Goal: Task Accomplishment & Management: Manage account settings

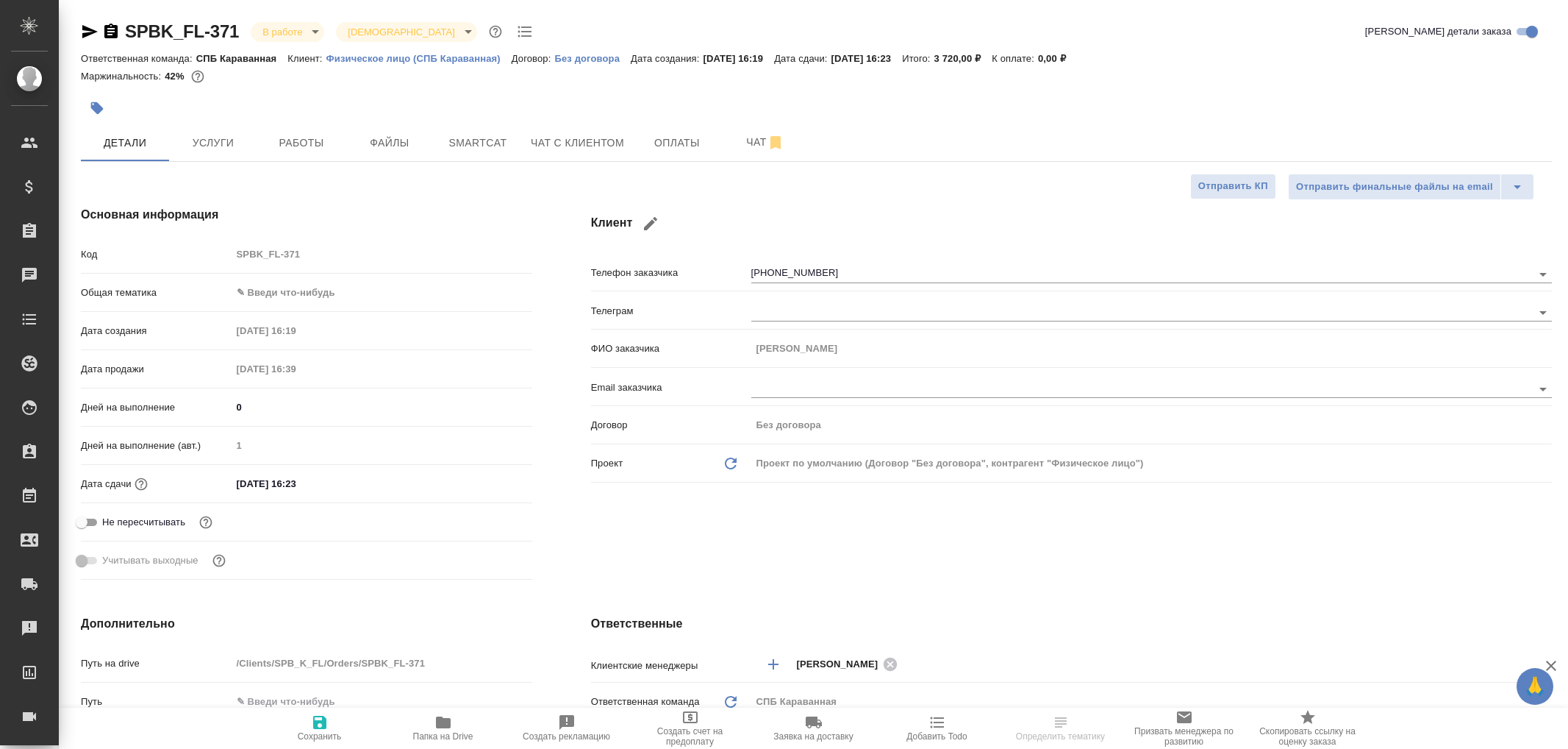
select select "RU"
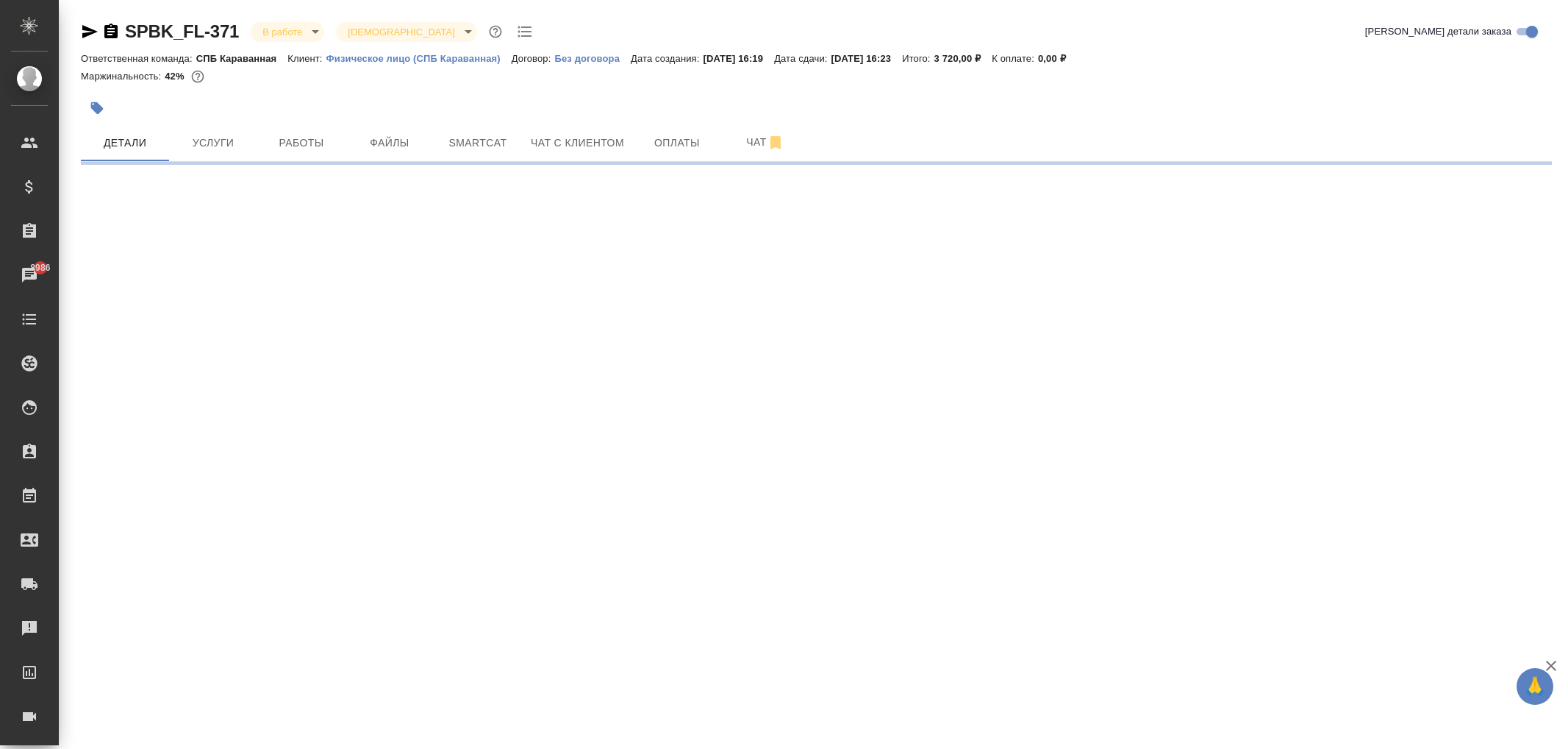
select select "RU"
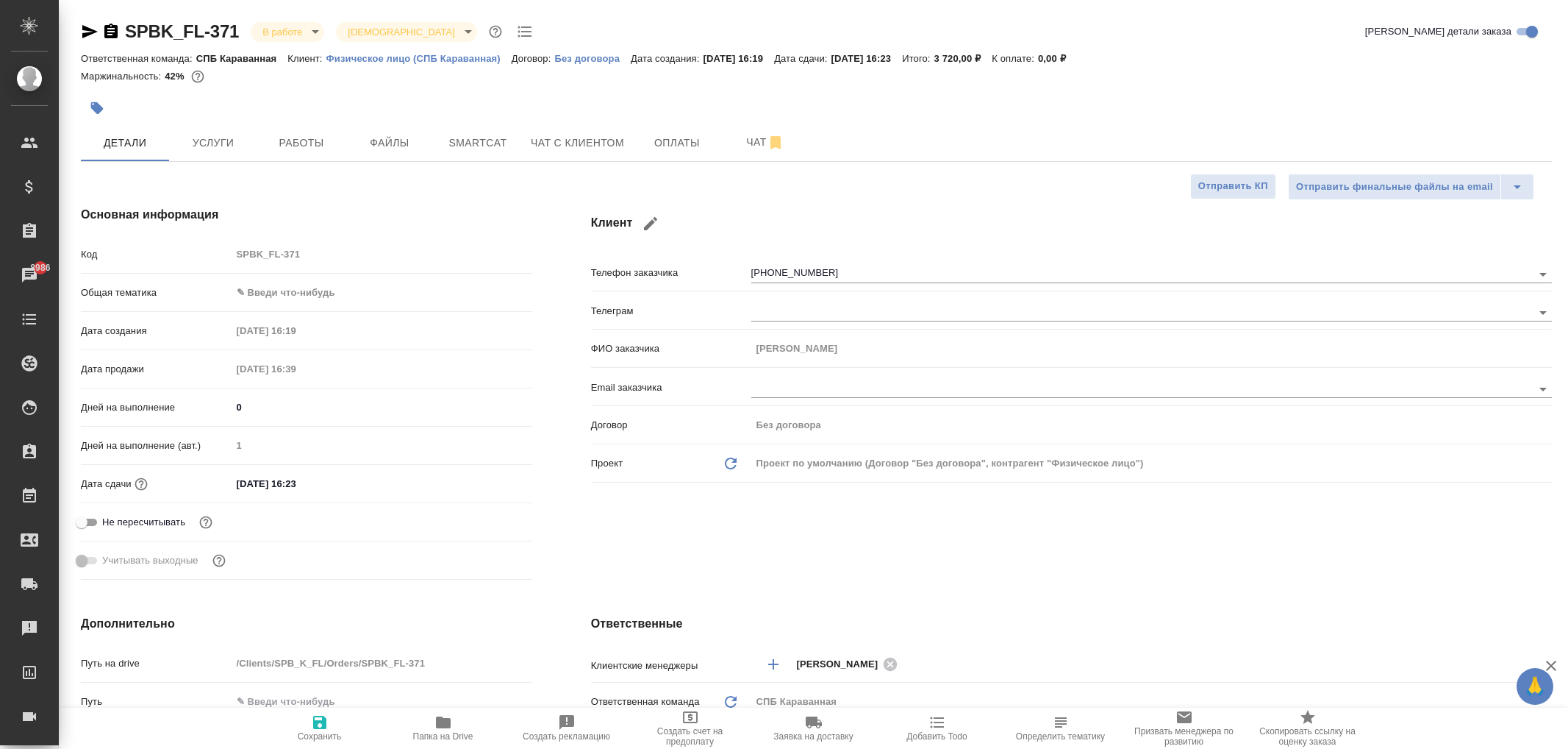
type textarea "x"
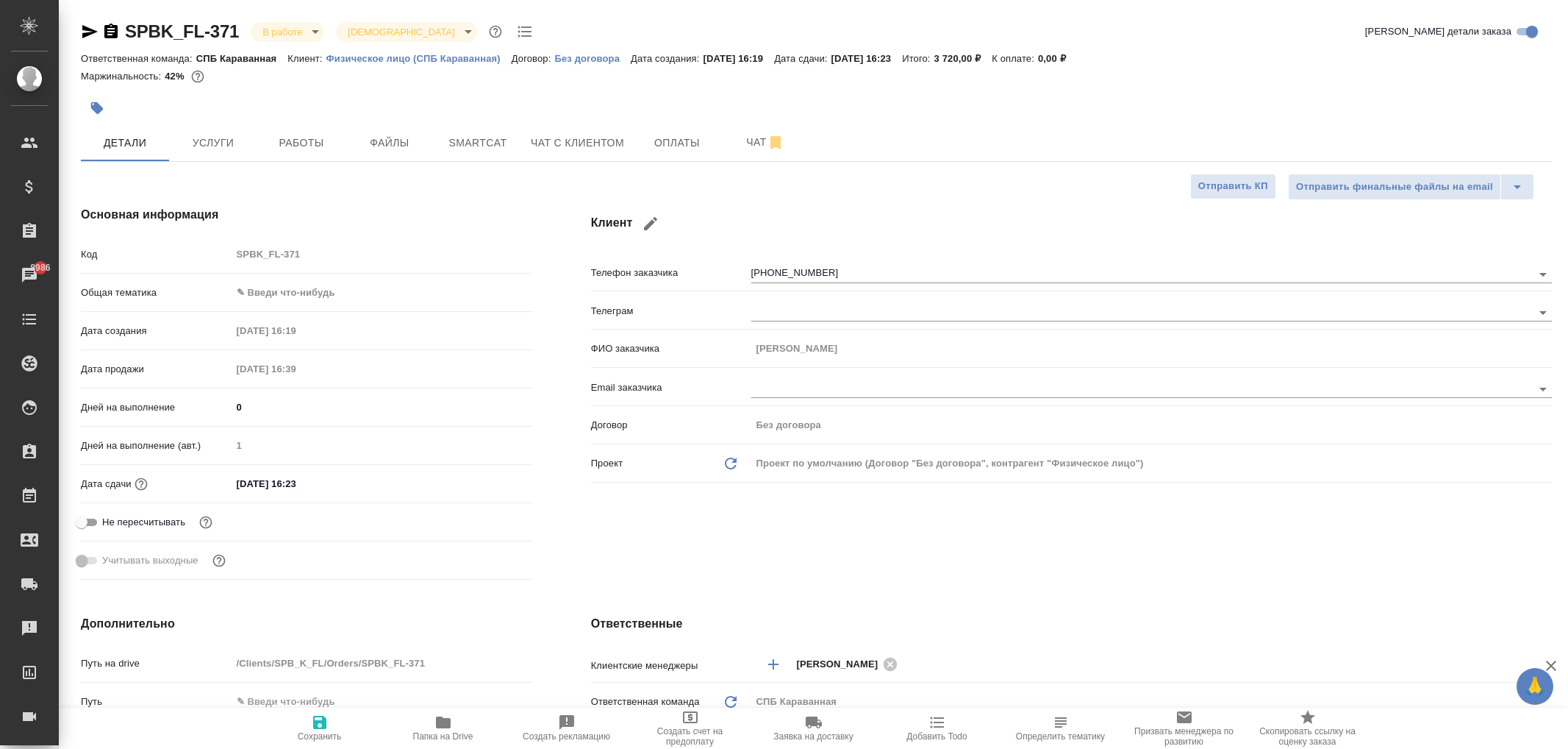
type textarea "x"
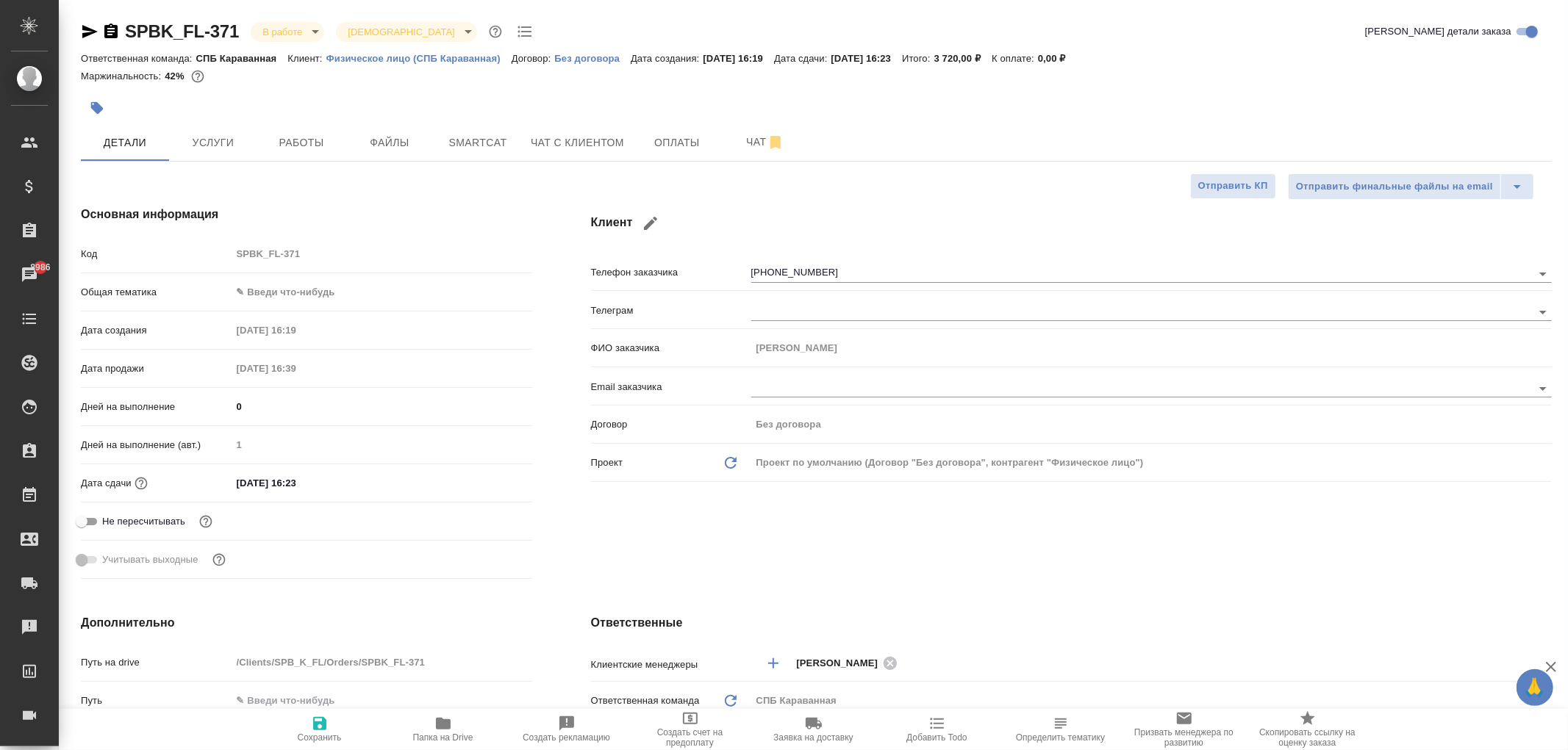
type textarea "x"
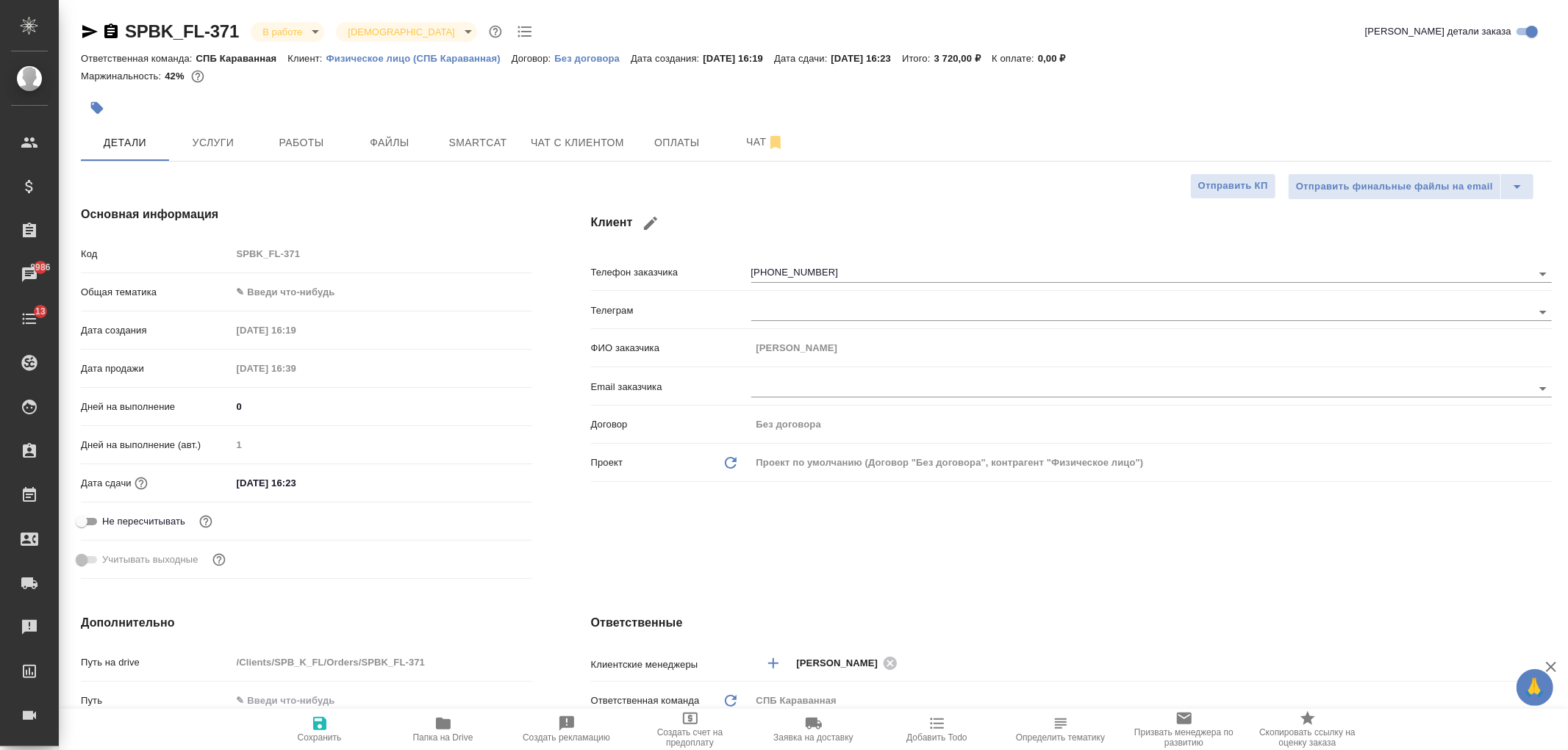
type textarea "x"
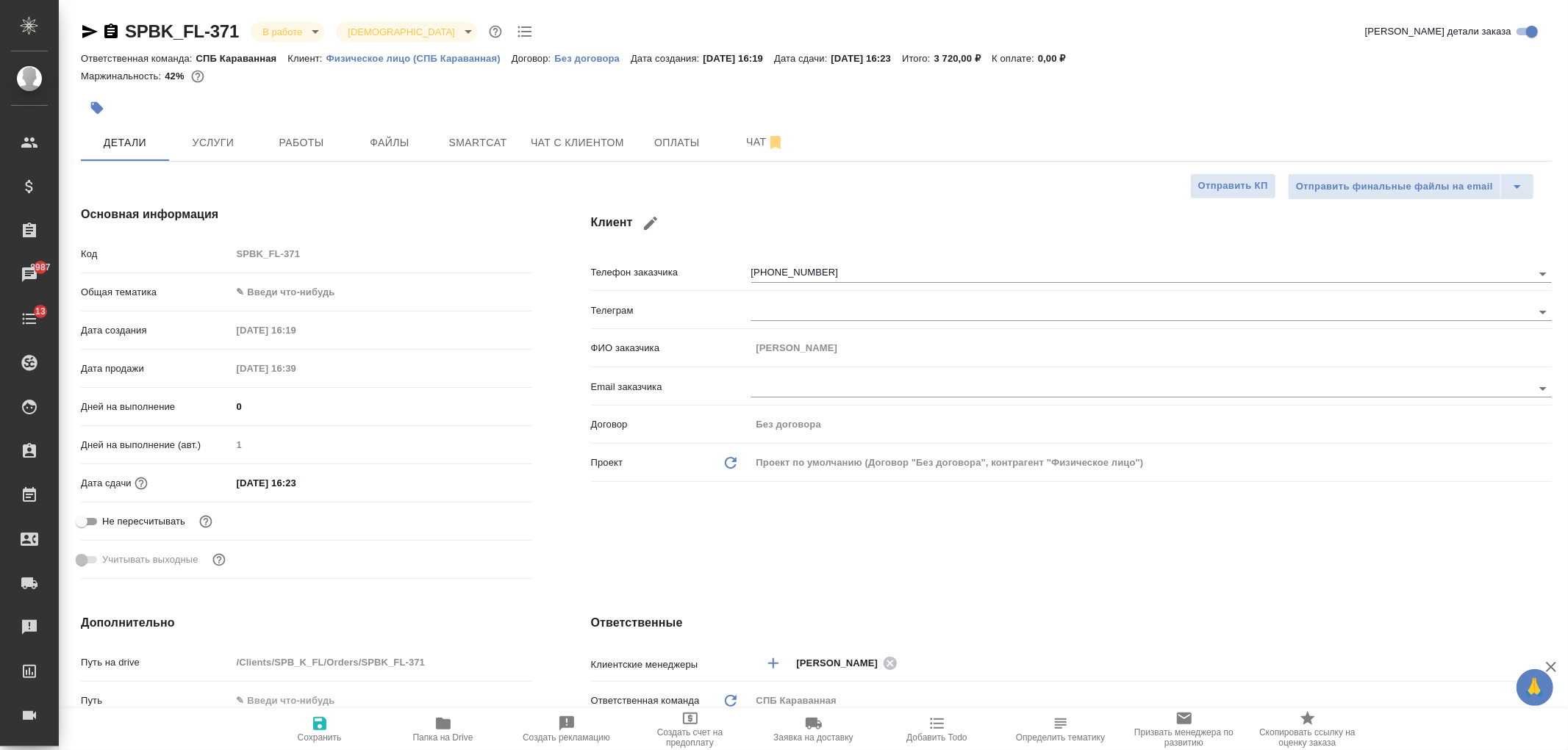
type textarea "x"
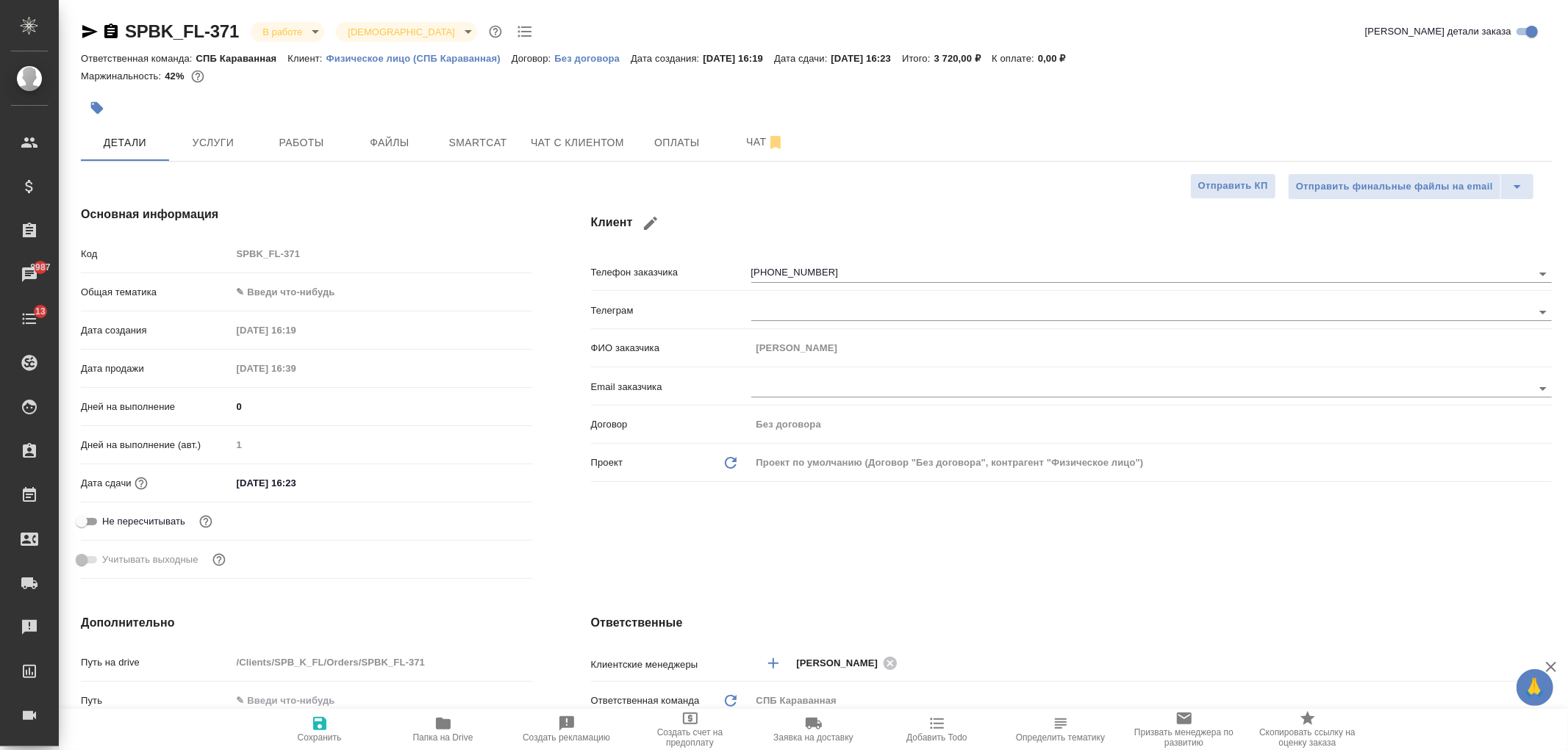
type textarea "x"
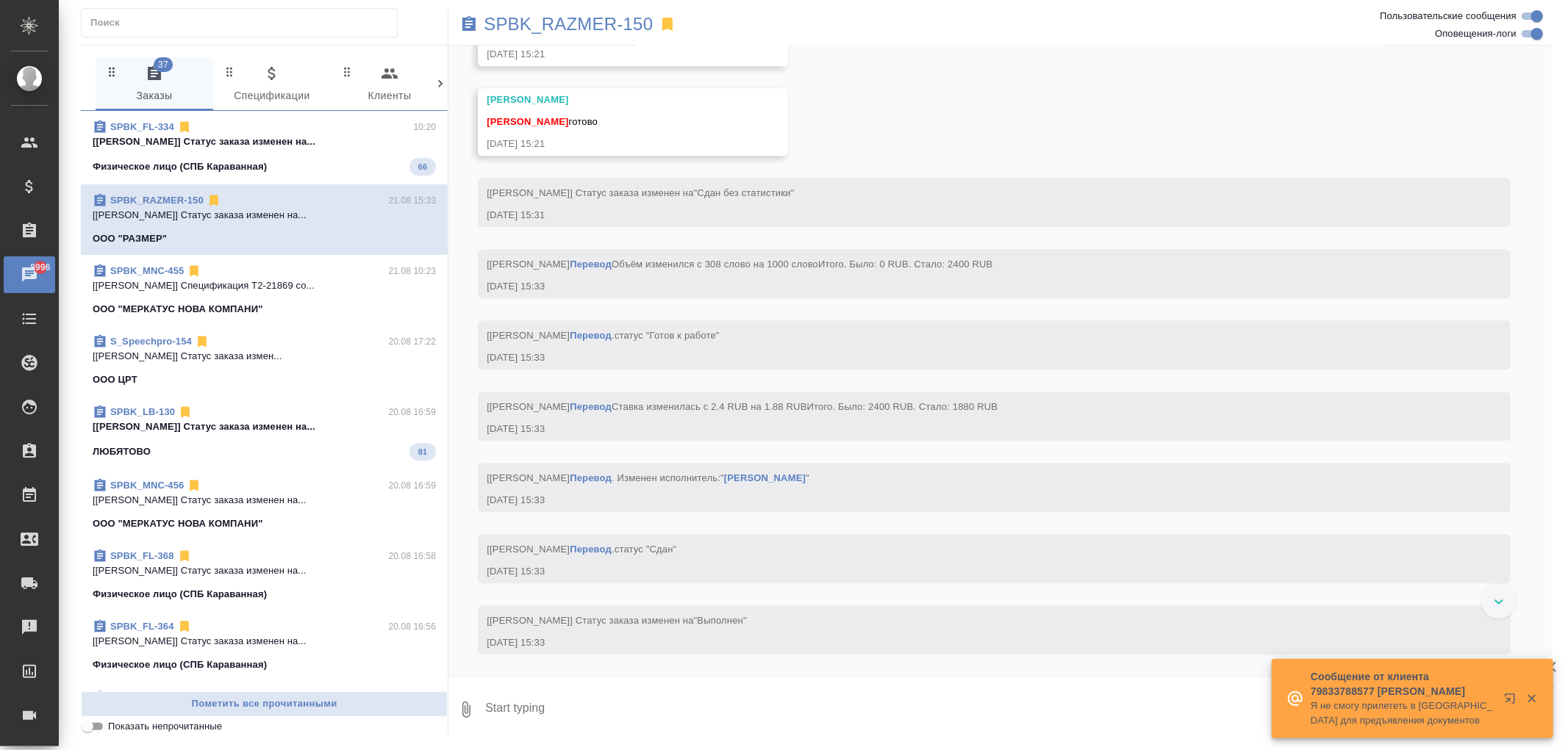
scroll to position [21802, 0]
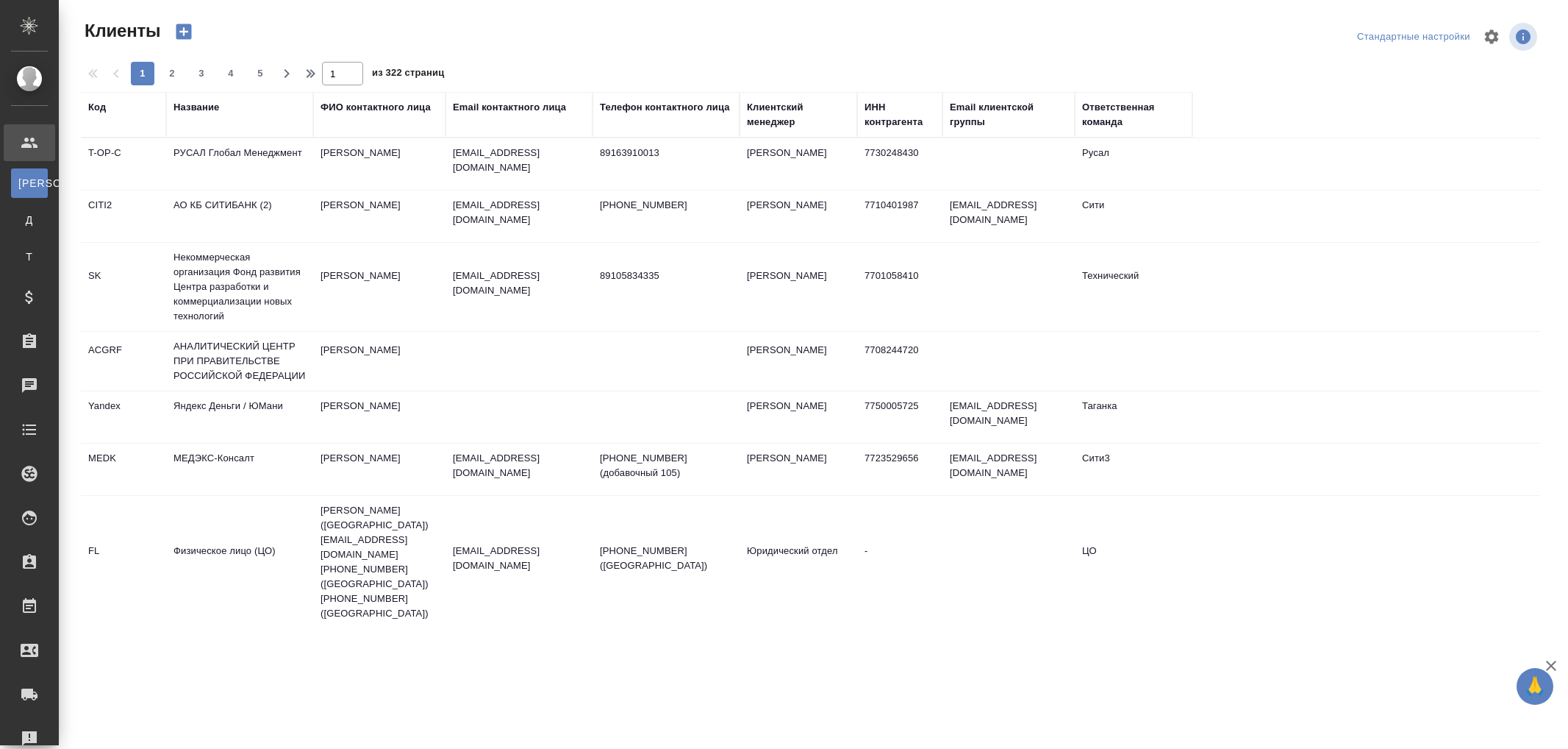
select select "RU"
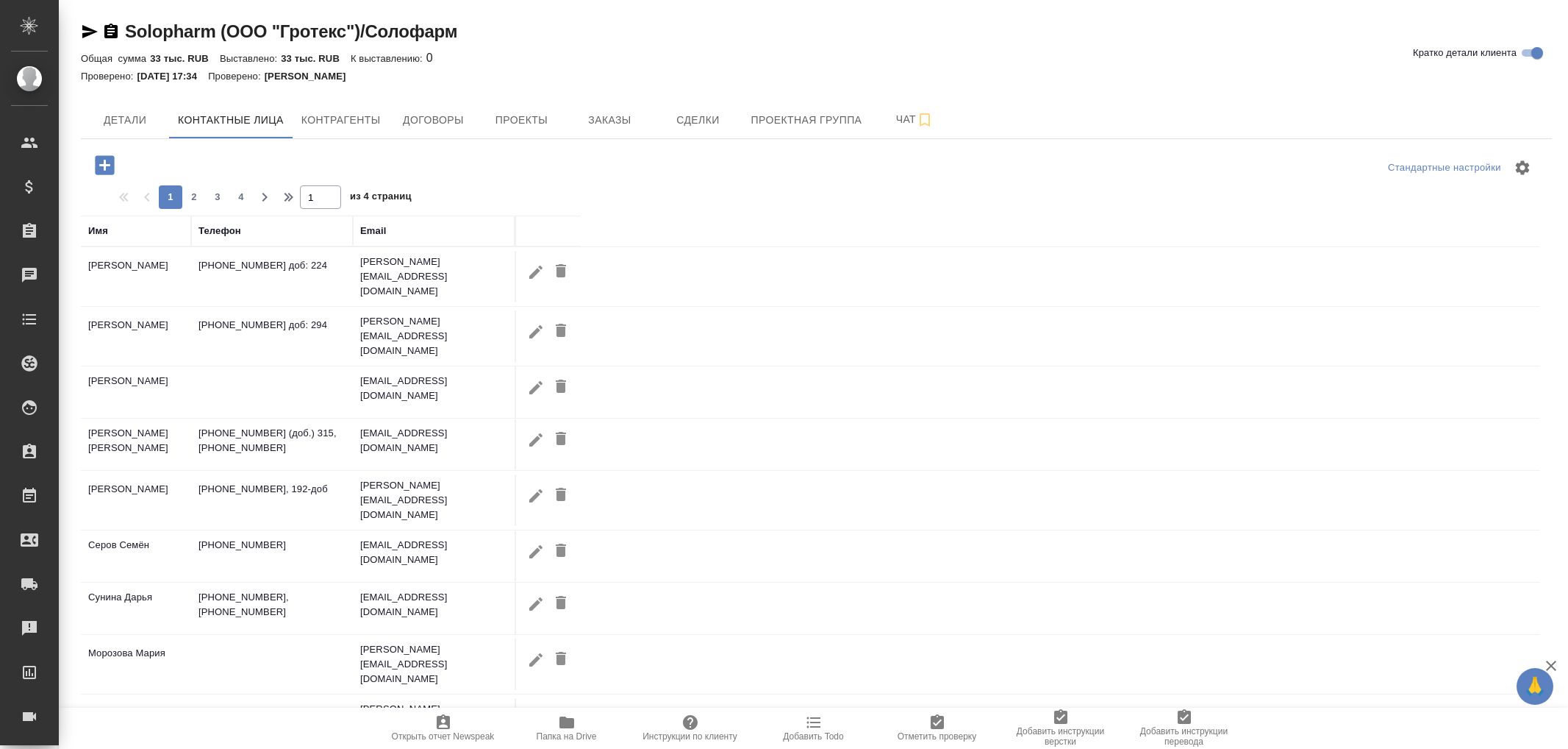
select select "RU"
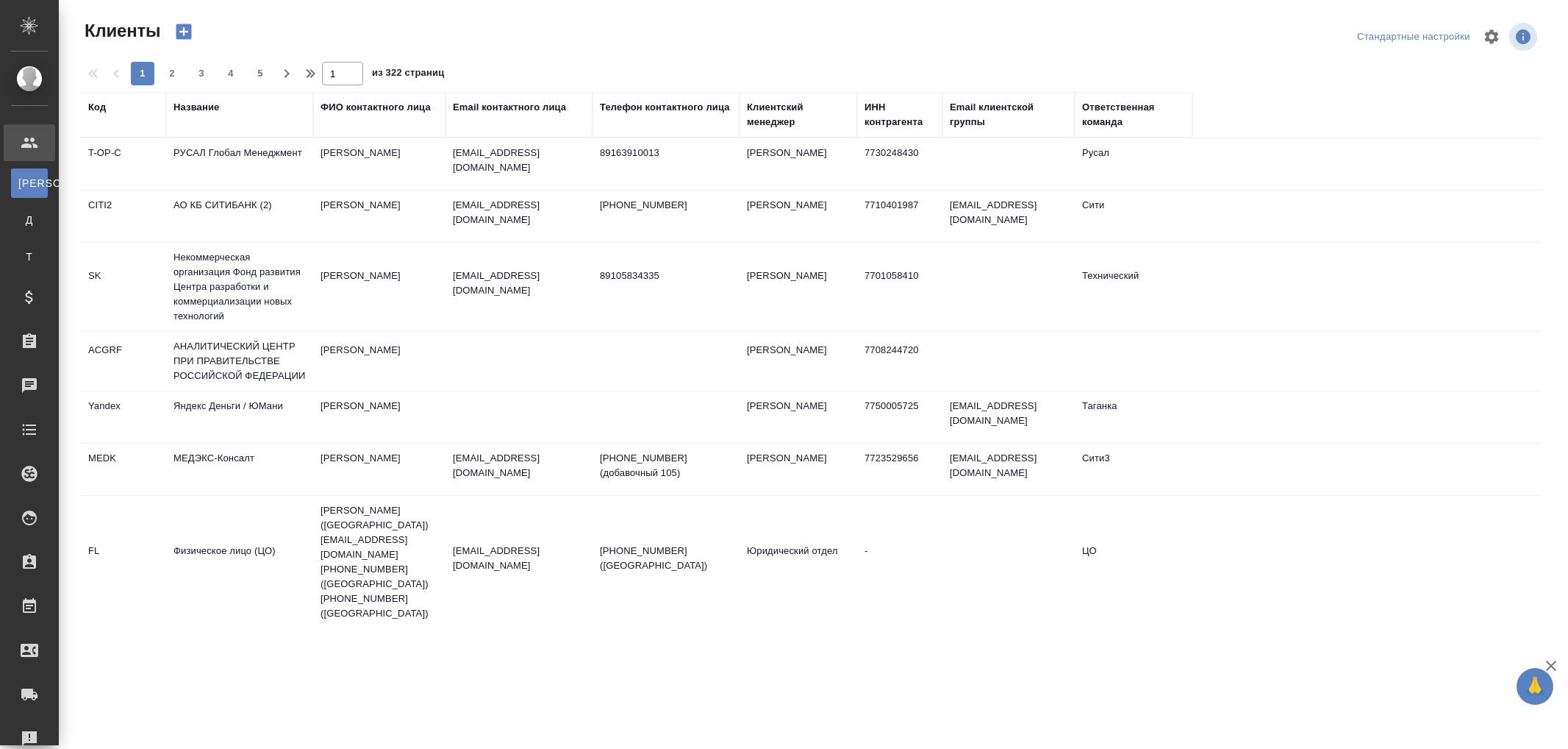
select select "RU"
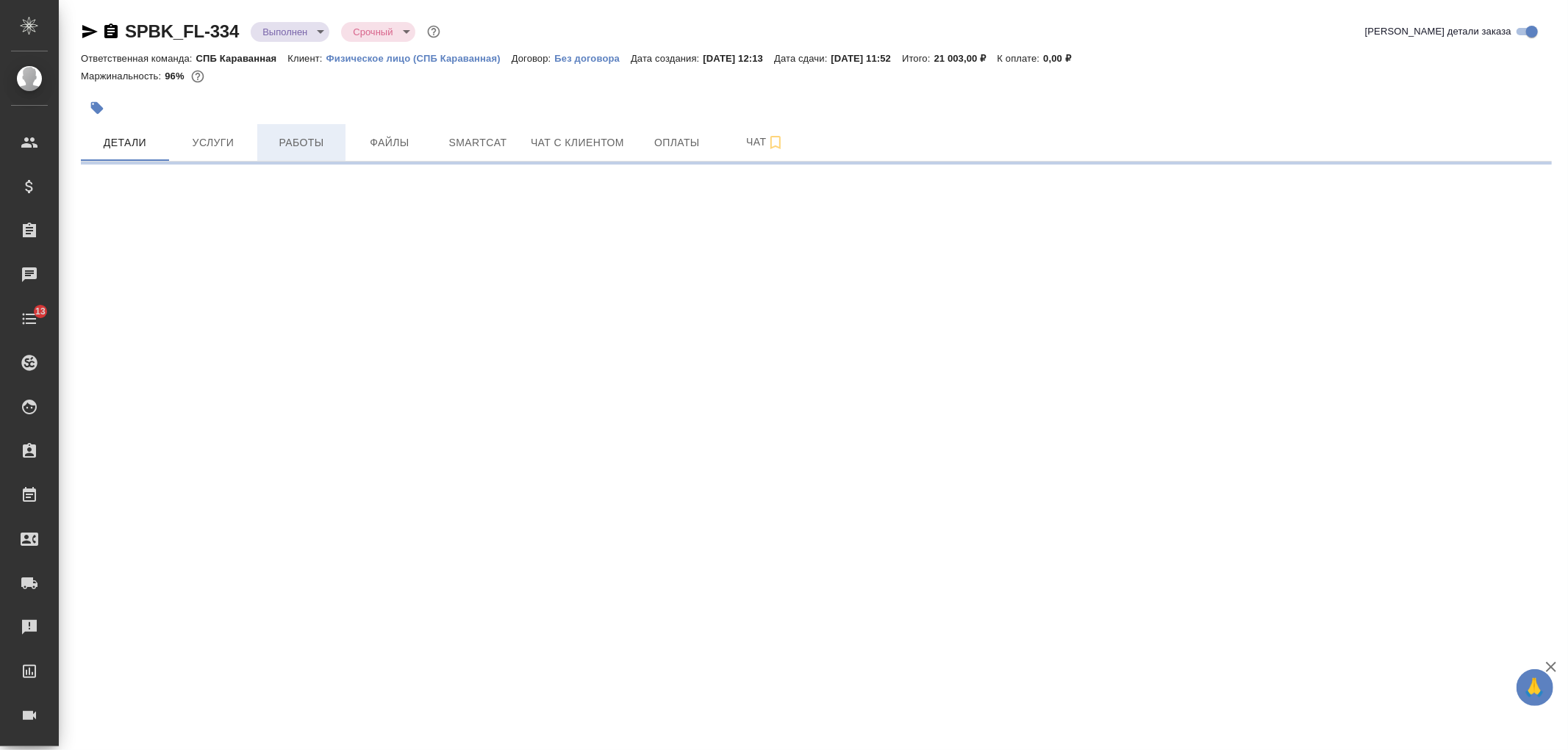
select select "RU"
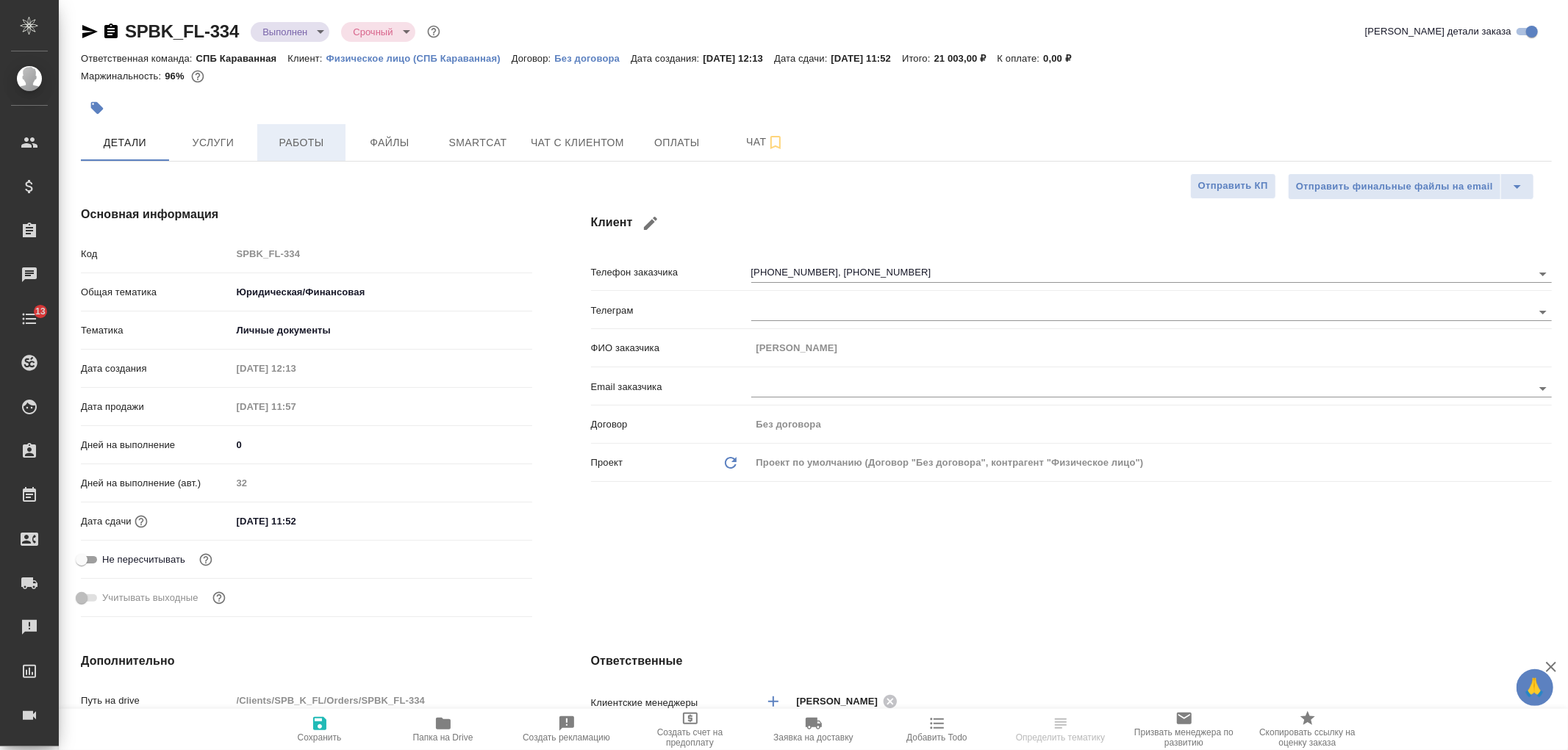
type textarea "x"
click at [296, 145] on span "Работы" at bounding box center [301, 143] width 71 height 19
type textarea "x"
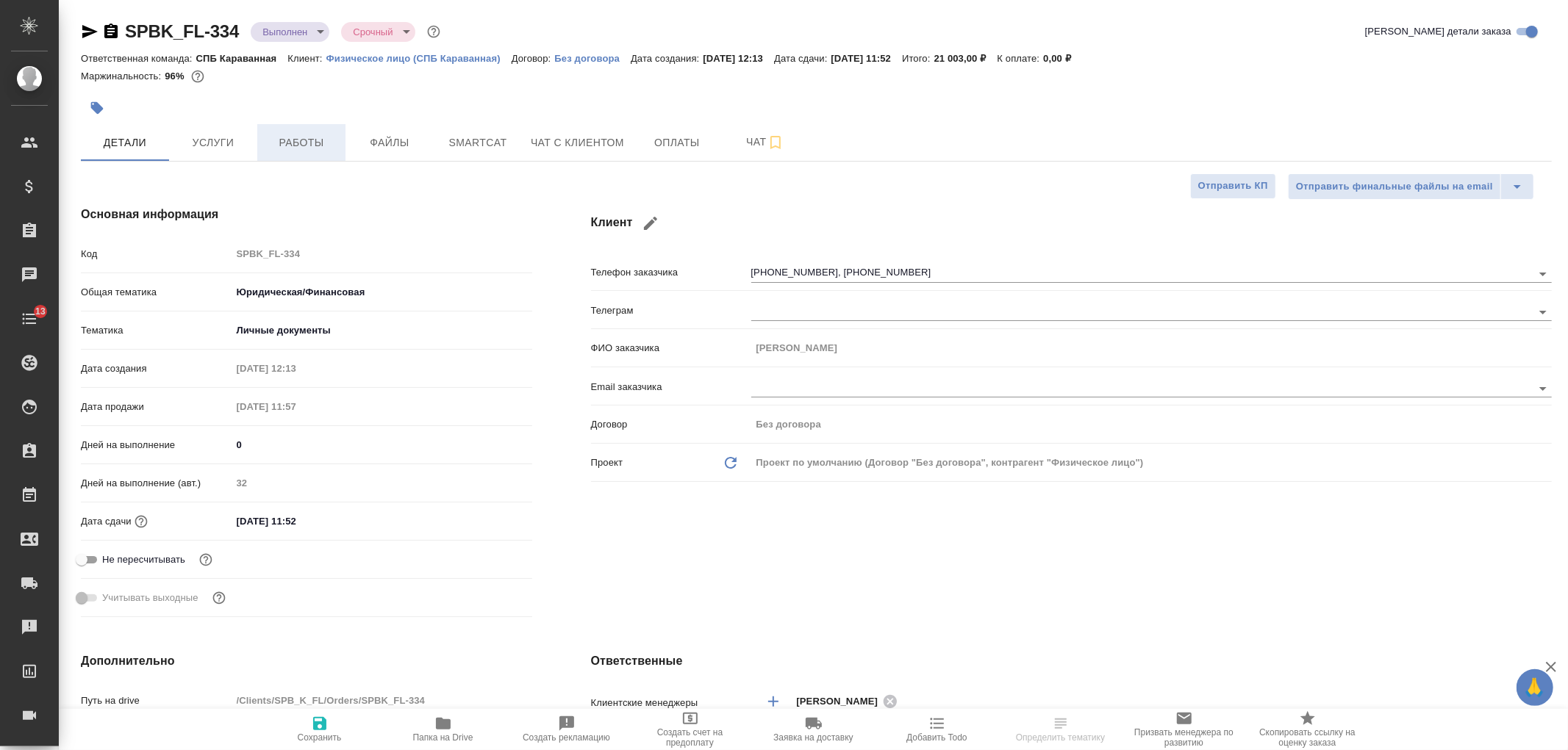
type textarea "x"
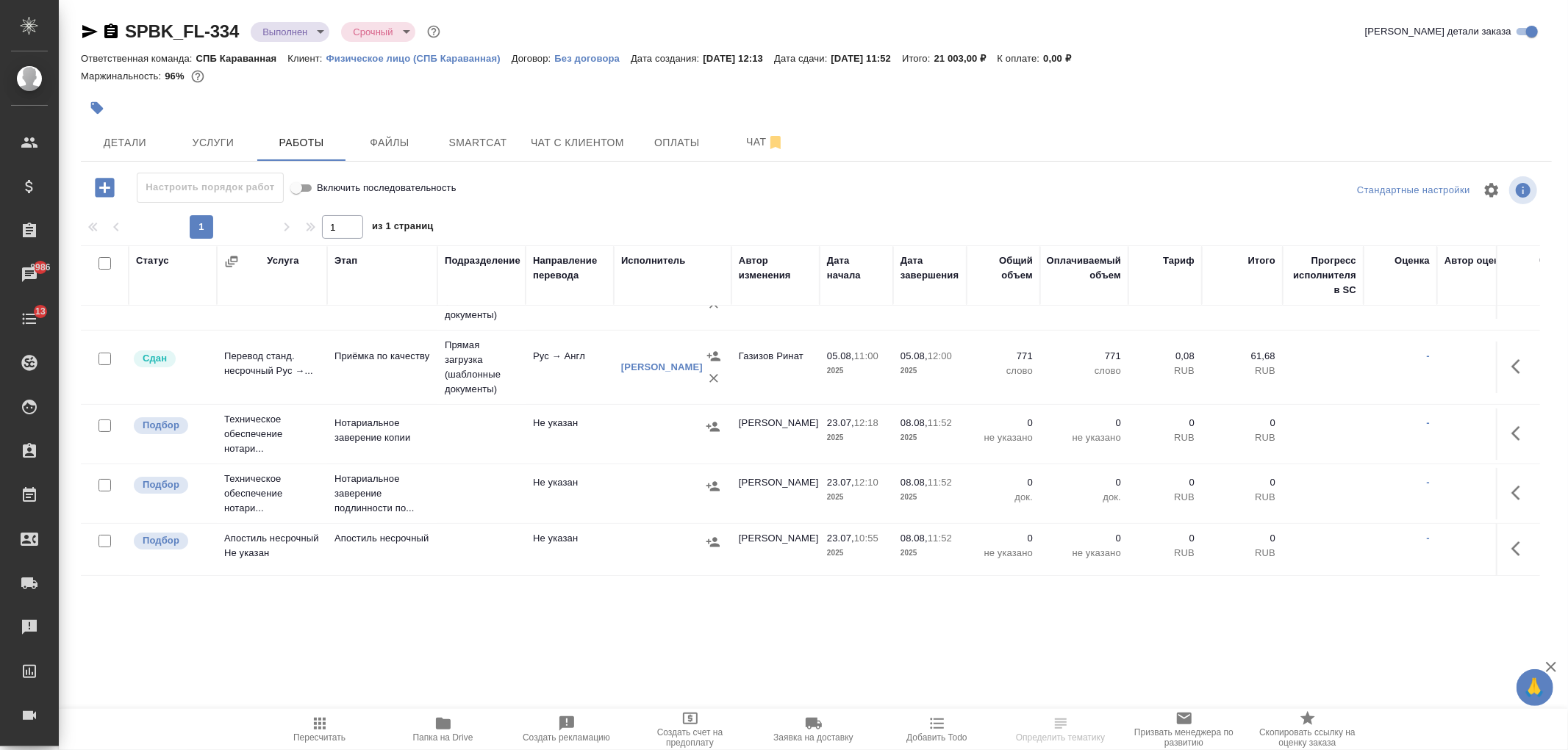
scroll to position [136, 0]
click at [1512, 424] on icon "button" at bounding box center [1520, 433] width 18 height 18
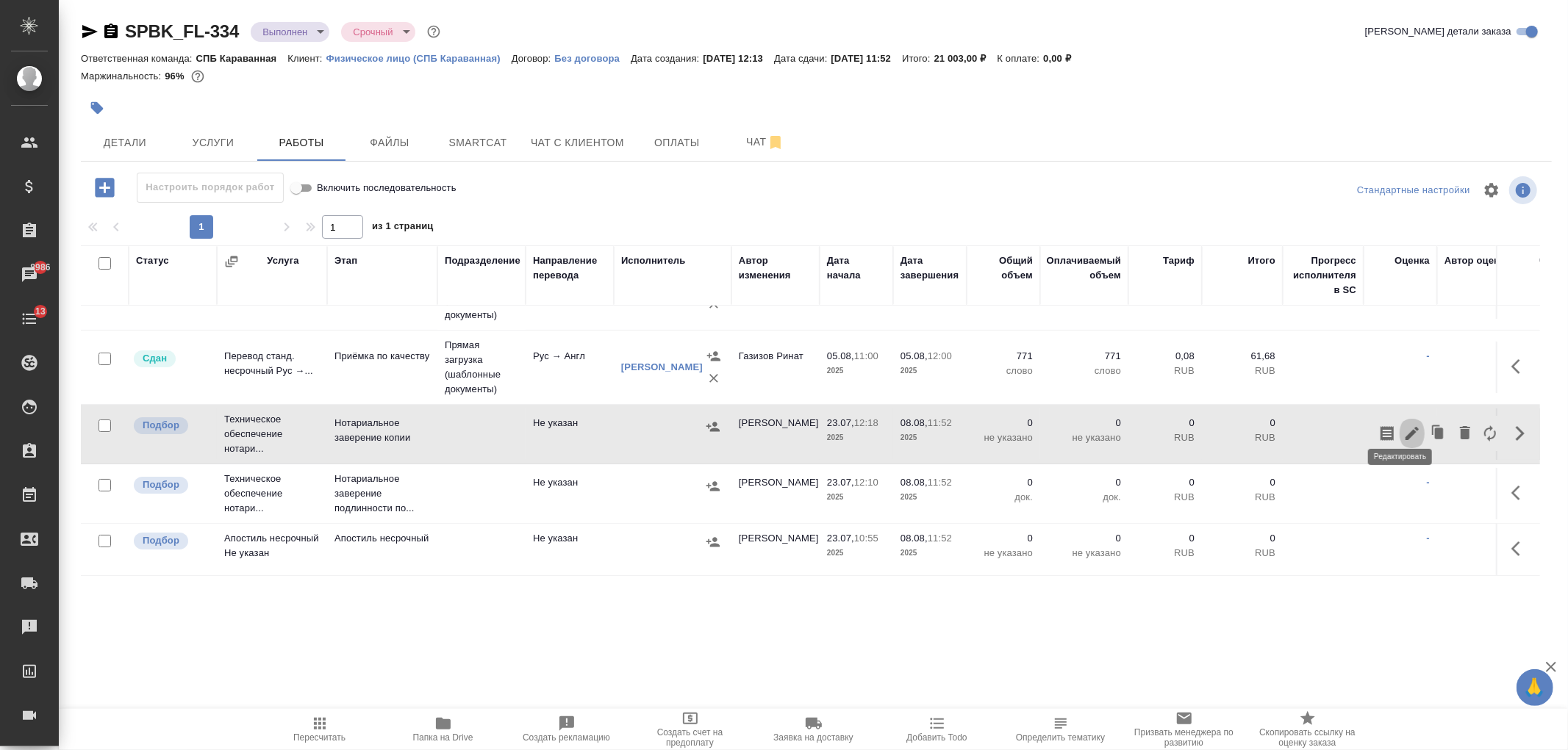
click at [1403, 424] on icon "button" at bounding box center [1412, 433] width 18 height 18
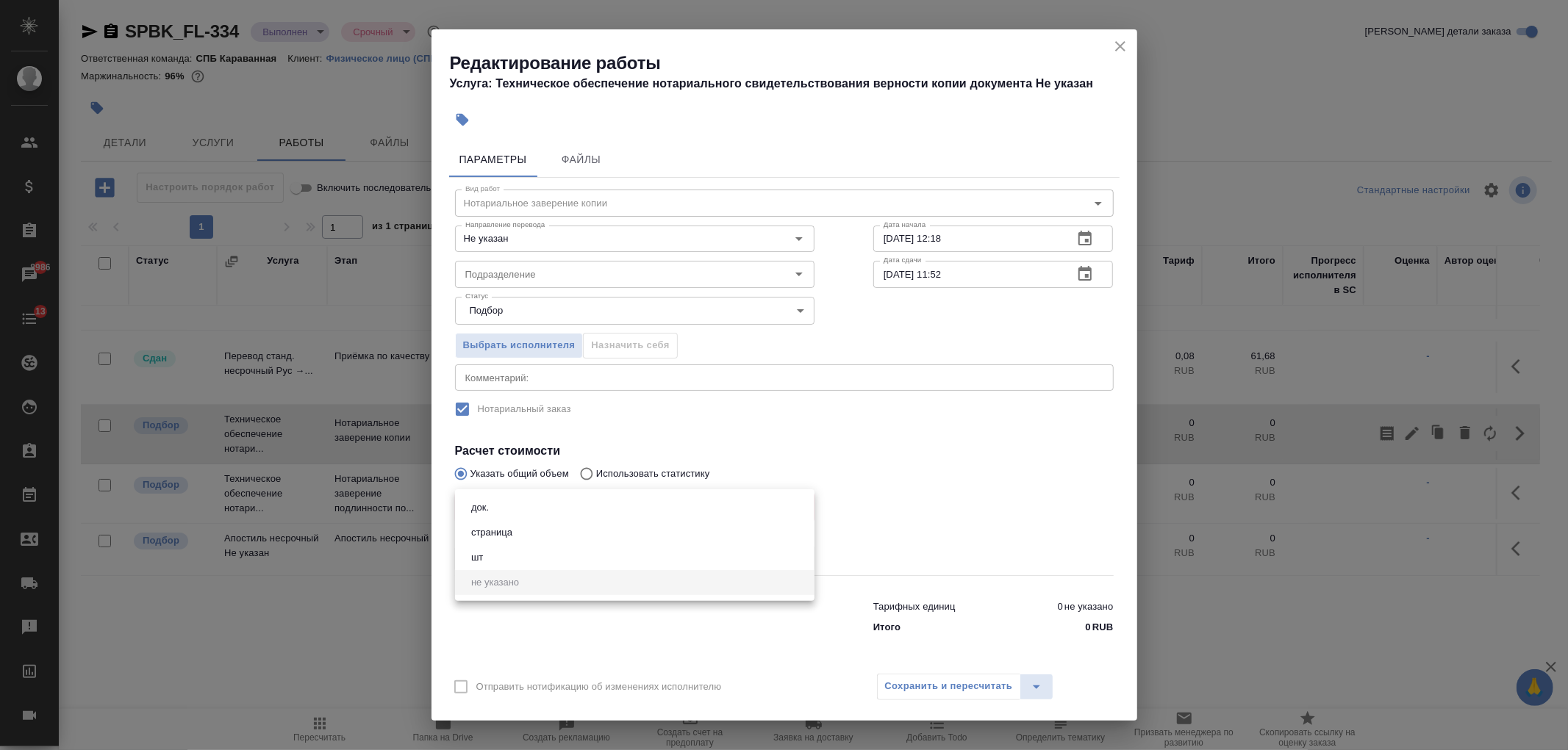
click at [569, 508] on body "🙏 .cls-1 fill:#fff; AWATERA Ivanova Arina Клиенты Спецификации Заказы 8986 Чаты…" at bounding box center [784, 375] width 1568 height 750
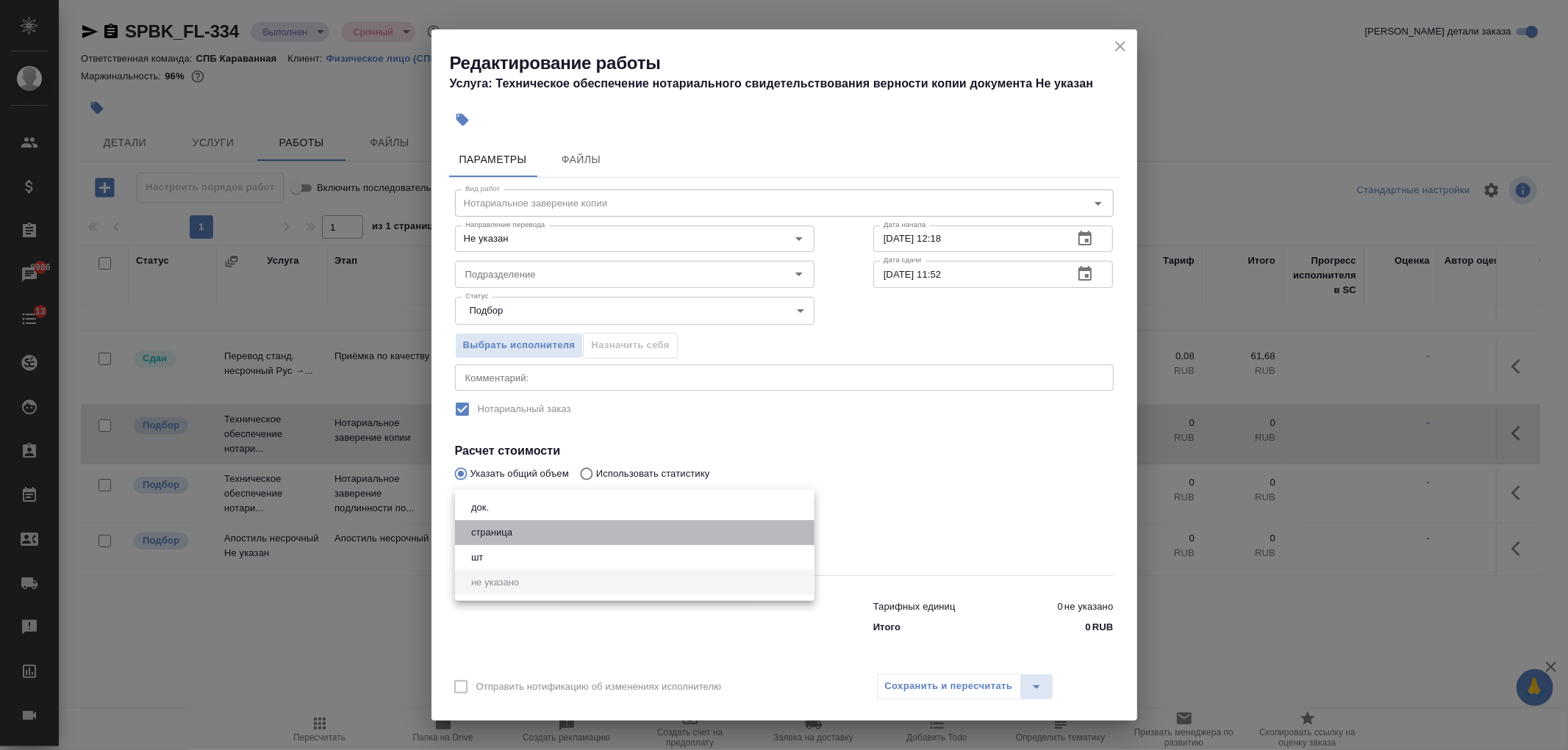
click at [563, 537] on li "страница" at bounding box center [635, 532] width 360 height 25
type input "5a8b1489cc6b4906c91bfdb2"
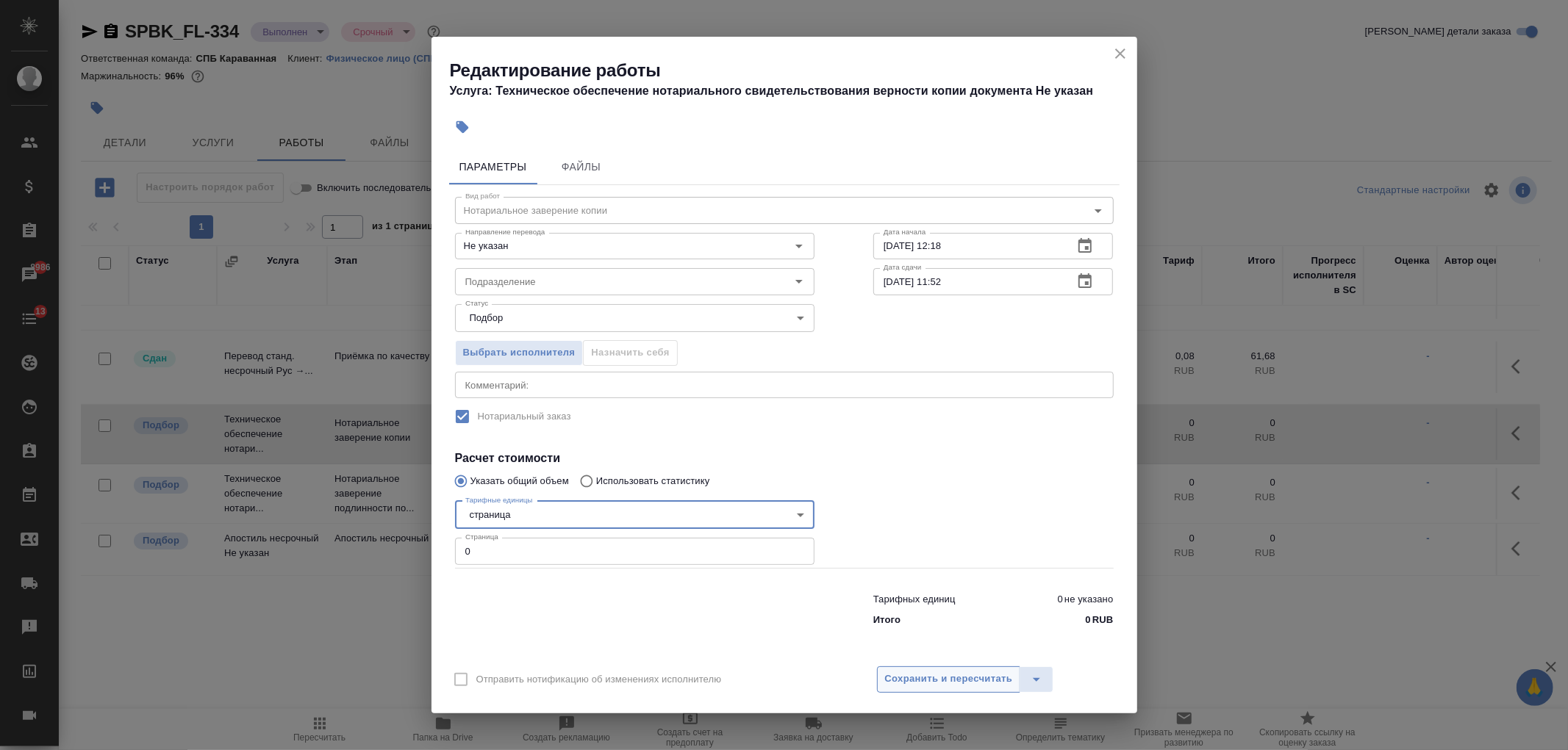
click at [965, 682] on span "Сохранить и пересчитать" at bounding box center [949, 679] width 128 height 17
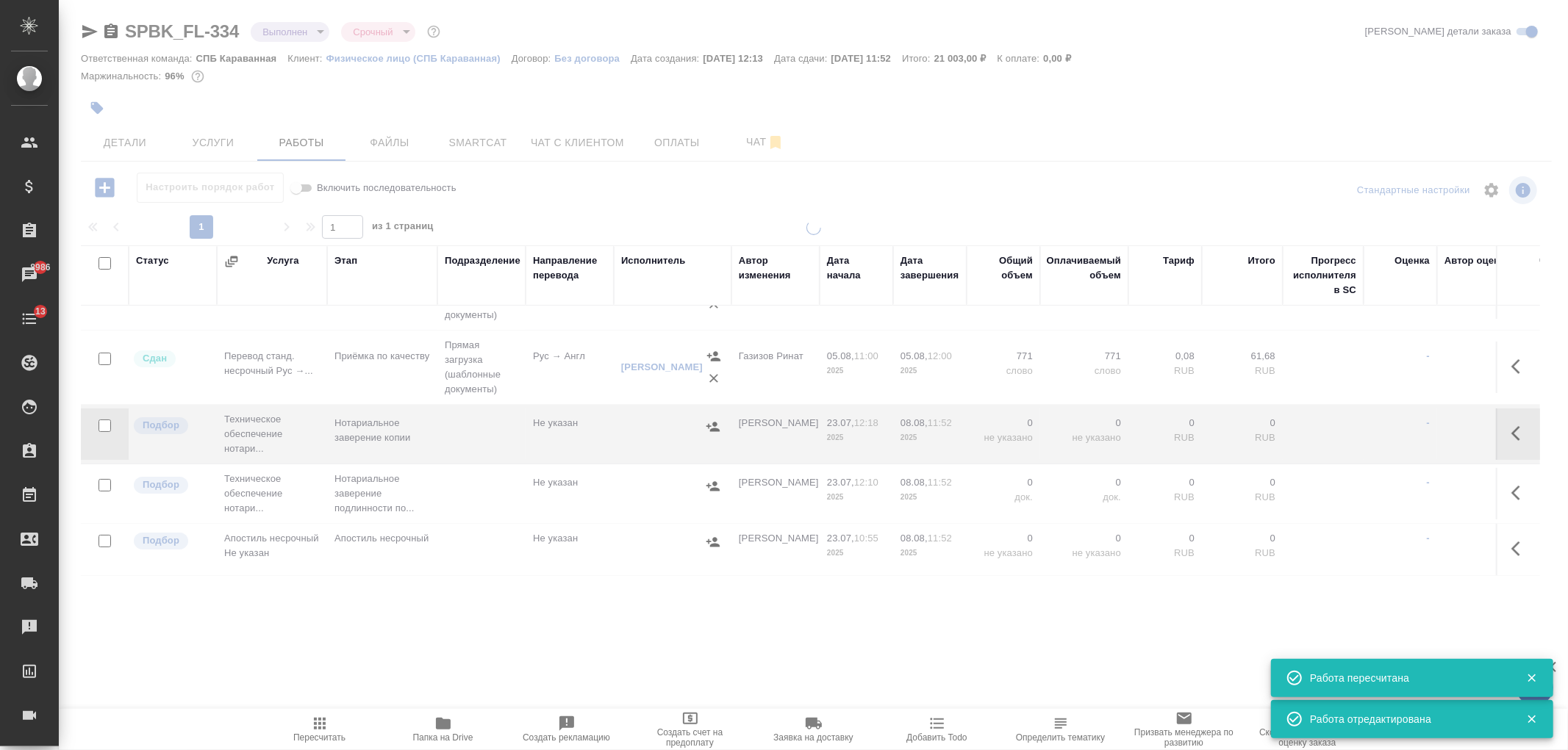
click at [211, 136] on span "Услуги" at bounding box center [213, 143] width 71 height 19
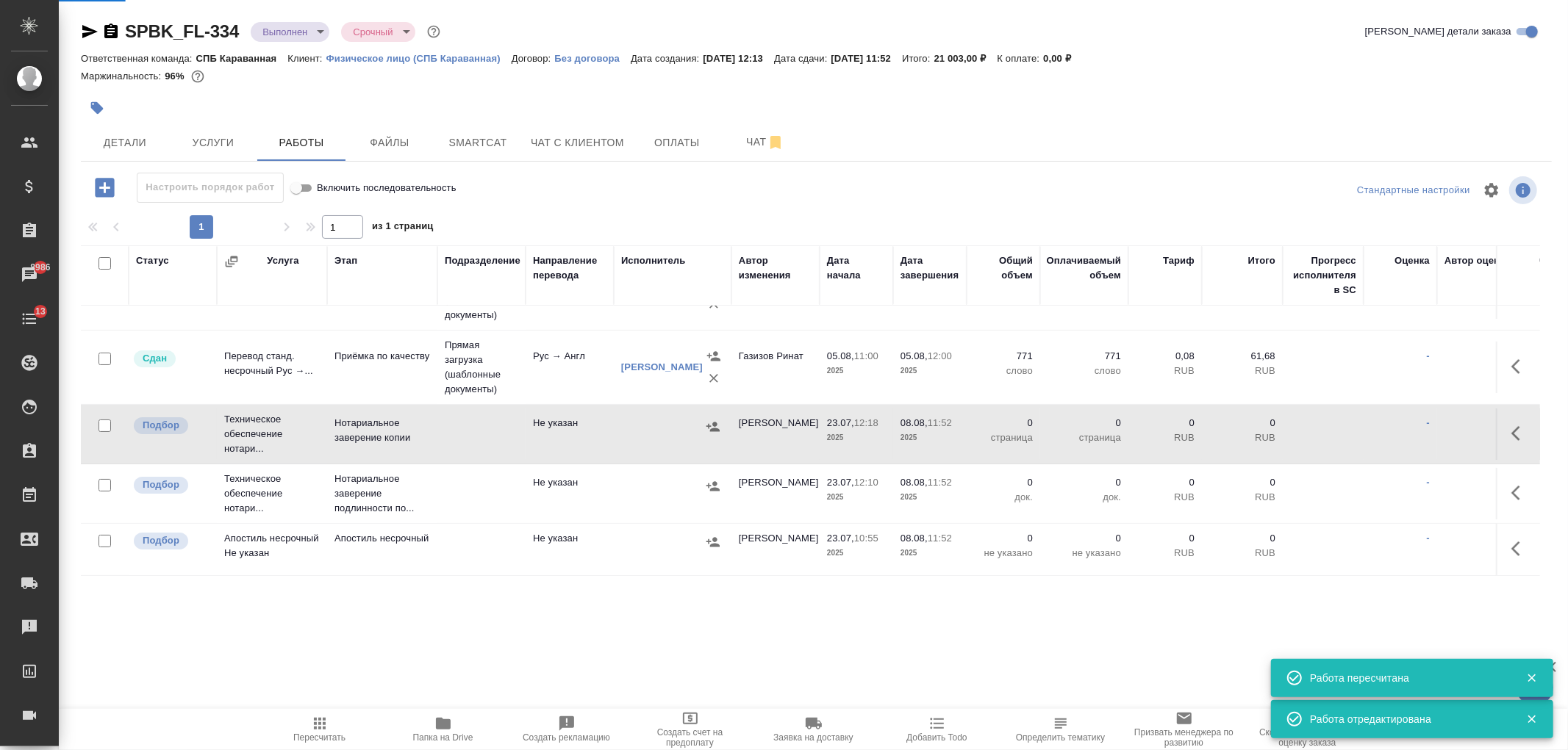
click at [211, 136] on span "Услуги" at bounding box center [213, 143] width 71 height 19
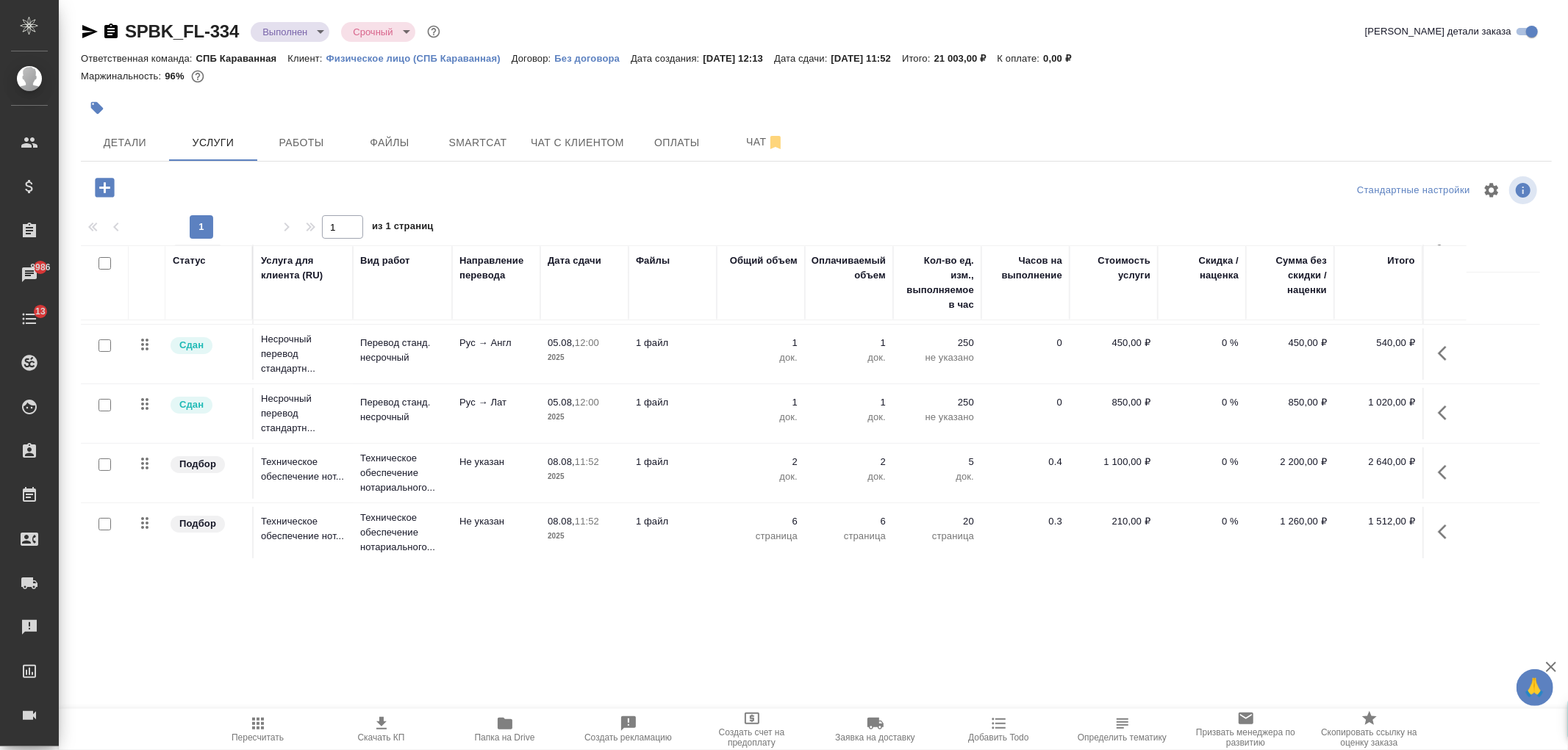
scroll to position [155, 0]
click at [284, 134] on span "Работы" at bounding box center [301, 143] width 71 height 19
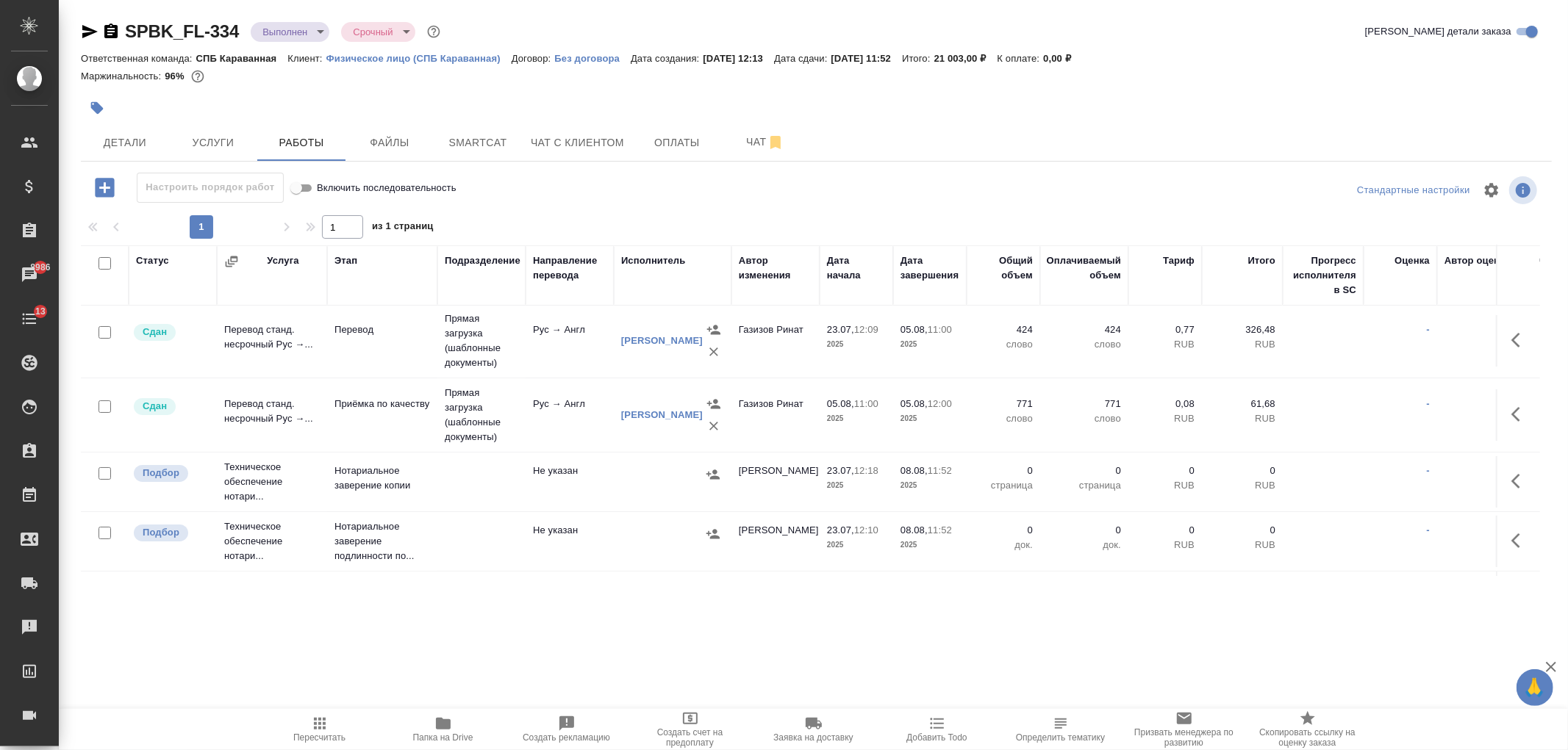
scroll to position [136, 0]
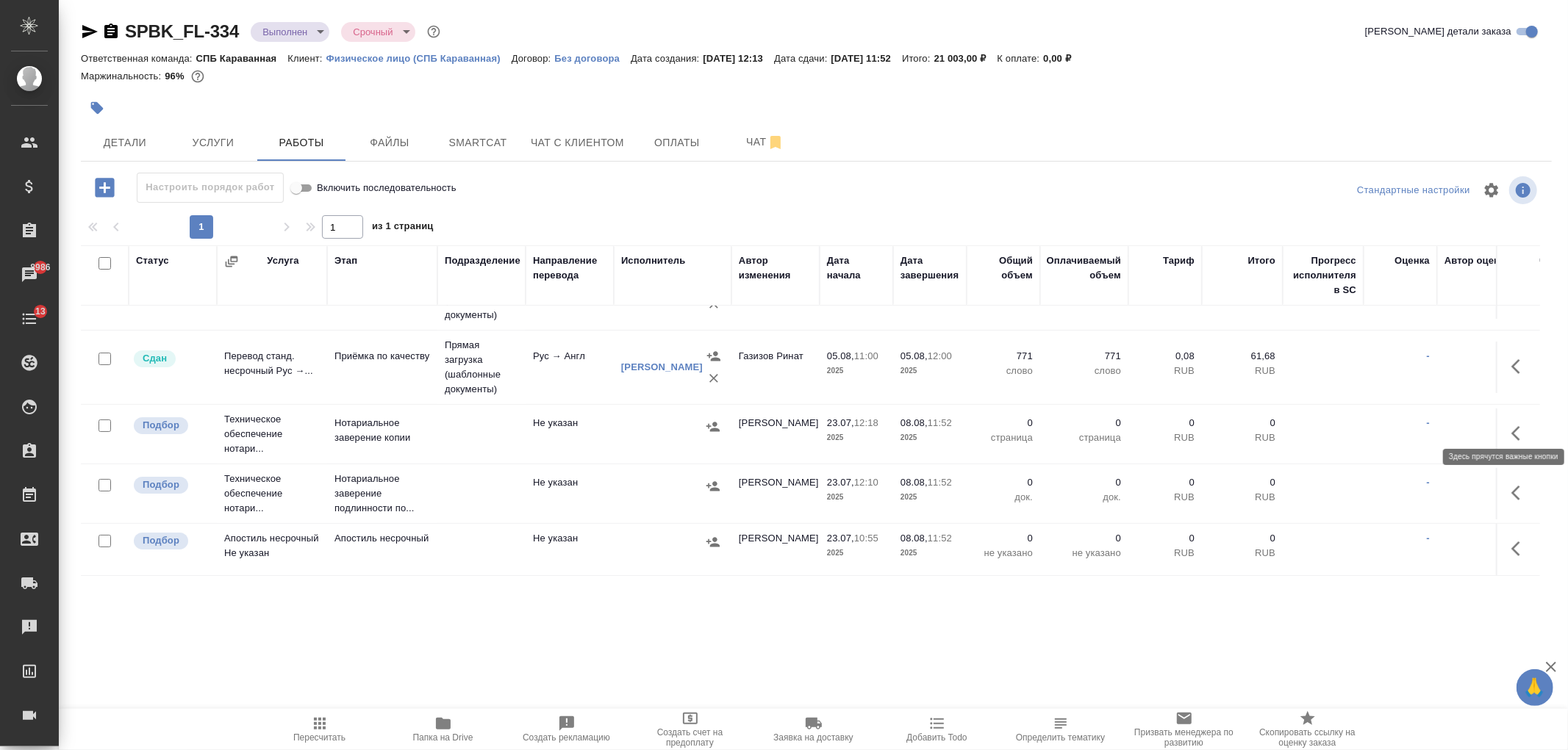
click at [1512, 424] on icon "button" at bounding box center [1520, 433] width 18 height 18
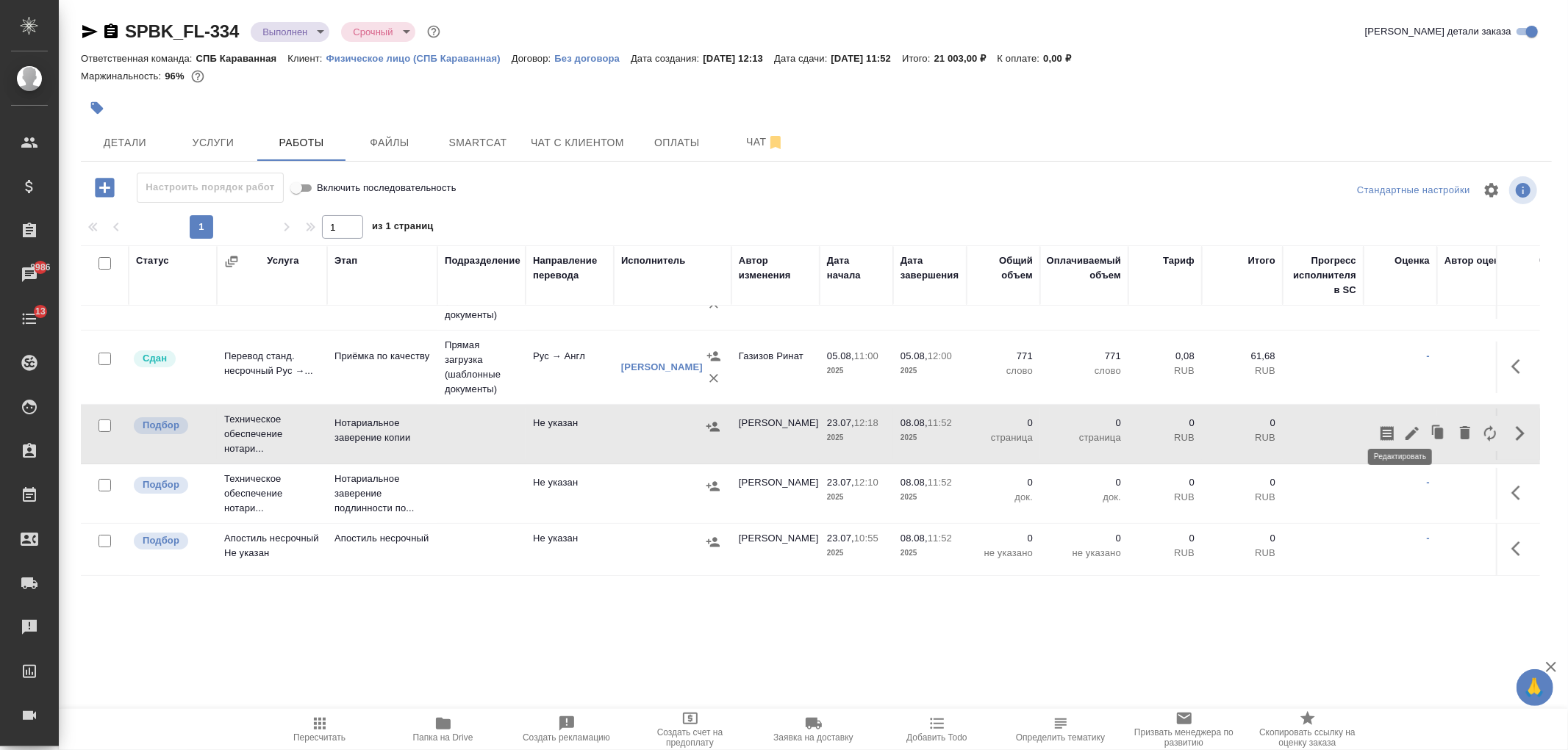
click at [1403, 424] on icon "button" at bounding box center [1412, 433] width 18 height 18
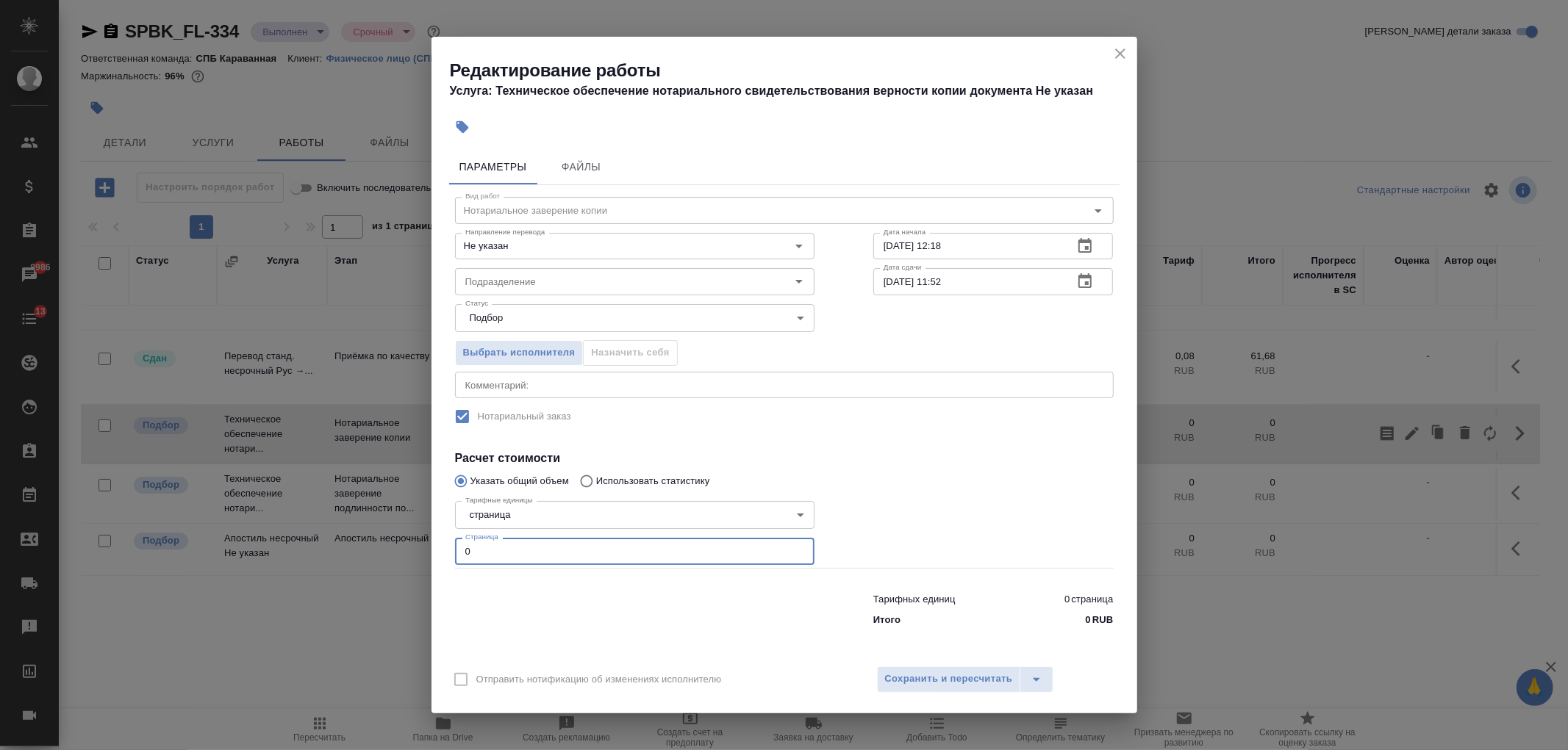
click at [500, 562] on input "0" at bounding box center [635, 551] width 360 height 26
type input "6"
click at [965, 681] on span "Сохранить и пересчитать" at bounding box center [949, 679] width 128 height 17
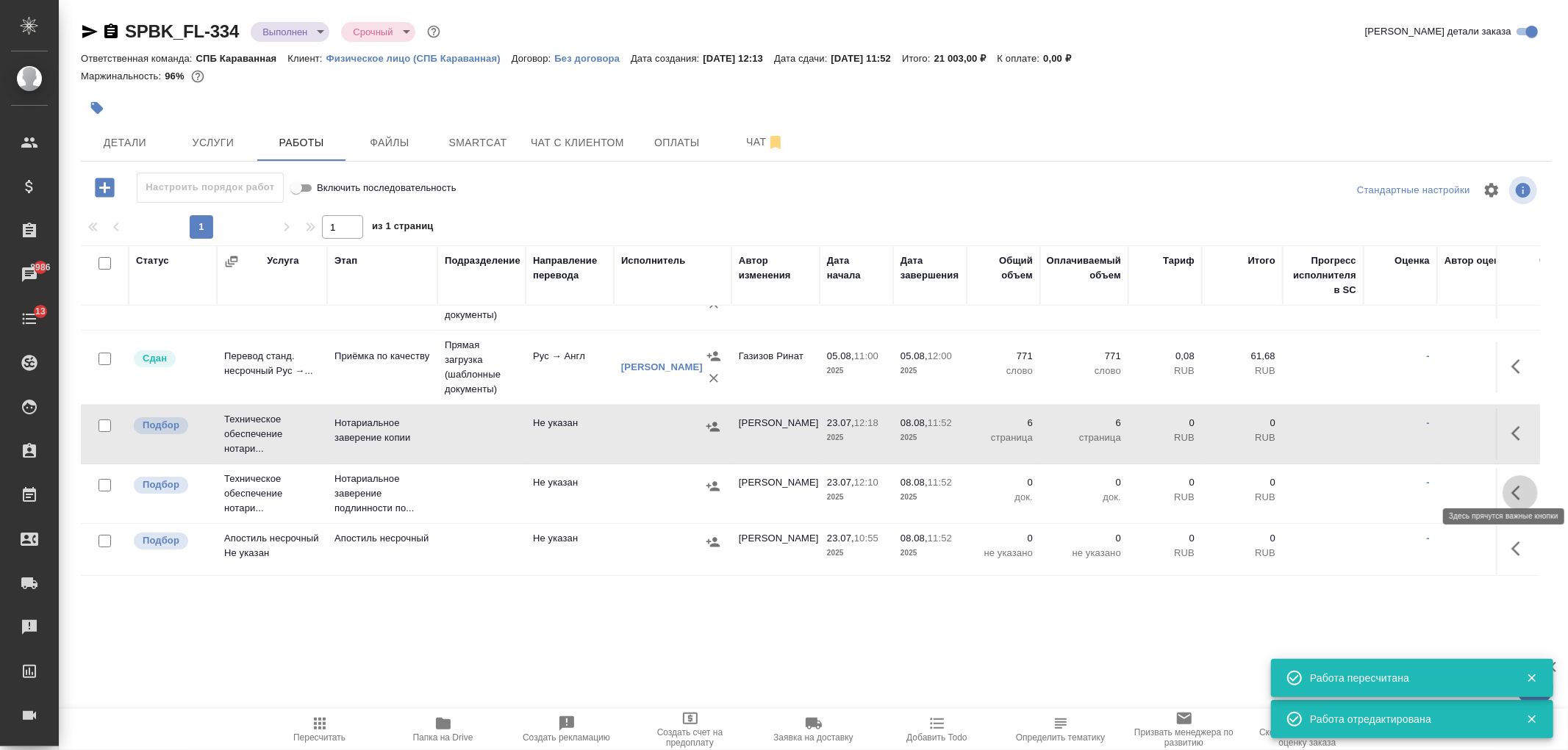
click at [1512, 485] on icon "button" at bounding box center [1520, 493] width 18 height 18
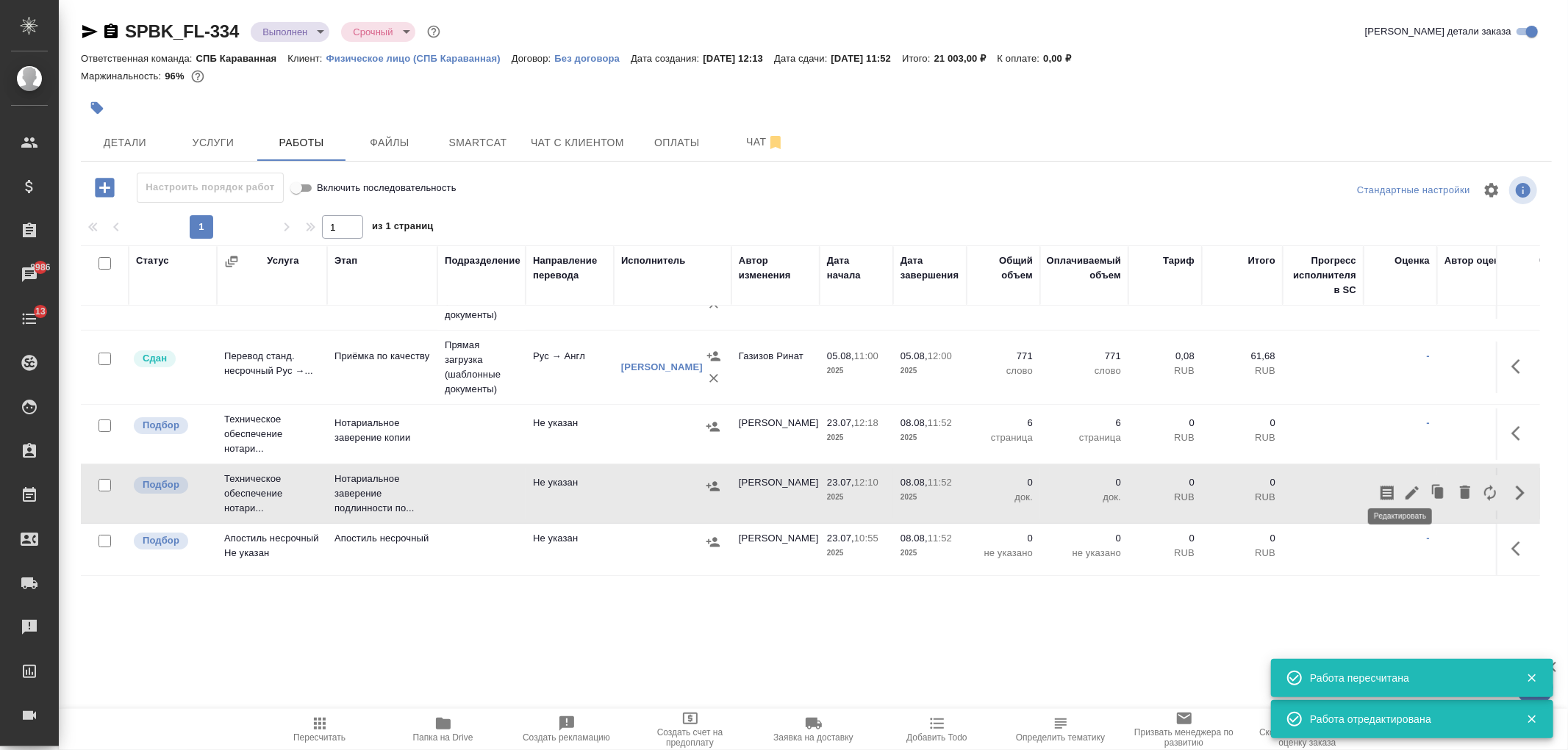
click at [1403, 486] on icon "button" at bounding box center [1412, 493] width 18 height 18
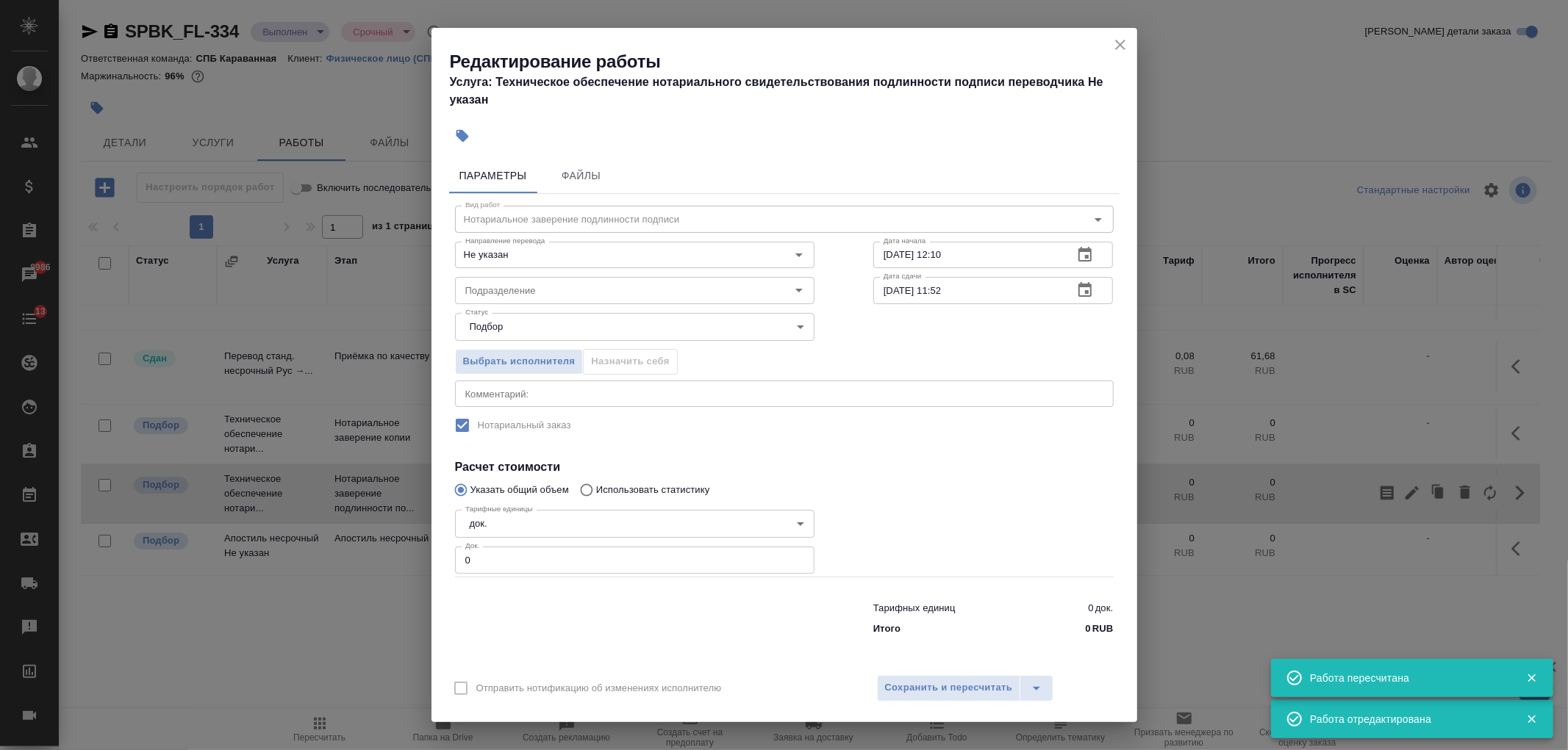
click at [497, 557] on input "0" at bounding box center [635, 560] width 360 height 26
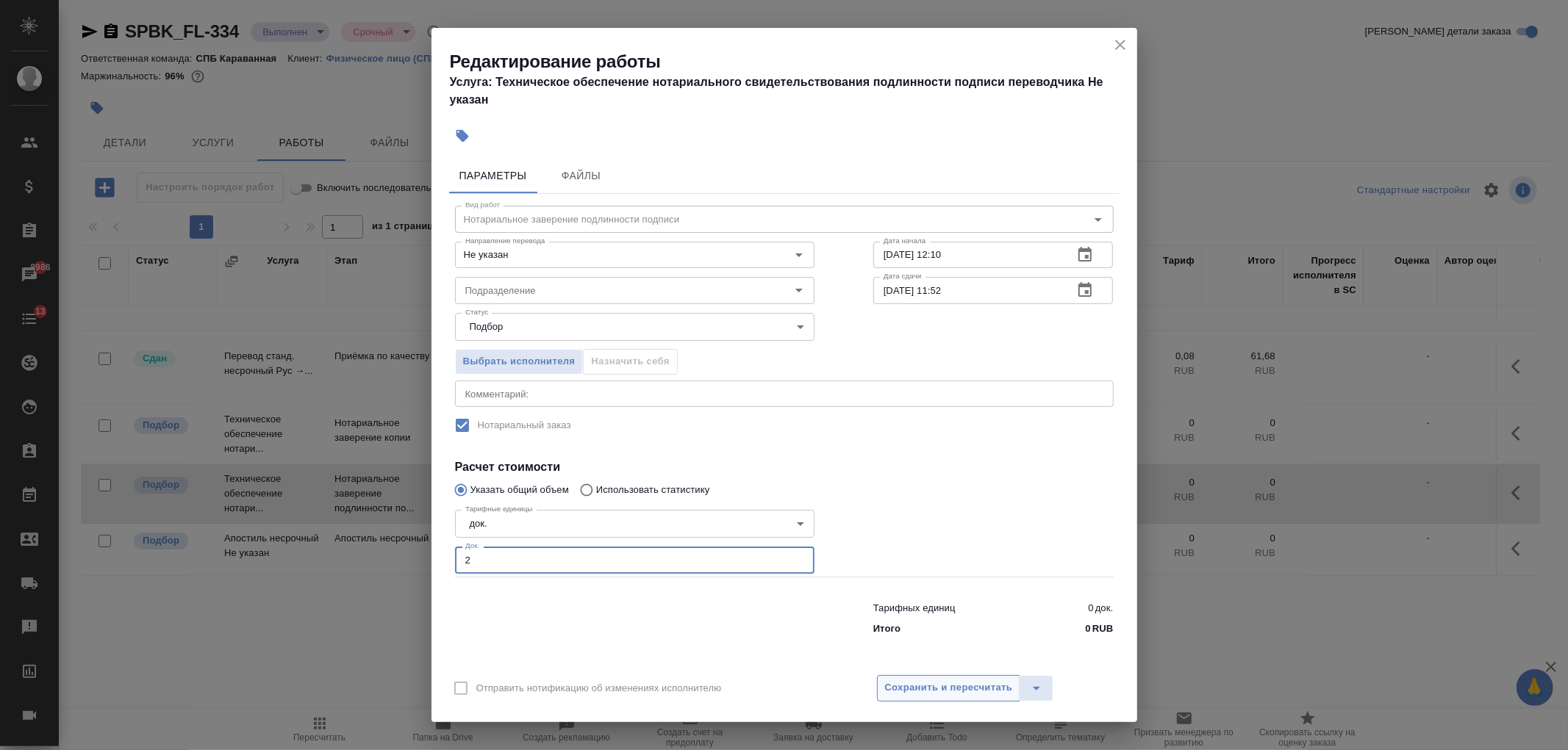
type input "2"
click at [950, 692] on span "Сохранить и пересчитать" at bounding box center [949, 689] width 128 height 17
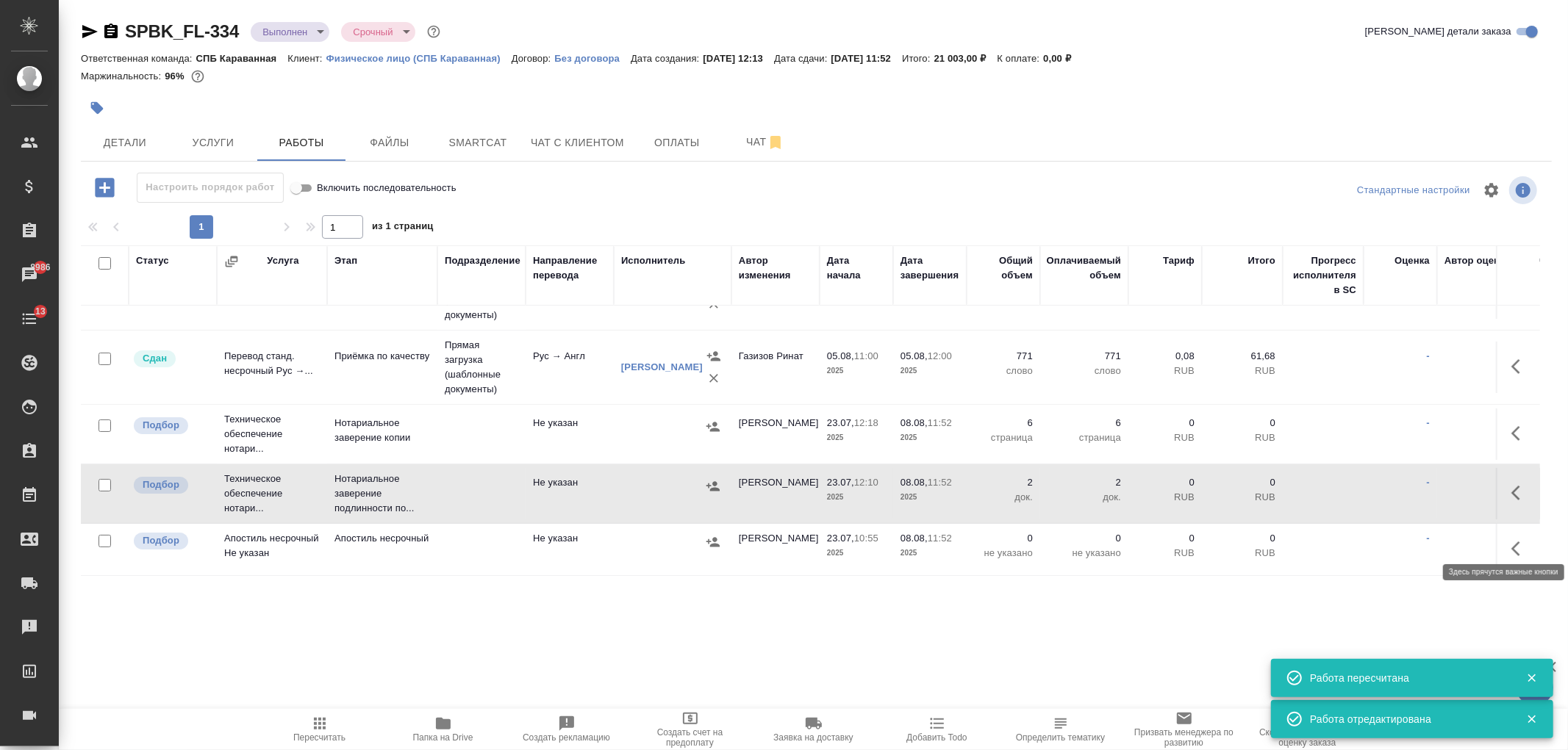
click at [1512, 540] on icon "button" at bounding box center [1520, 549] width 18 height 18
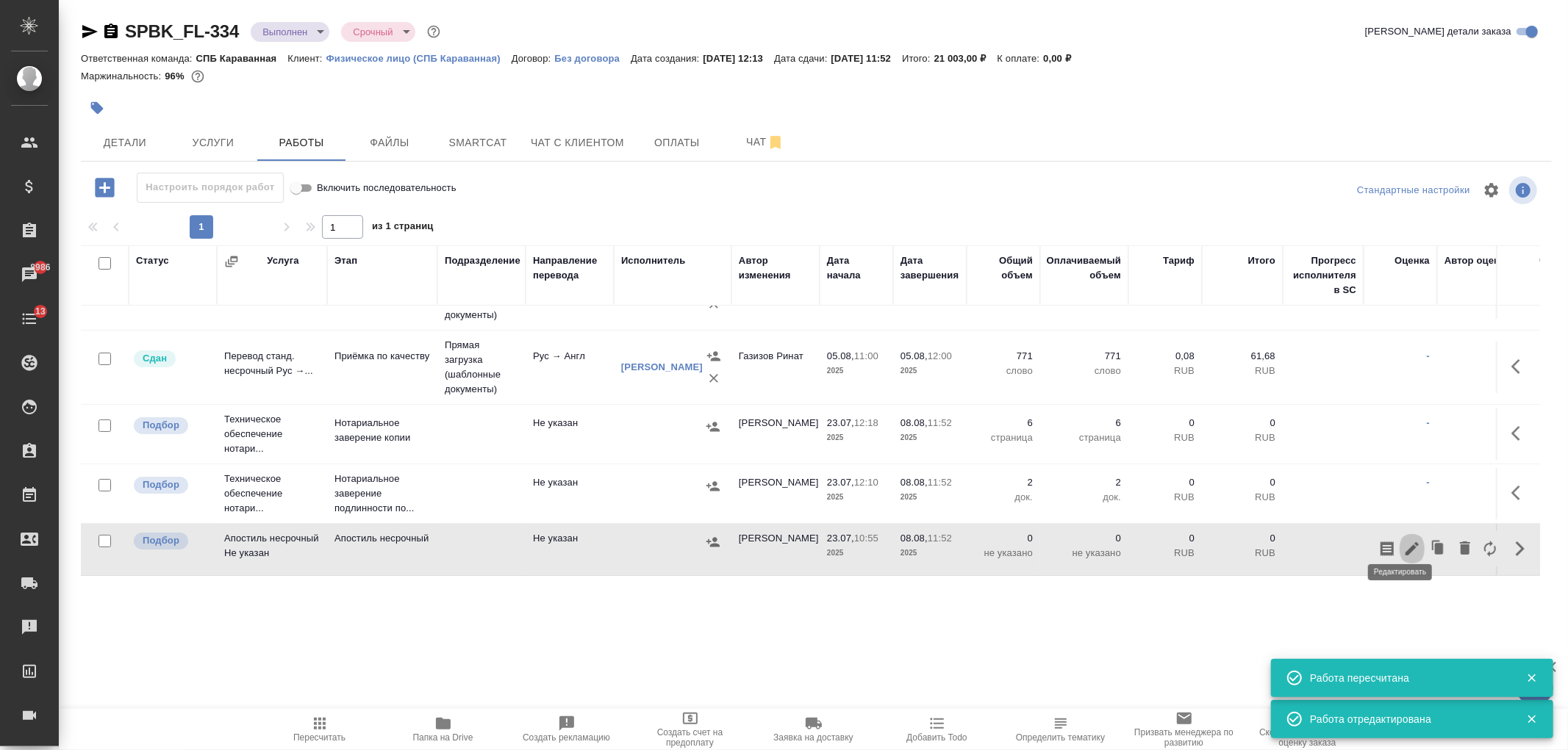
click at [1406, 540] on icon "button" at bounding box center [1412, 549] width 18 height 18
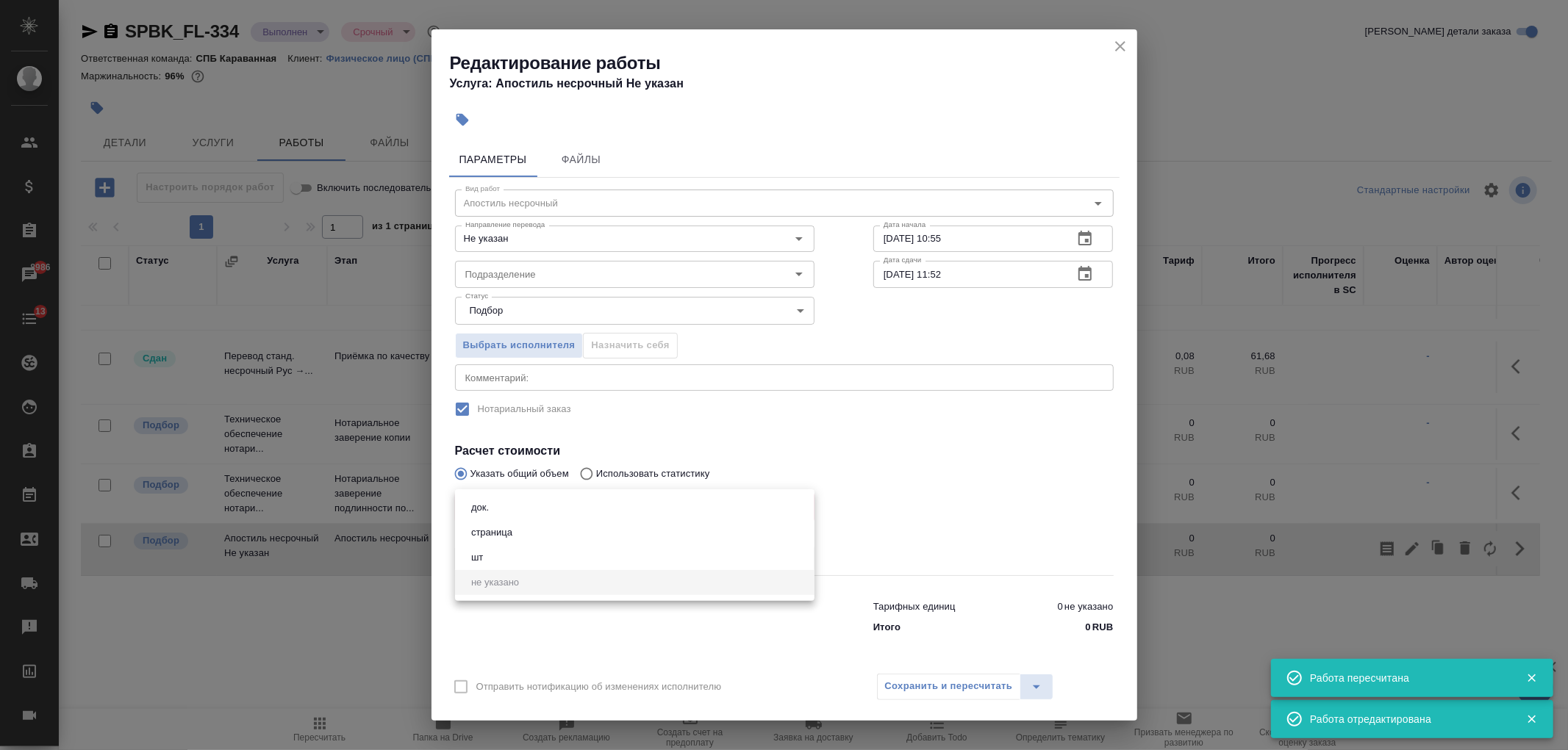
click at [512, 511] on body "🙏 .cls-1 fill:#fff; AWATERA Ivanova Arina Клиенты Спецификации Заказы 8986 Чаты…" at bounding box center [784, 375] width 1568 height 750
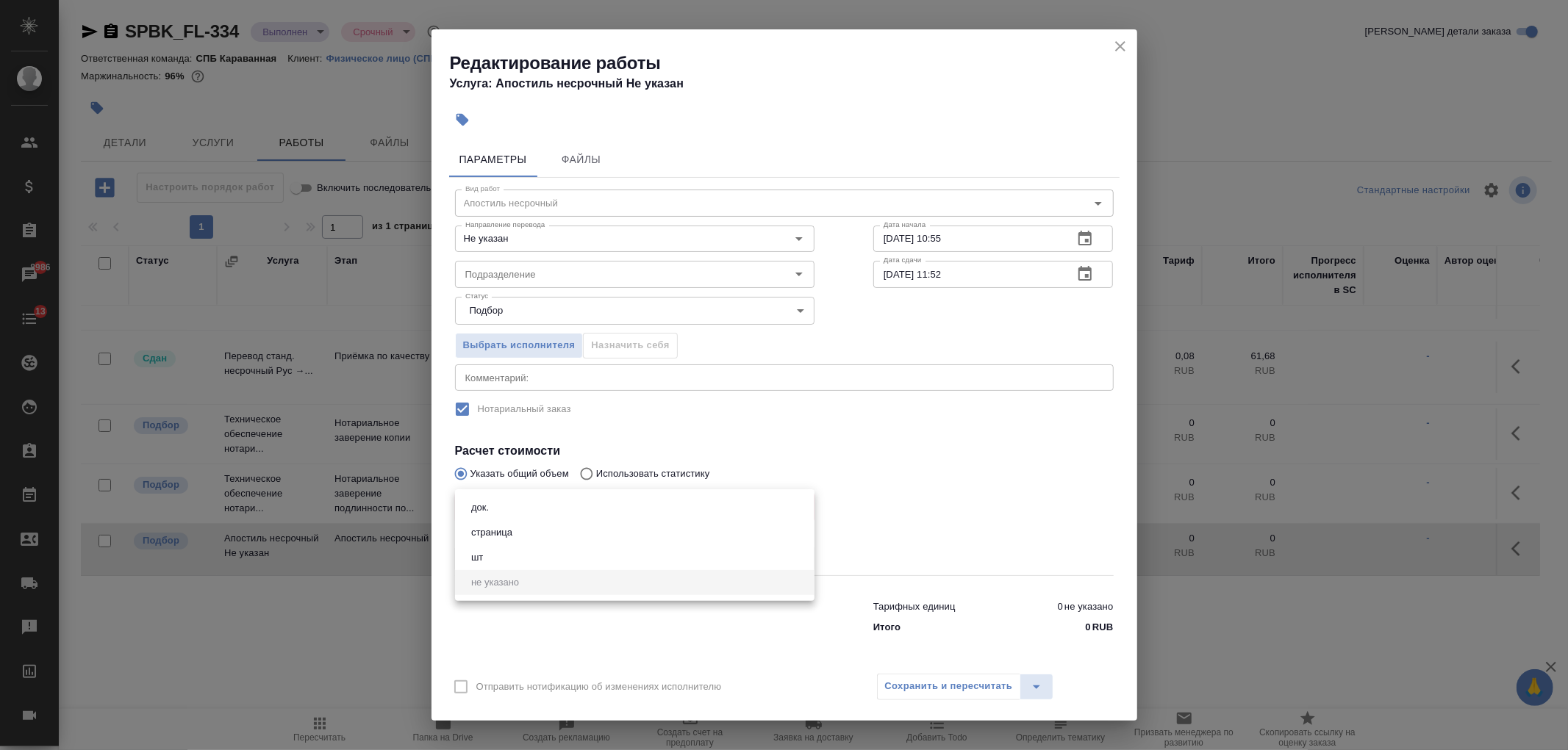
click at [549, 517] on li "док." at bounding box center [635, 507] width 360 height 25
type input "5a8b1489cc6b4906c91bfd8b"
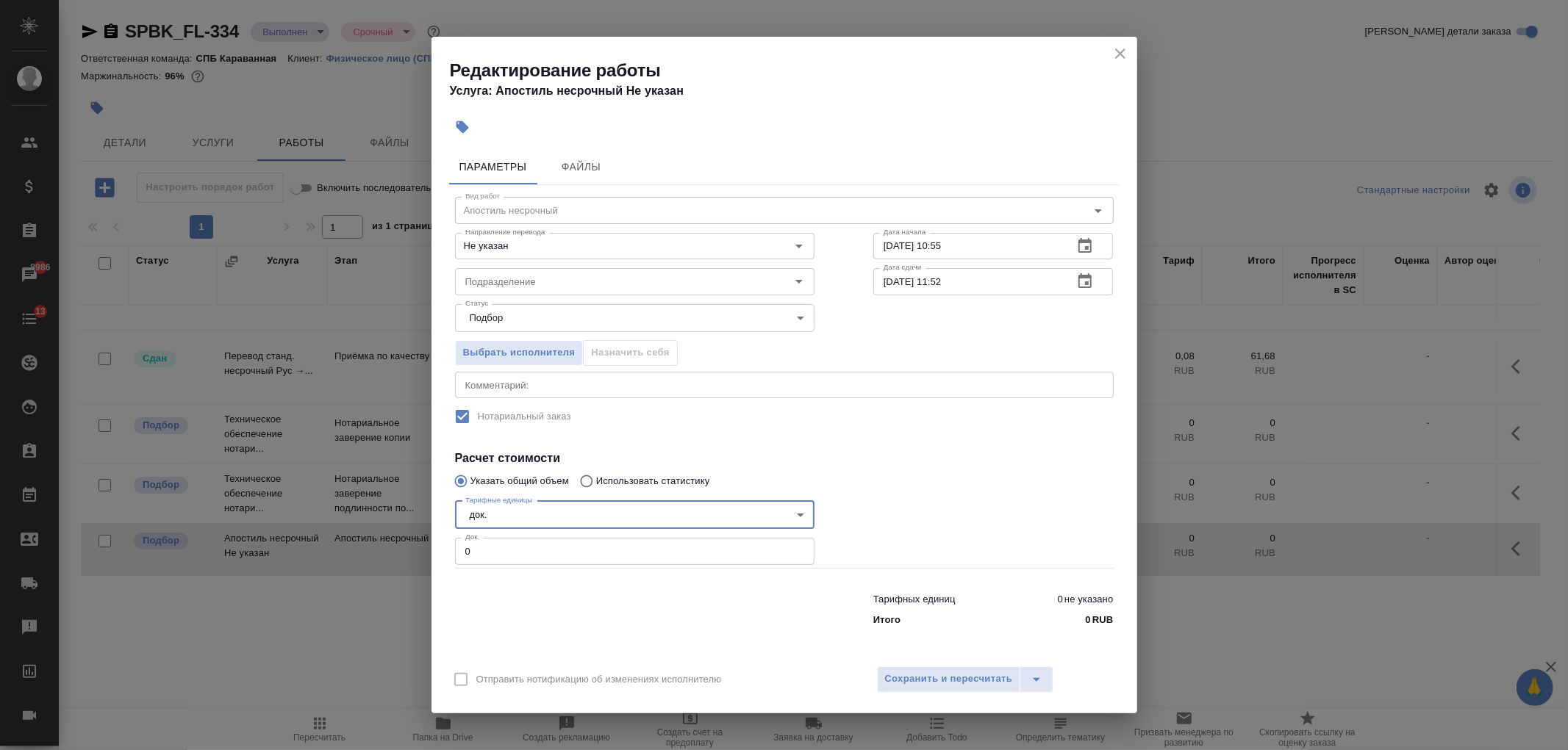
click at [522, 554] on input "0" at bounding box center [635, 551] width 360 height 26
type input "2"
click at [947, 679] on span "Сохранить и пересчитать" at bounding box center [949, 679] width 128 height 17
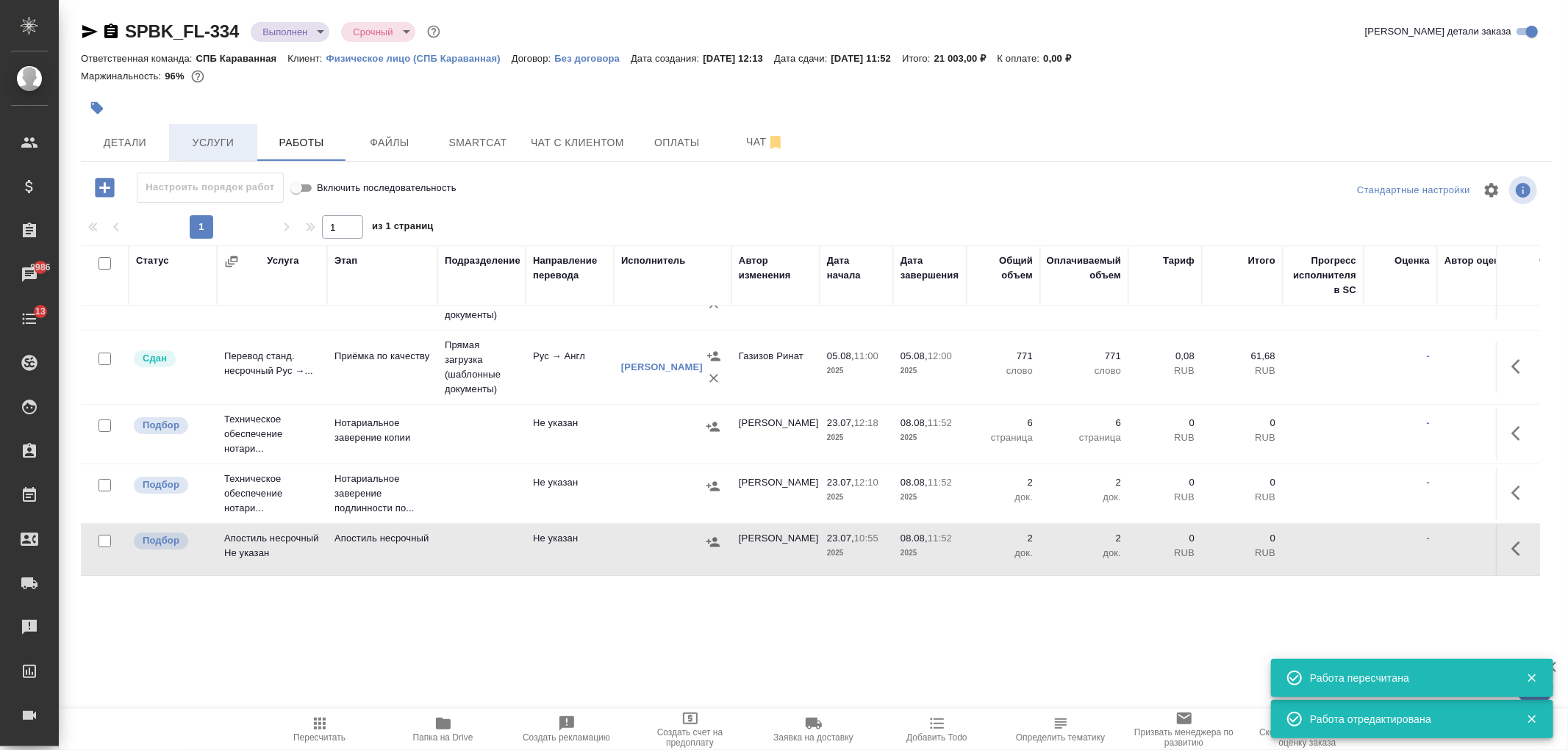
click at [231, 147] on span "Услуги" at bounding box center [213, 143] width 71 height 19
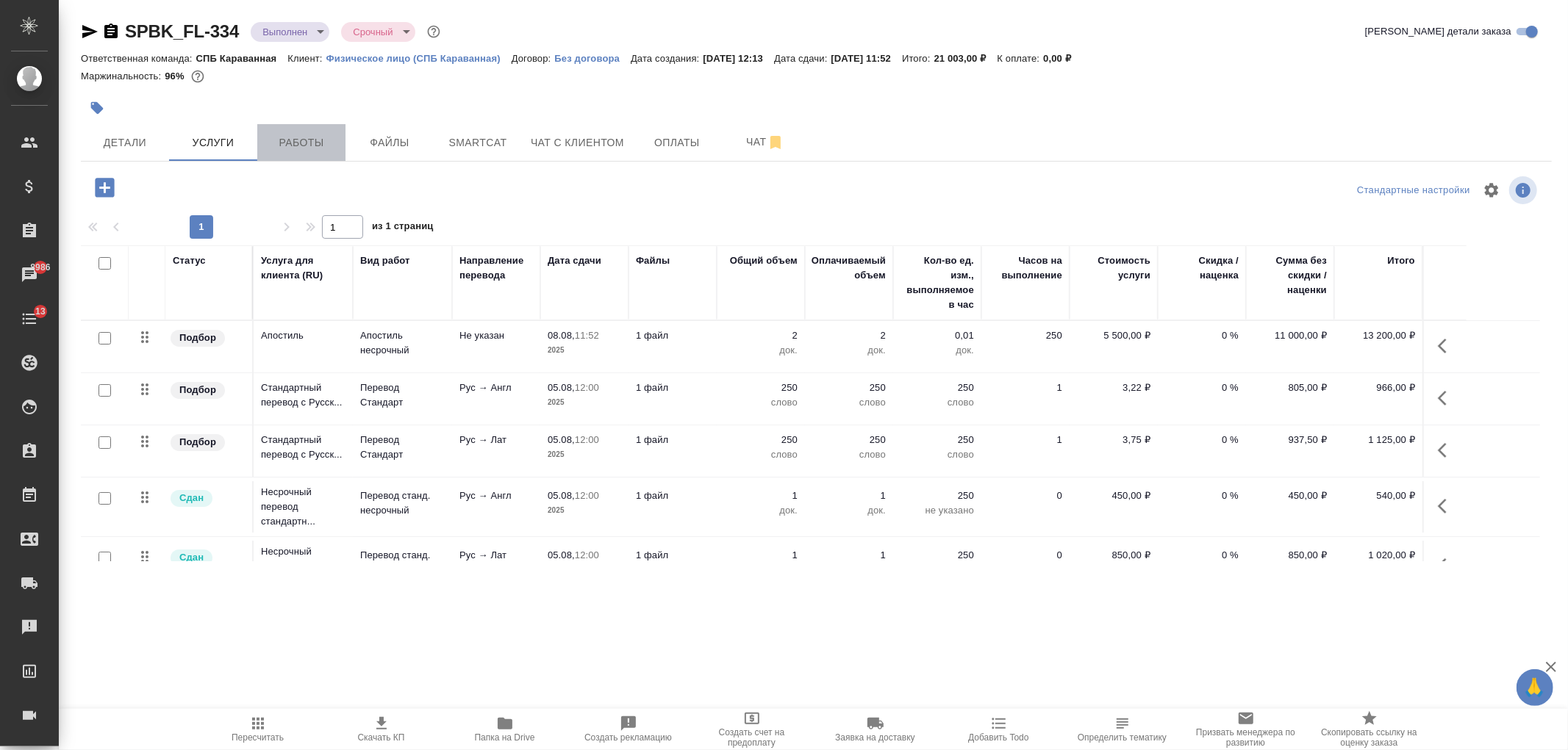
click at [278, 146] on span "Работы" at bounding box center [301, 143] width 71 height 19
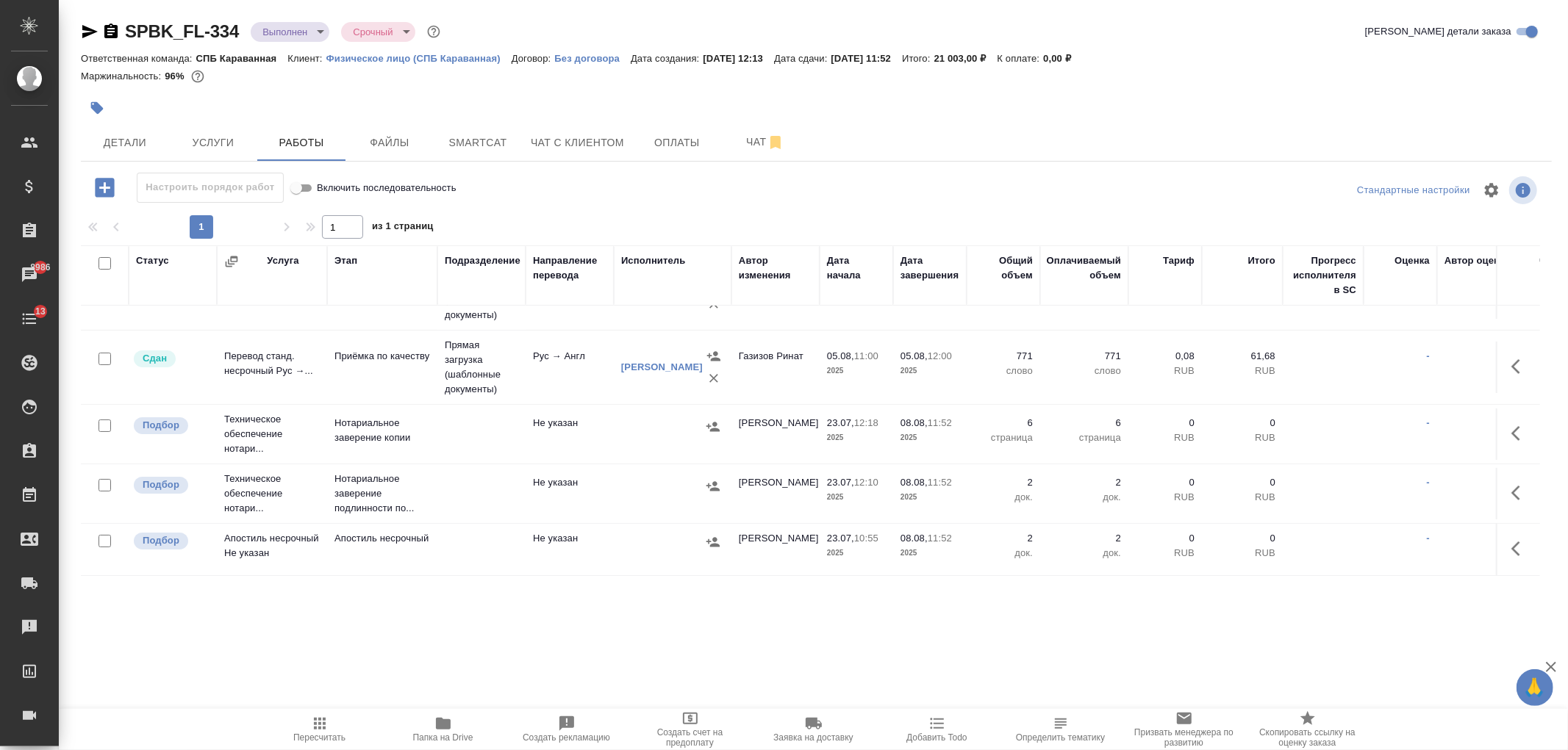
scroll to position [136, 0]
click at [712, 419] on icon "button" at bounding box center [713, 426] width 14 height 14
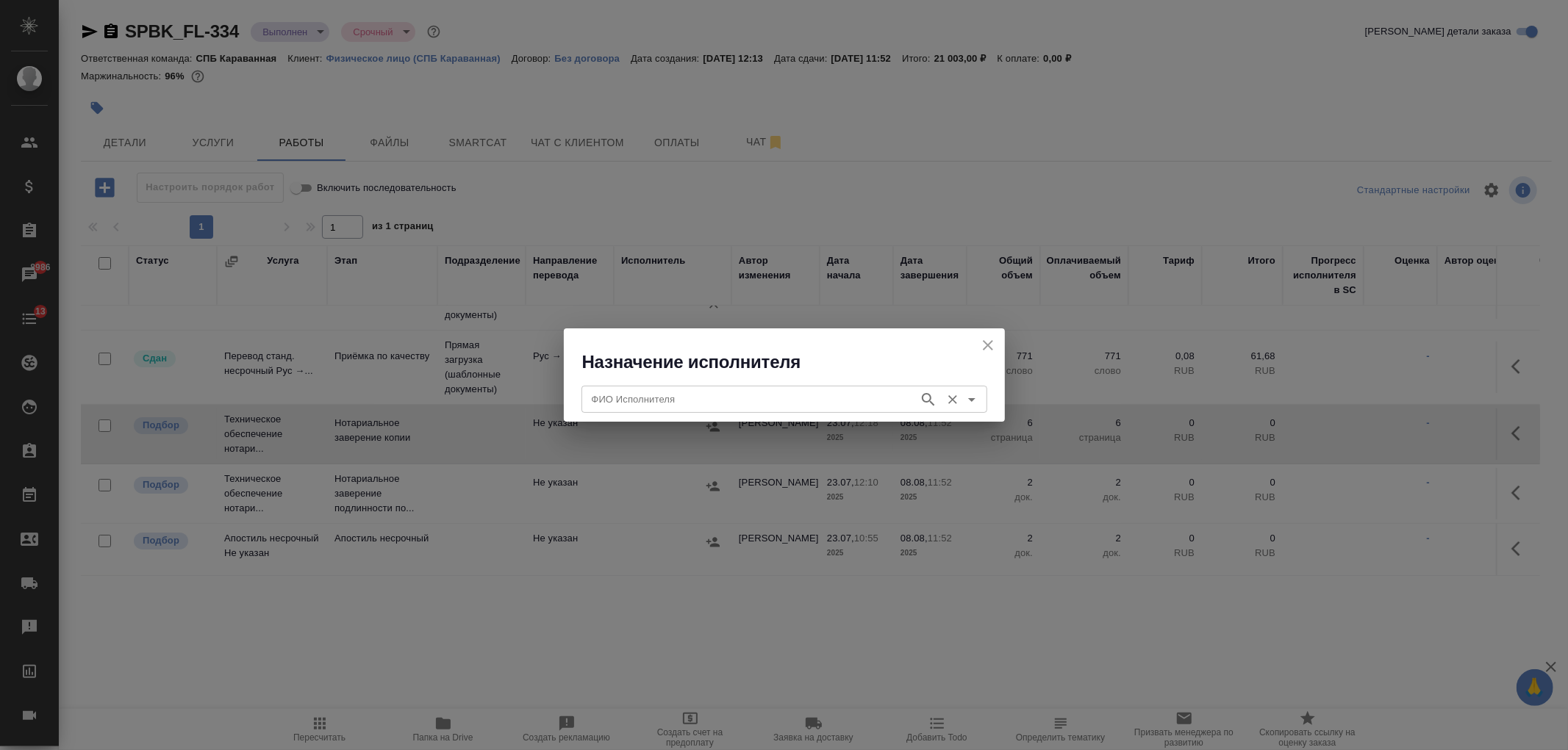
click at [628, 401] on input "ФИО Исполнителя" at bounding box center [749, 399] width 326 height 18
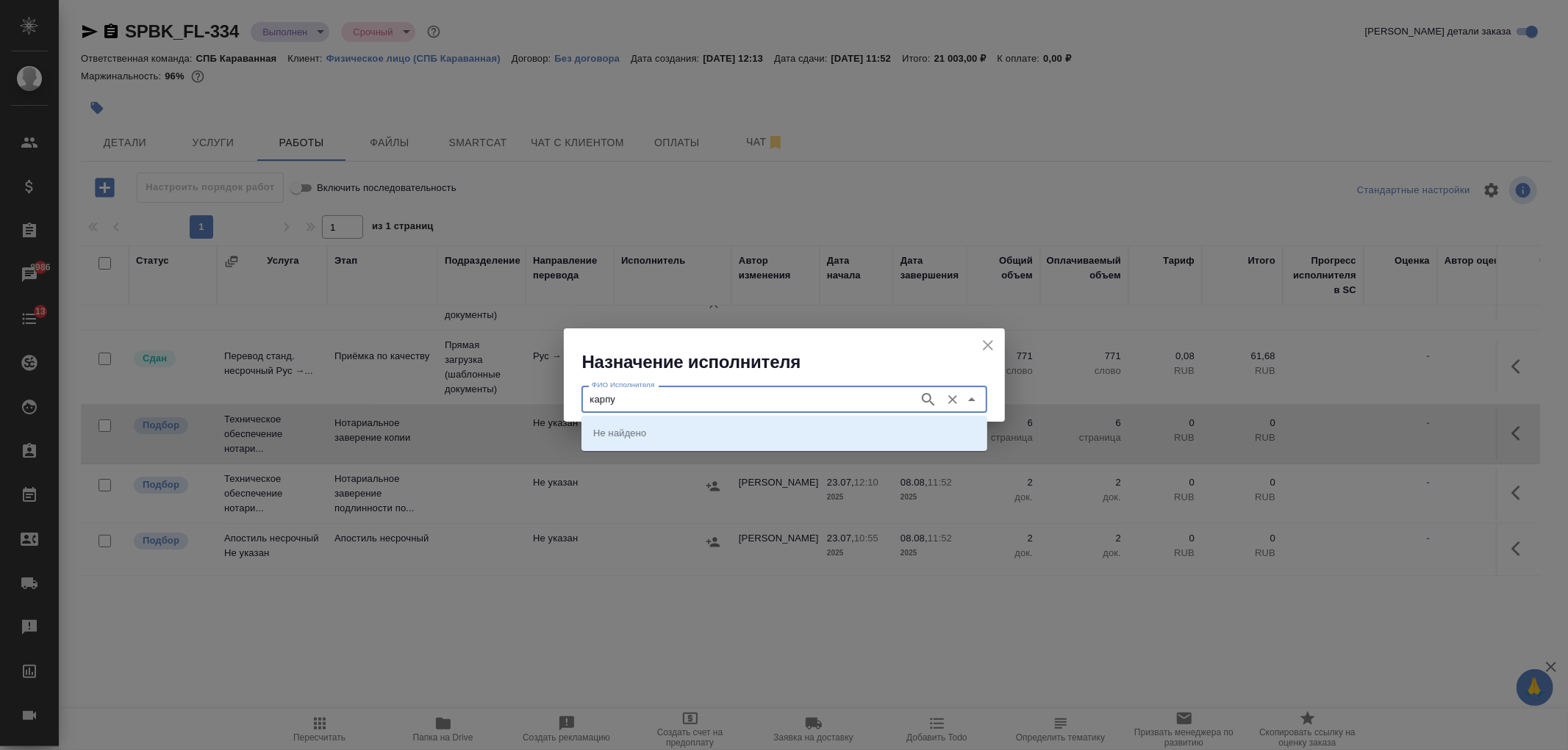
type input "карпу"
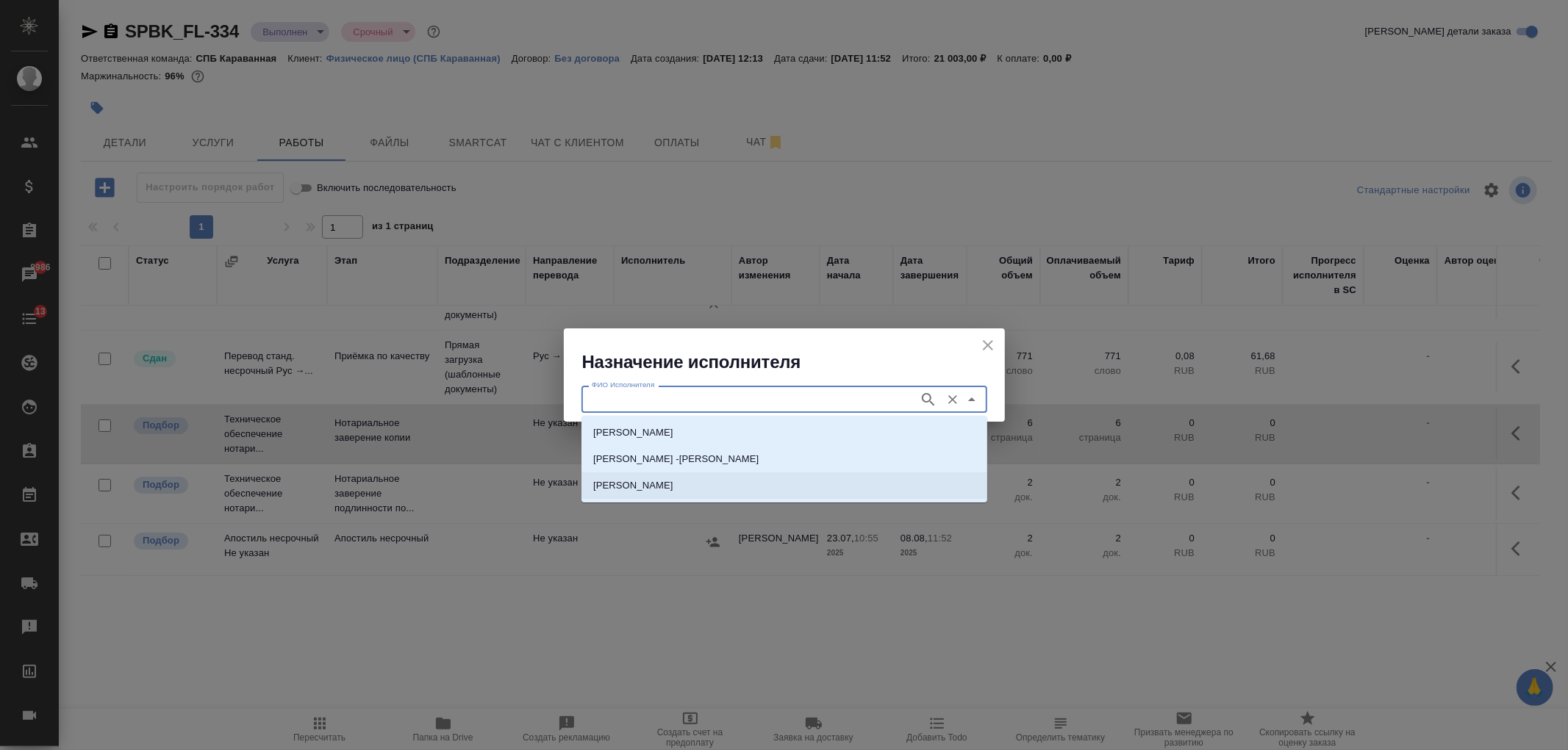
click at [674, 488] on p "НОТАРИУС Карпунина Ольга Васильевна" at bounding box center [634, 485] width 80 height 14
type input "НОТАРИУС Карпунина Ольга Васильевна"
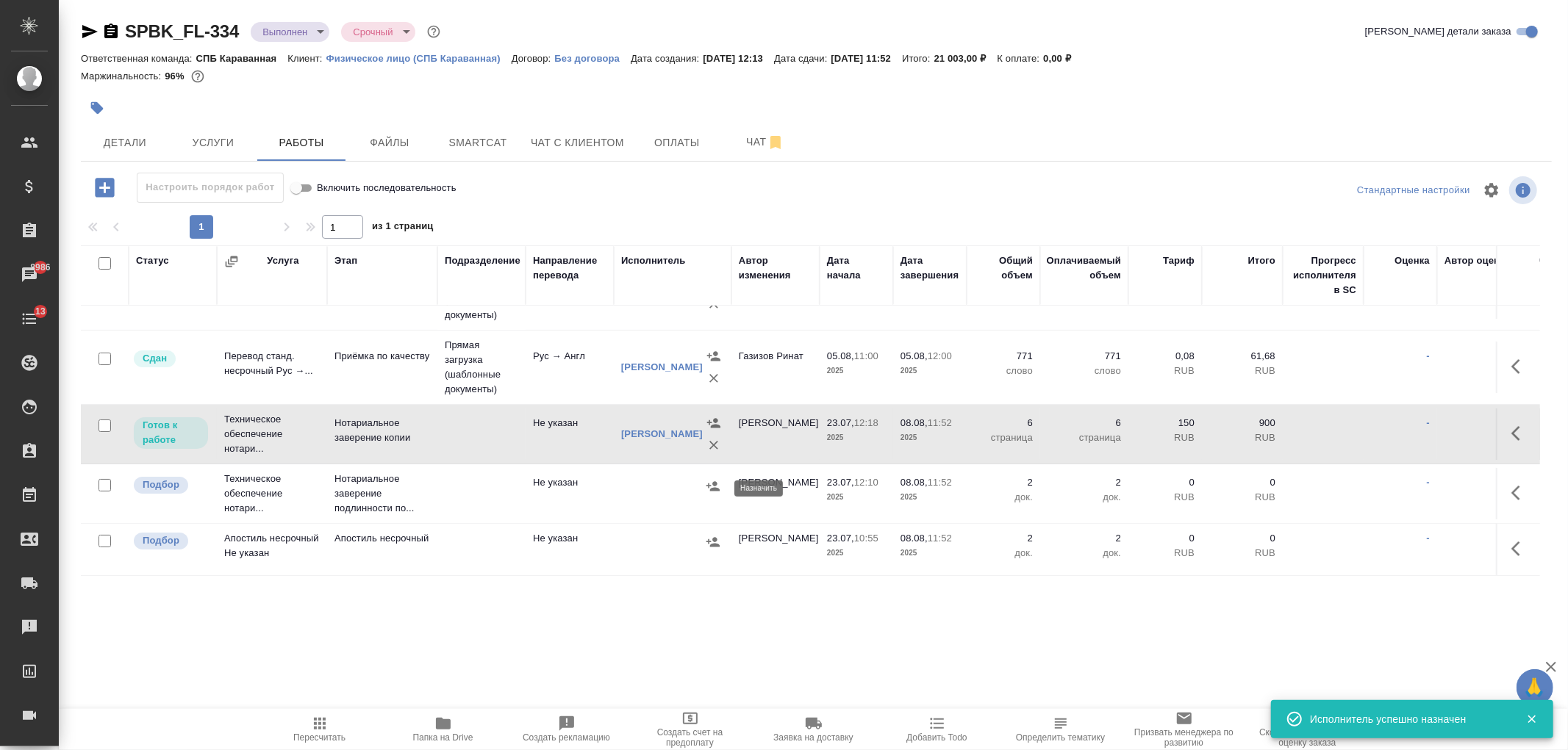
click at [715, 488] on icon "button" at bounding box center [714, 486] width 14 height 9
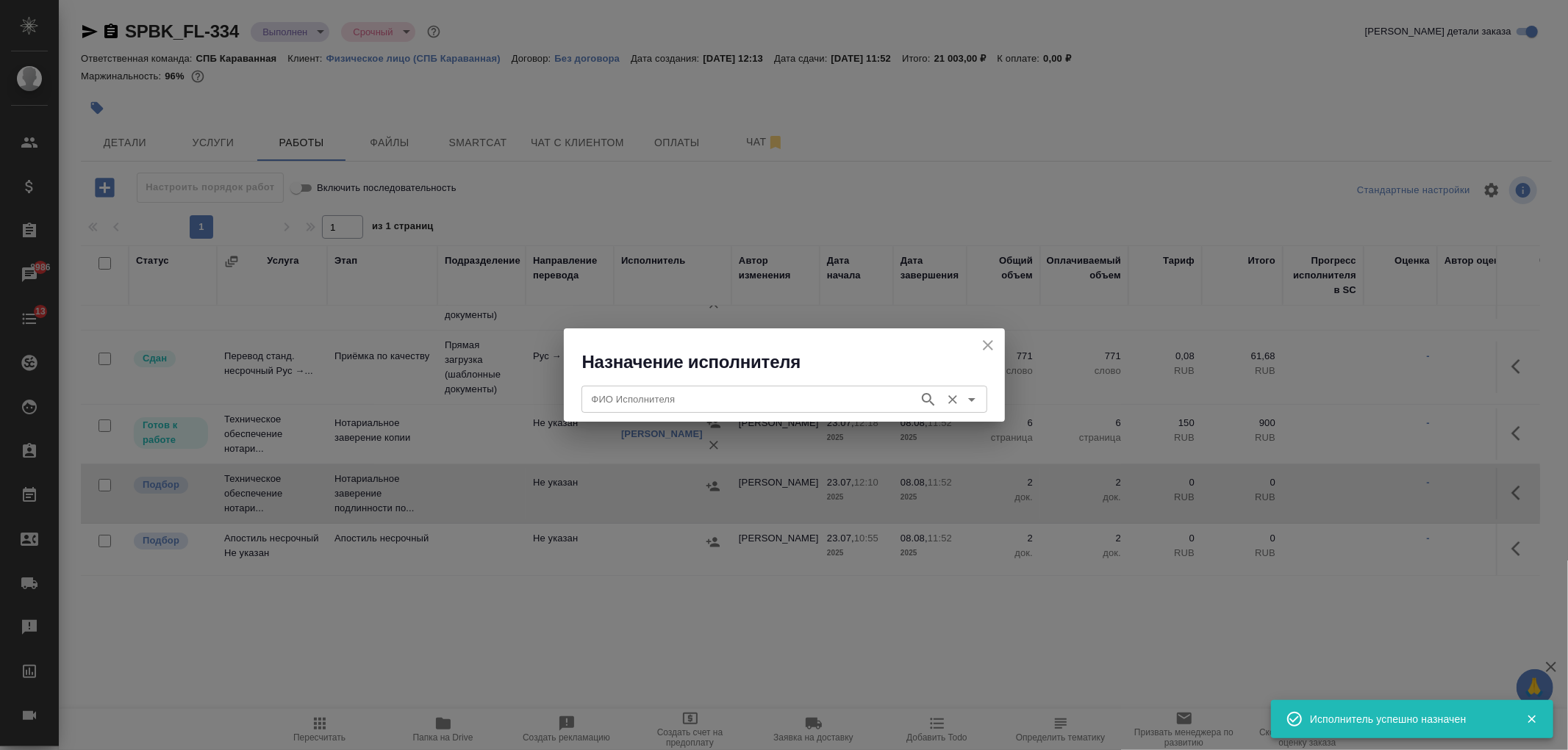
click at [640, 403] on input "ФИО Исполнителя" at bounding box center [749, 399] width 326 height 18
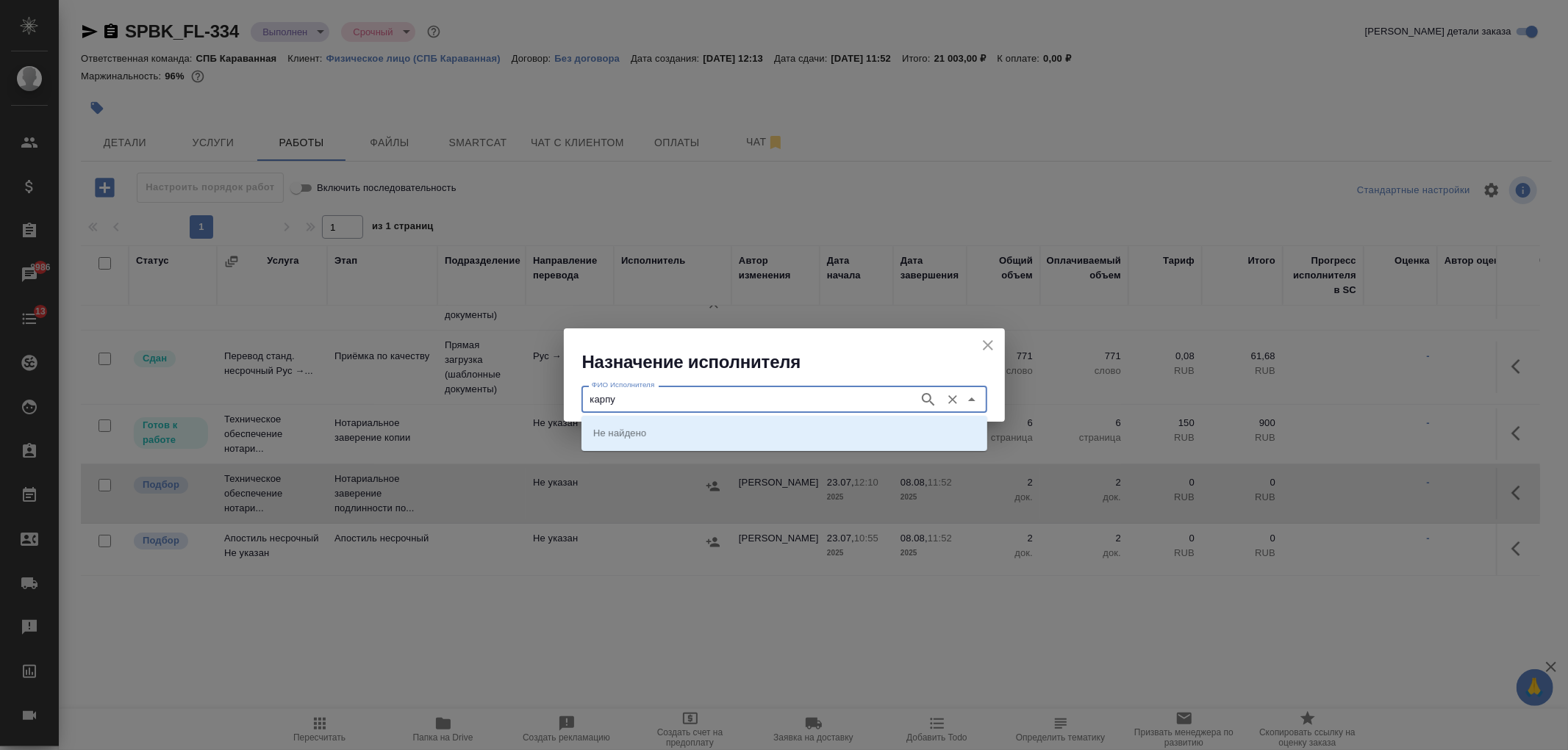
type input "карпу"
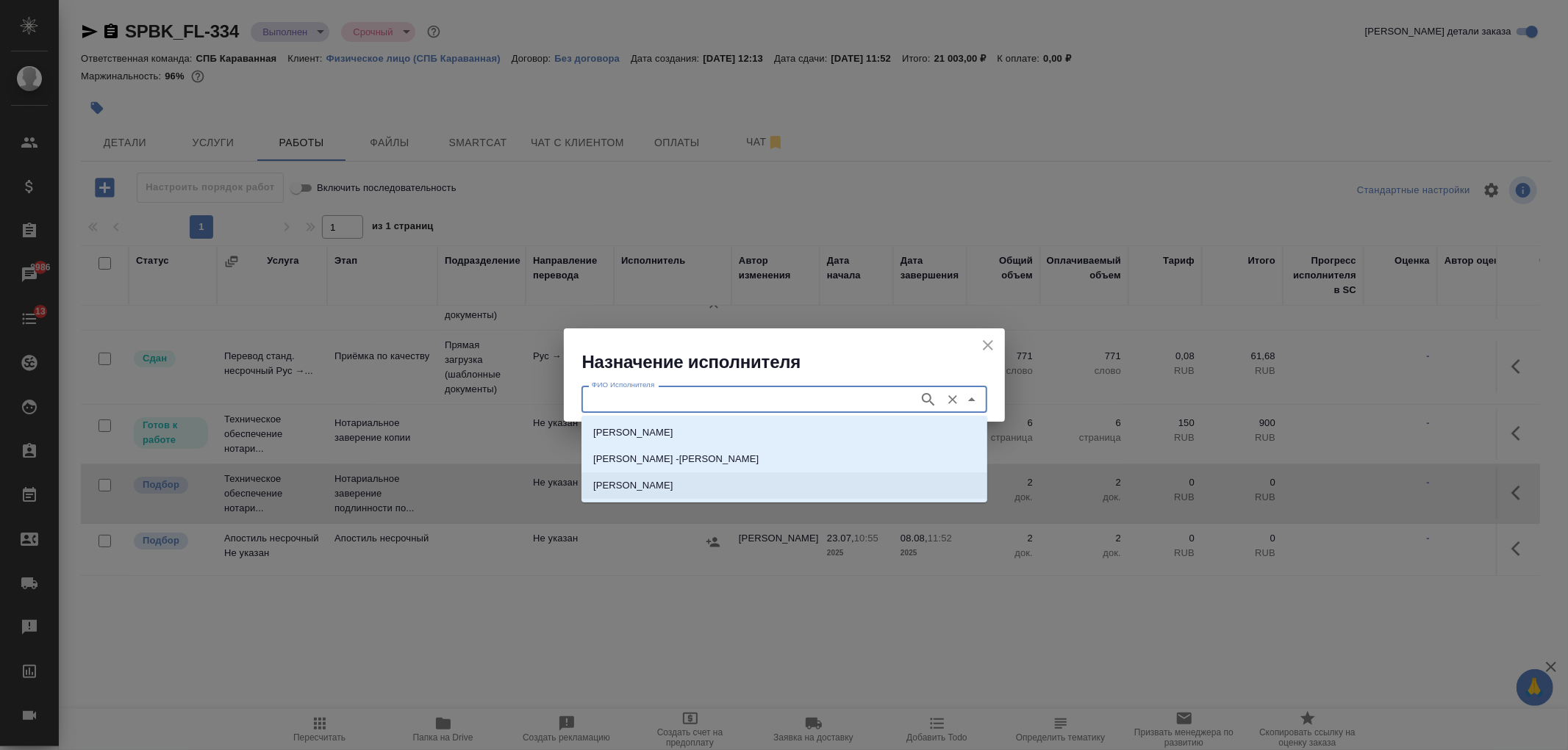
click at [674, 488] on p "НОТАРИУС Карпунина Ольга Васильевна" at bounding box center [634, 485] width 80 height 14
type input "НОТАРИУС Карпунина Ольга Васильевна"
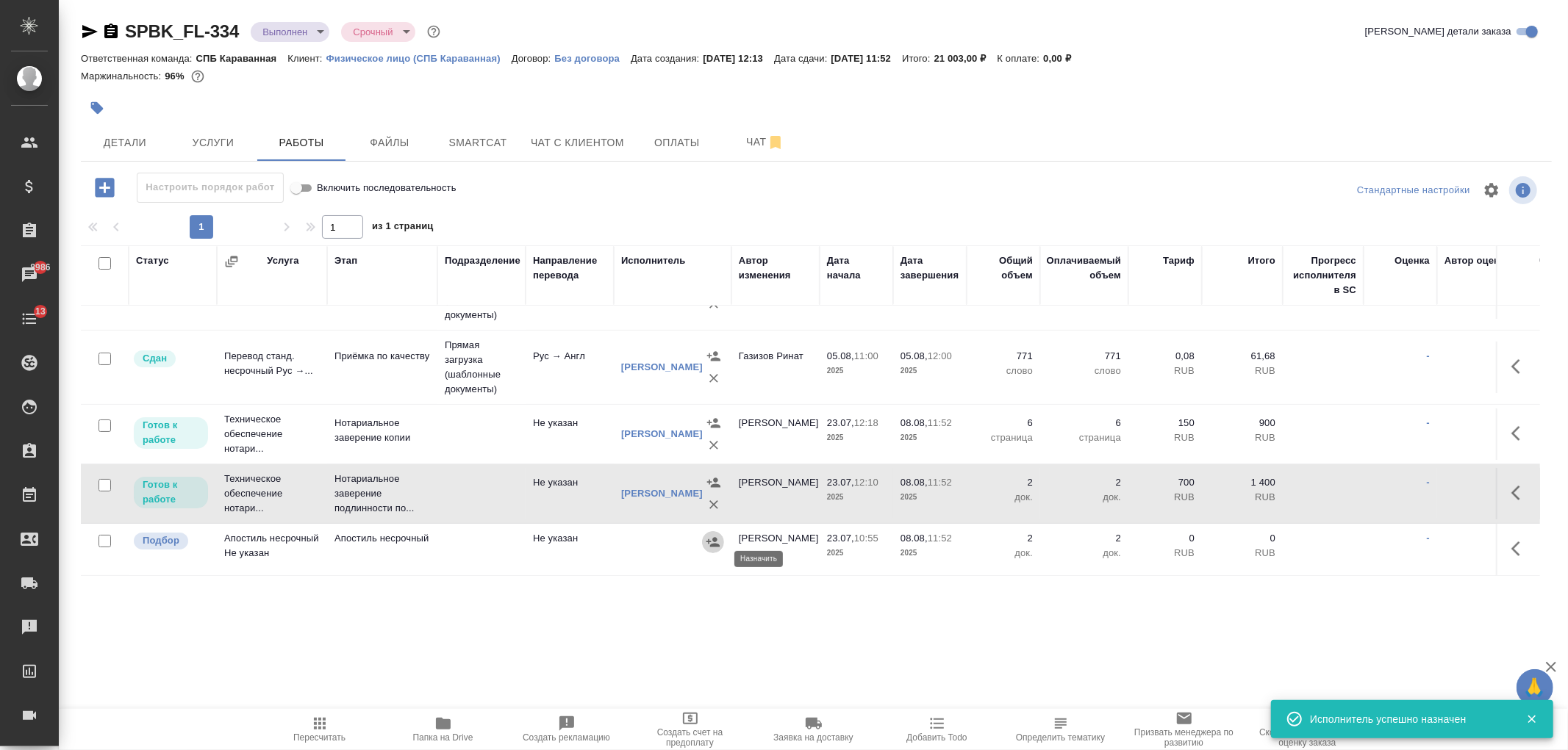
click at [714, 550] on icon "button" at bounding box center [713, 542] width 14 height 14
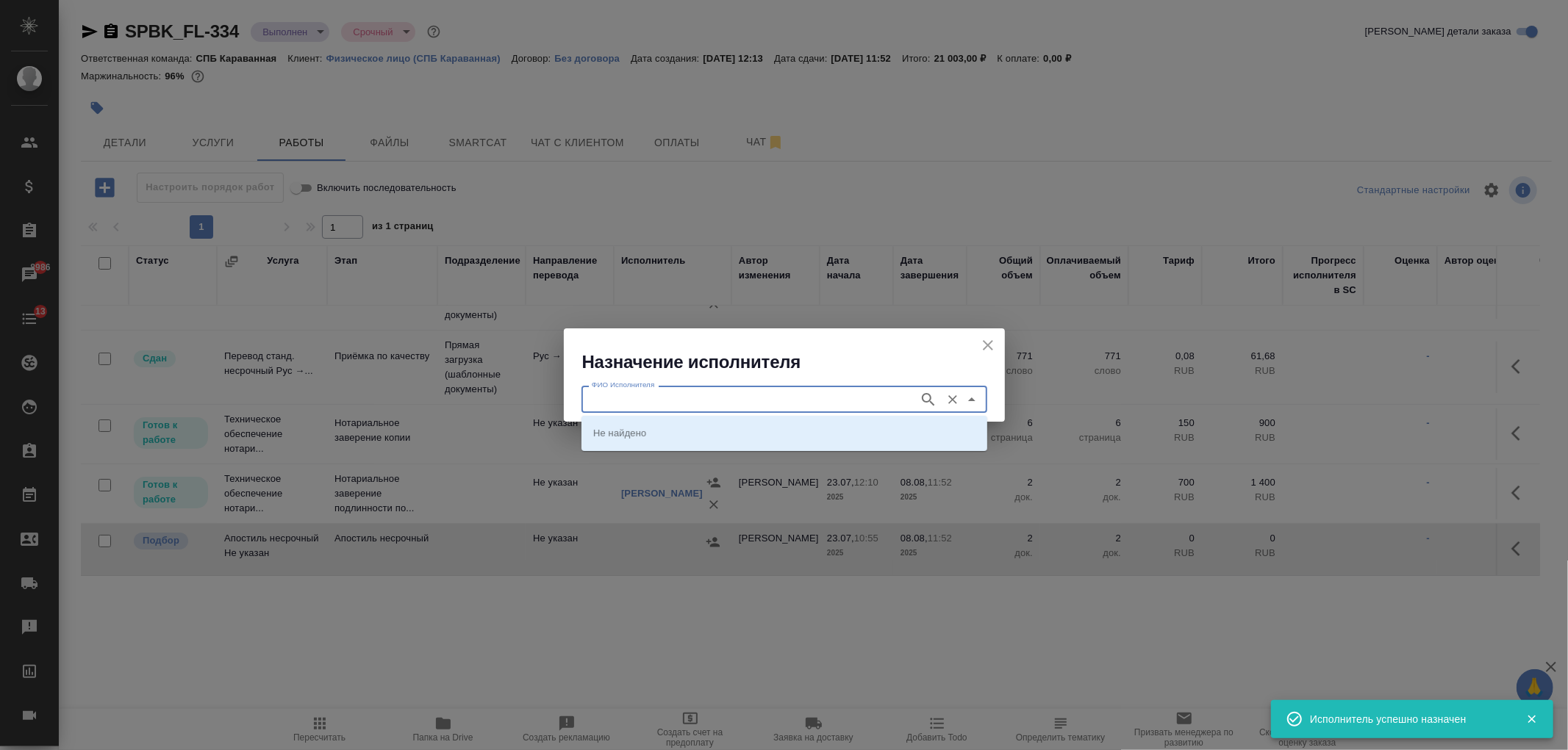
click at [611, 399] on input "ФИО Исполнителя" at bounding box center [749, 399] width 326 height 18
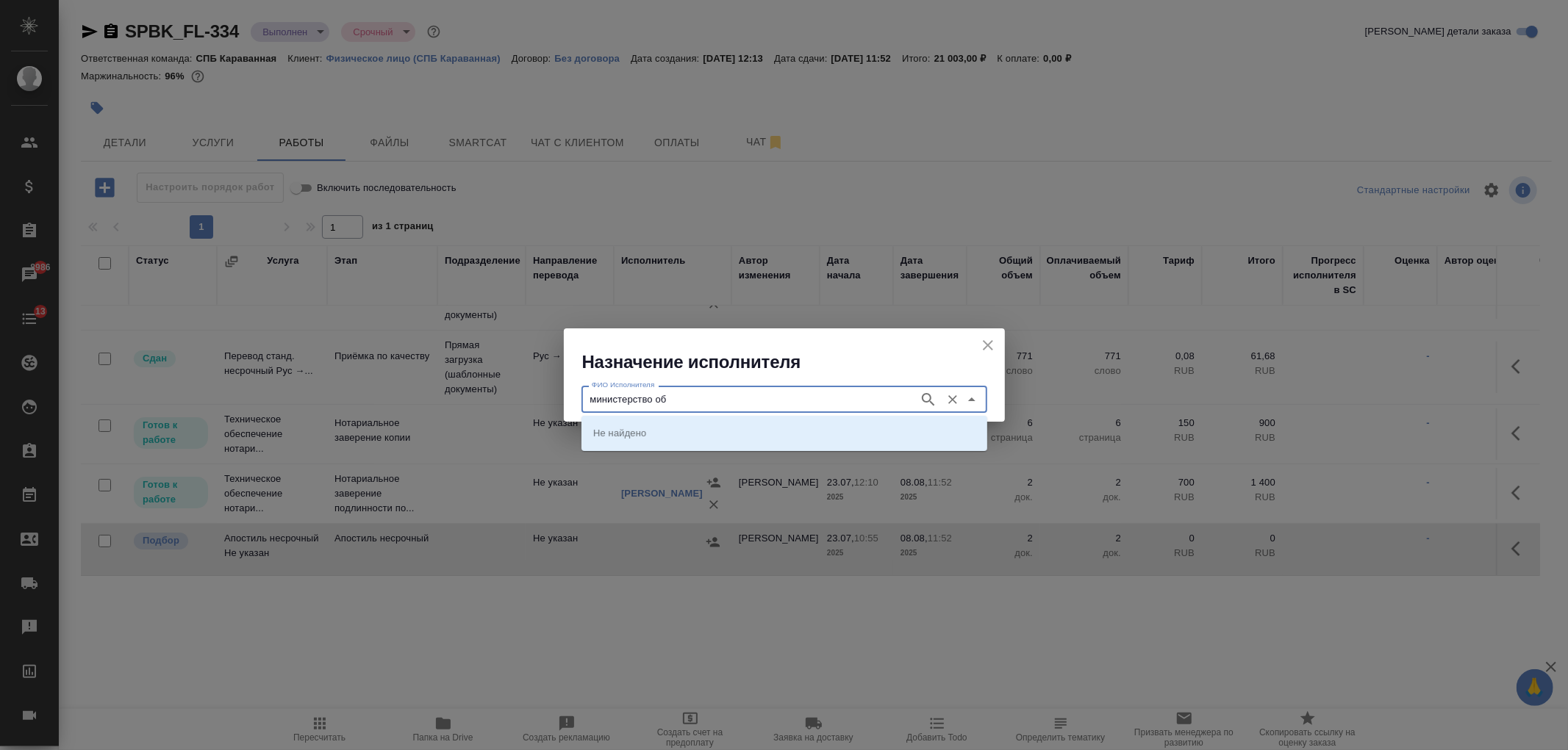
type input "министерство об"
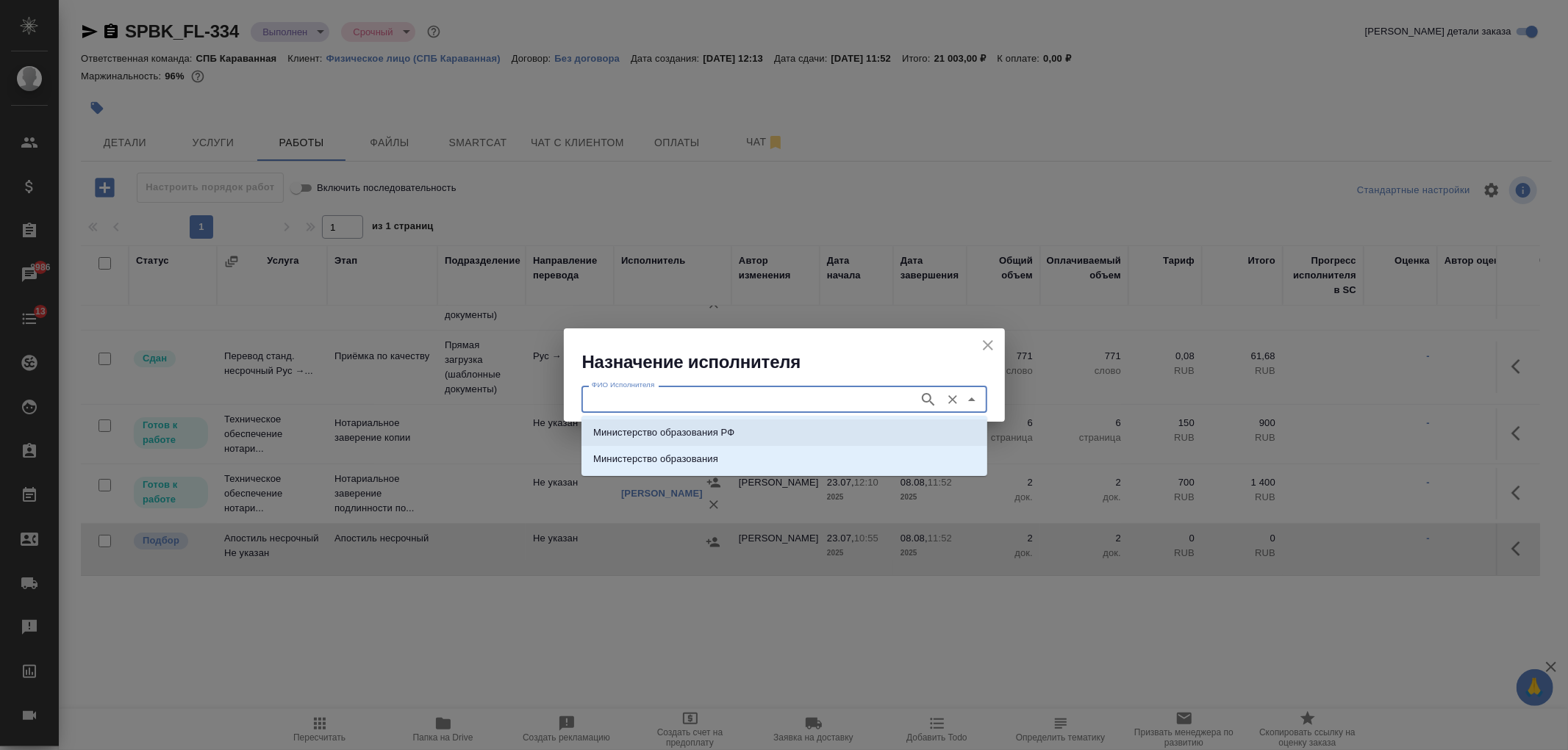
click at [716, 435] on p "Министерство образования РФ" at bounding box center [664, 432] width 142 height 14
type input "Министерство образования РФ"
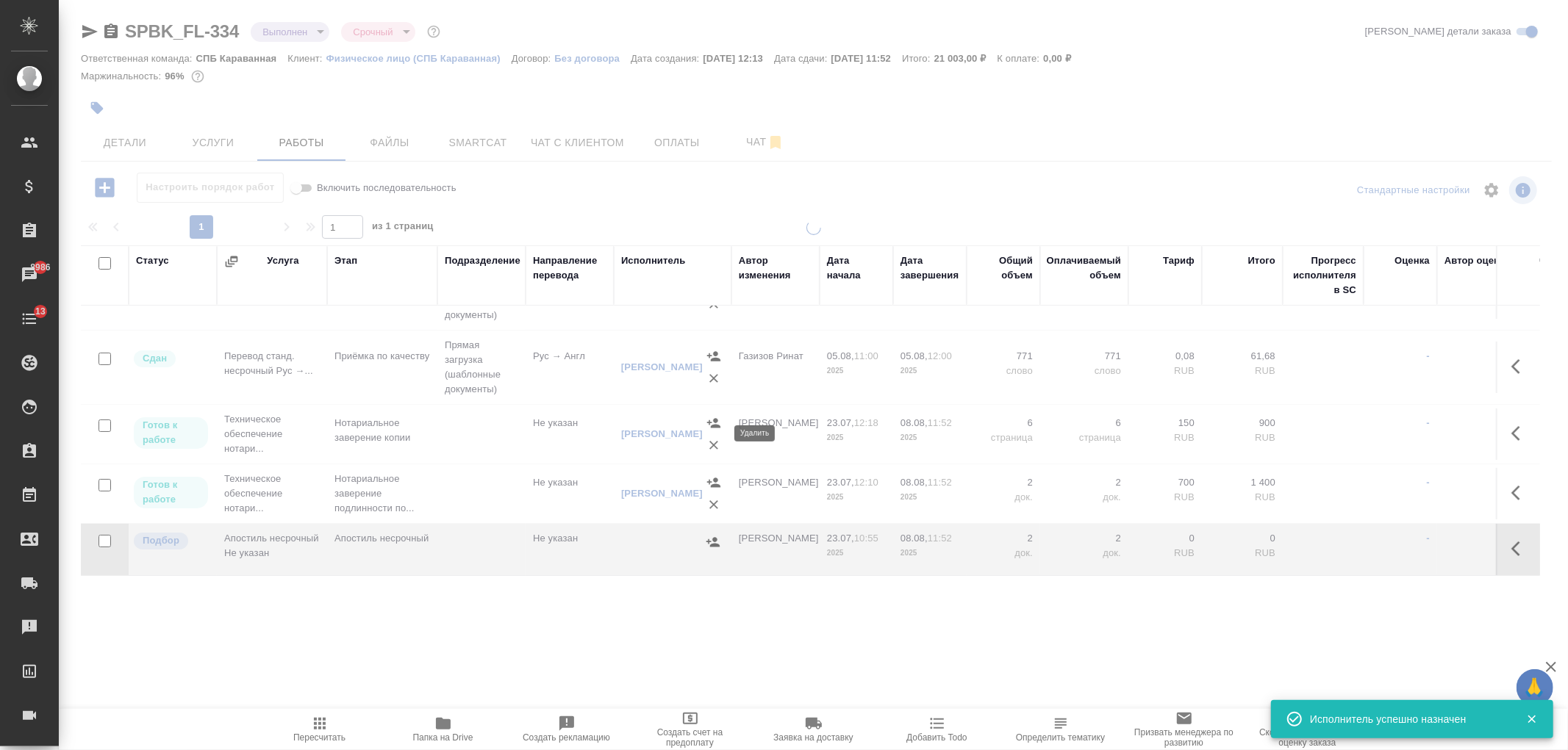
scroll to position [143, 0]
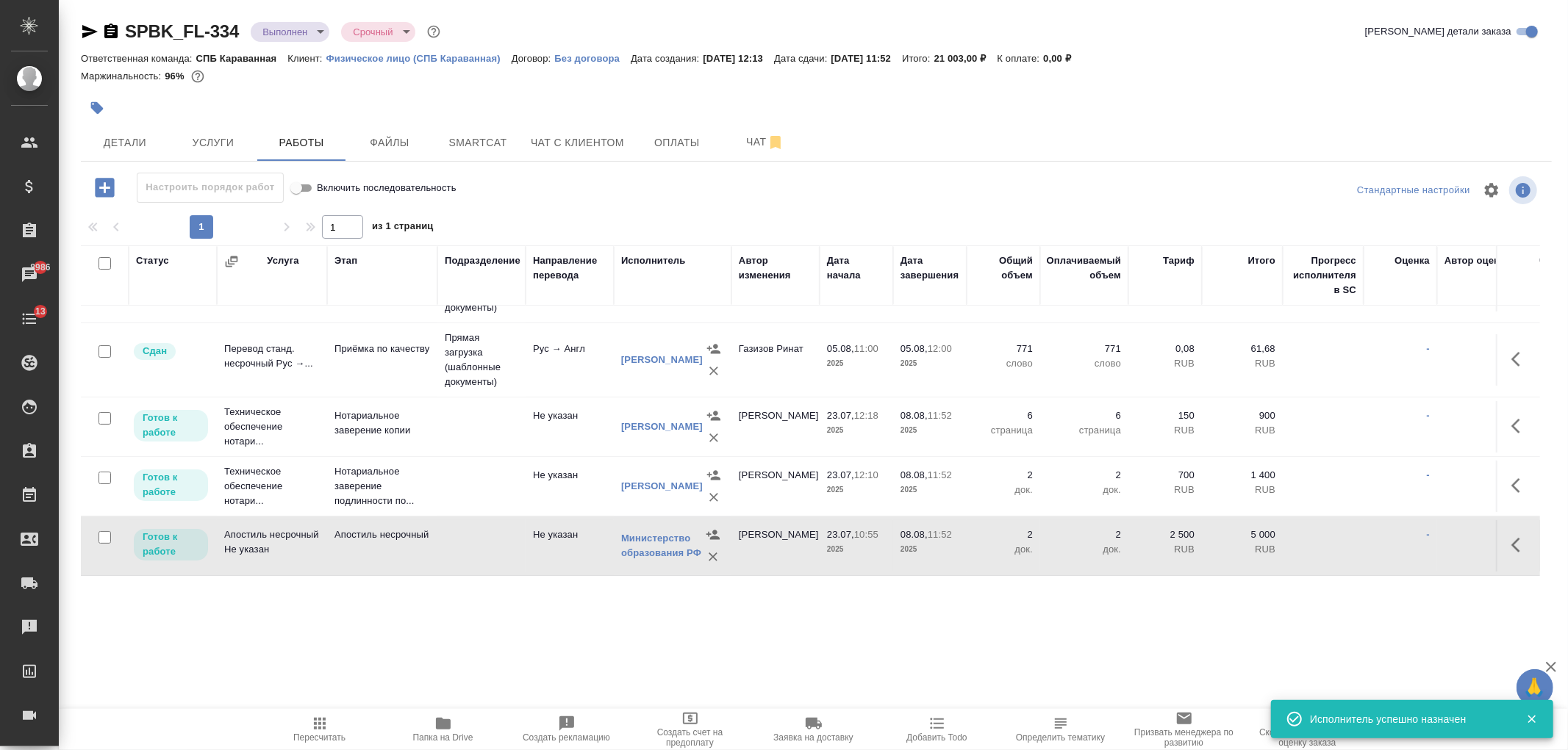
click at [322, 22] on body "🙏 .cls-1 fill:#fff; AWATERA Ivanova Arina Клиенты Спецификации Заказы 8986 Чаты…" at bounding box center [784, 375] width 1568 height 750
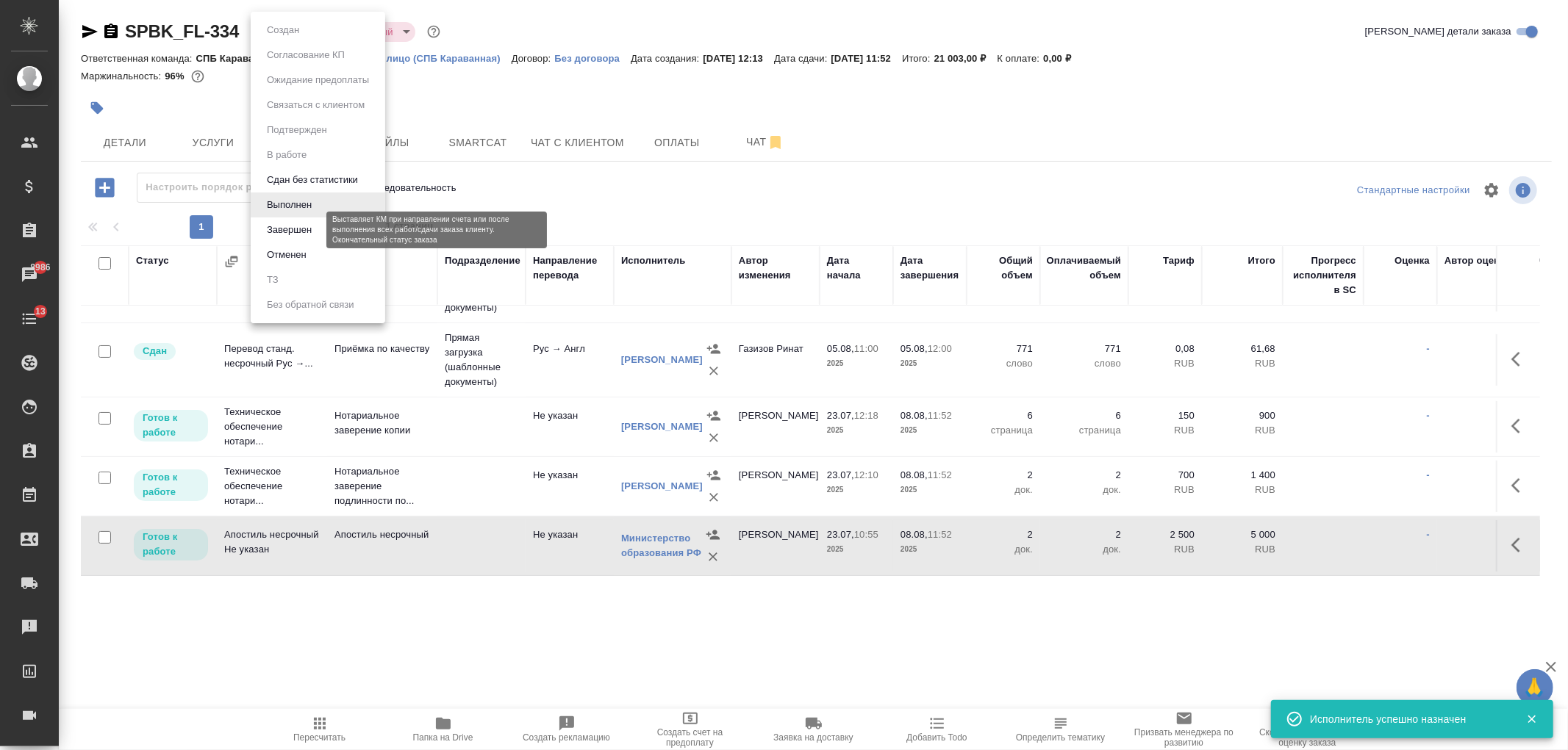
click at [310, 236] on button "Завершен" at bounding box center [289, 229] width 54 height 16
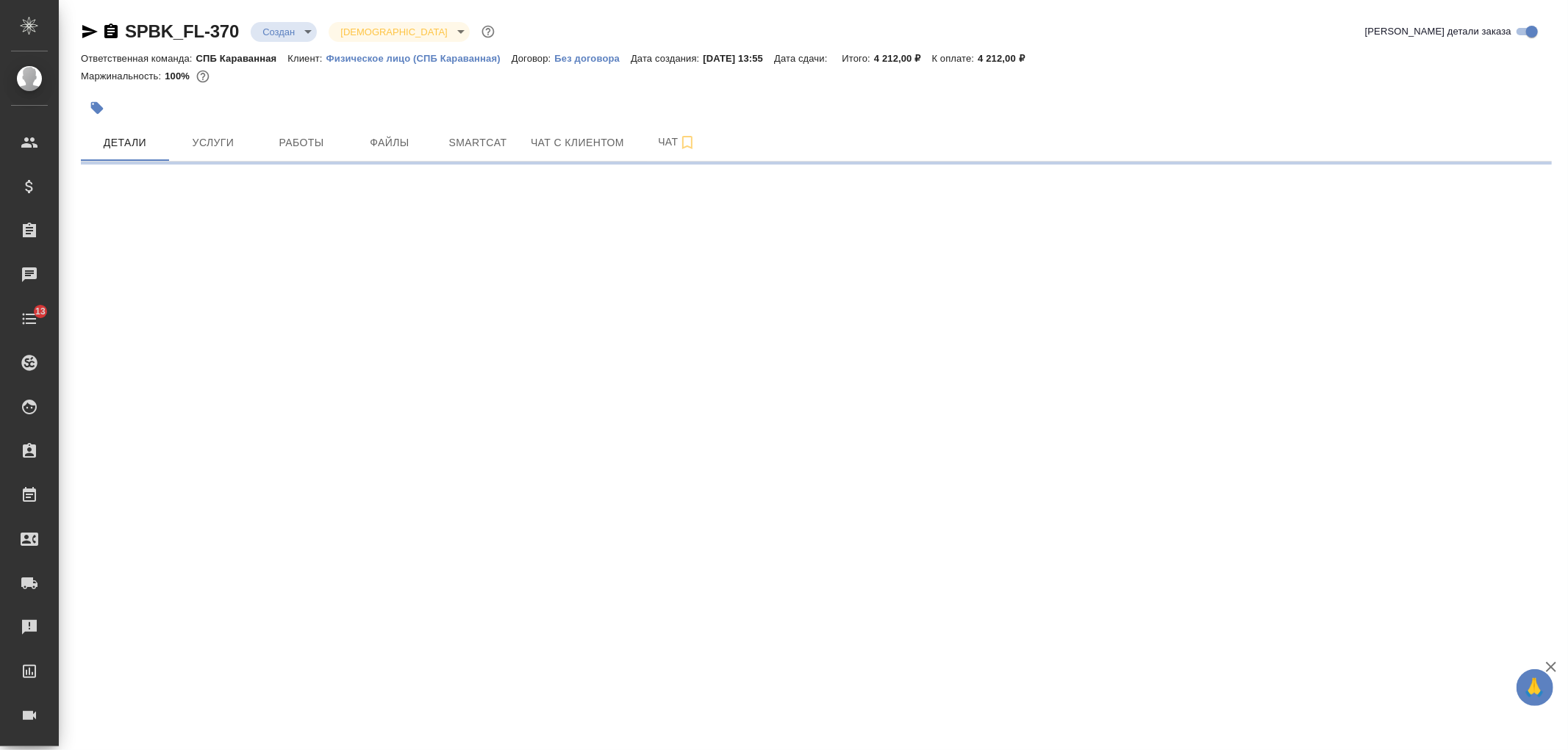
select select "RU"
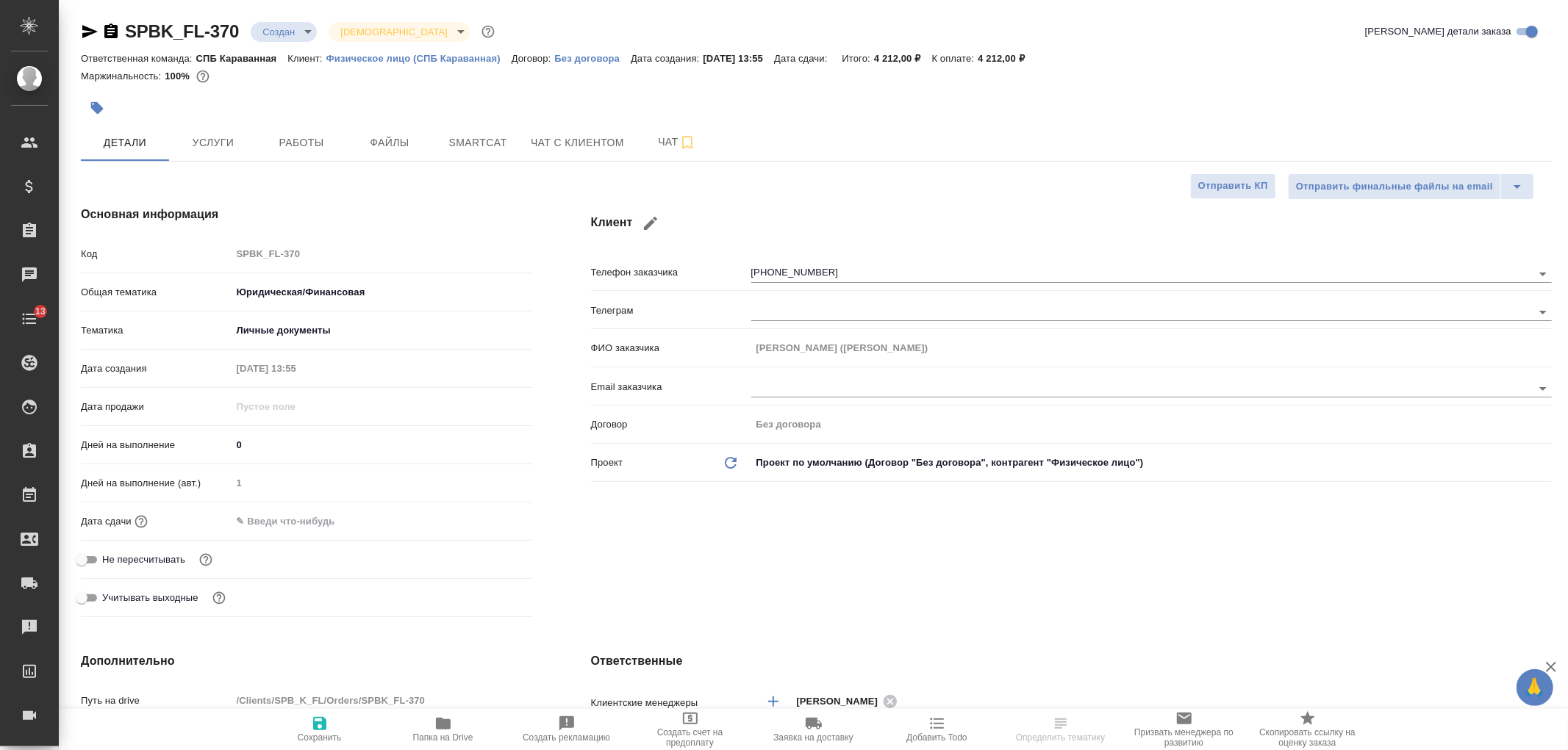
type textarea "x"
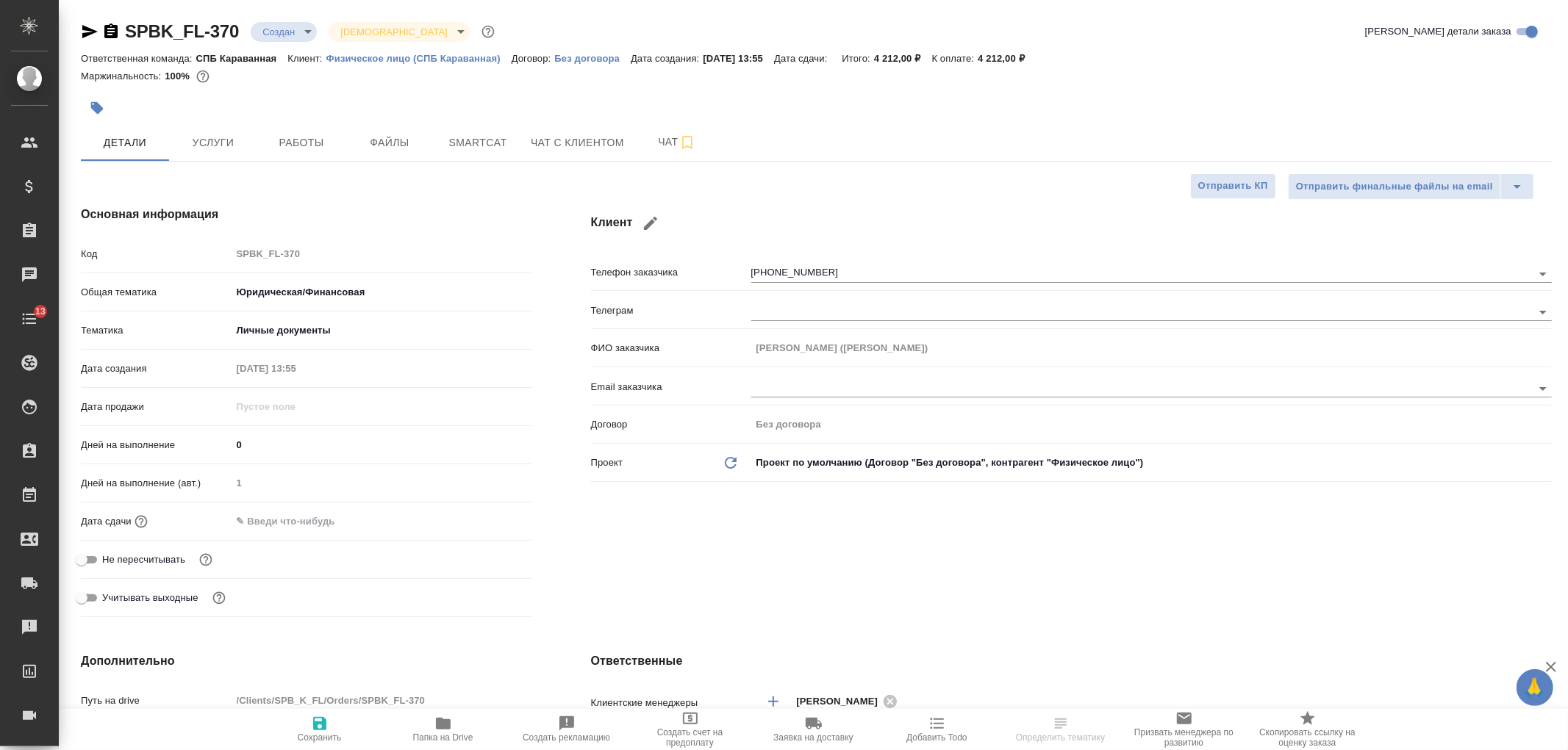
type textarea "x"
click at [400, 152] on button "Файлы" at bounding box center [389, 142] width 88 height 37
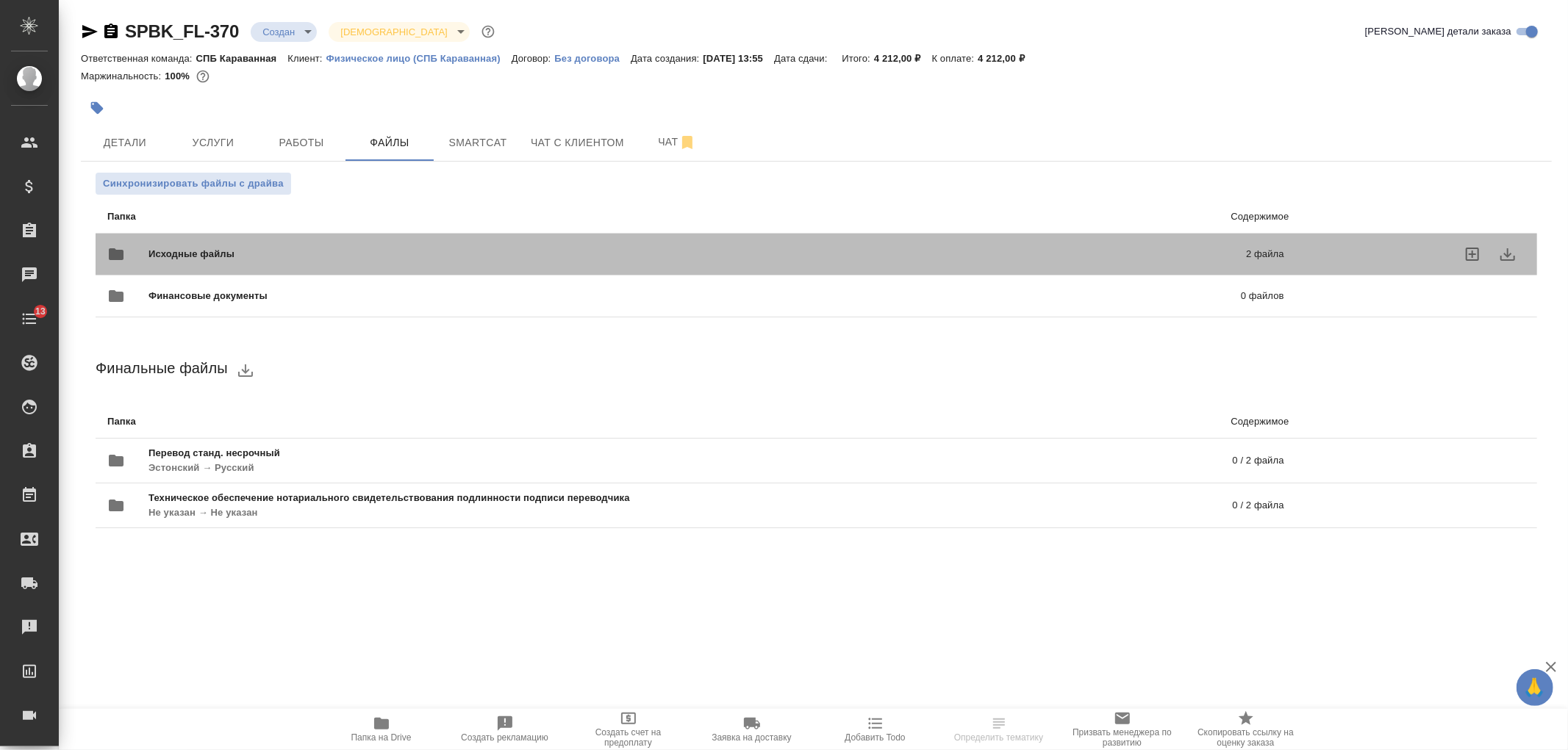
click at [371, 251] on span "Исходные файлы" at bounding box center [444, 254] width 592 height 14
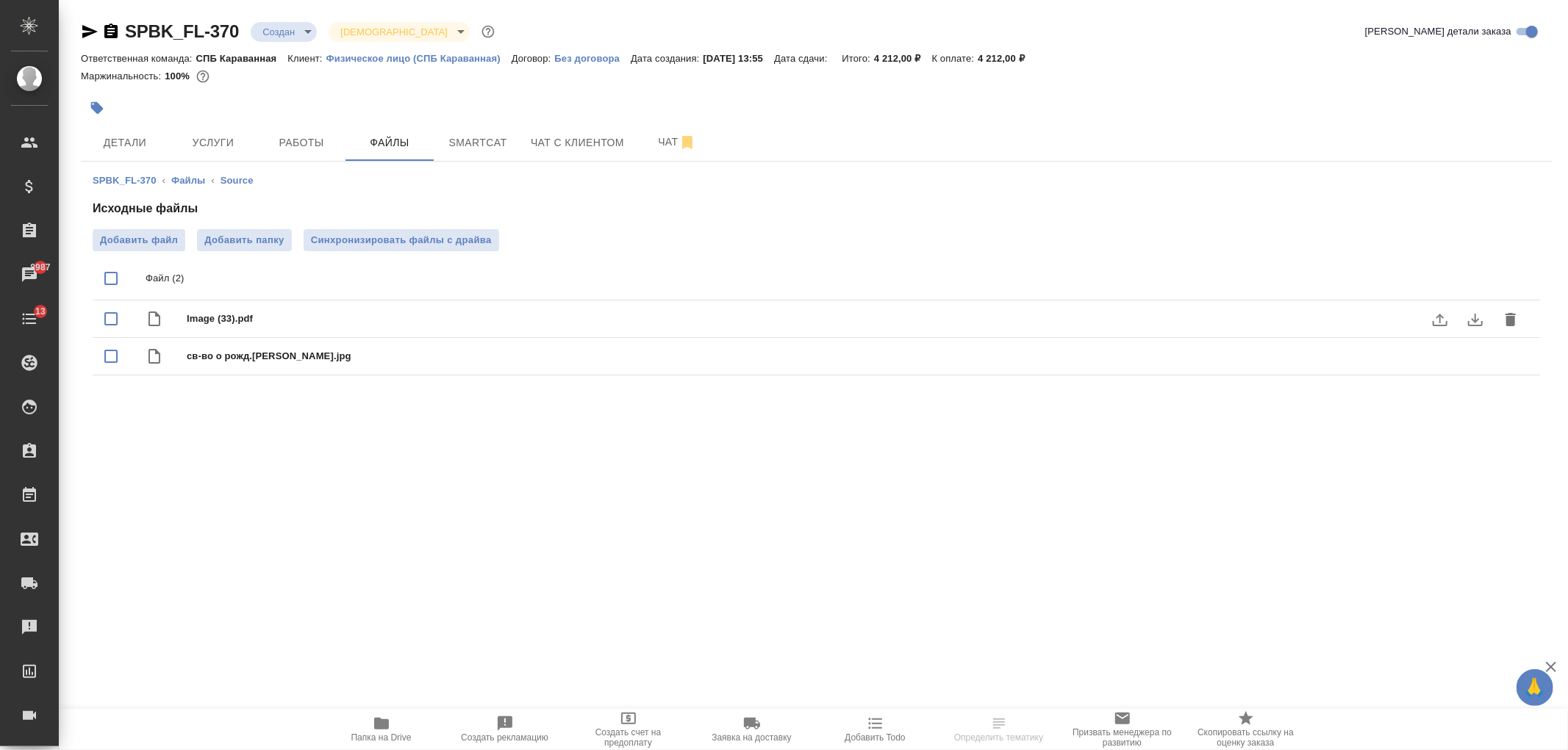
click at [106, 318] on input "checkbox" at bounding box center [111, 319] width 31 height 31
checkbox input "true"
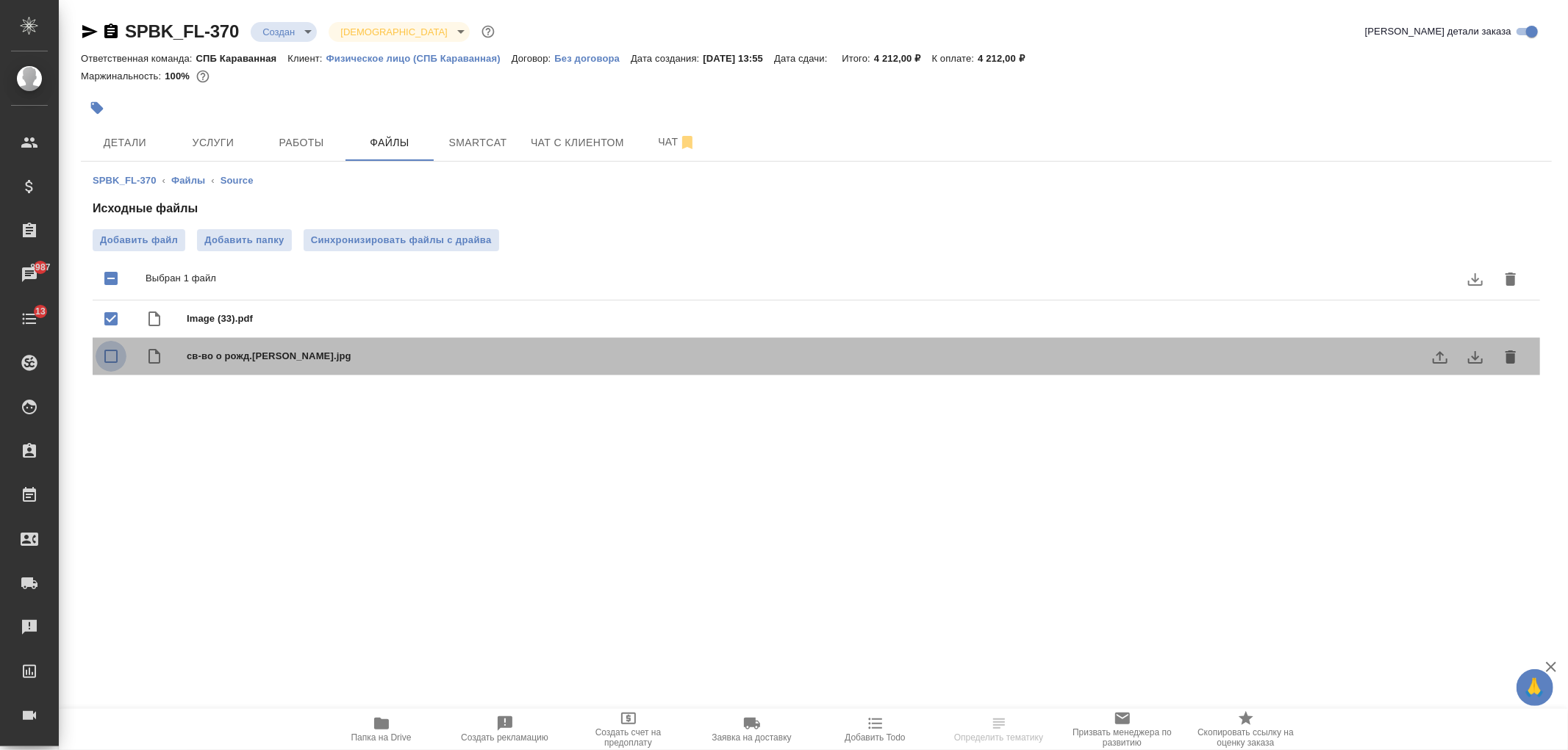
click at [109, 361] on input "checkbox" at bounding box center [111, 356] width 31 height 31
checkbox input "true"
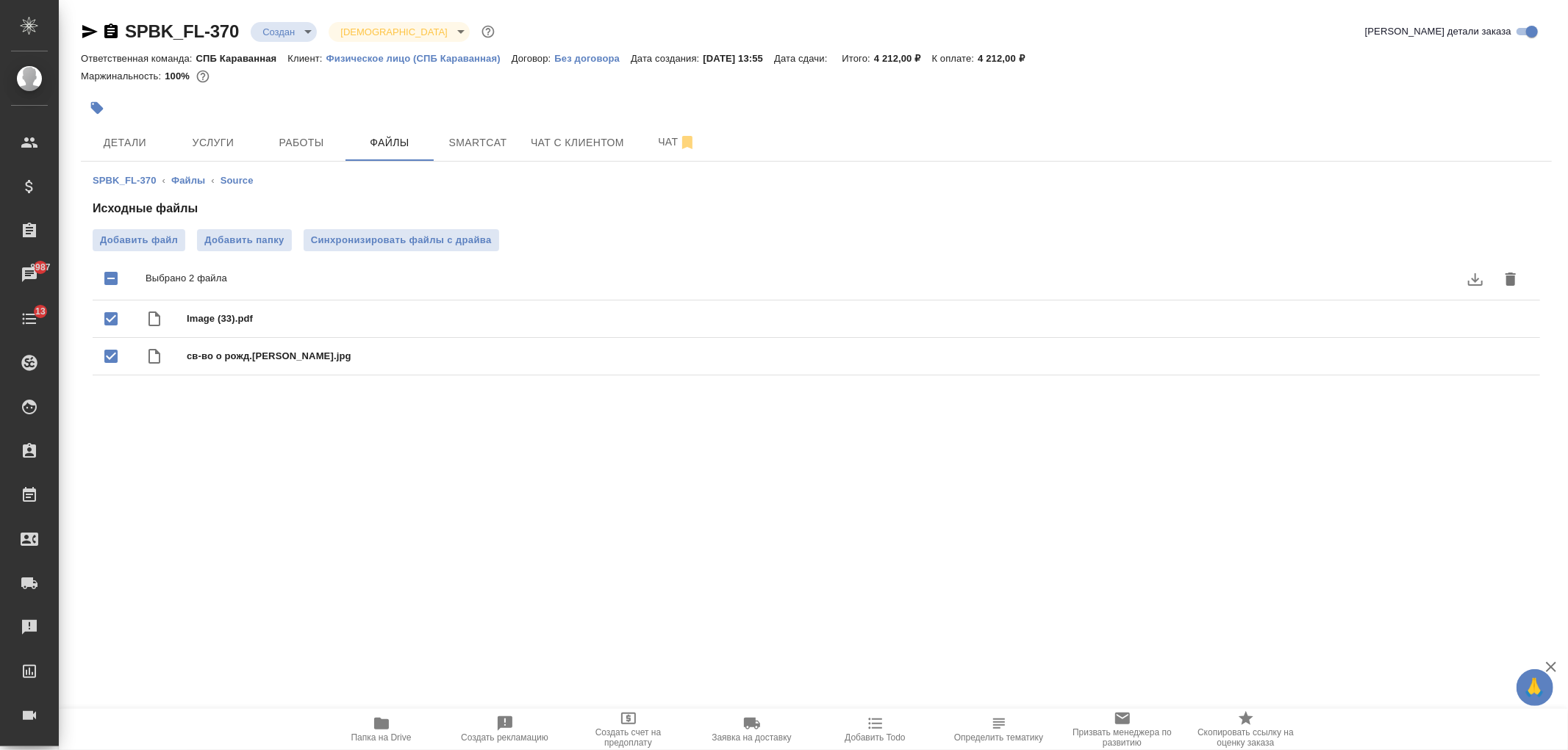
click at [1513, 277] on icon "delete" at bounding box center [1511, 280] width 10 height 14
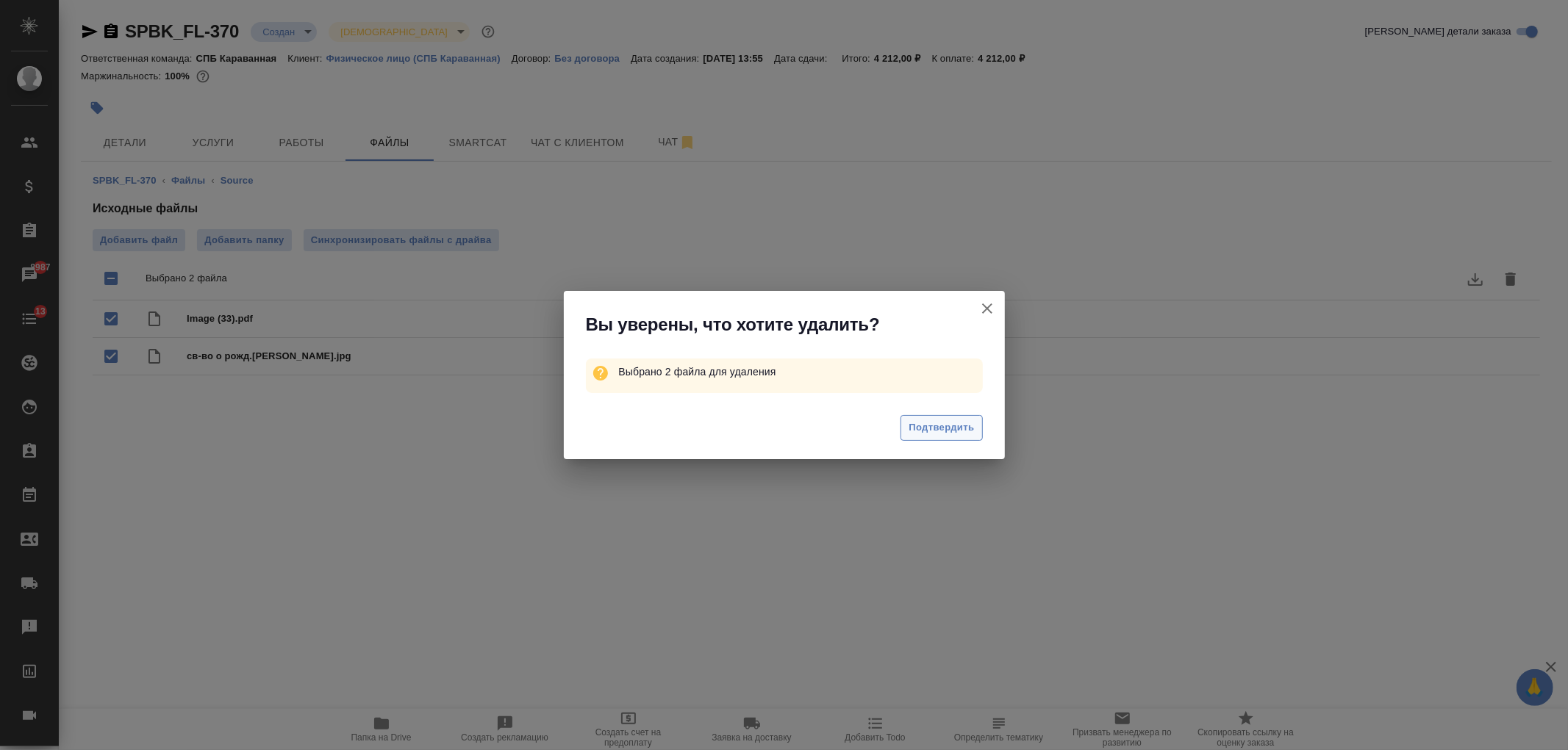
click at [945, 424] on span "Подтвердить" at bounding box center [941, 428] width 66 height 17
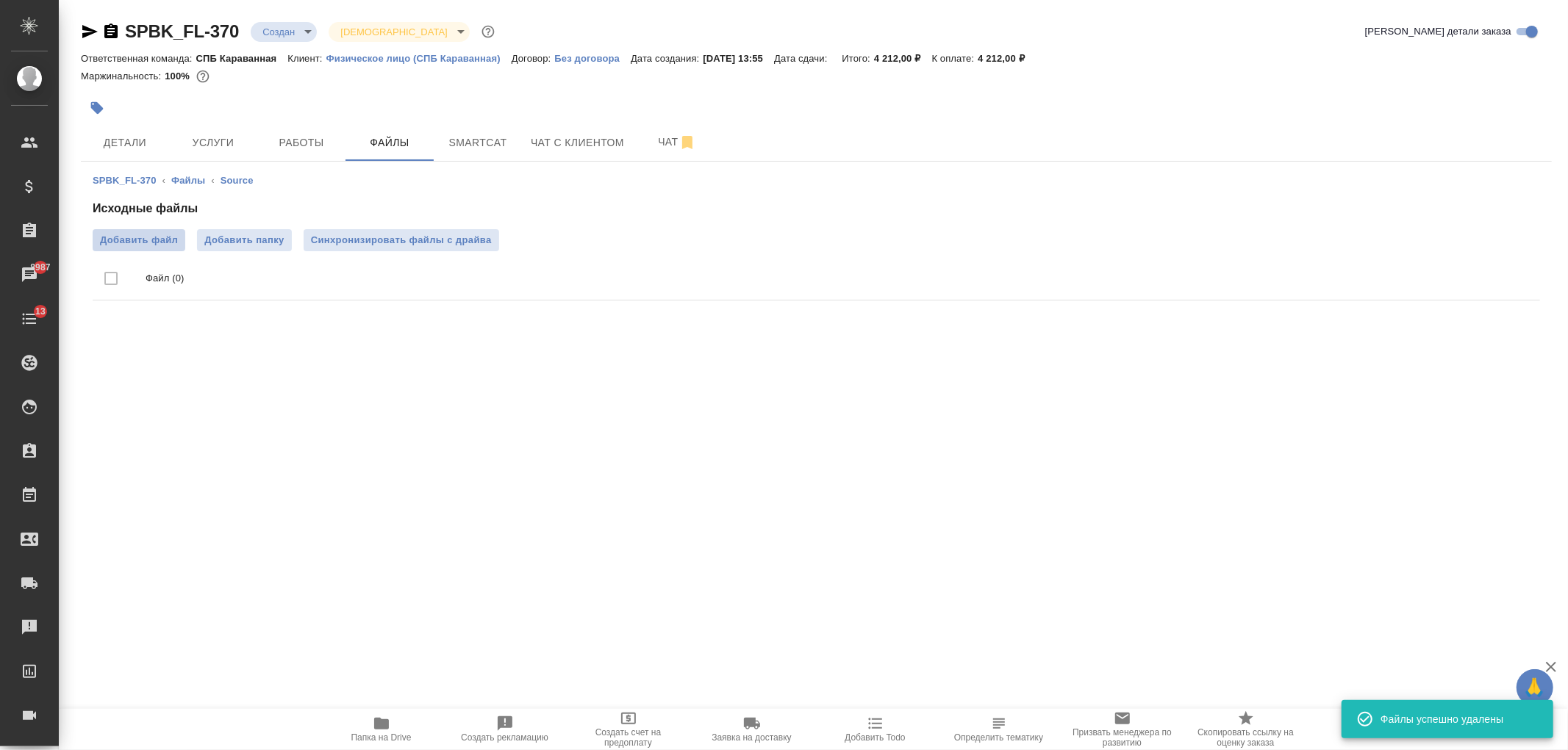
click at [158, 248] on label "Добавить файл" at bounding box center [139, 240] width 93 height 22
click at [0, 0] on input "Добавить файл" at bounding box center [0, 0] width 0 height 0
click at [114, 244] on span "Добавить файл" at bounding box center [138, 239] width 78 height 14
click at [0, 0] on input "Добавить файл" at bounding box center [0, 0] width 0 height 0
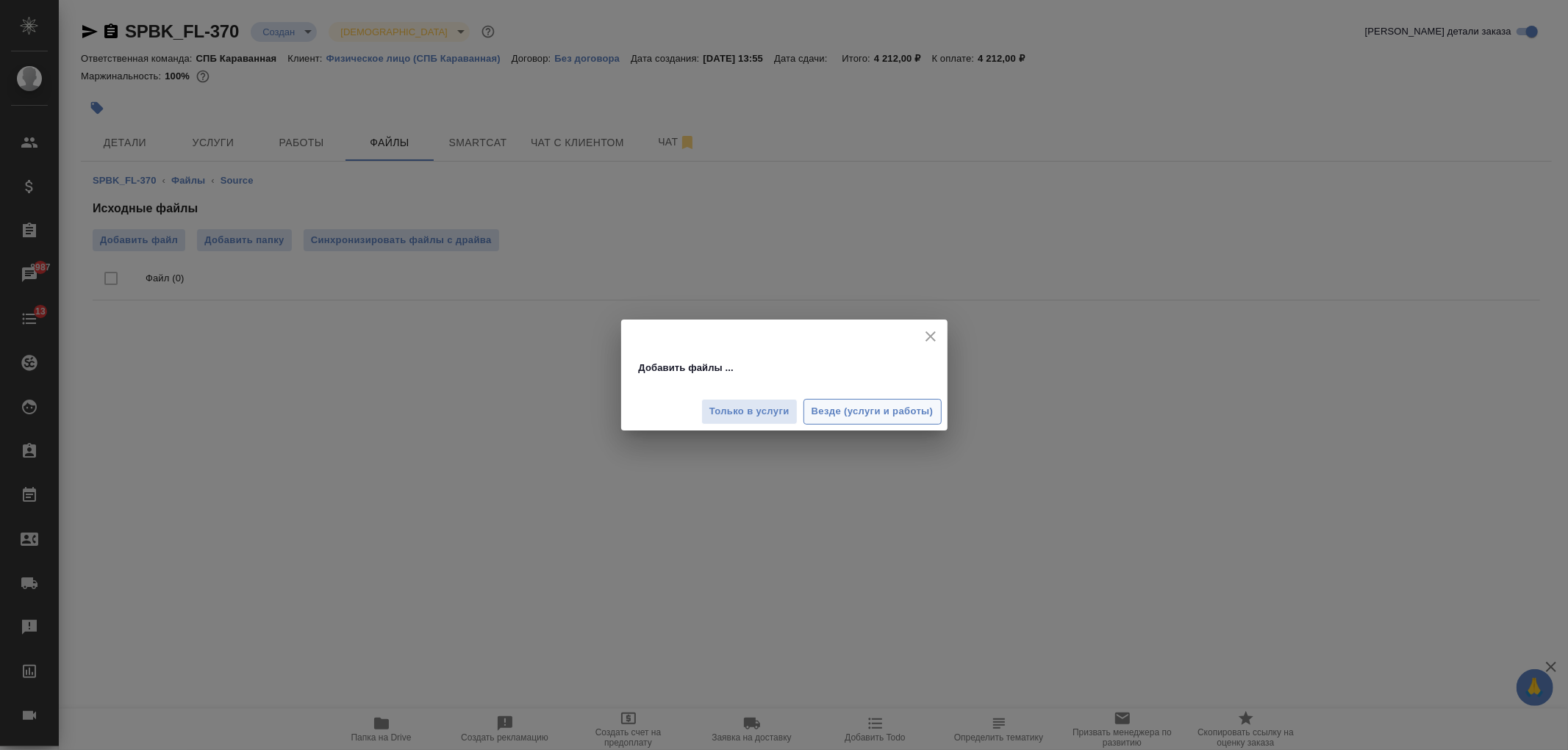
click at [862, 404] on span "Везде (услуги и работы)" at bounding box center [872, 412] width 122 height 17
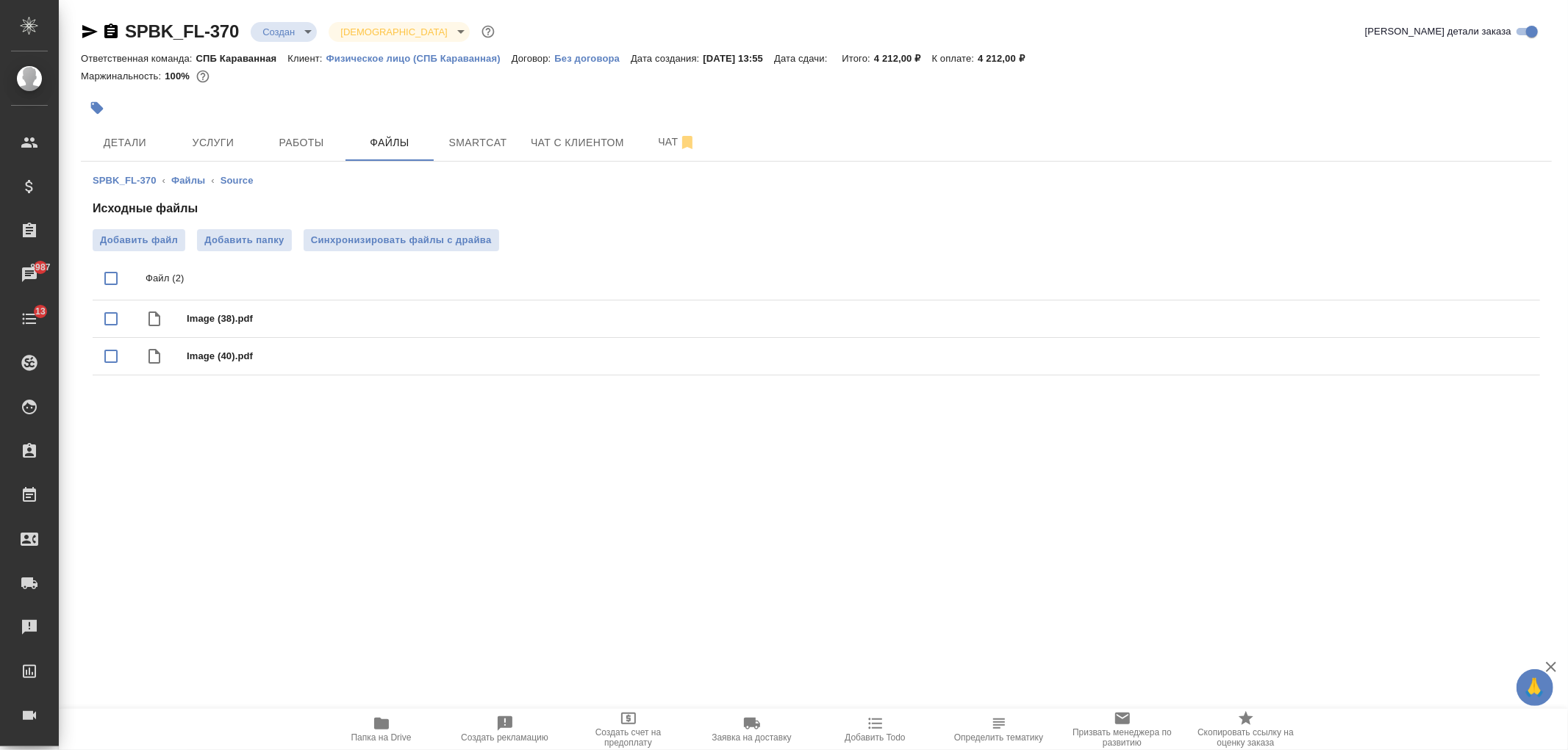
click at [200, 140] on span "Услуги" at bounding box center [213, 143] width 71 height 19
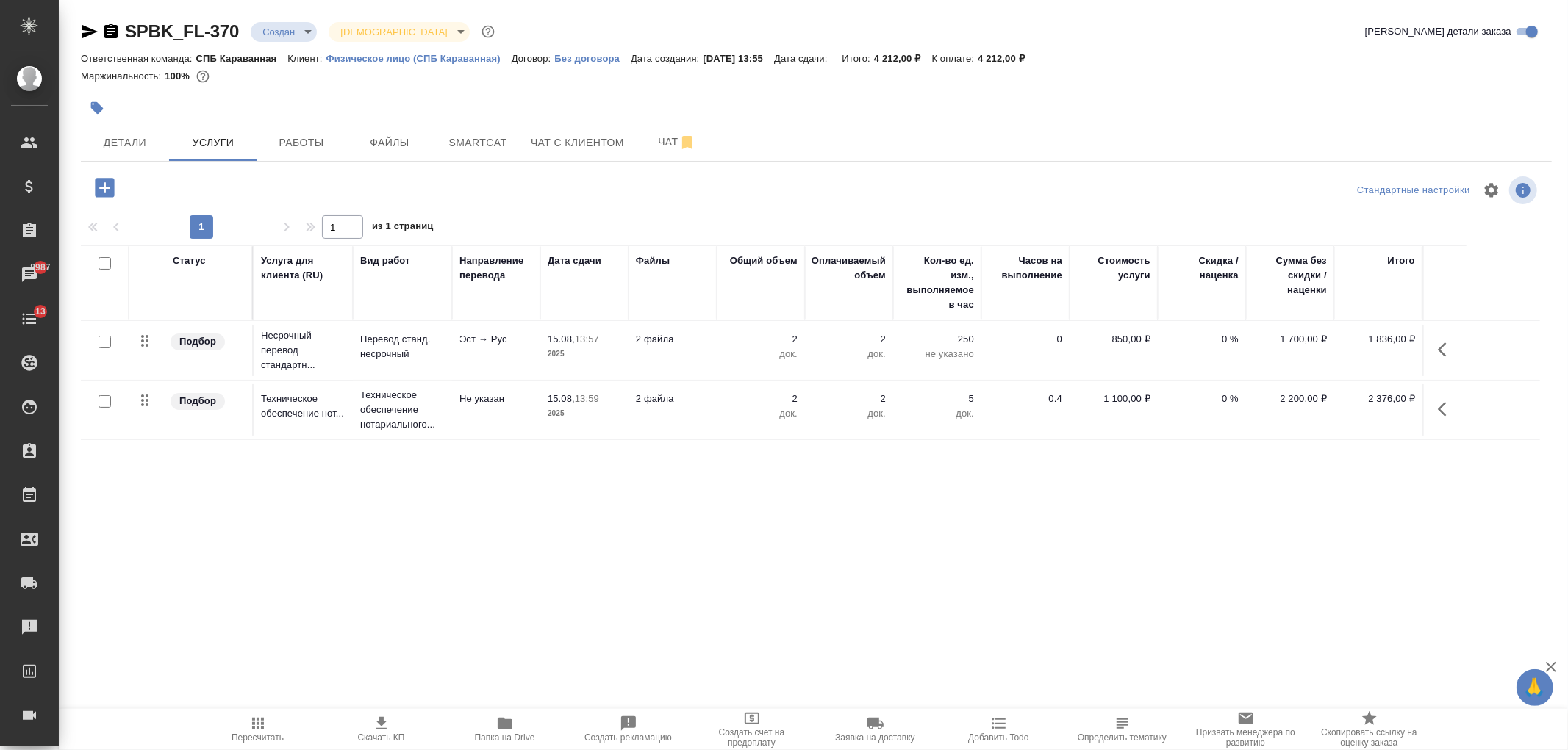
click at [535, 348] on td "Эст → Рус" at bounding box center [495, 350] width 88 height 51
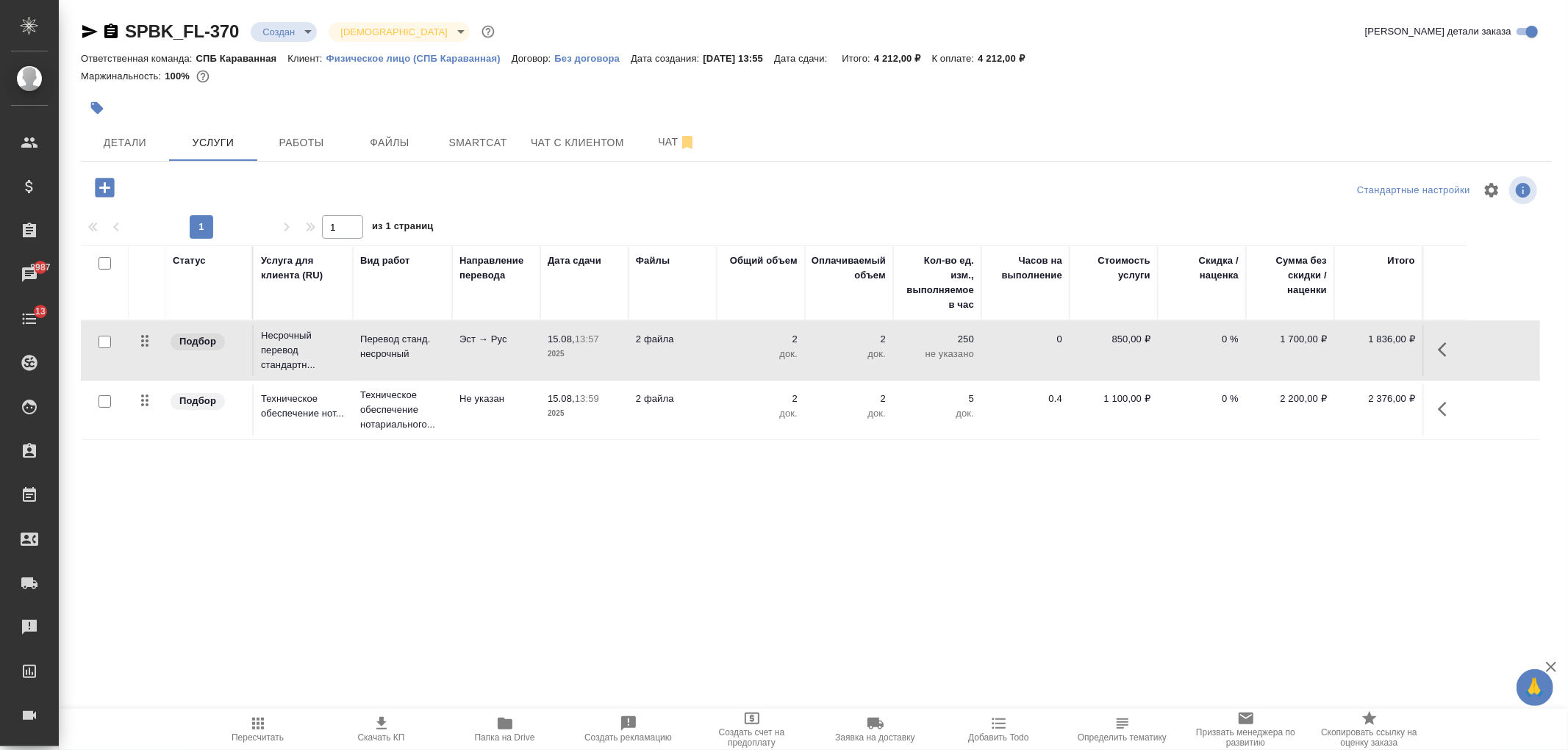
click at [535, 348] on td "Эст → Рус" at bounding box center [495, 350] width 88 height 51
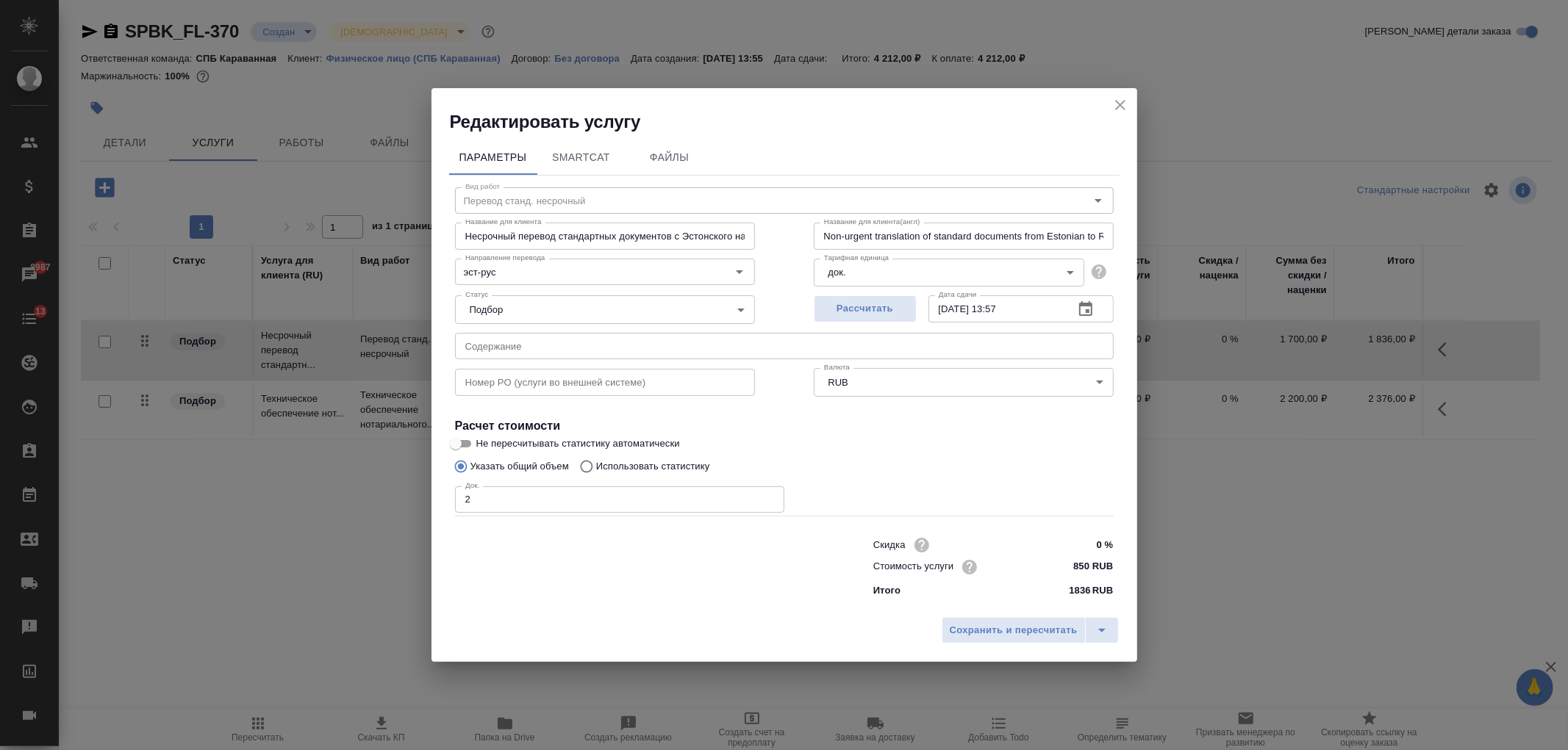
click at [489, 499] on input "2" at bounding box center [620, 499] width 329 height 26
type input "4"
click at [994, 635] on span "Сохранить и пересчитать" at bounding box center [1014, 631] width 128 height 17
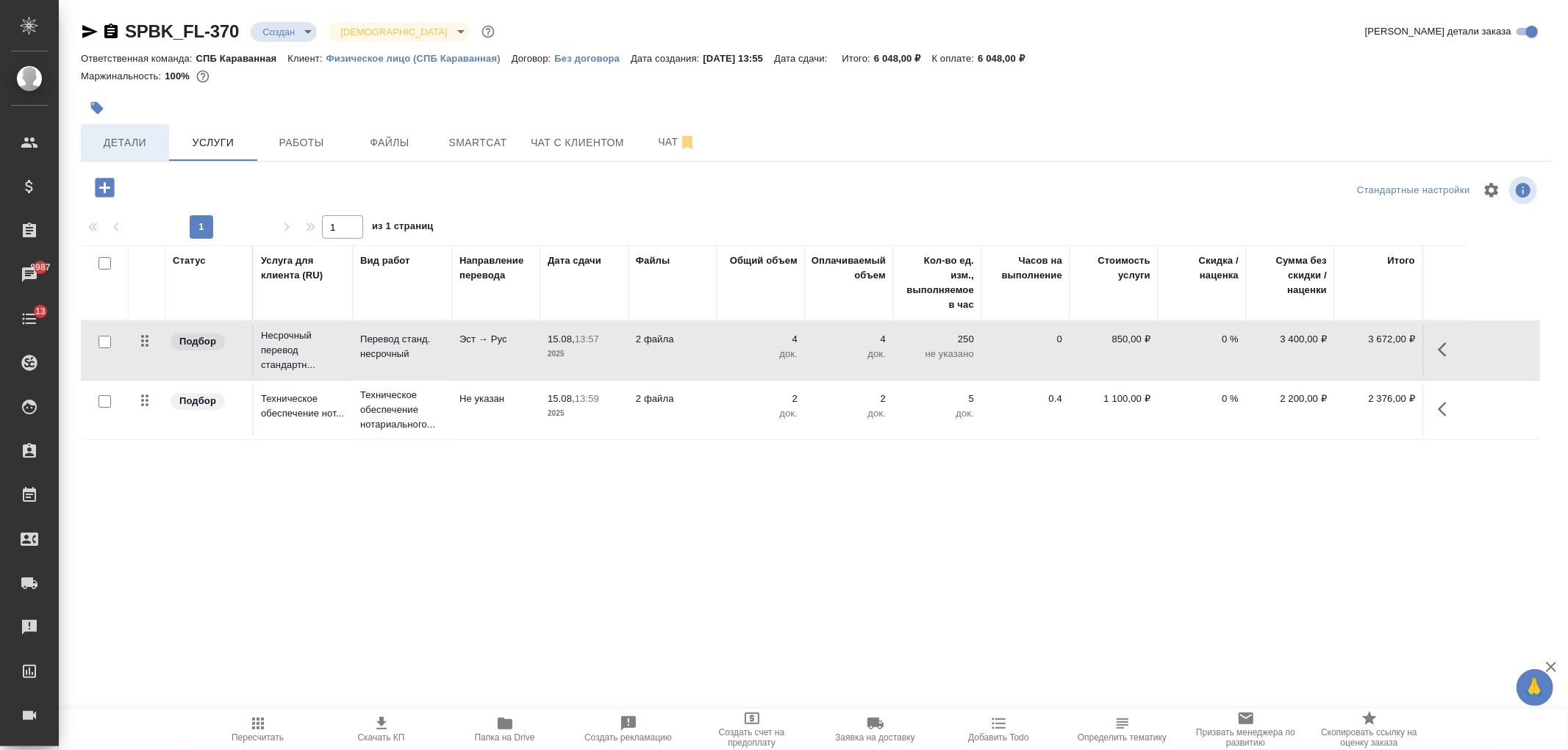
click at [130, 145] on span "Детали" at bounding box center [124, 143] width 71 height 19
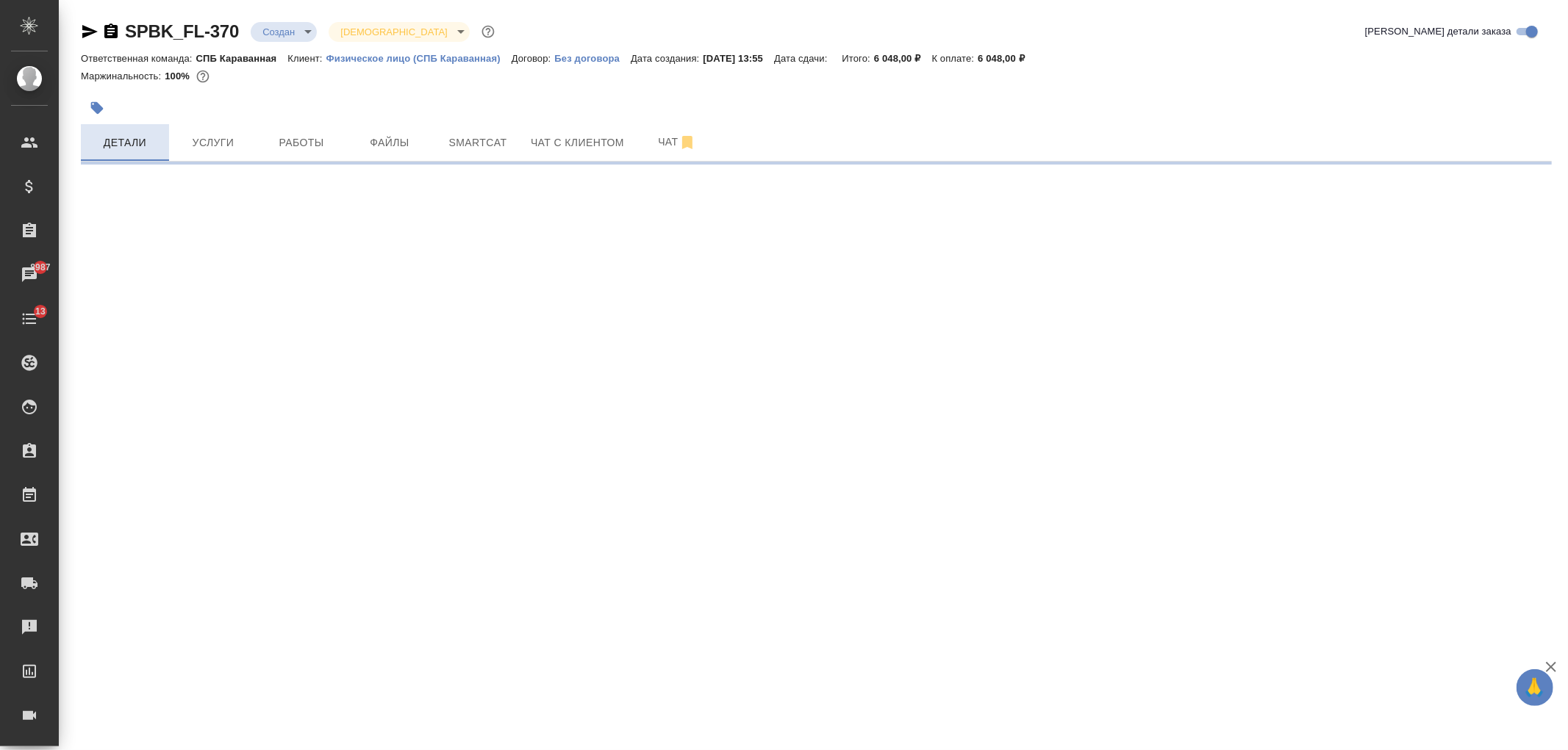
select select "RU"
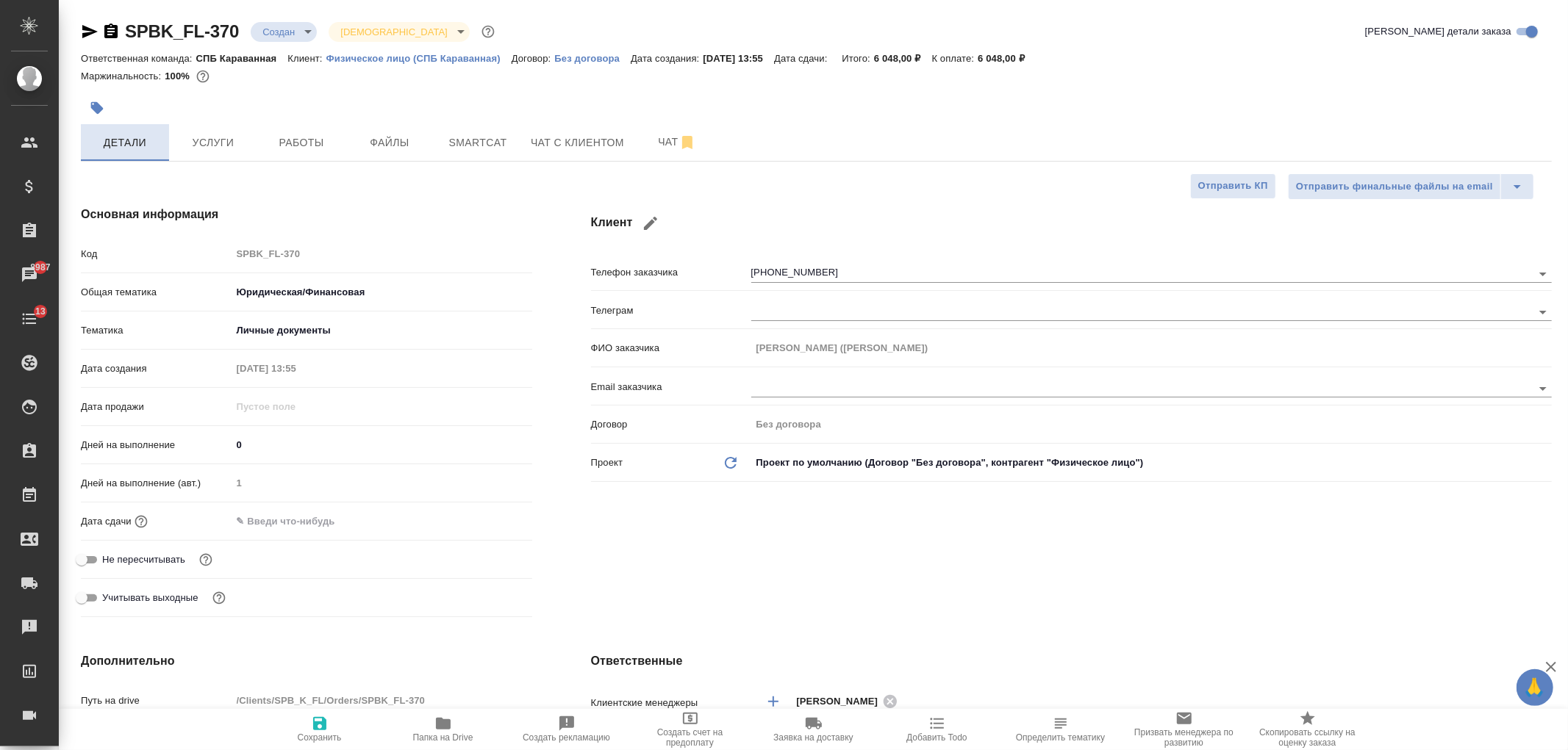
type textarea "x"
click at [1567, 114] on div "SPBK_FL-370 Создан new Святая троица holyTrinity Кратко детали заказа Ответстве…" at bounding box center [813, 759] width 1509 height 1518
click at [773, 617] on div "Клиент Телефон заказчика +79531500526 Телеграм ФИО заказчика Ирина Тюрина (Лари…" at bounding box center [1072, 414] width 1020 height 476
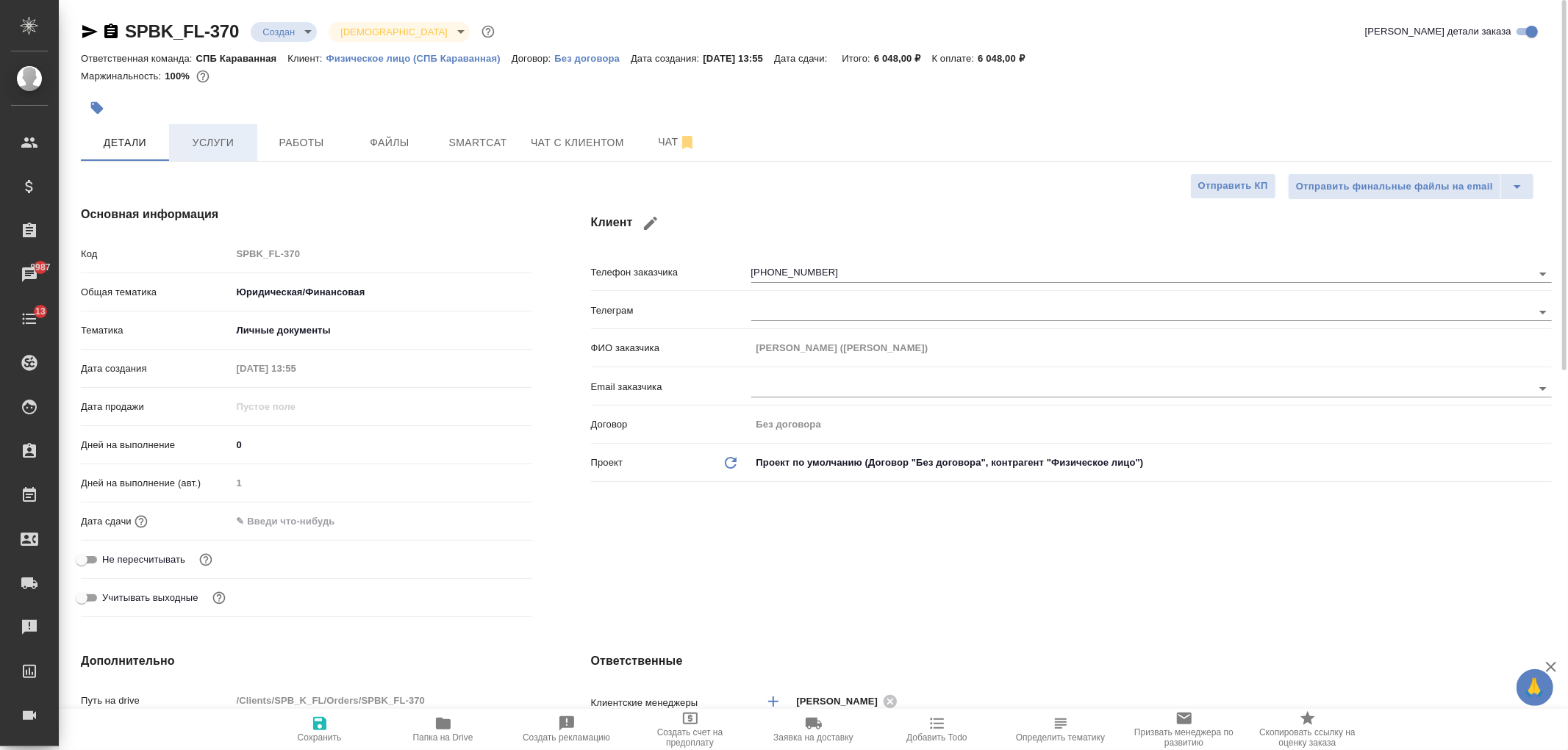
click at [215, 141] on span "Услуги" at bounding box center [213, 143] width 71 height 19
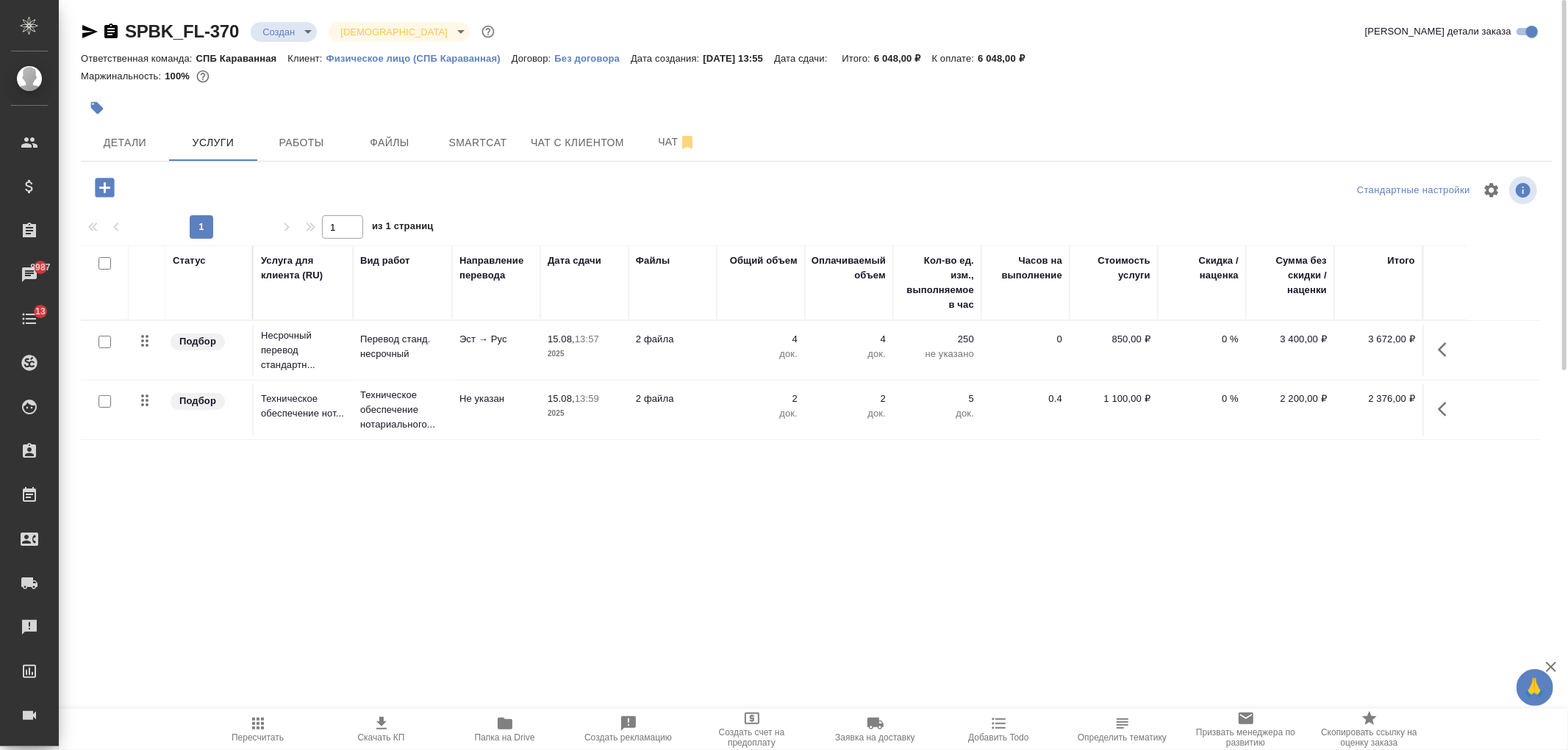
click at [1010, 347] on td "0" at bounding box center [1025, 350] width 88 height 51
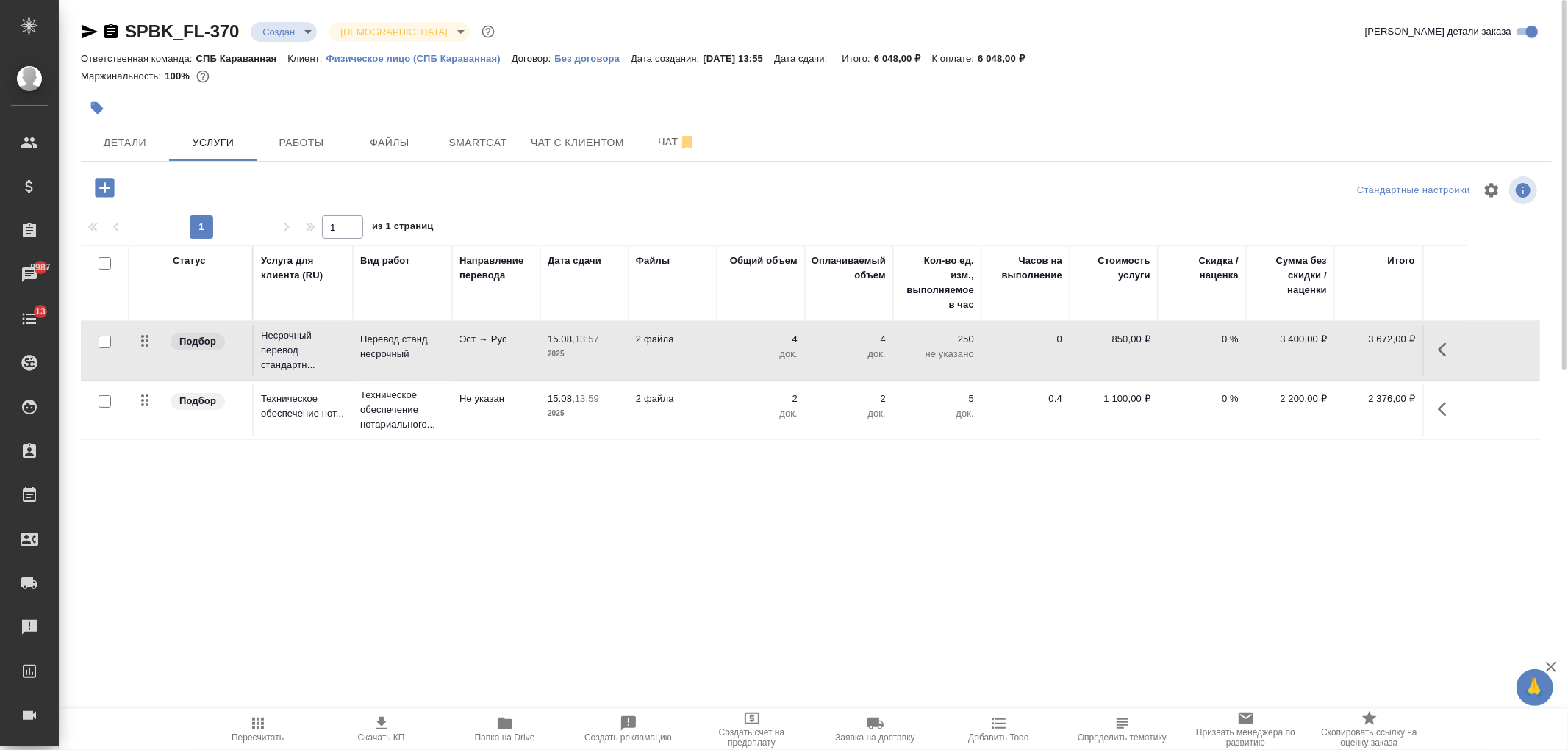
click at [1010, 347] on td "0" at bounding box center [1025, 350] width 88 height 51
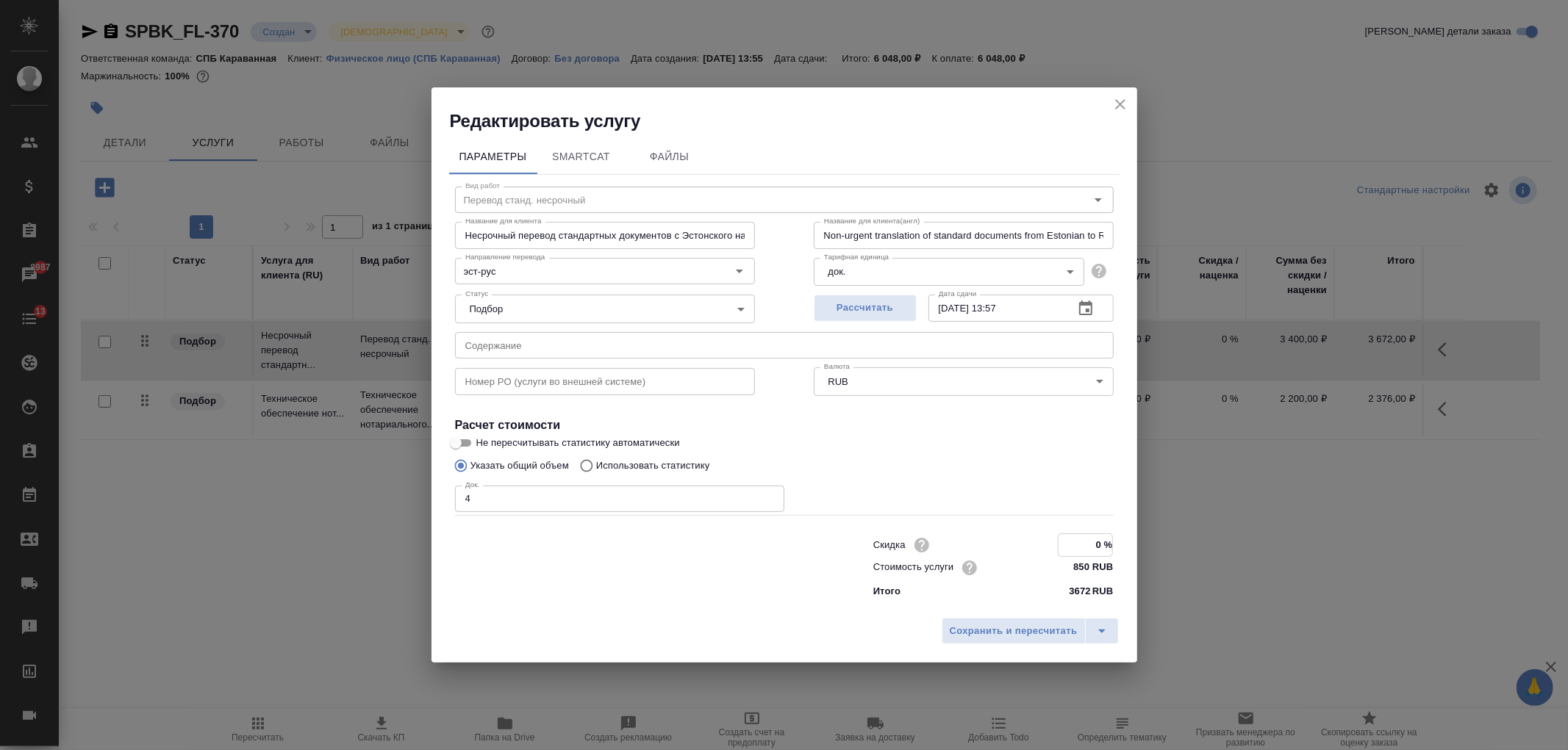
click at [1077, 540] on input "0 %" at bounding box center [1085, 545] width 54 height 21
click at [1114, 107] on icon "close" at bounding box center [1120, 105] width 18 height 18
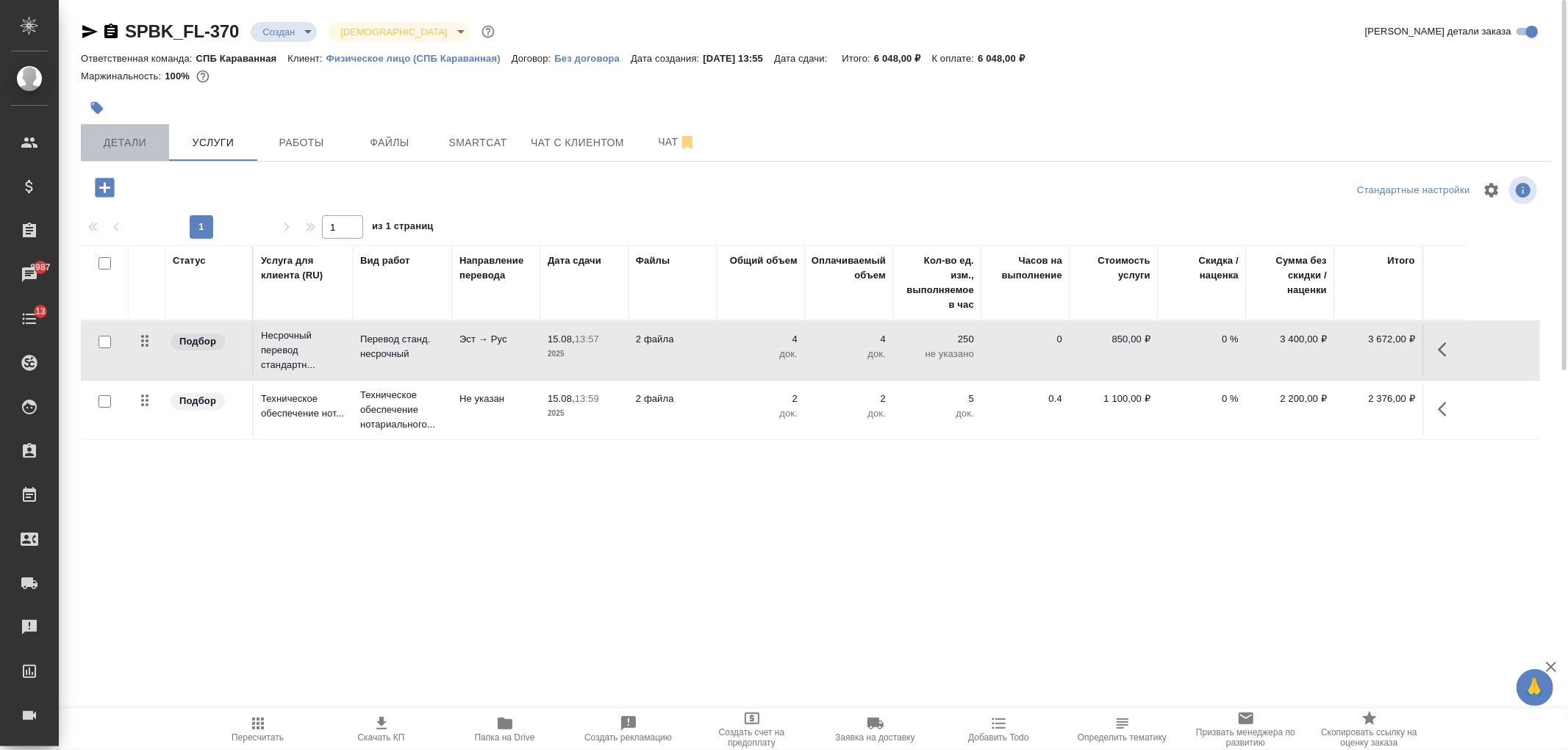
click at [130, 136] on span "Детали" at bounding box center [124, 143] width 71 height 19
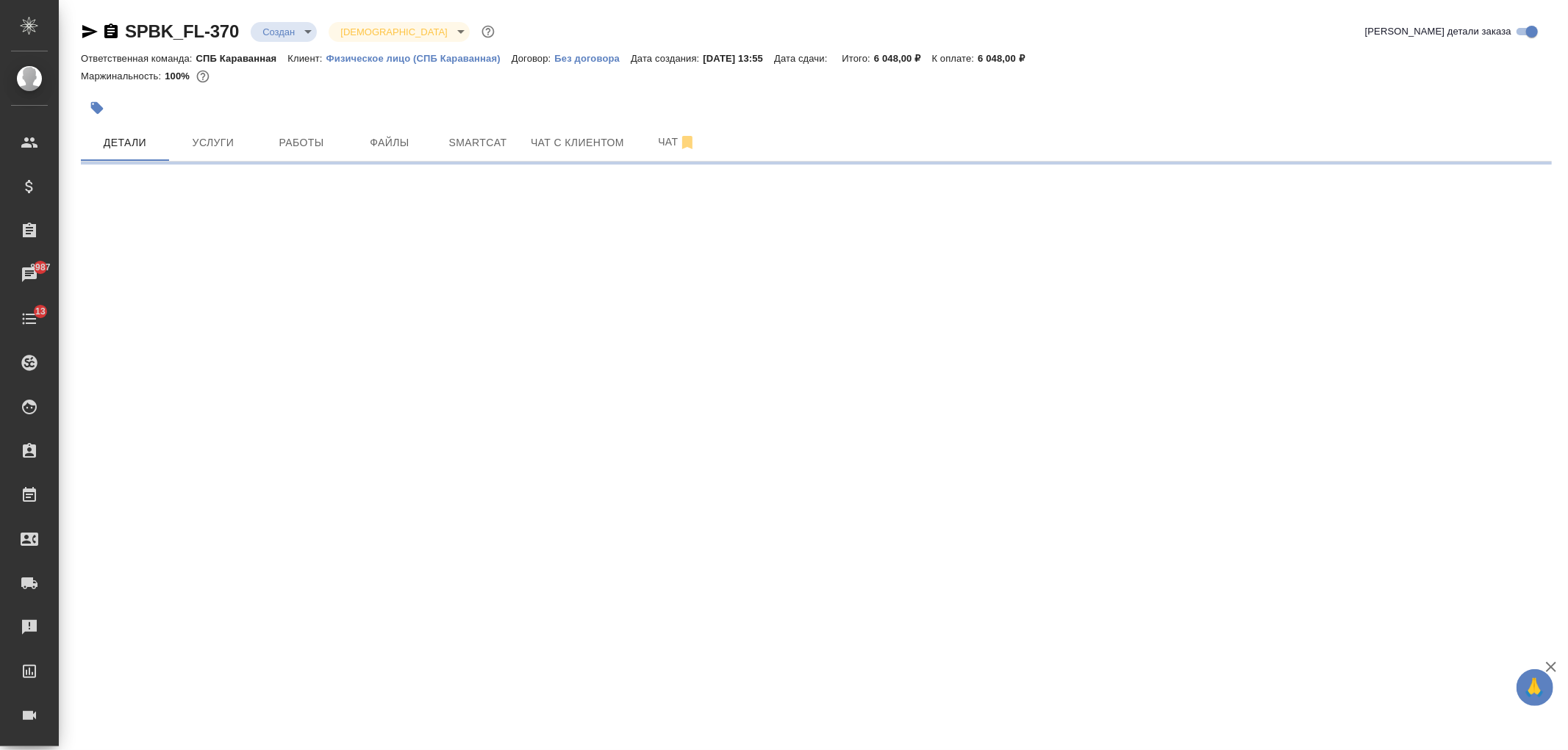
select select "RU"
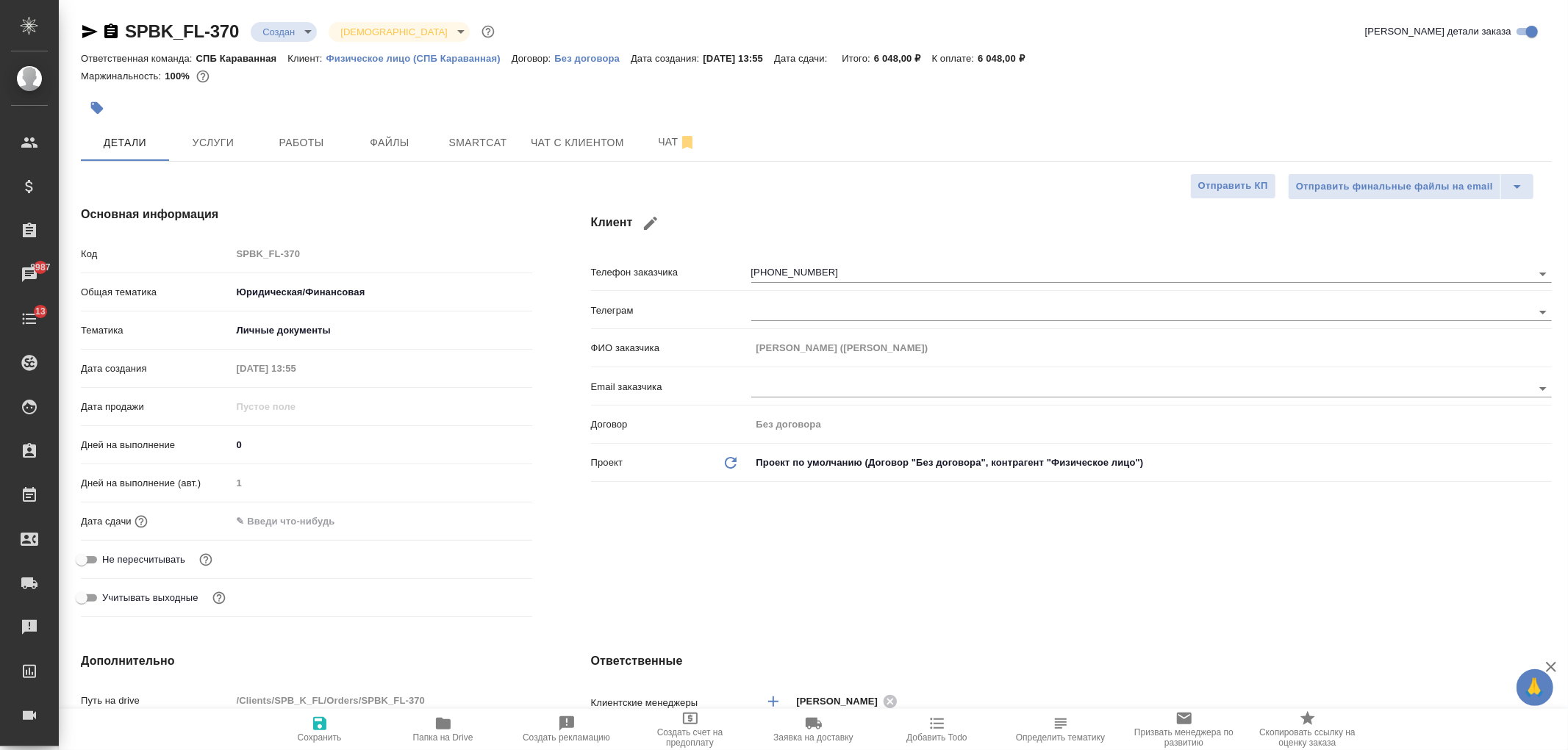
type textarea "x"
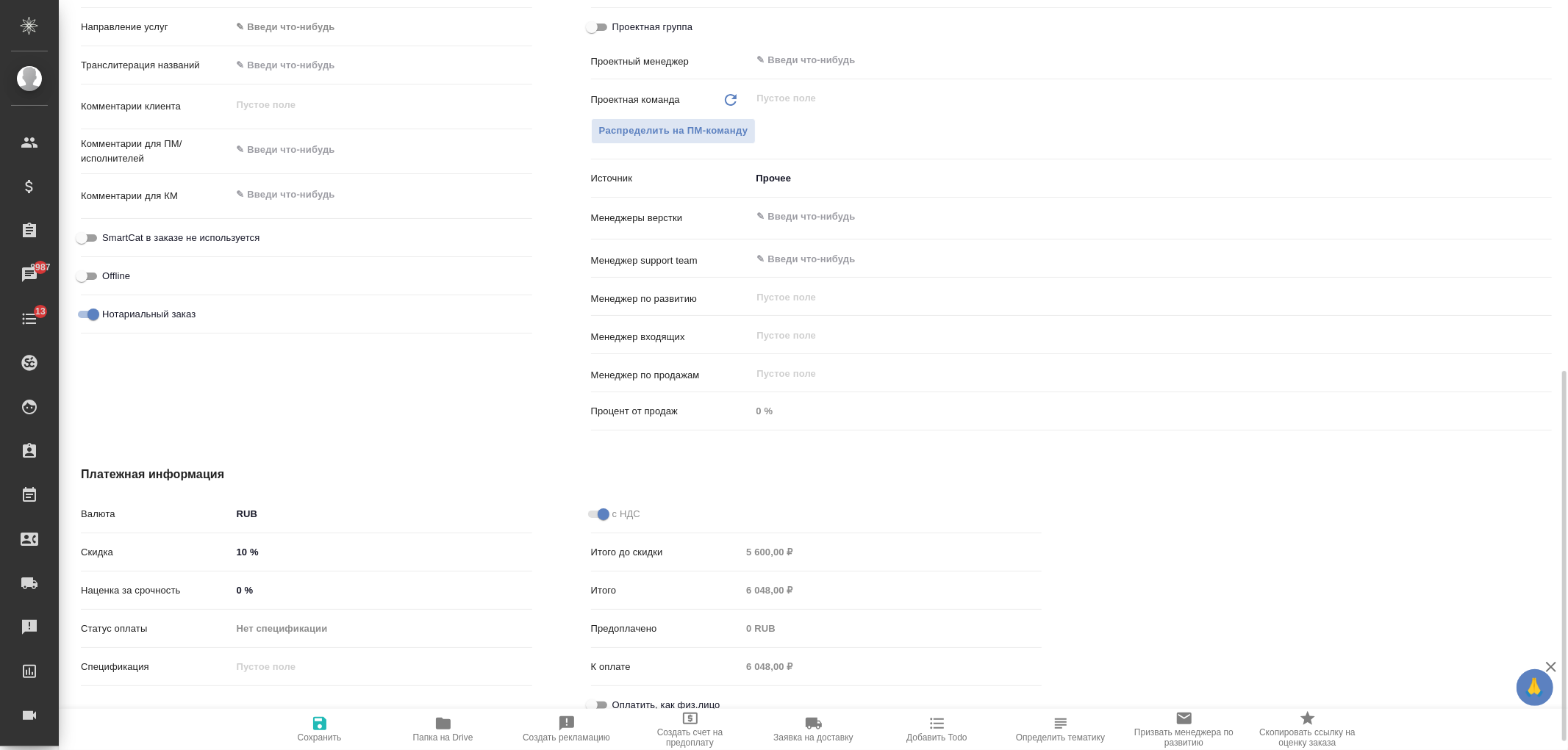
drag, startPoint x: 1567, startPoint y: 218, endPoint x: 1530, endPoint y: 424, distance: 209.3
click at [1566, 256] on div at bounding box center [1562, 375] width 11 height 750
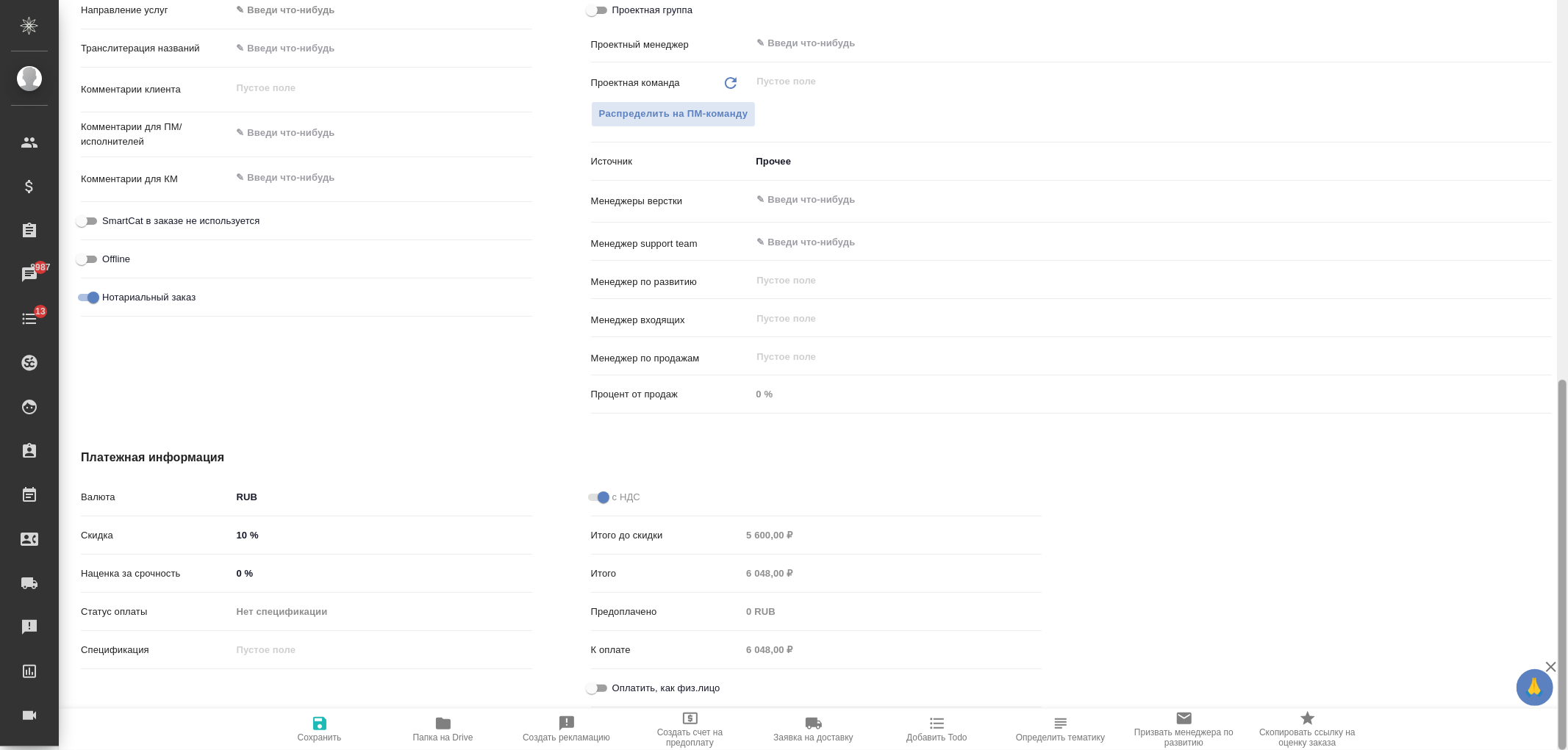
drag, startPoint x: 1567, startPoint y: 459, endPoint x: 1559, endPoint y: 515, distance: 56.6
click at [1559, 515] on div at bounding box center [1562, 375] width 11 height 750
click at [239, 533] on input "10 %" at bounding box center [381, 535] width 299 height 21
type input "0 %"
type textarea "x"
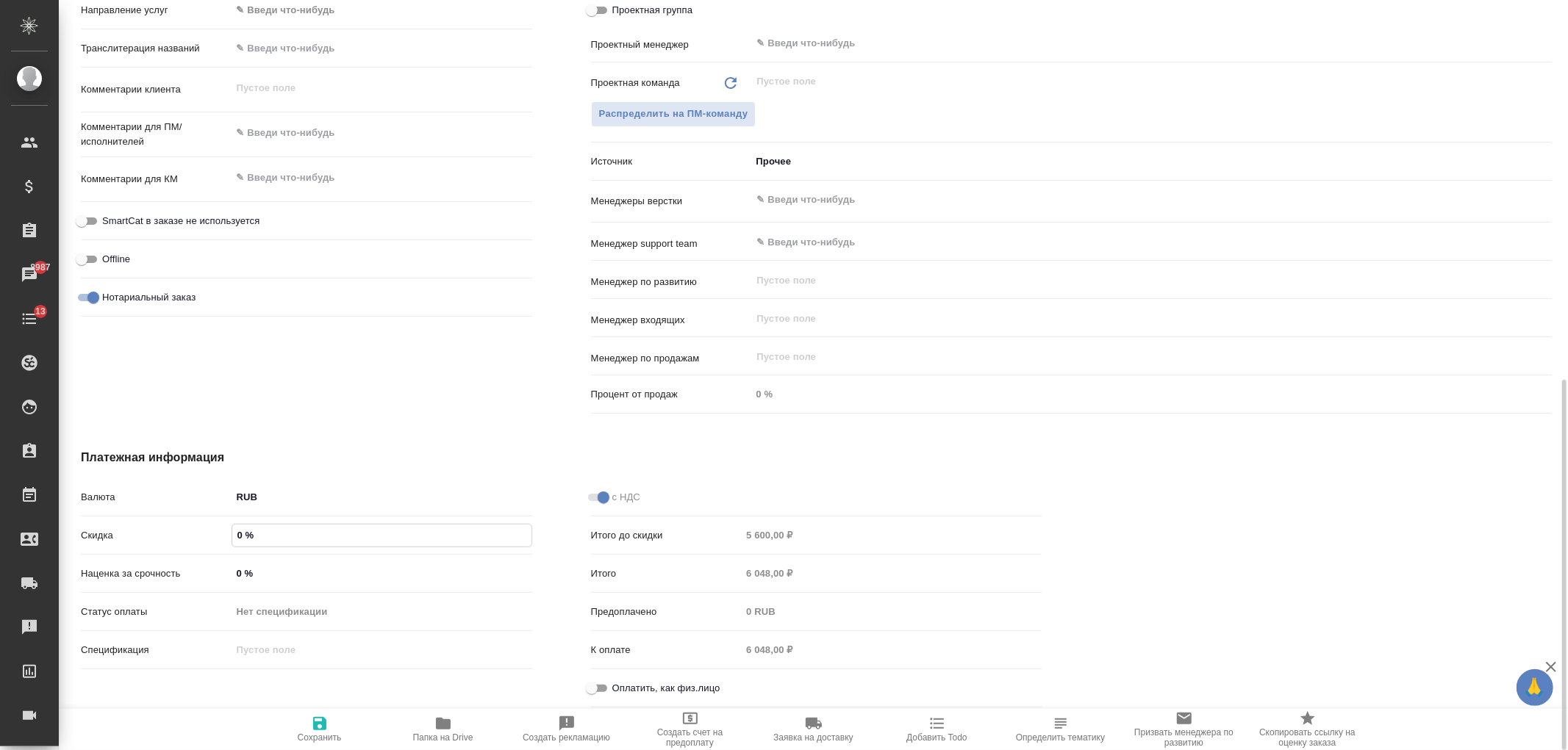
type textarea "x"
type input "0 %"
click at [333, 735] on span "Сохранить и пересчитать" at bounding box center [320, 738] width 104 height 10
type textarea "x"
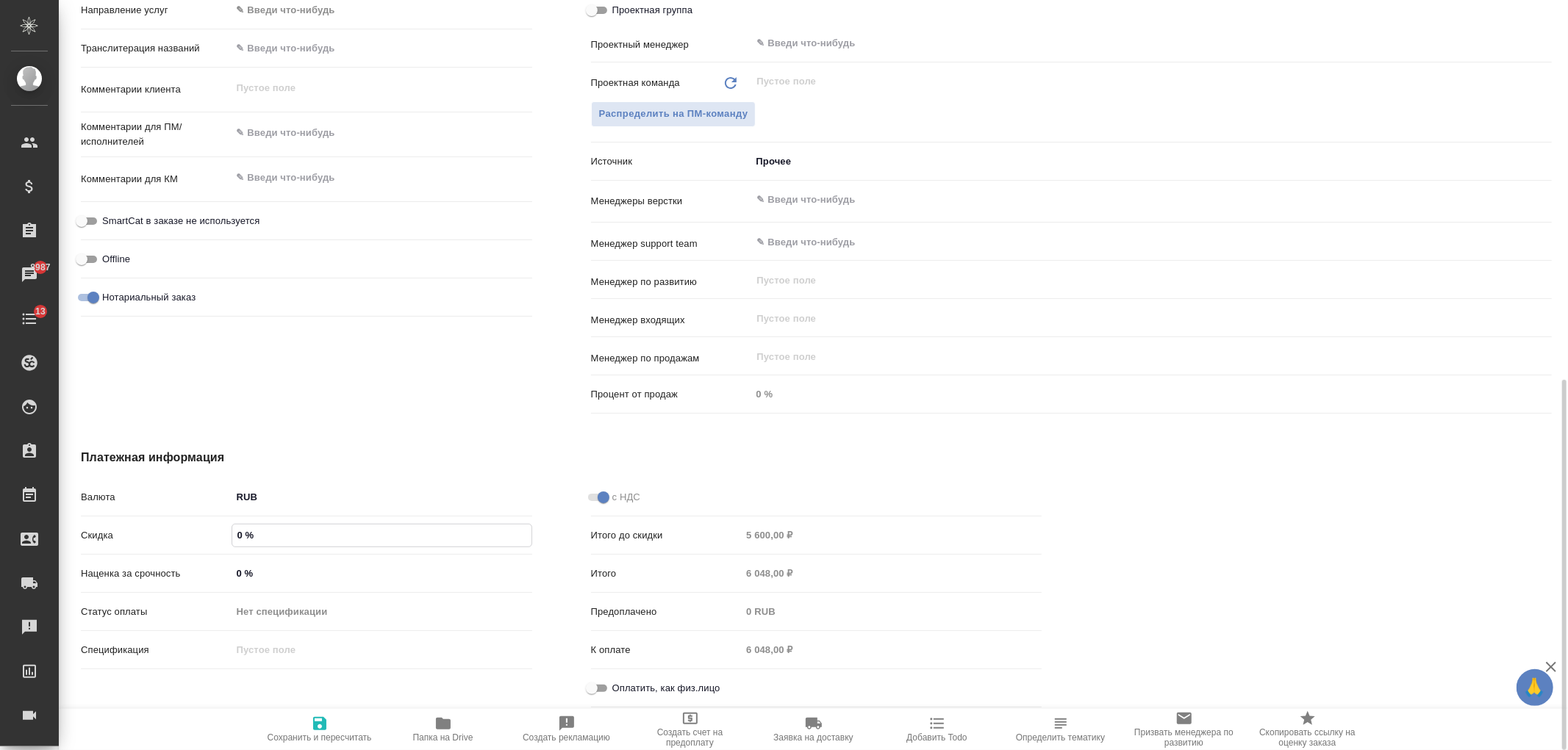
type textarea "x"
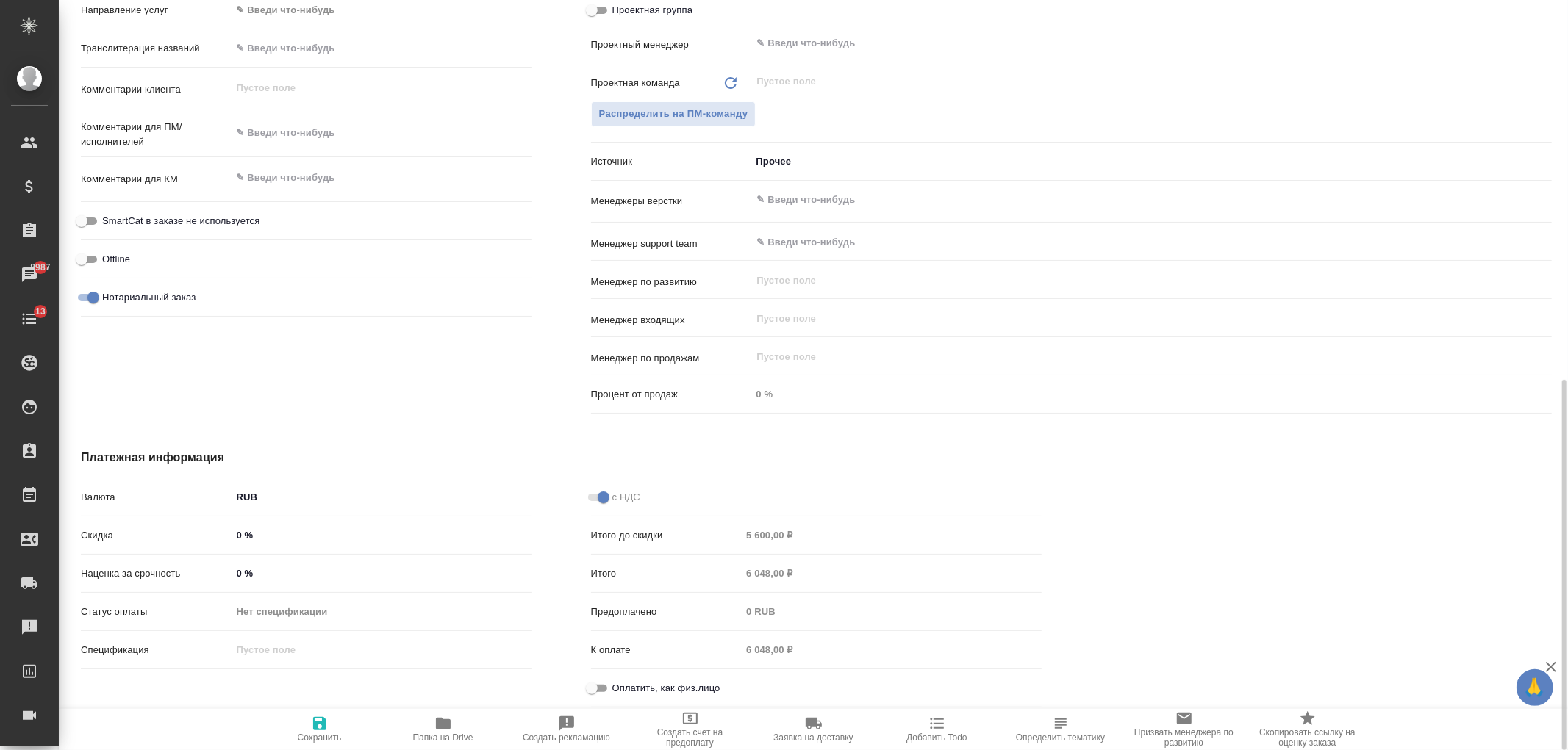
type textarea "x"
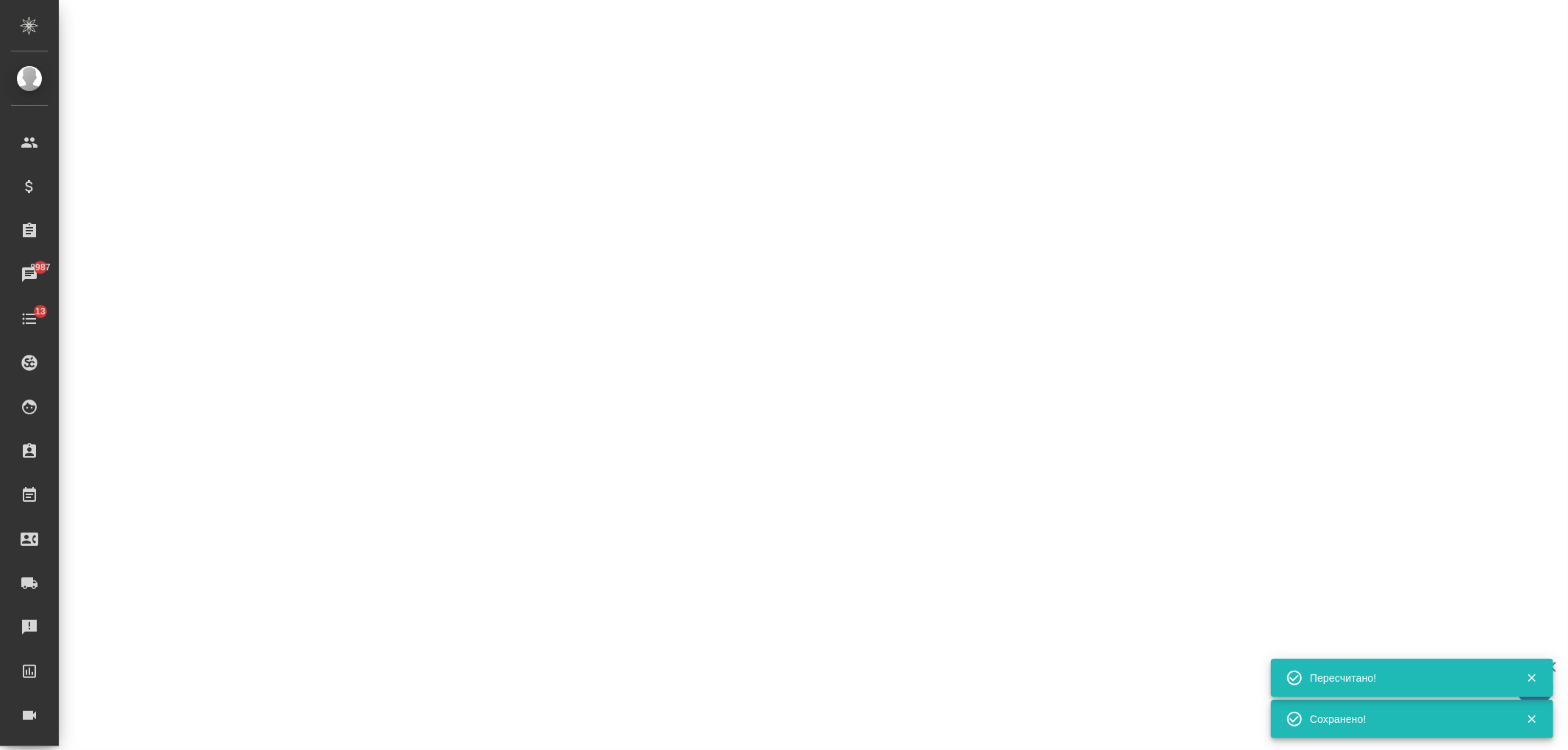
select select "RU"
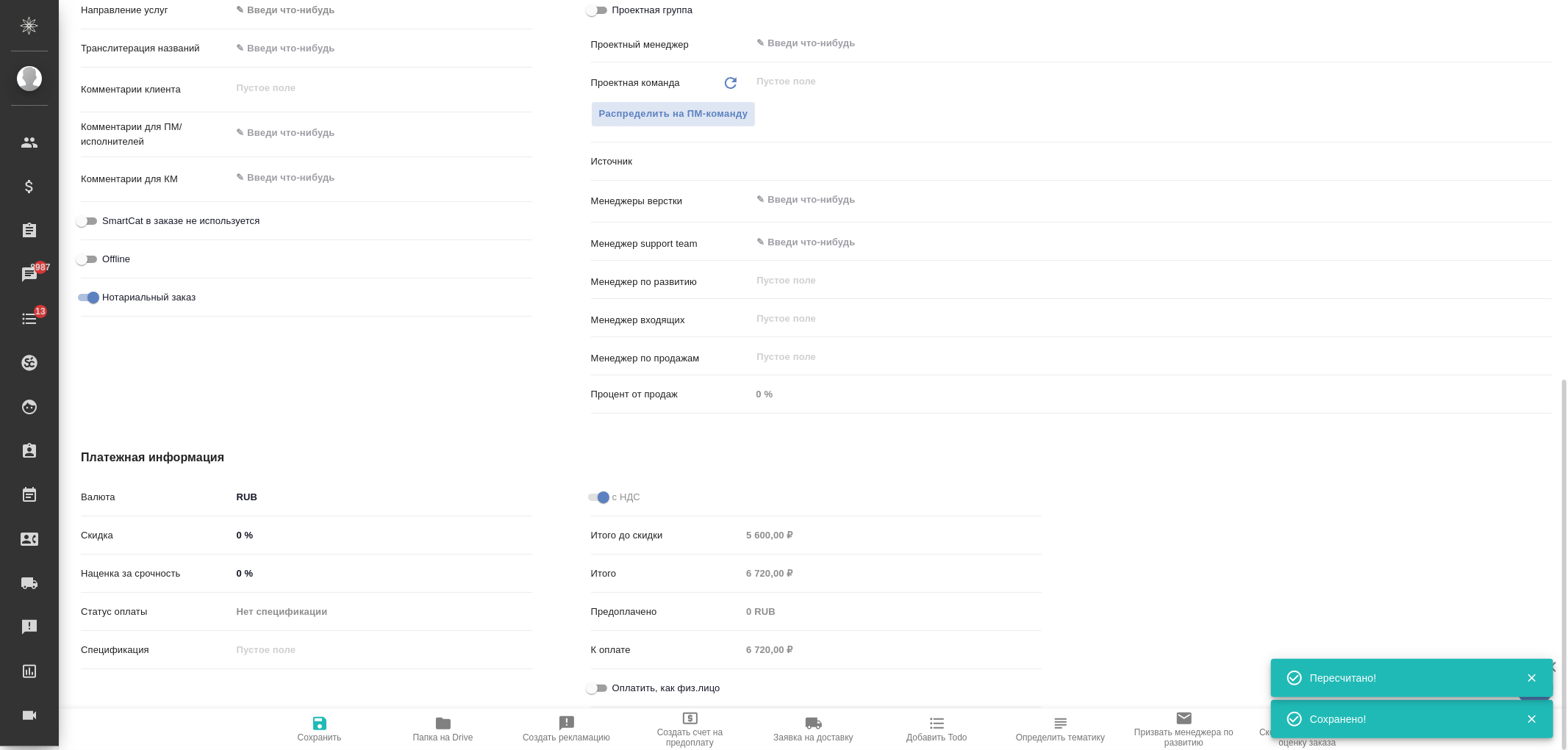
type textarea "x"
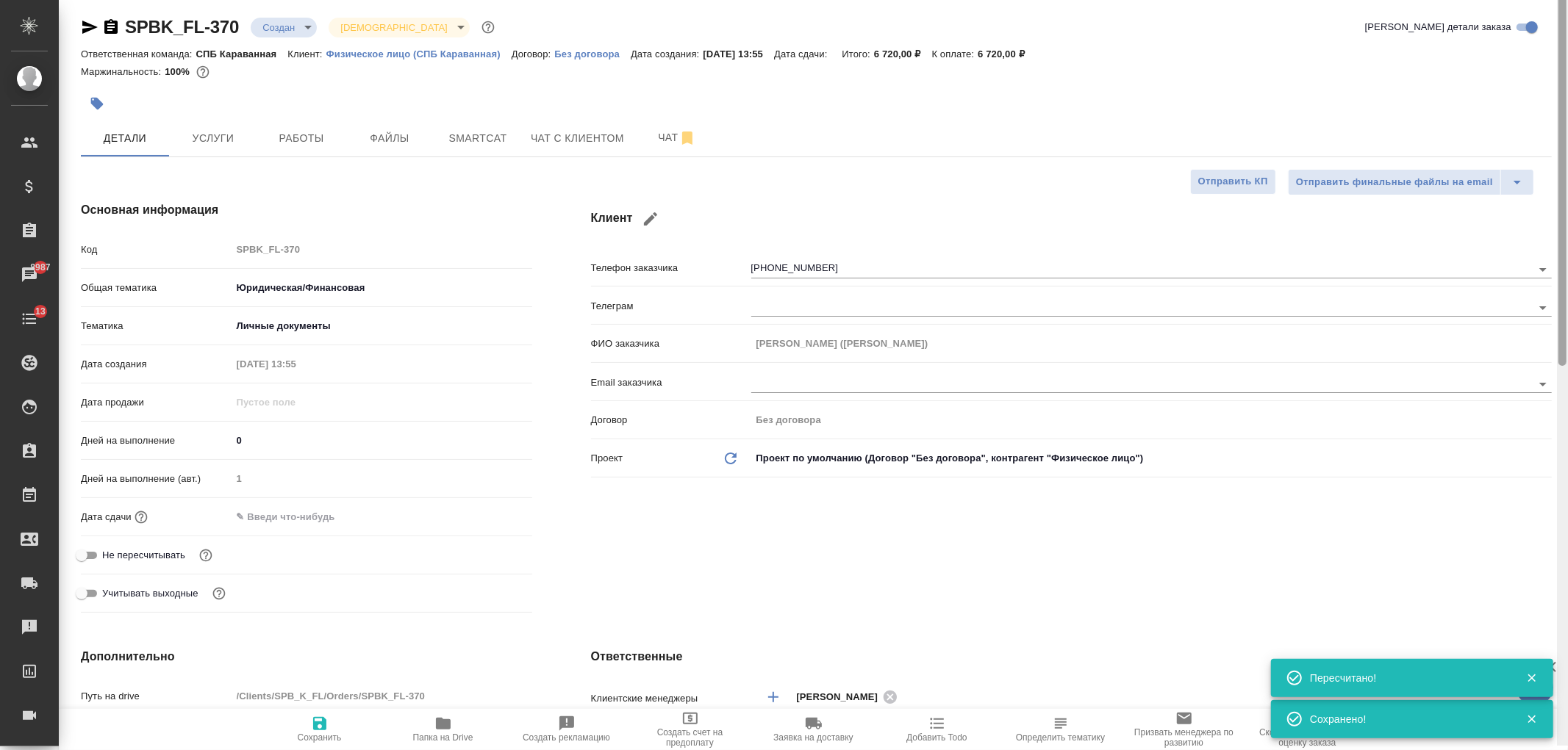
scroll to position [0, 0]
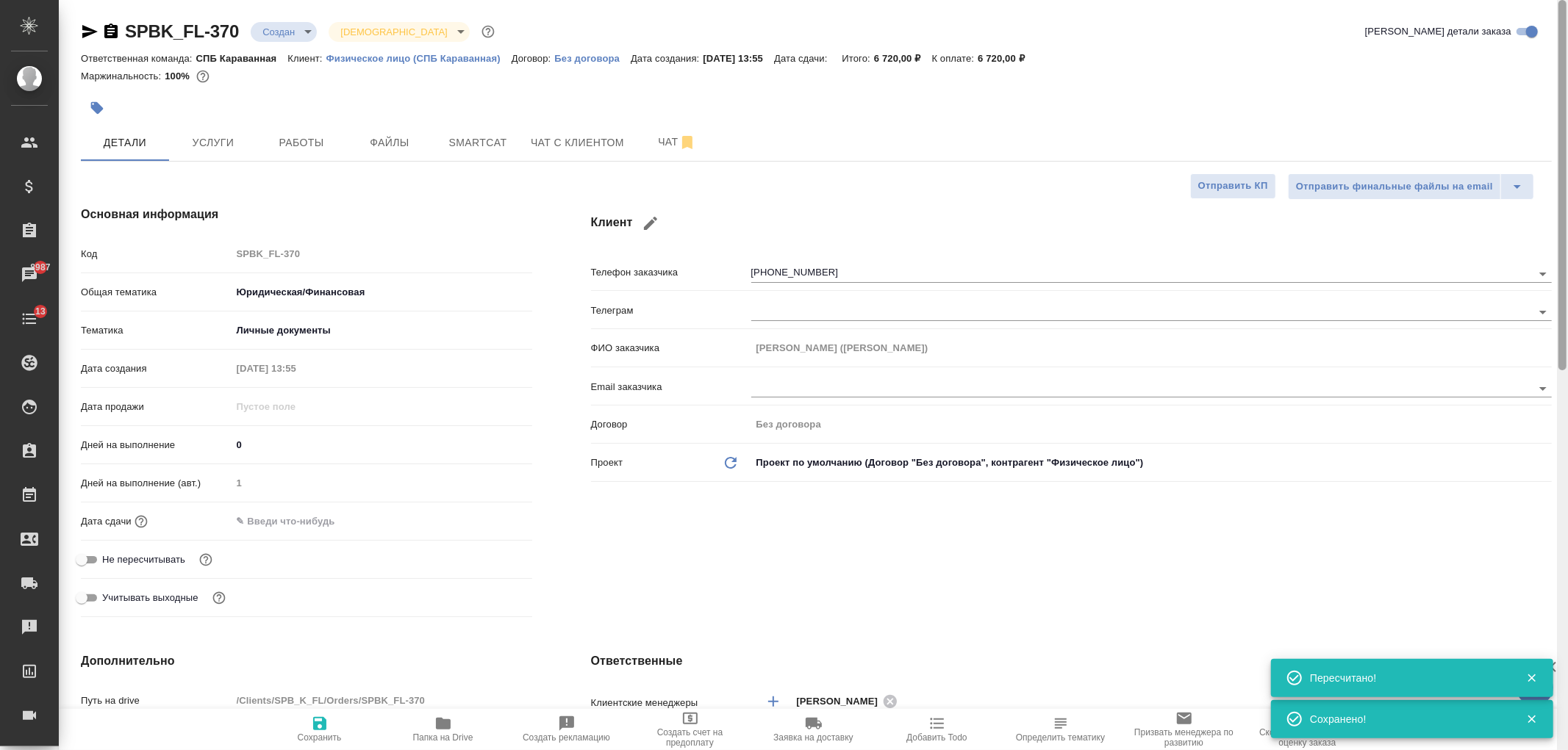
drag, startPoint x: 1559, startPoint y: 562, endPoint x: 1328, endPoint y: 44, distance: 567.2
click at [1556, 61] on div "SPBK_FL-370 Создан new Святая троица holyTrinity Кратко детали заказа Ответстве…" at bounding box center [813, 375] width 1509 height 750
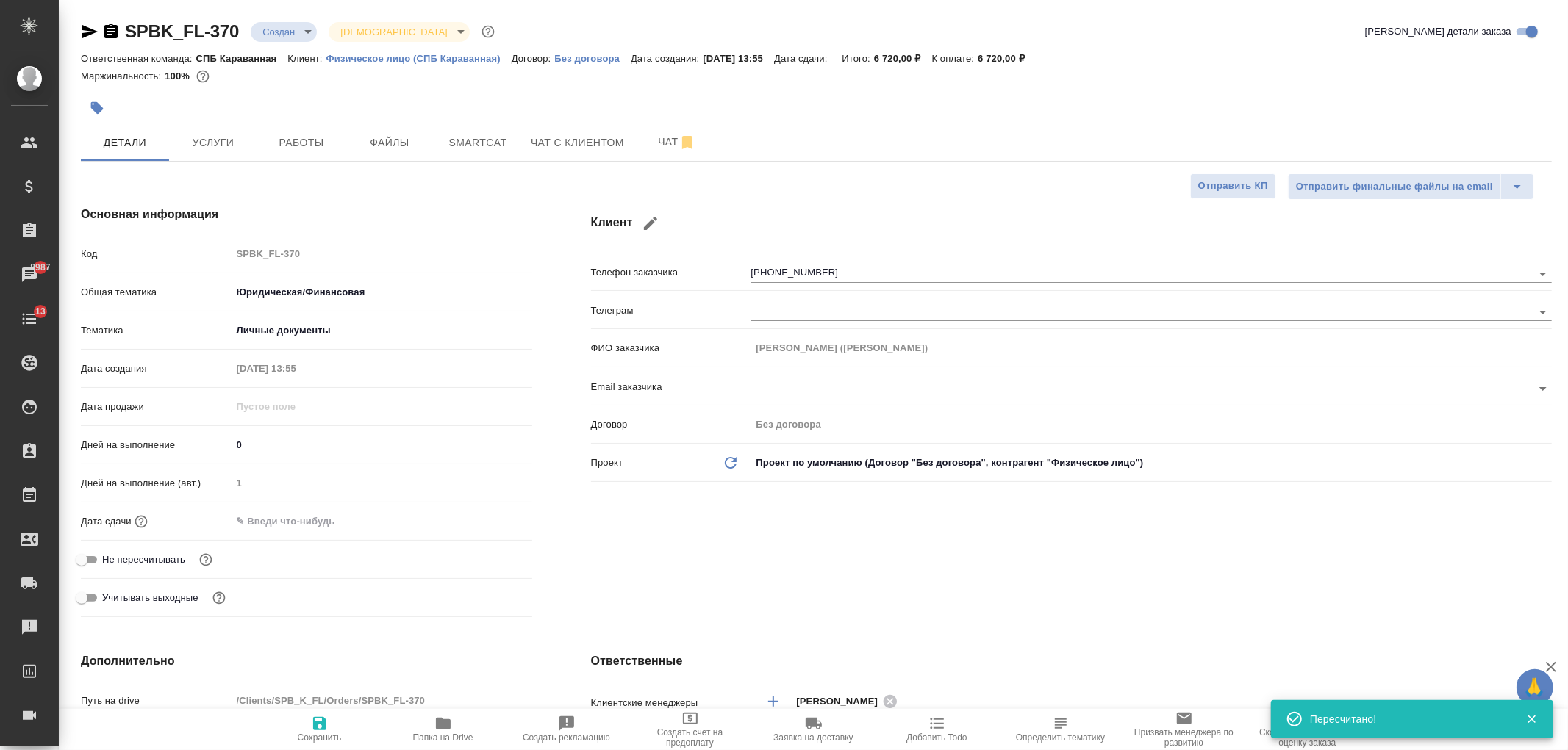
type textarea "x"
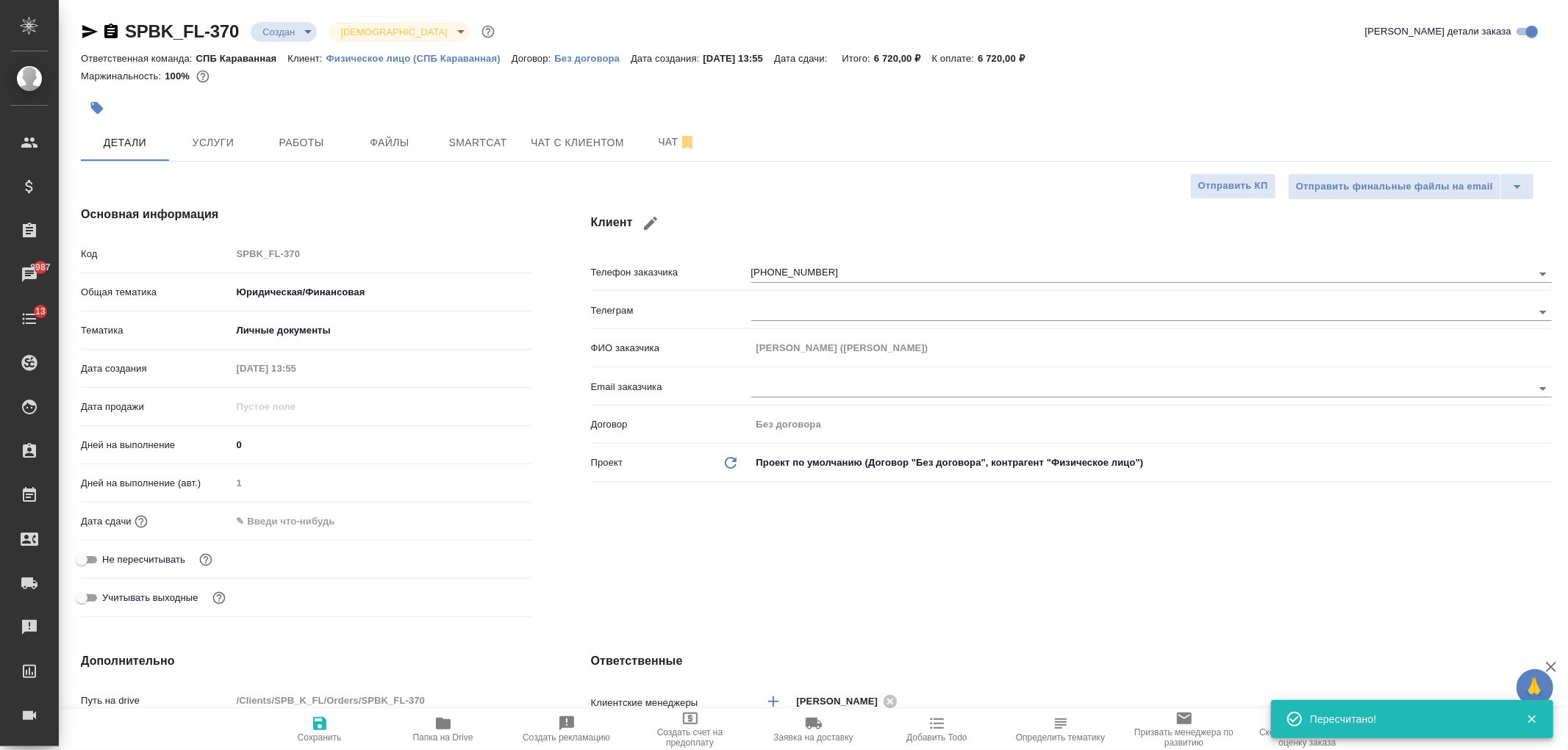
type textarea "x"
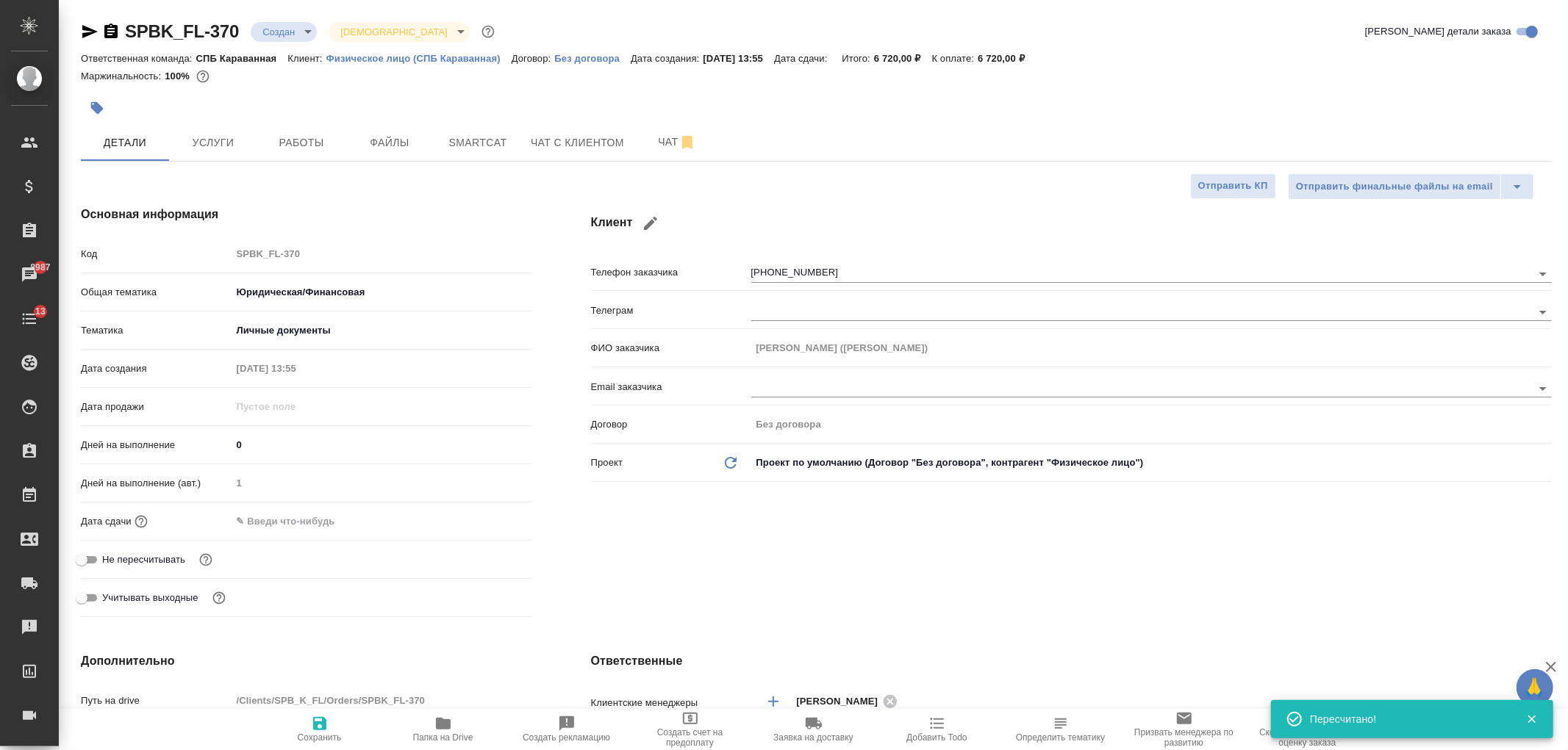
type textarea "x"
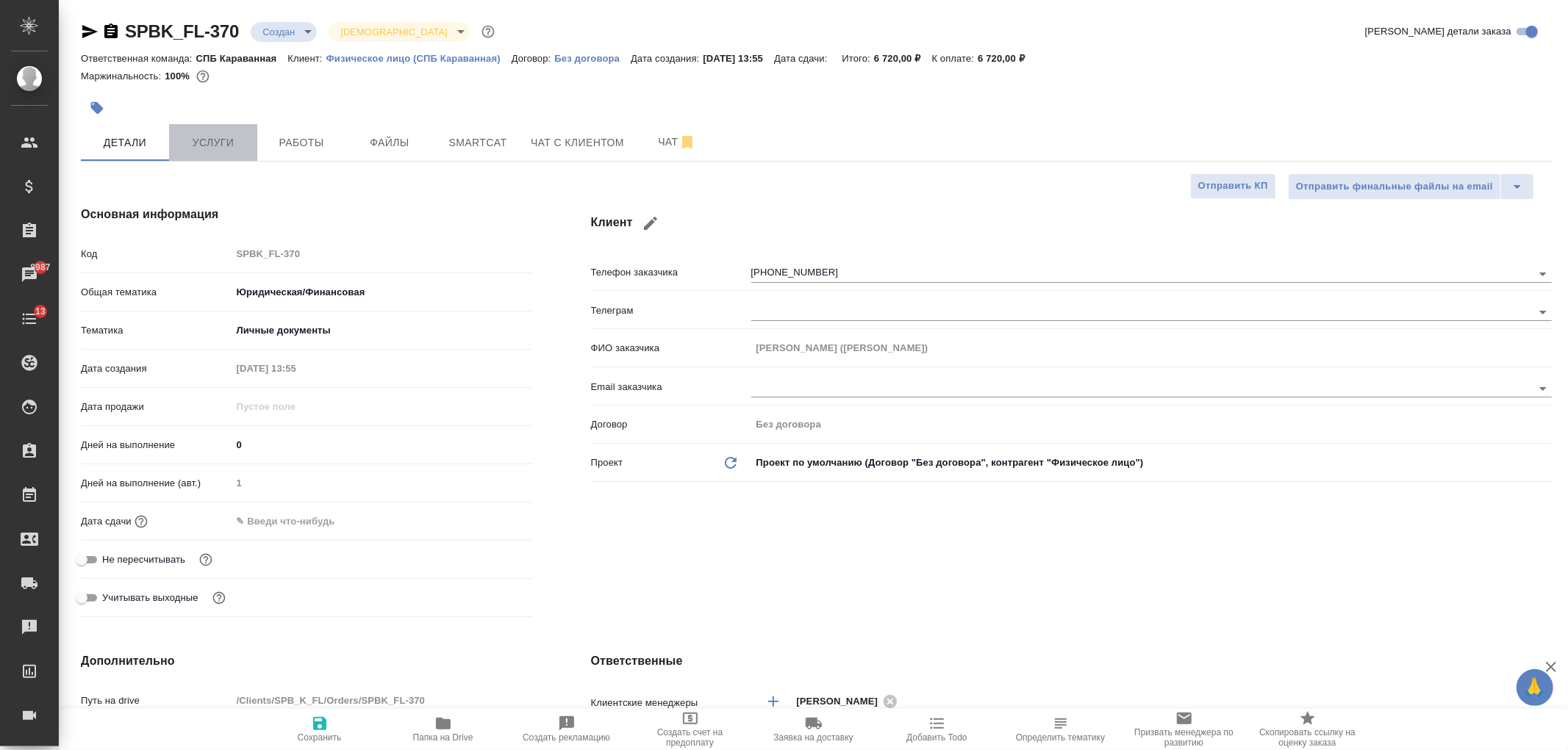
click at [211, 140] on span "Услуги" at bounding box center [213, 143] width 71 height 19
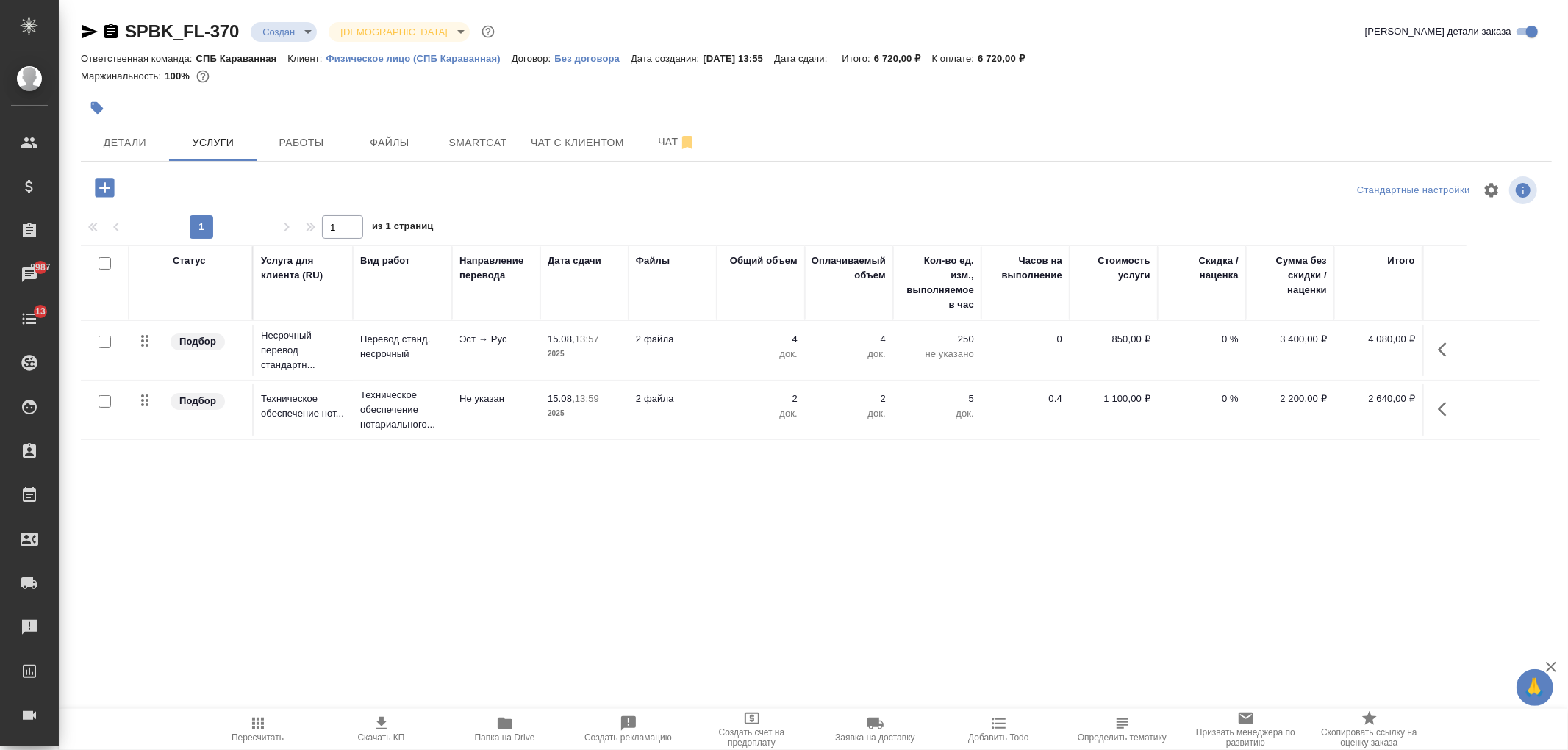
click at [553, 357] on p "2025" at bounding box center [584, 354] width 73 height 14
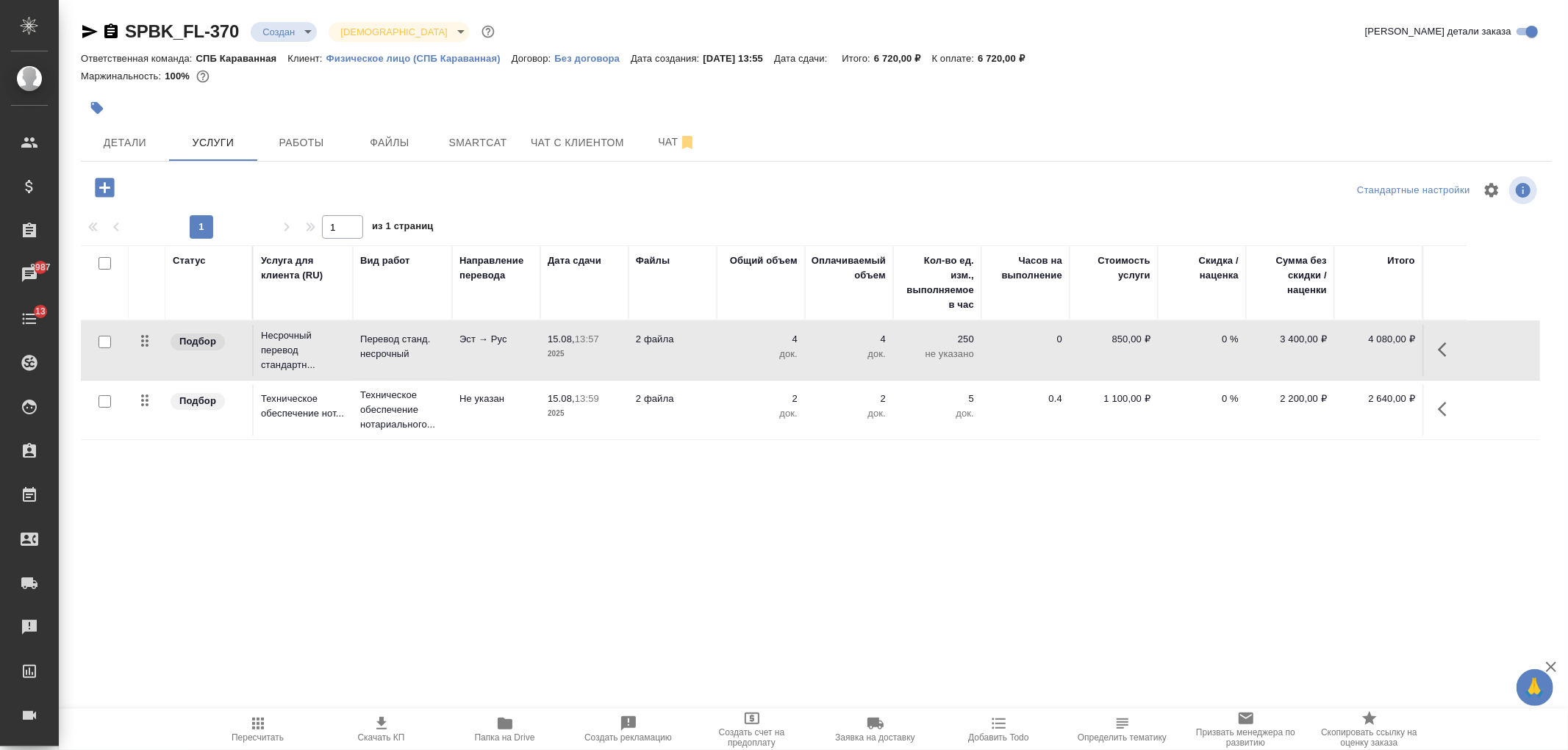
click at [553, 357] on p "2025" at bounding box center [584, 354] width 73 height 14
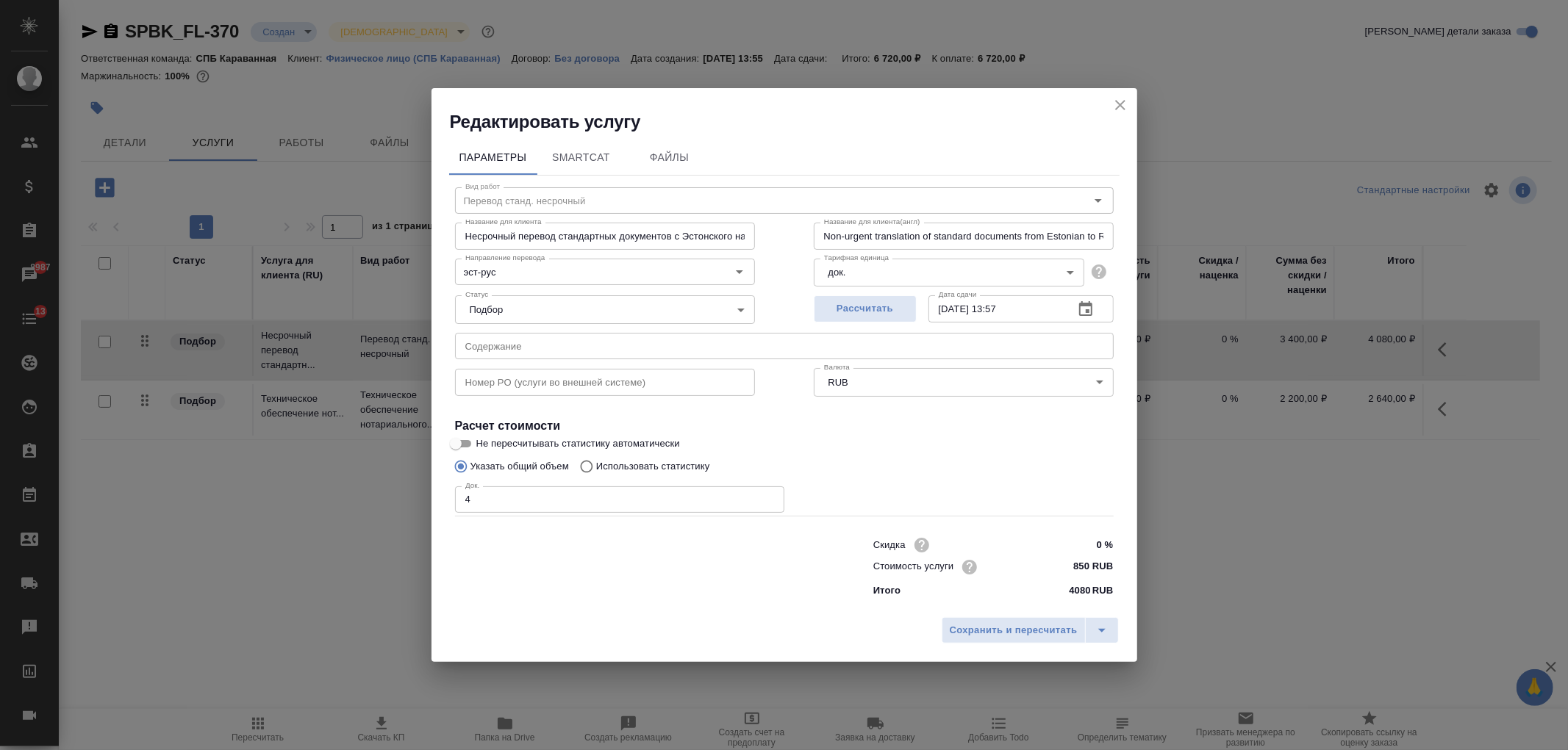
click at [494, 498] on input "4" at bounding box center [620, 499] width 329 height 26
type input "2"
click at [970, 637] on span "Сохранить и пересчитать" at bounding box center [1014, 631] width 128 height 17
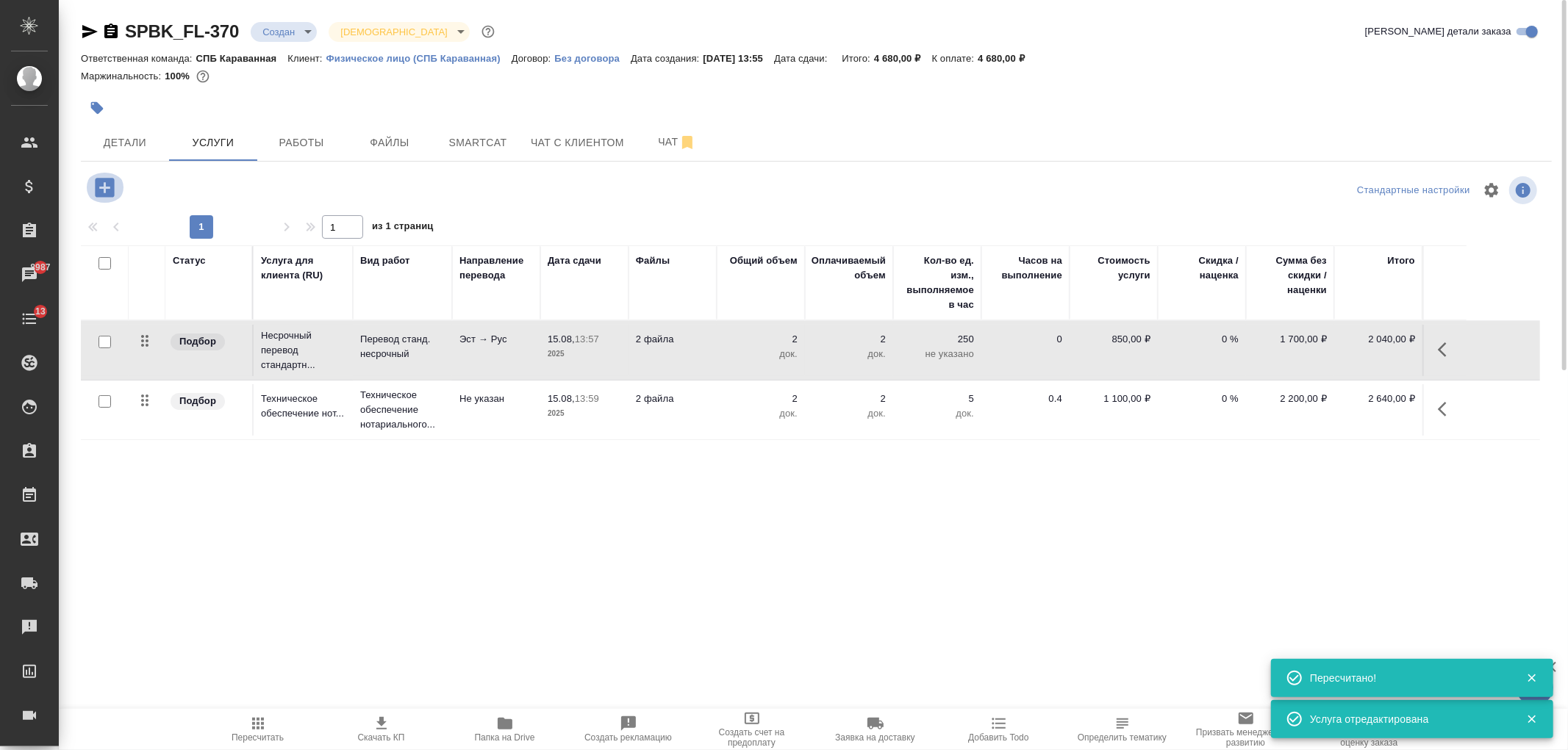
click at [97, 189] on icon "button" at bounding box center [104, 188] width 19 height 19
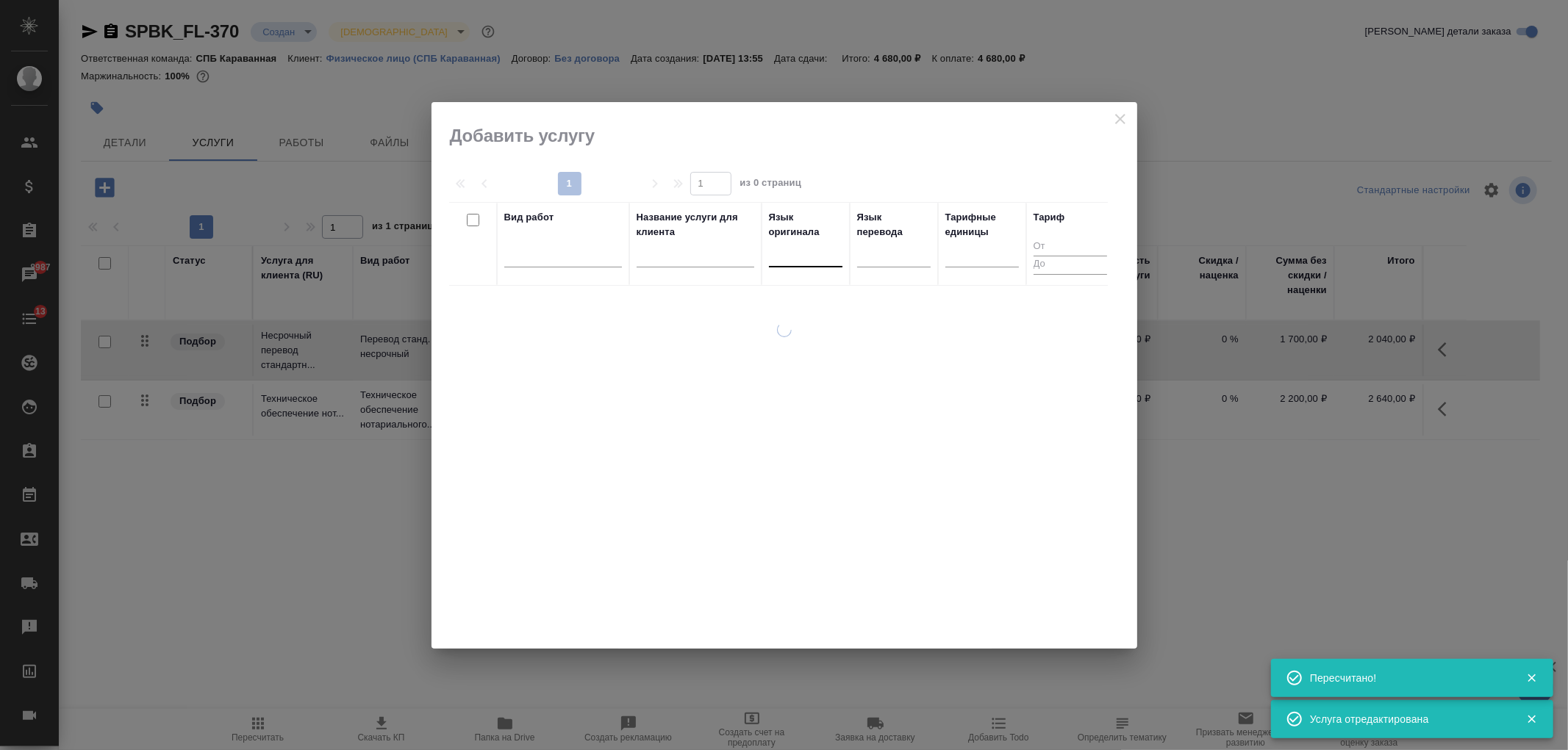
click at [790, 253] on div at bounding box center [806, 252] width 73 height 21
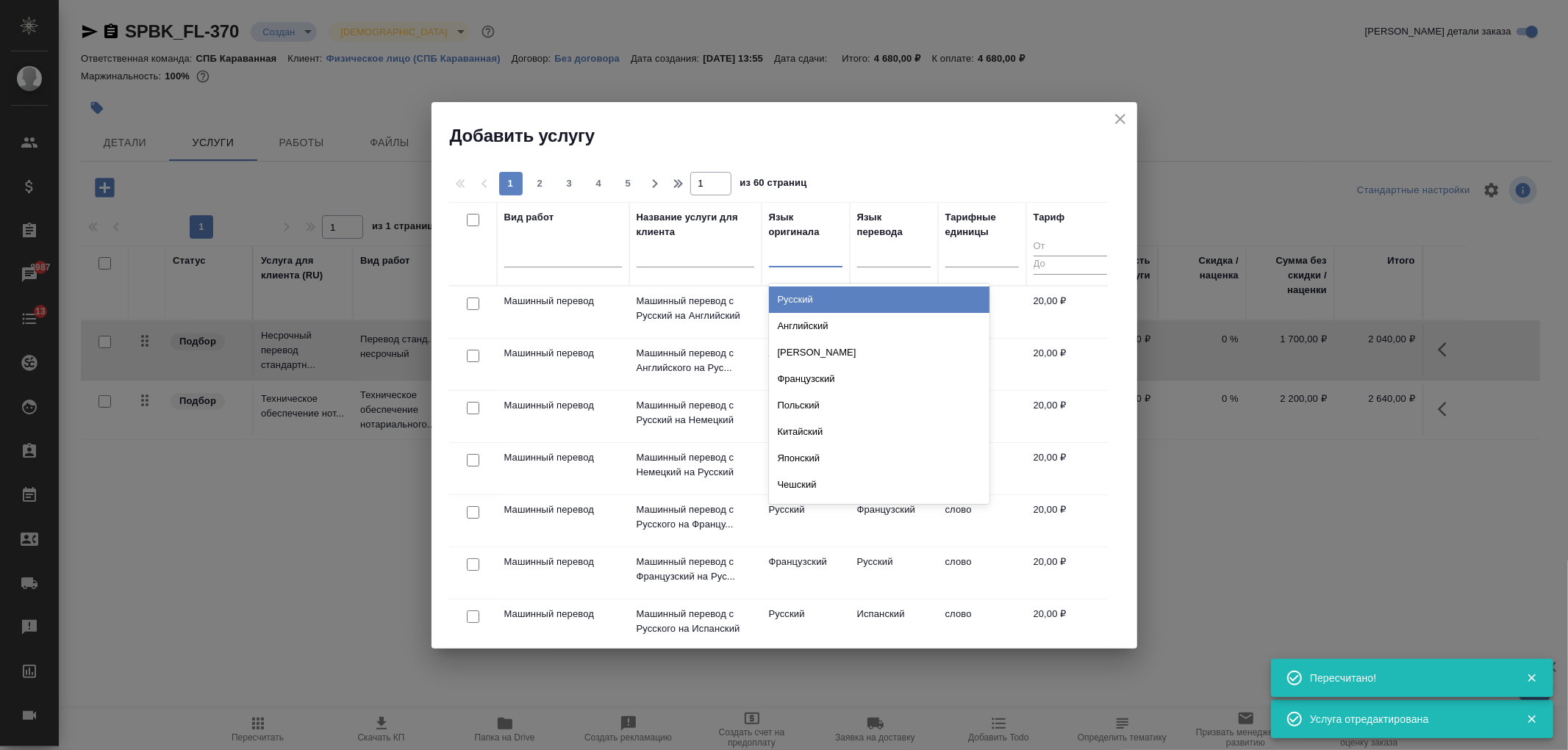
type input "а"
click at [807, 307] on div "Английский" at bounding box center [879, 299] width 221 height 26
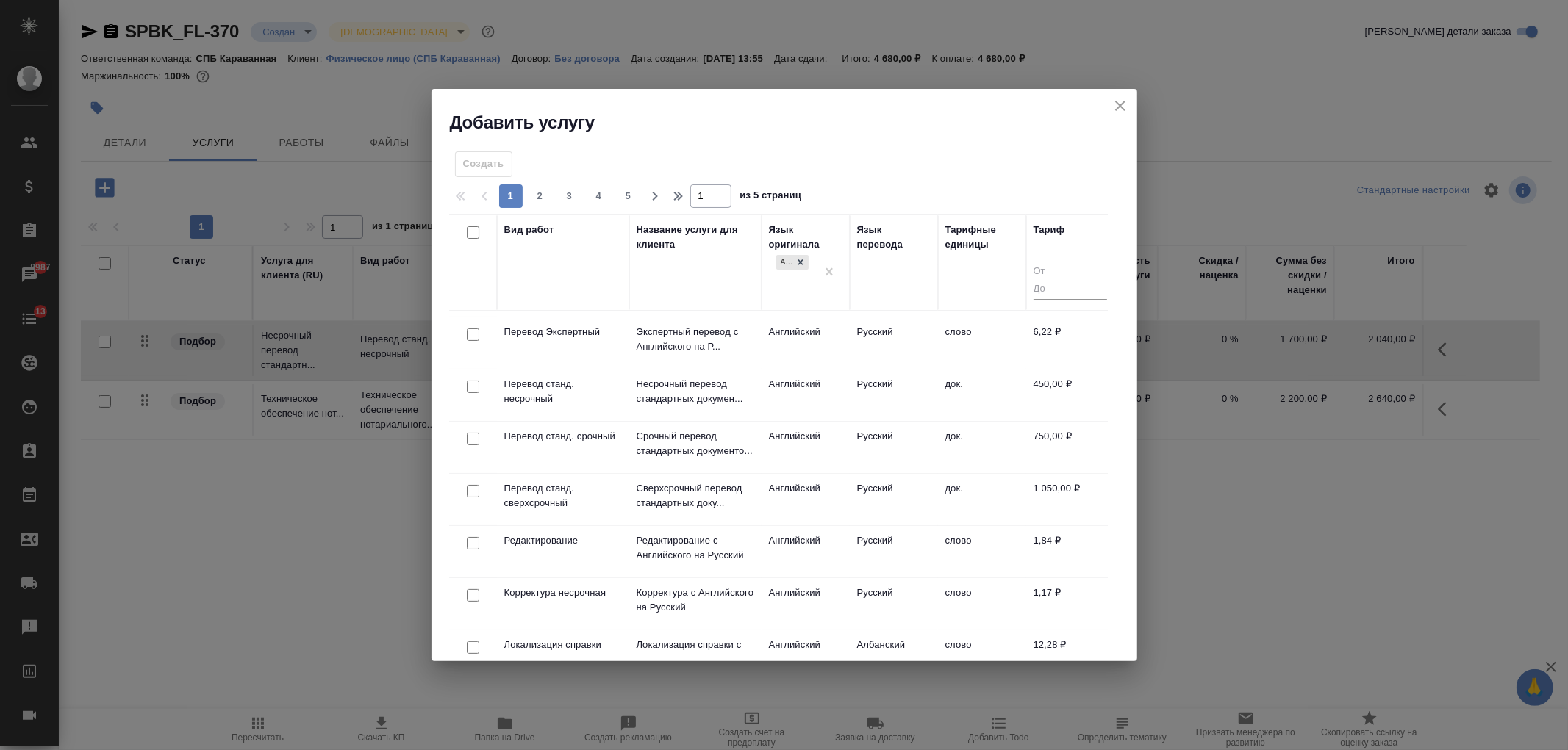
scroll to position [258, 0]
click at [473, 383] on input "checkbox" at bounding box center [473, 384] width 13 height 13
checkbox input "true"
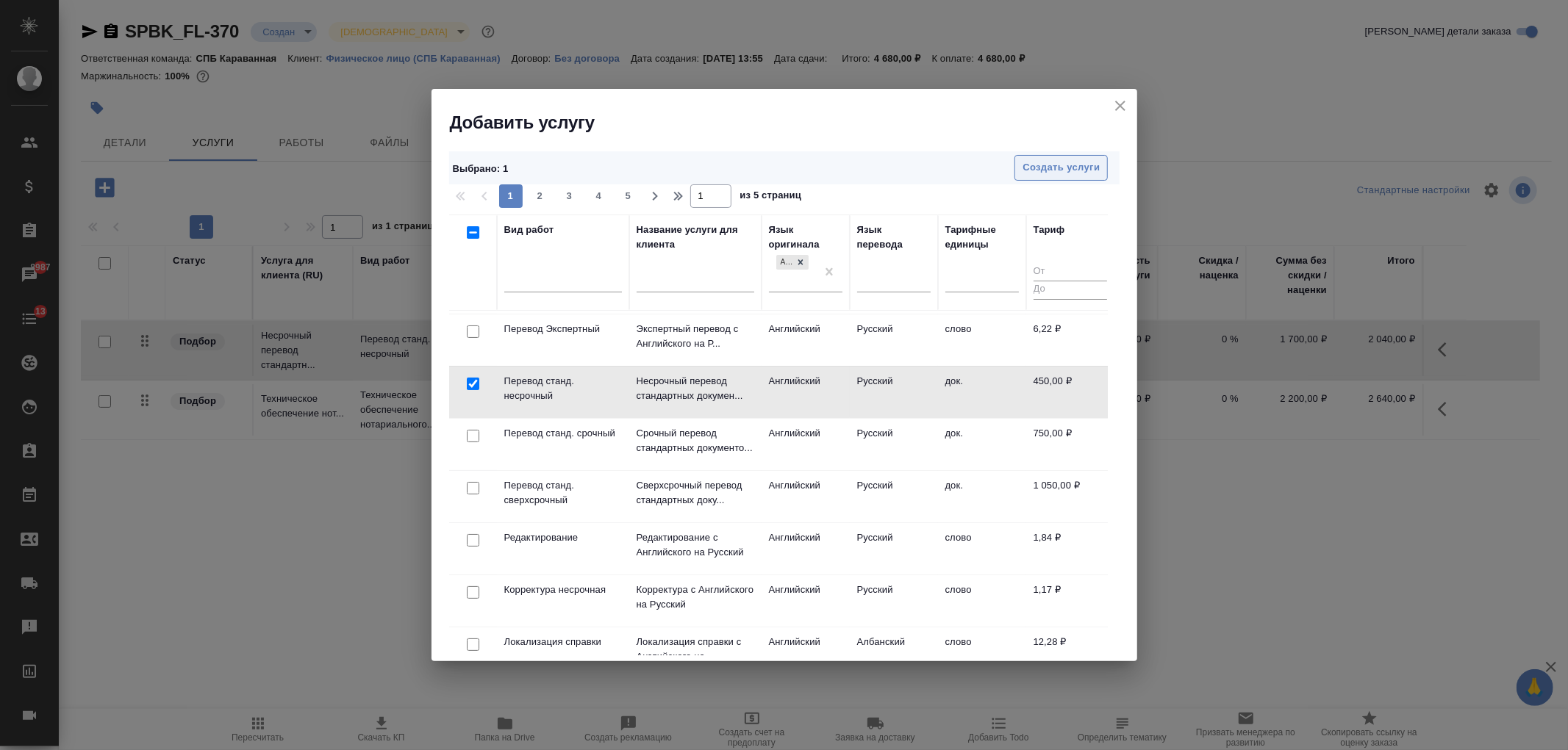
click at [1049, 159] on span "Создать услуги" at bounding box center [1061, 168] width 78 height 17
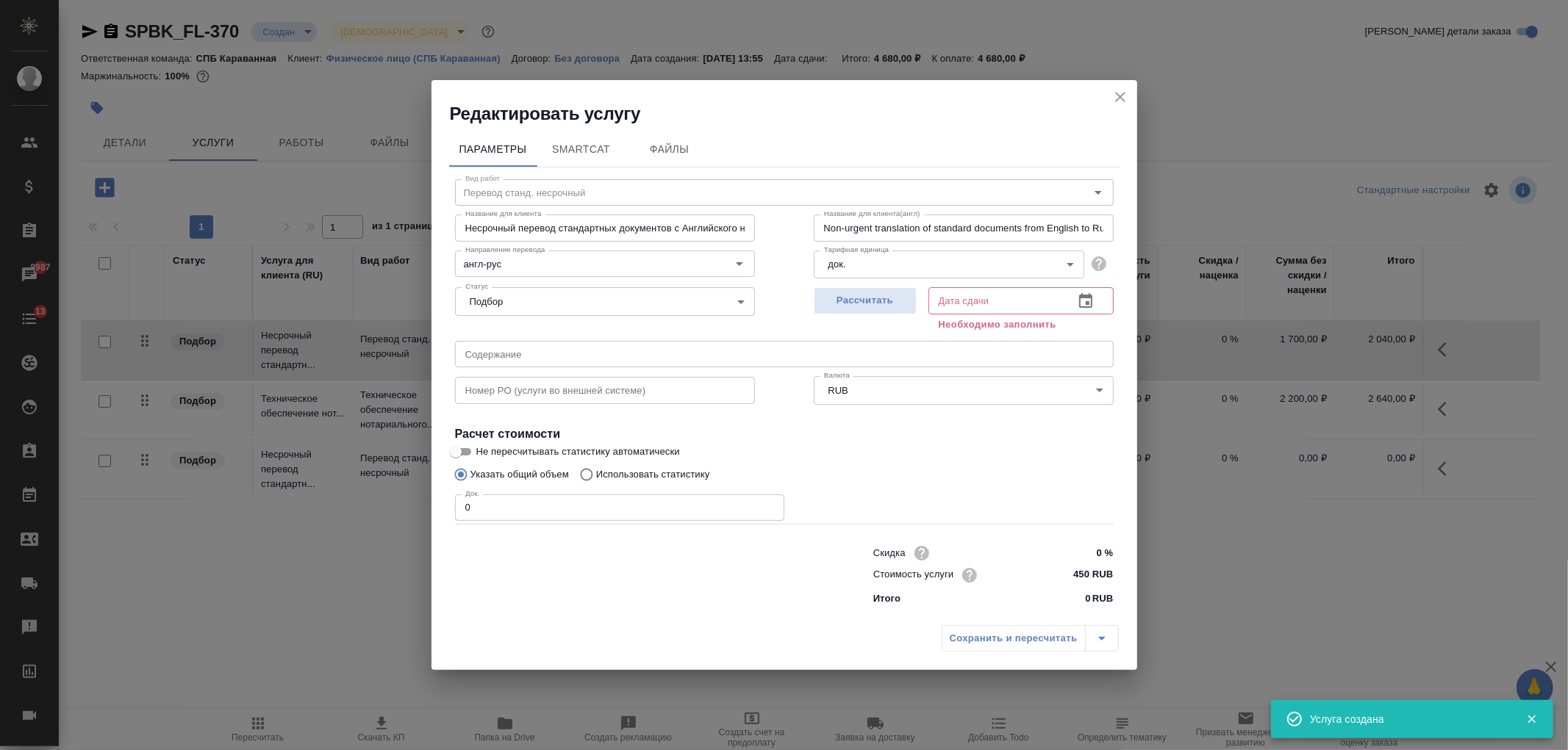
drag, startPoint x: 851, startPoint y: 306, endPoint x: 781, endPoint y: 353, distance: 84.3
click at [851, 305] on span "Рассчитать" at bounding box center [865, 301] width 87 height 17
type input "22.08.2025 10:35"
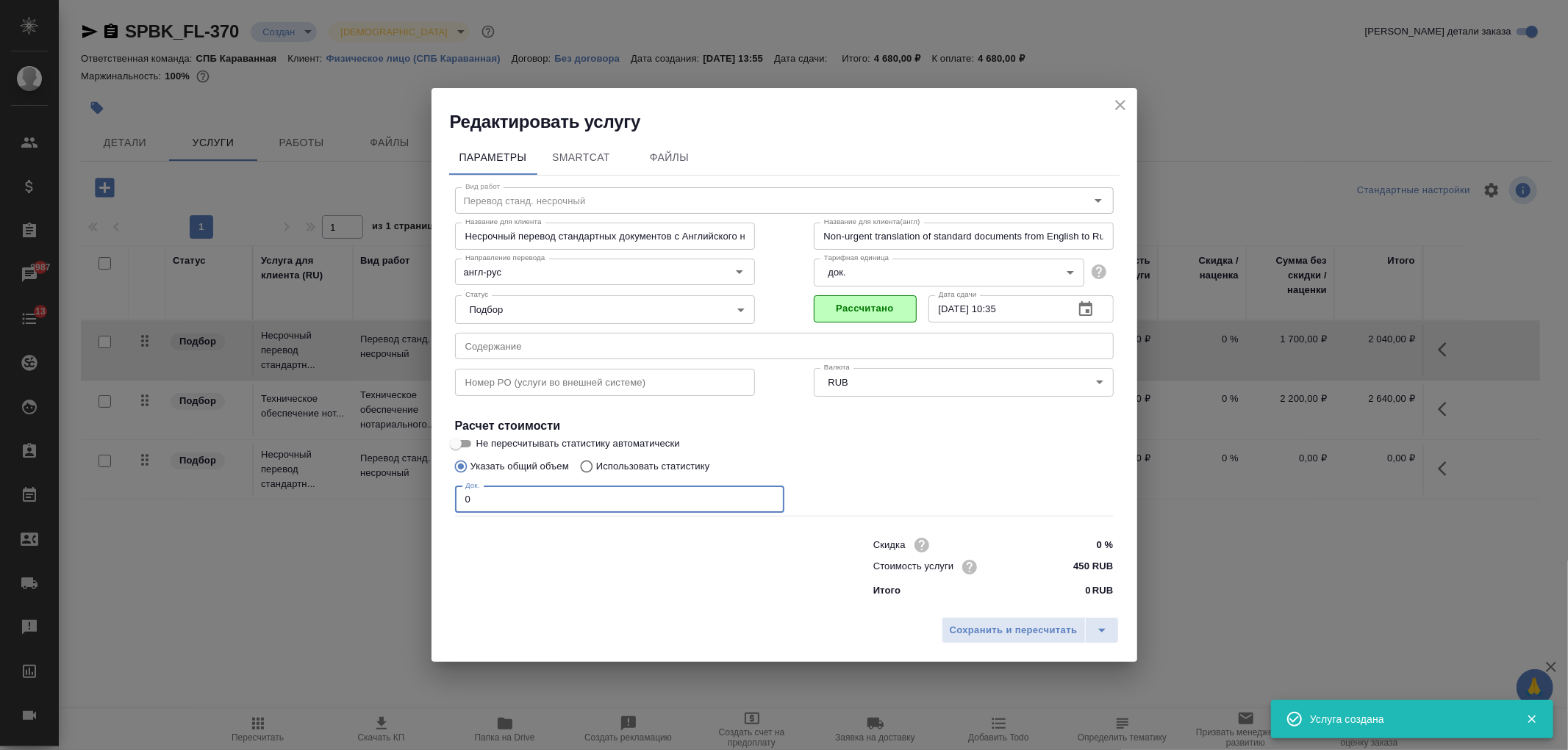
click at [518, 498] on input "0" at bounding box center [620, 499] width 329 height 26
type input "2"
click at [1011, 622] on span "Сохранить и пересчитать" at bounding box center [1014, 631] width 128 height 17
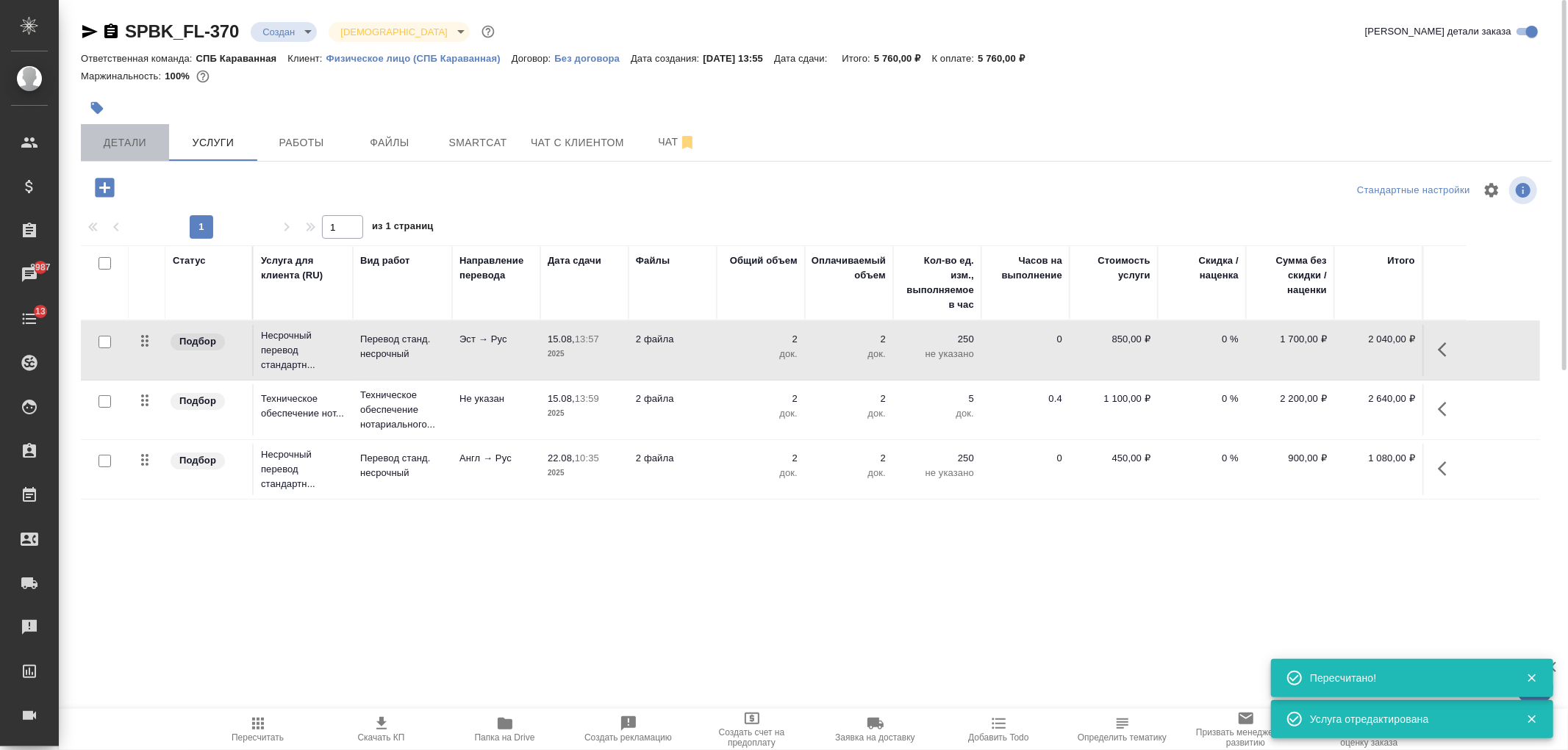
click at [132, 154] on button "Детали" at bounding box center [124, 142] width 88 height 37
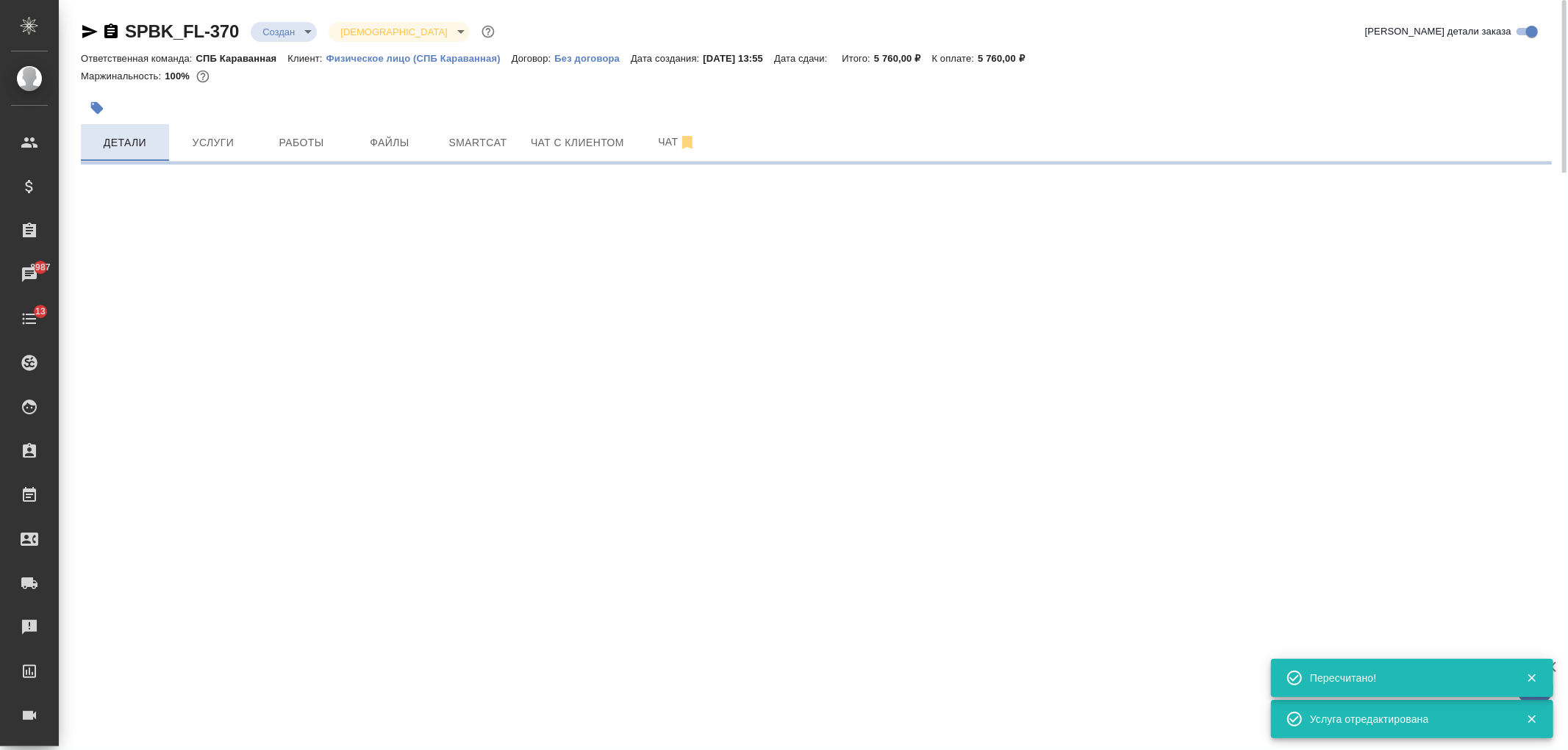
select select "RU"
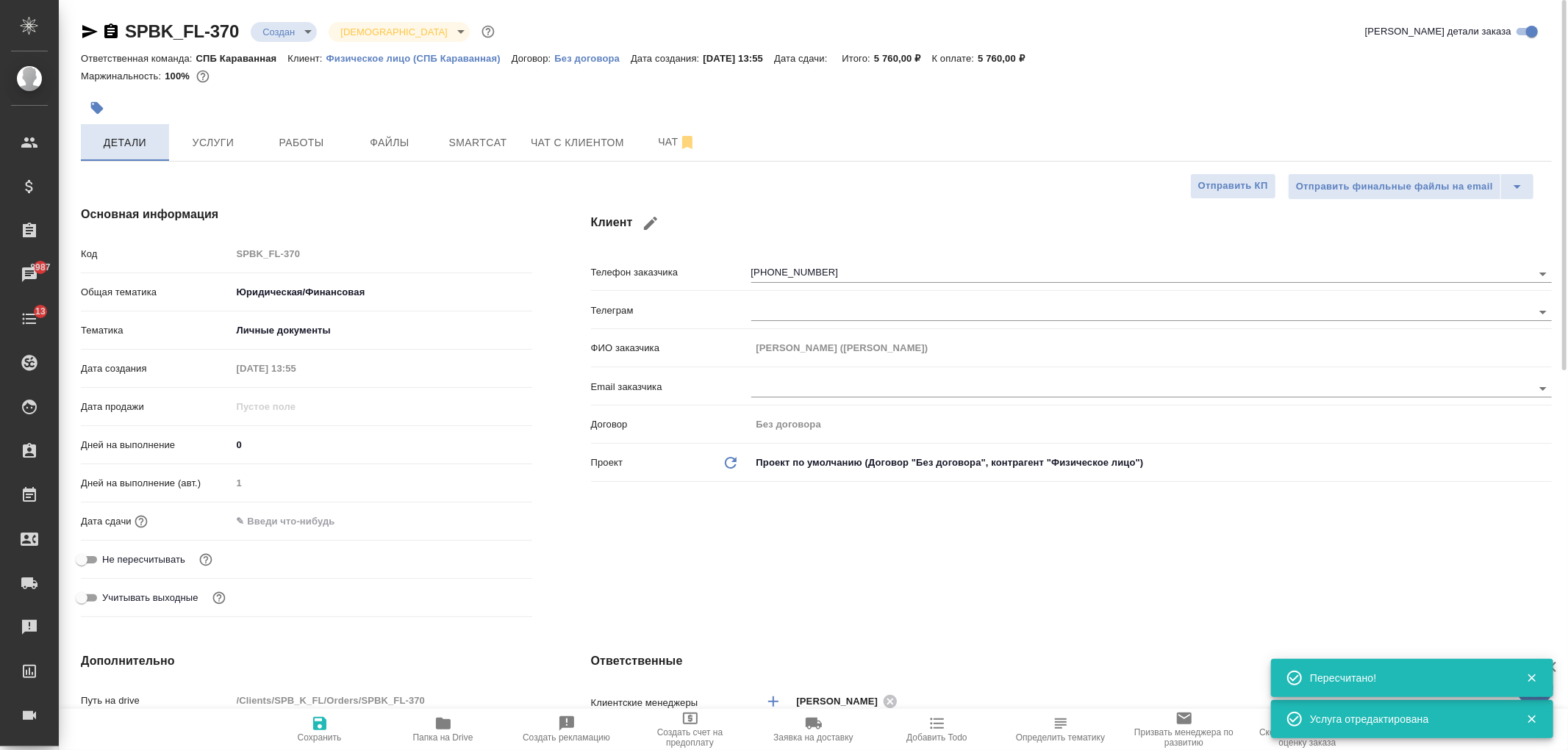
type textarea "x"
click at [300, 522] on input "text" at bounding box center [296, 521] width 129 height 21
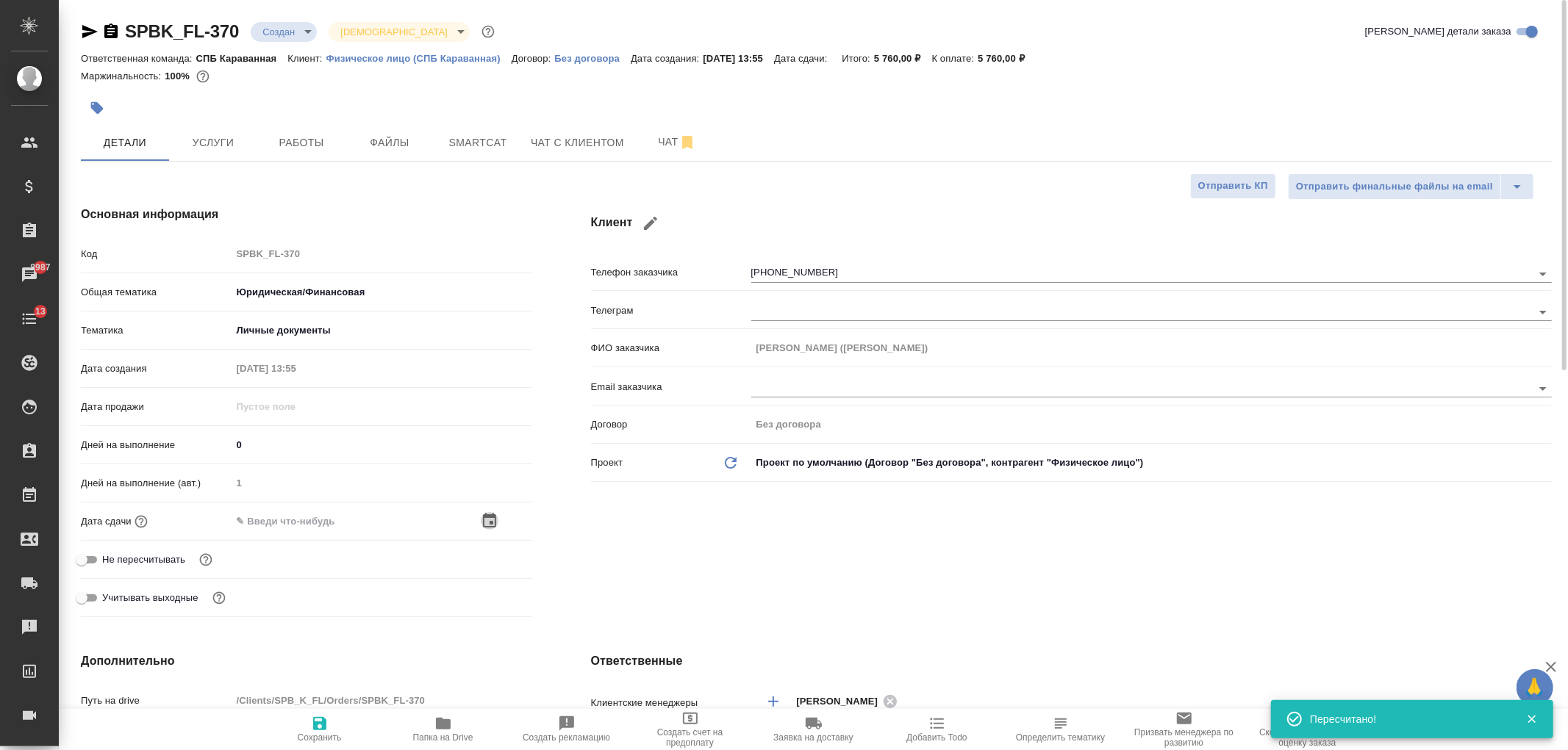
click at [494, 515] on icon "button" at bounding box center [490, 520] width 14 height 14
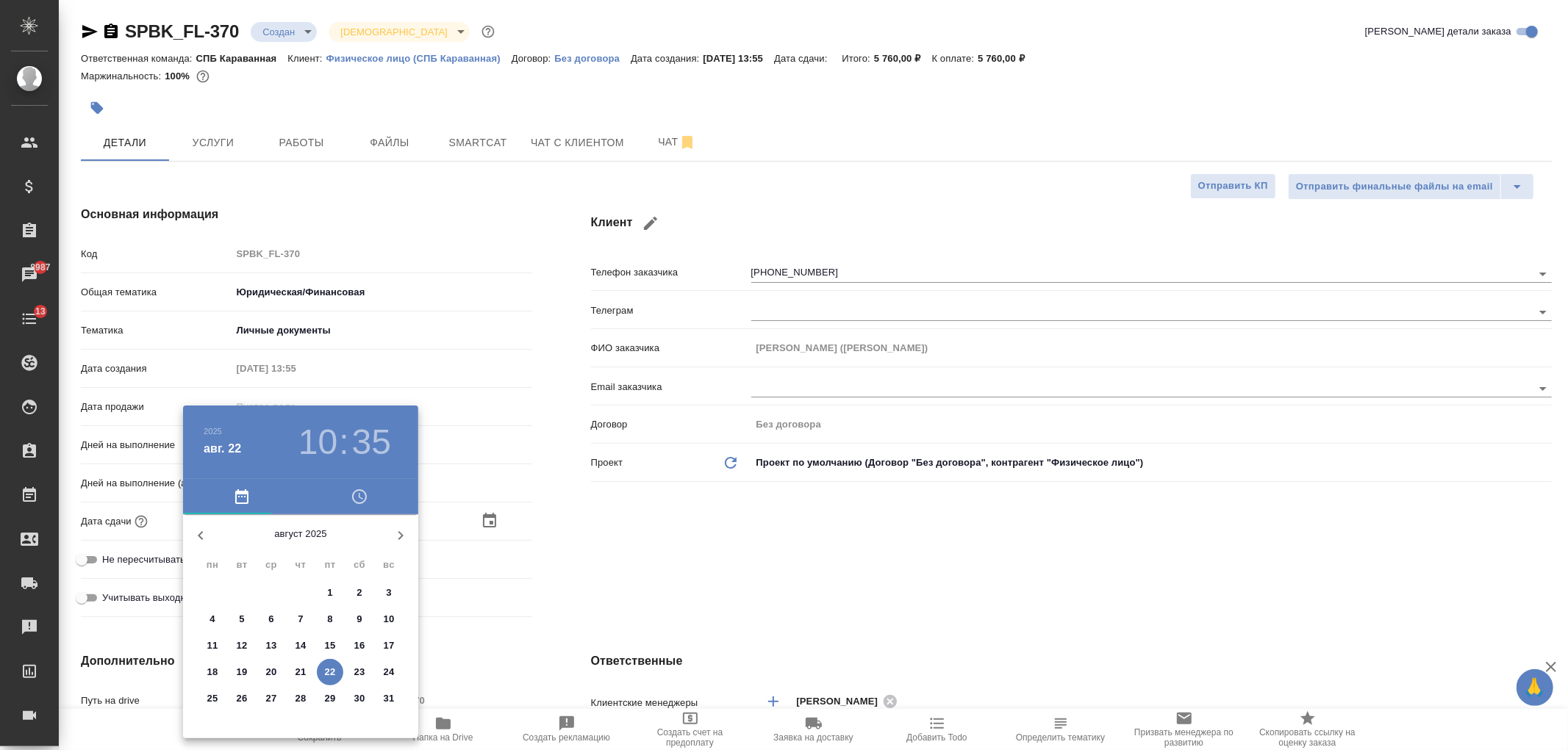
click at [238, 701] on p "26" at bounding box center [242, 698] width 11 height 14
type input "26.08.2025 10:35"
type textarea "x"
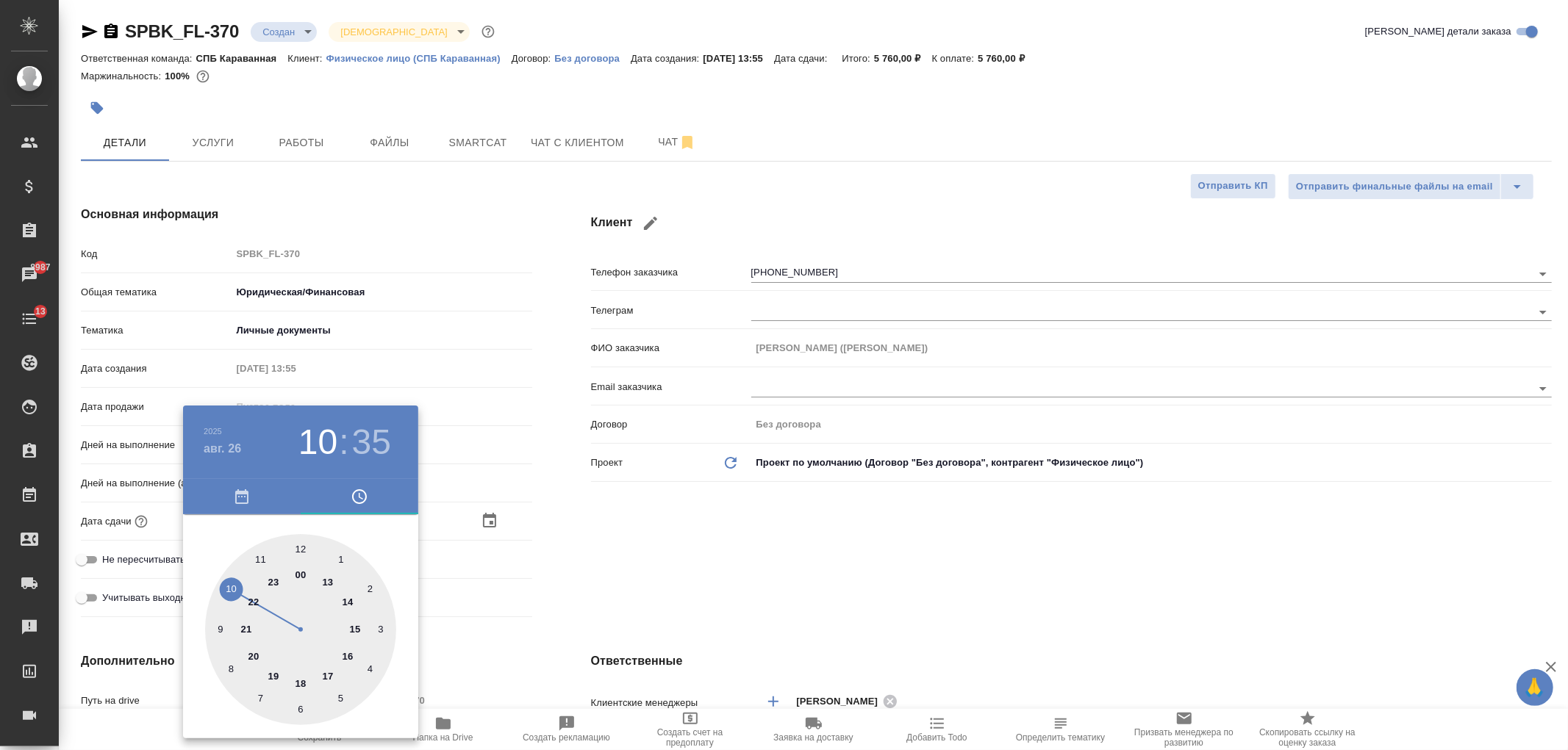
click at [659, 603] on div at bounding box center [784, 375] width 1568 height 750
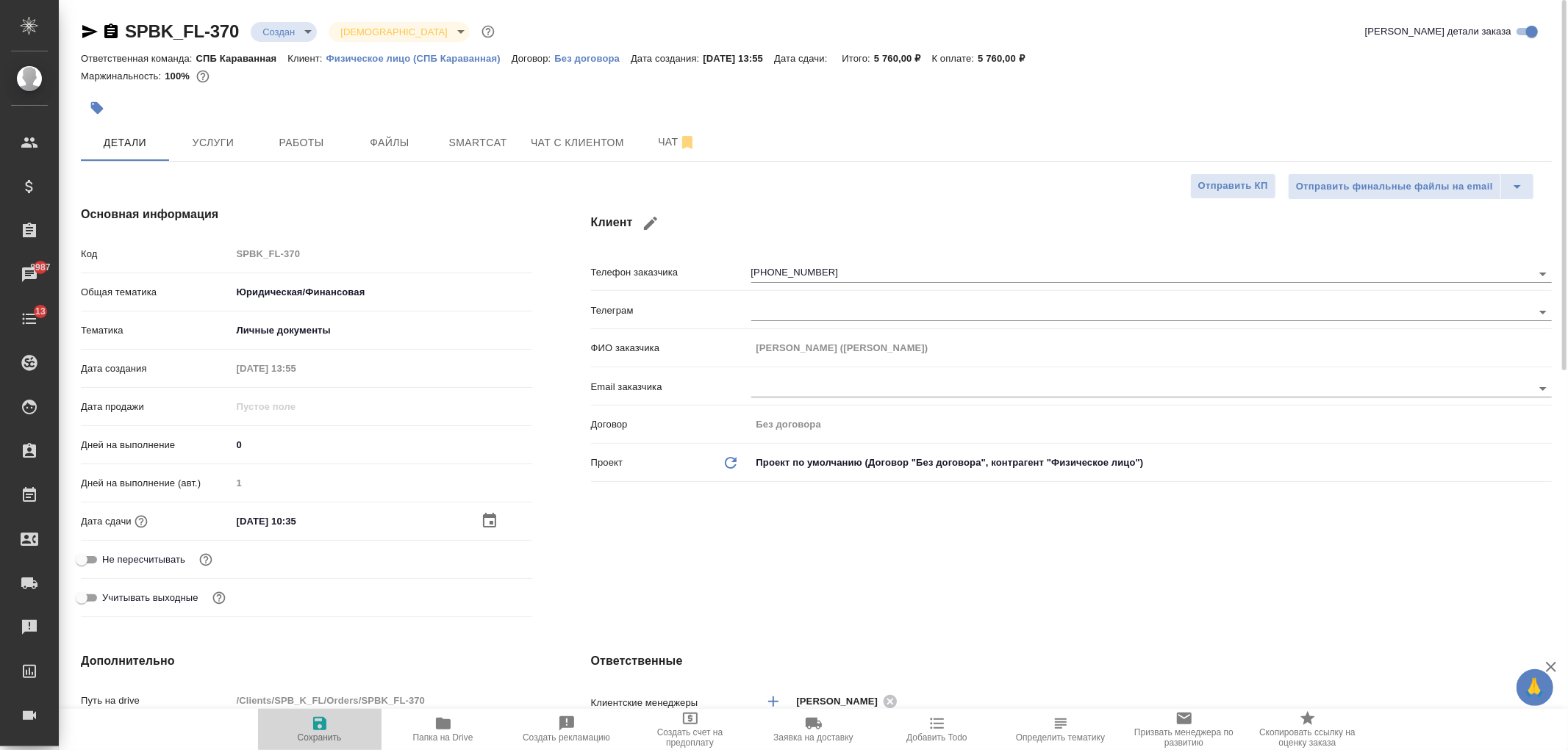
click at [328, 722] on icon "button" at bounding box center [320, 724] width 18 height 18
type textarea "x"
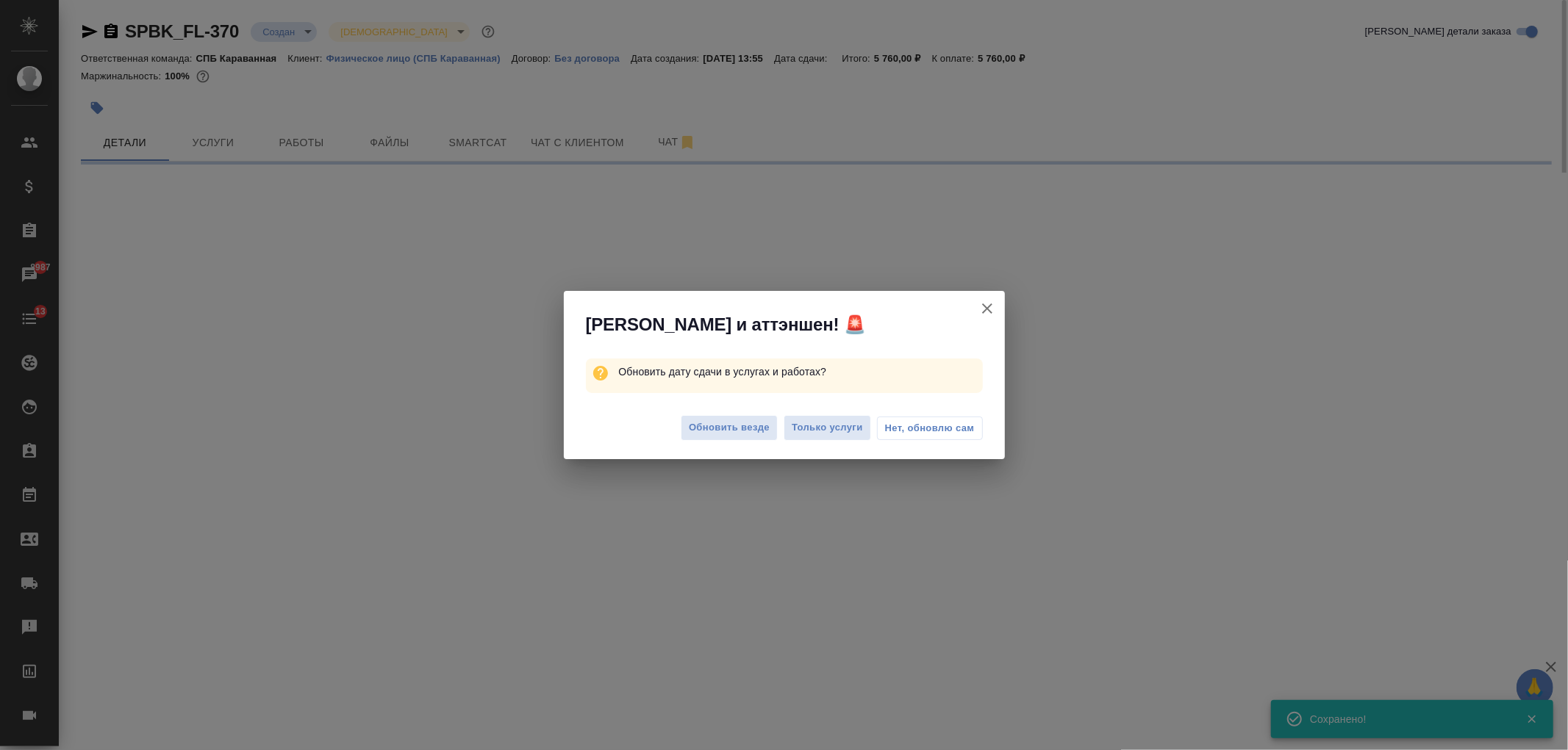
select select "RU"
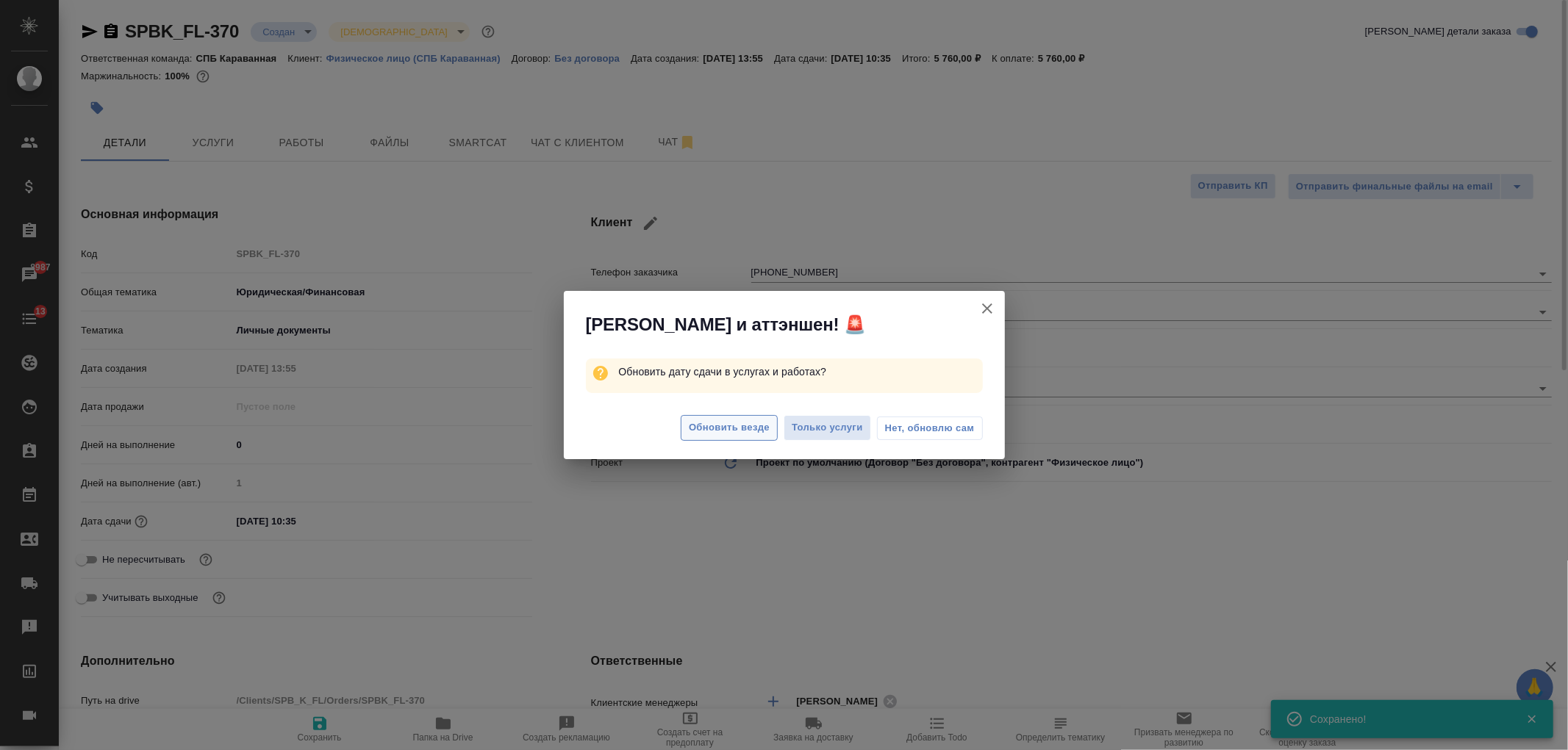
type textarea "x"
click at [737, 426] on span "Обновить везде" at bounding box center [729, 428] width 81 height 17
type textarea "x"
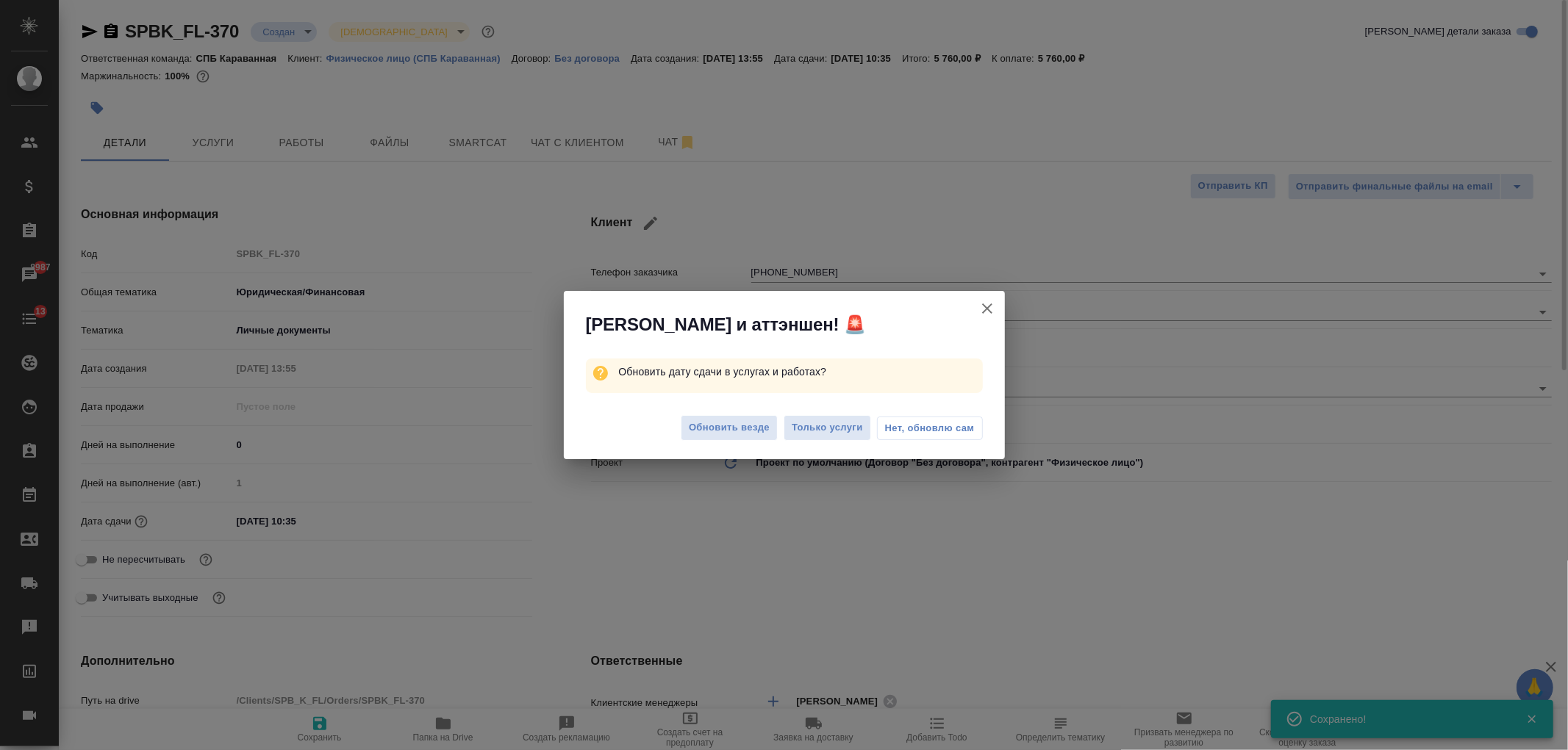
type textarea "x"
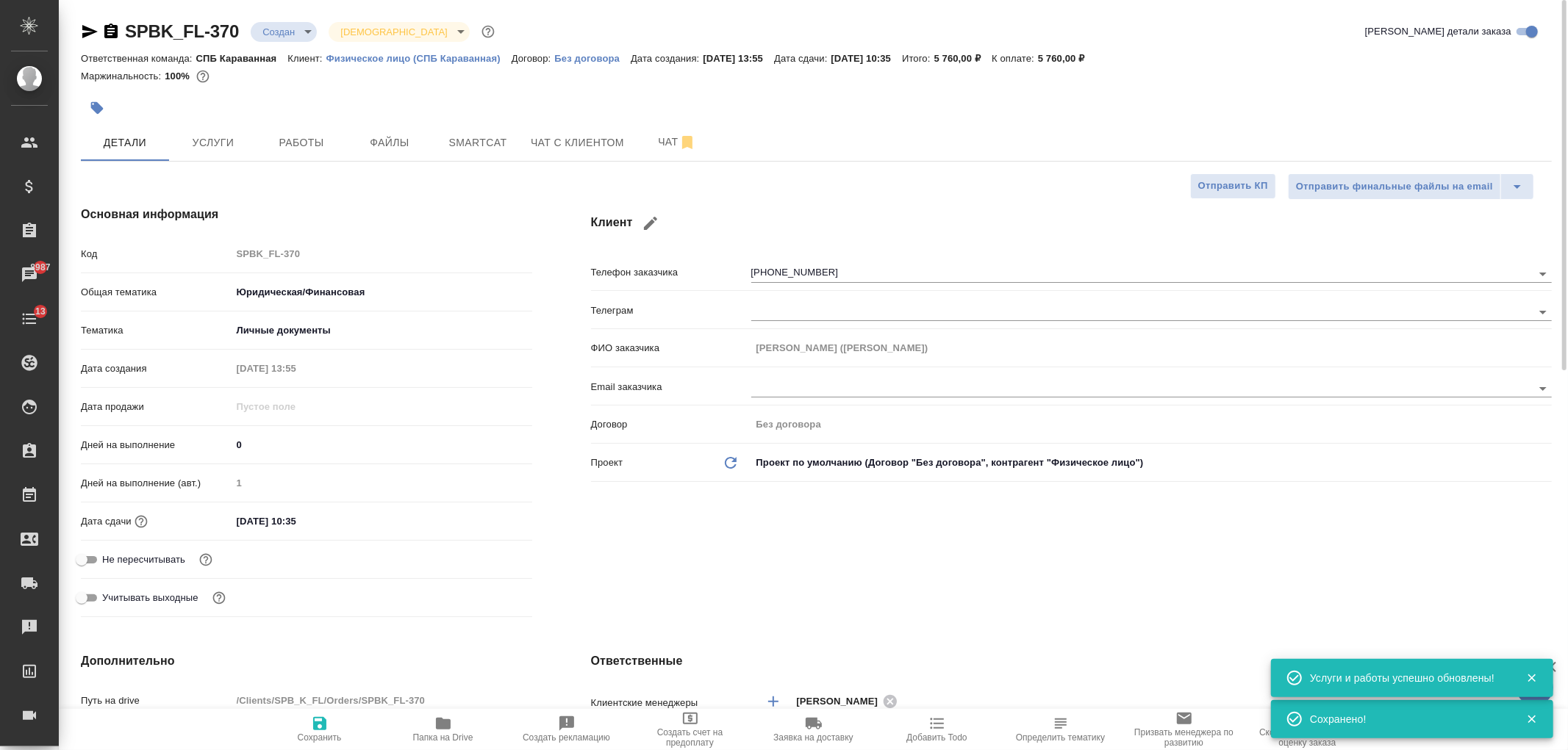
click at [208, 141] on span "Услуги" at bounding box center [213, 143] width 71 height 19
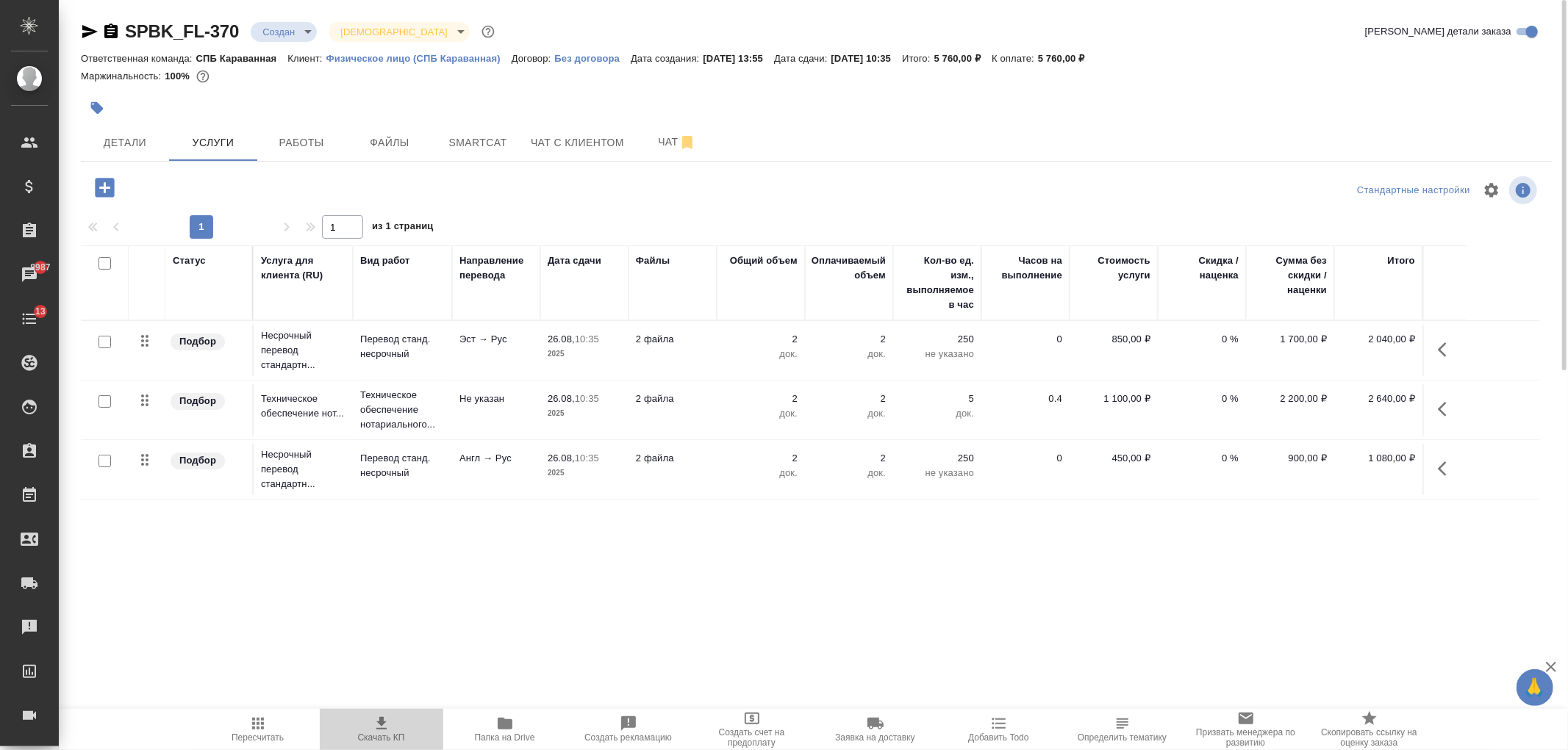
click at [383, 723] on icon "button" at bounding box center [381, 724] width 10 height 13
click at [698, 361] on td "2 файла" at bounding box center [672, 350] width 88 height 51
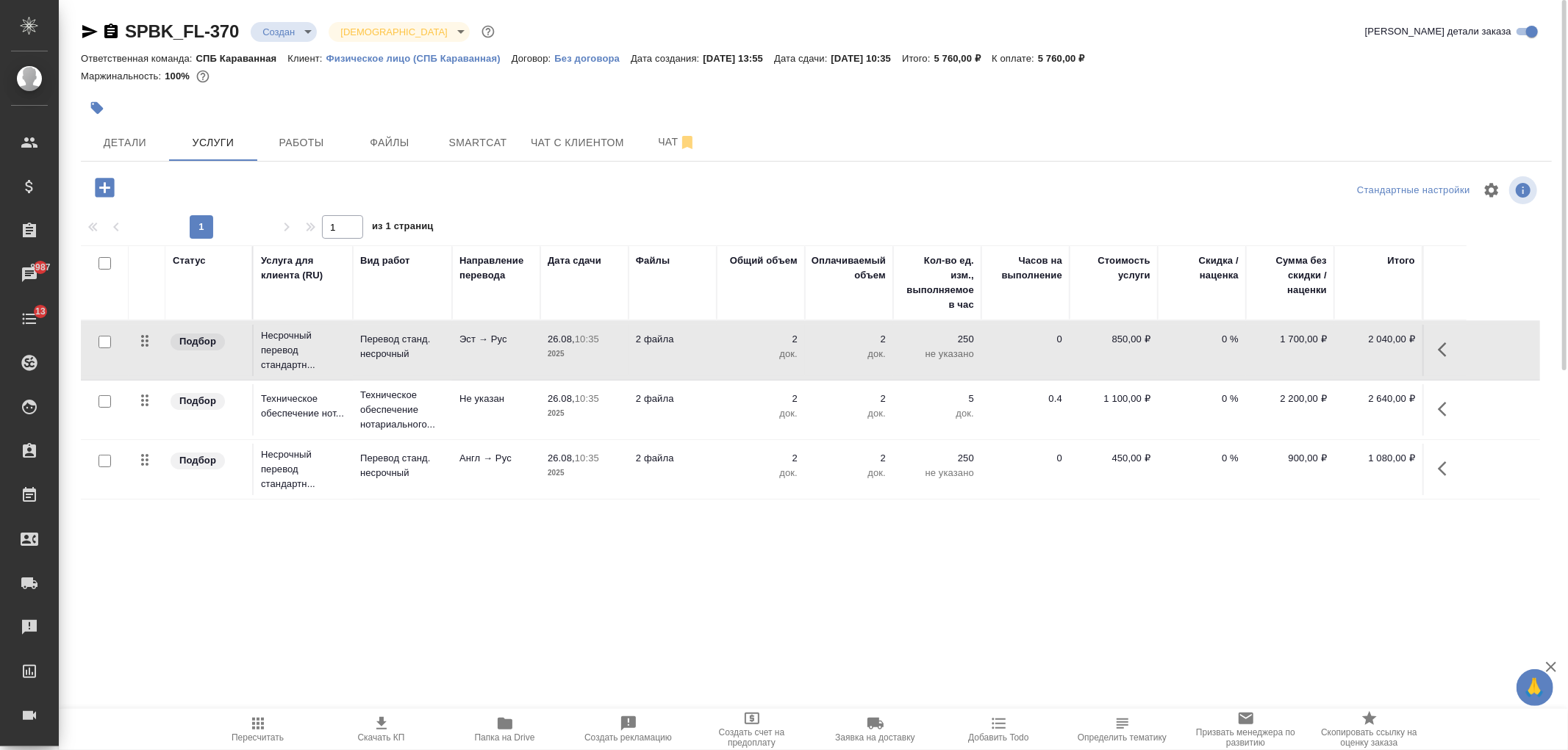
click at [698, 361] on td "2 файла" at bounding box center [672, 350] width 88 height 51
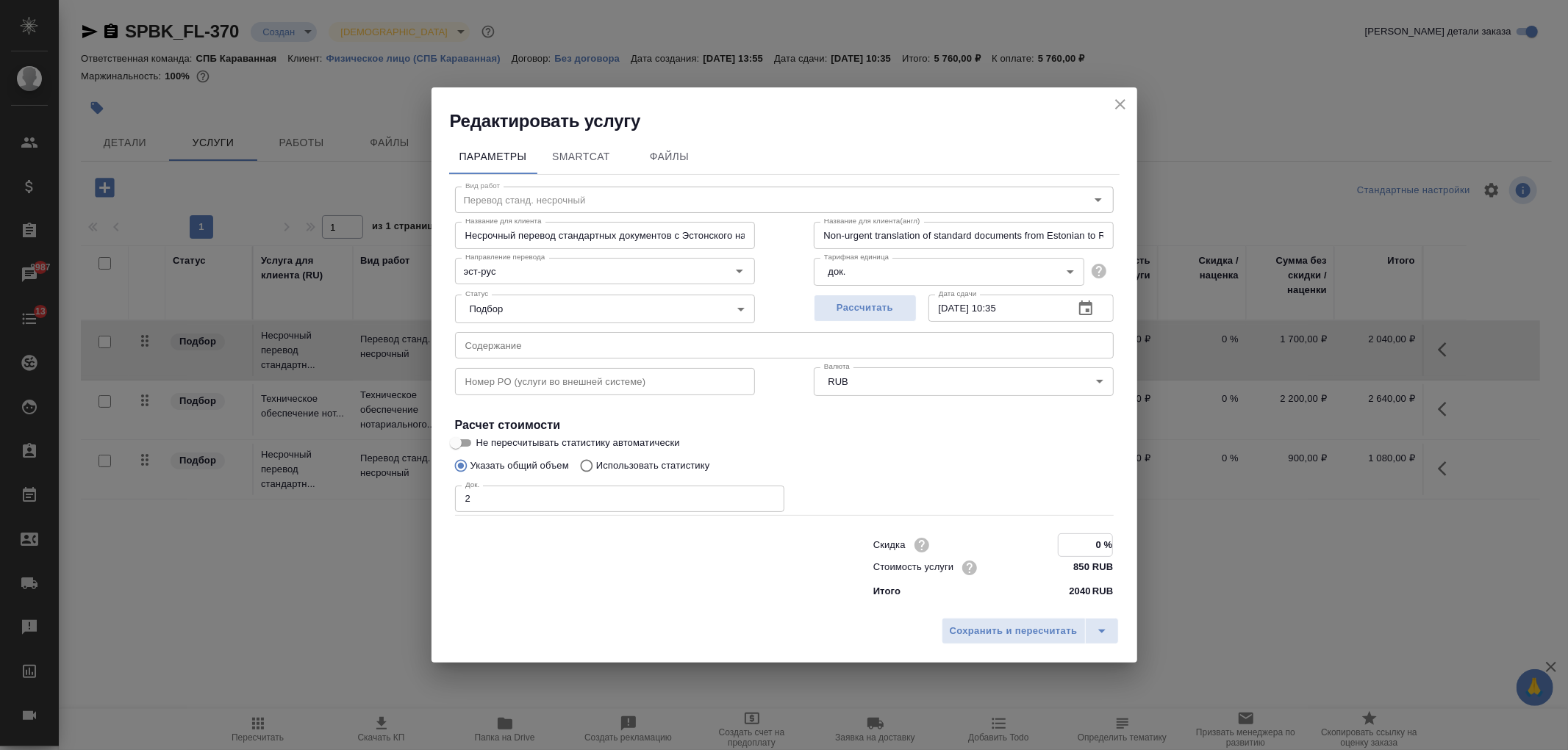
click at [1075, 546] on input "0 %" at bounding box center [1085, 545] width 54 height 21
type input "10 %"
click at [1027, 634] on span "Сохранить и пересчитать" at bounding box center [1014, 631] width 128 height 17
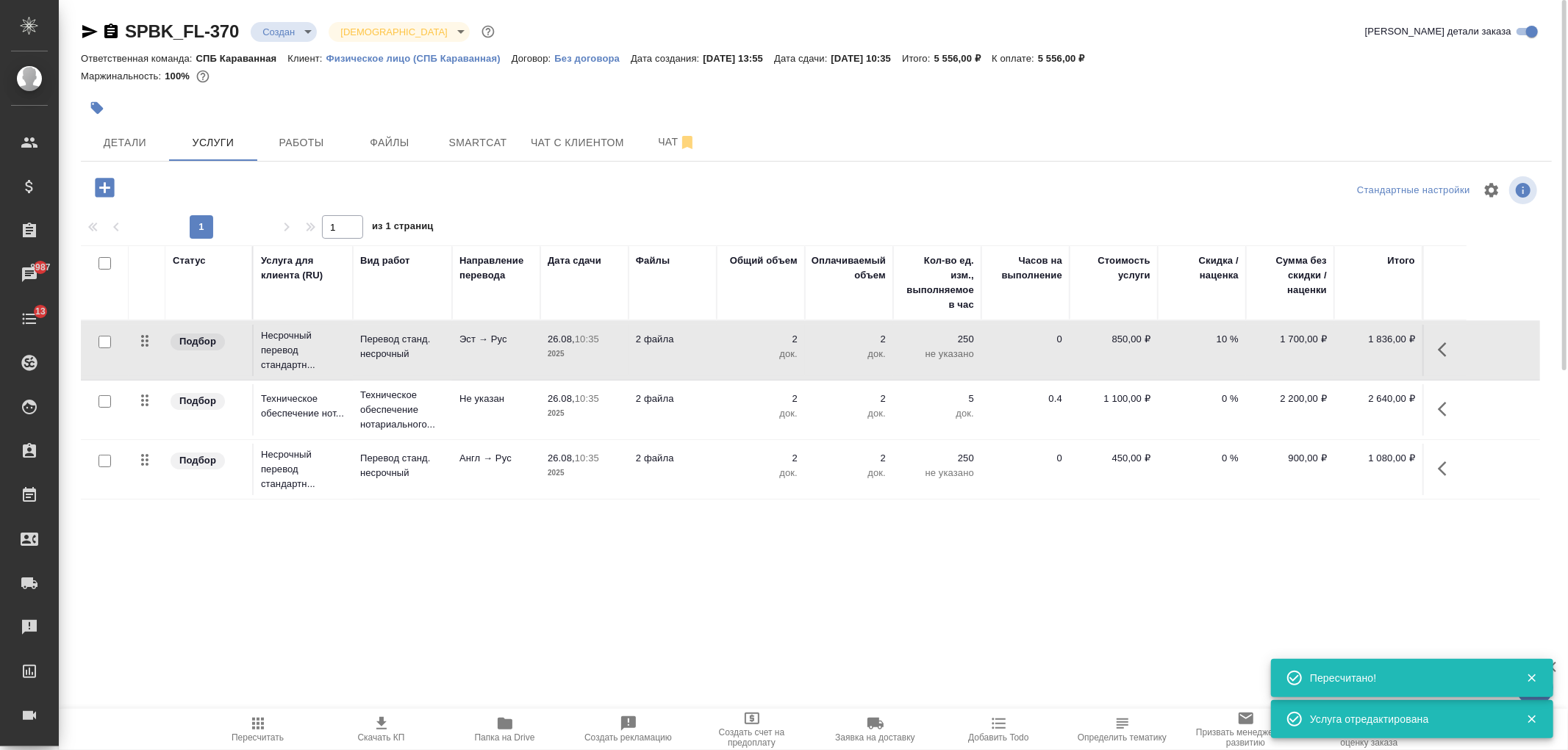
click at [699, 347] on p "2 файла" at bounding box center [673, 339] width 73 height 14
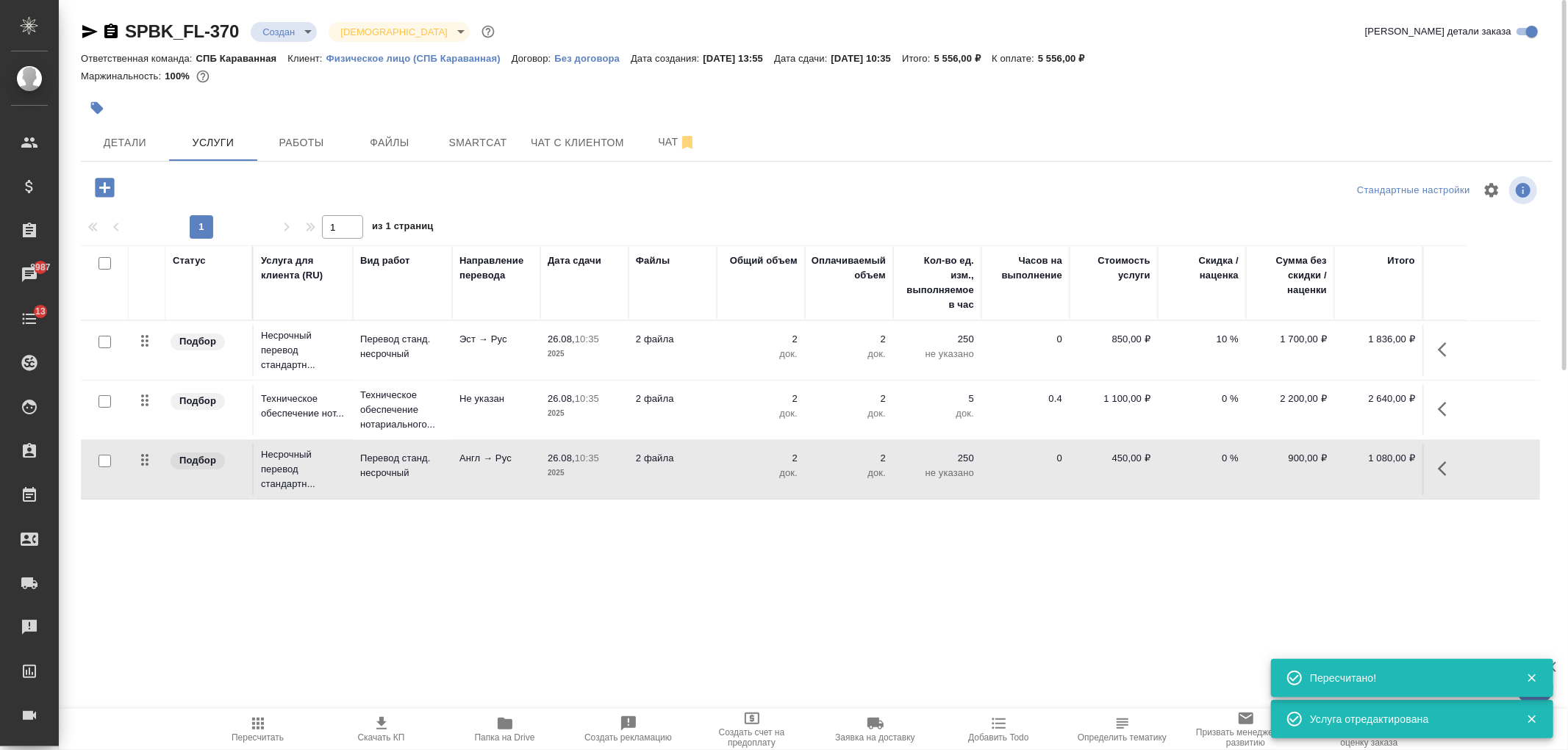
click at [699, 347] on p "2 файла" at bounding box center [673, 339] width 73 height 14
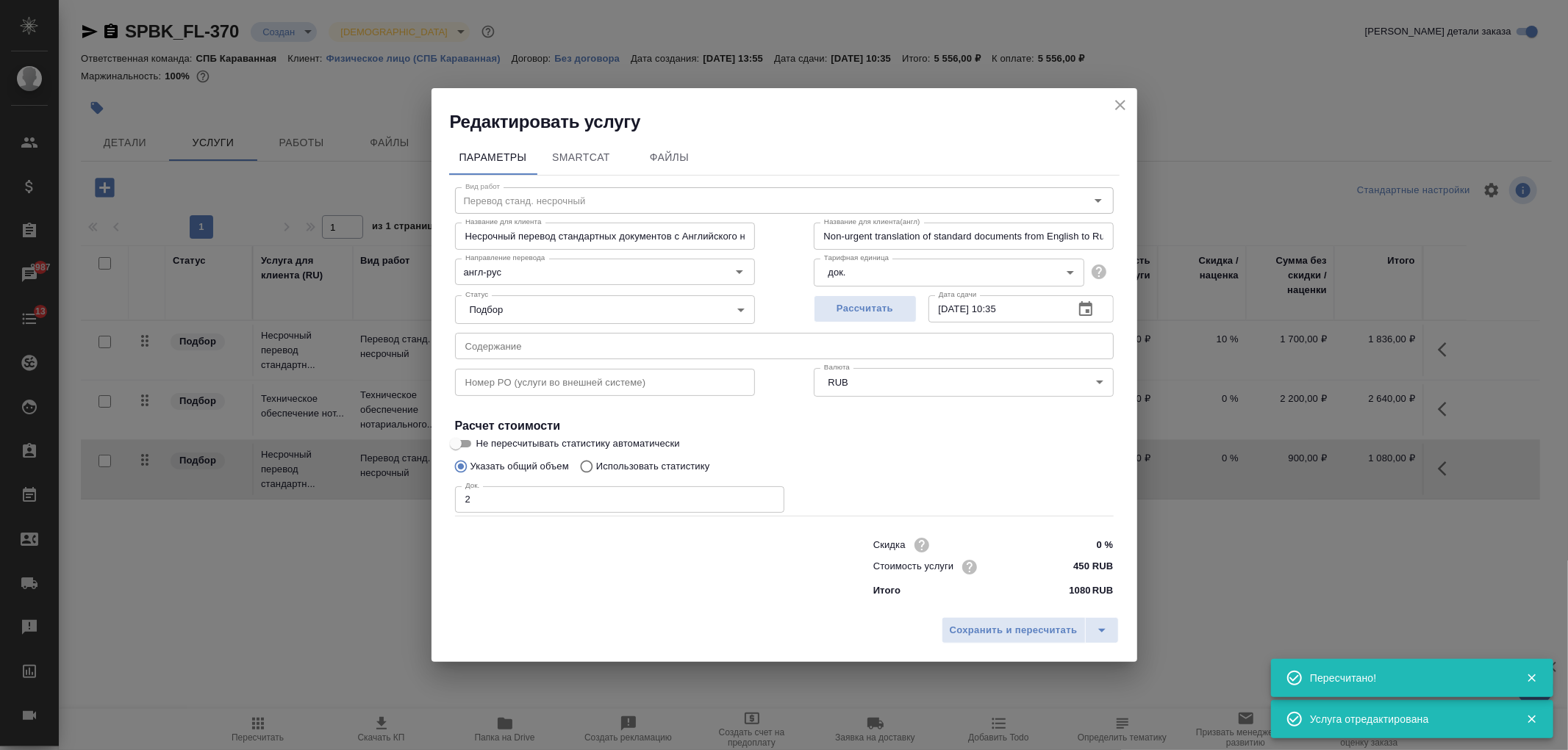
click at [1078, 545] on input "0 %" at bounding box center [1085, 545] width 55 height 21
type input "10 %"
click at [1015, 634] on span "Сохранить и пересчитать" at bounding box center [1014, 632] width 128 height 17
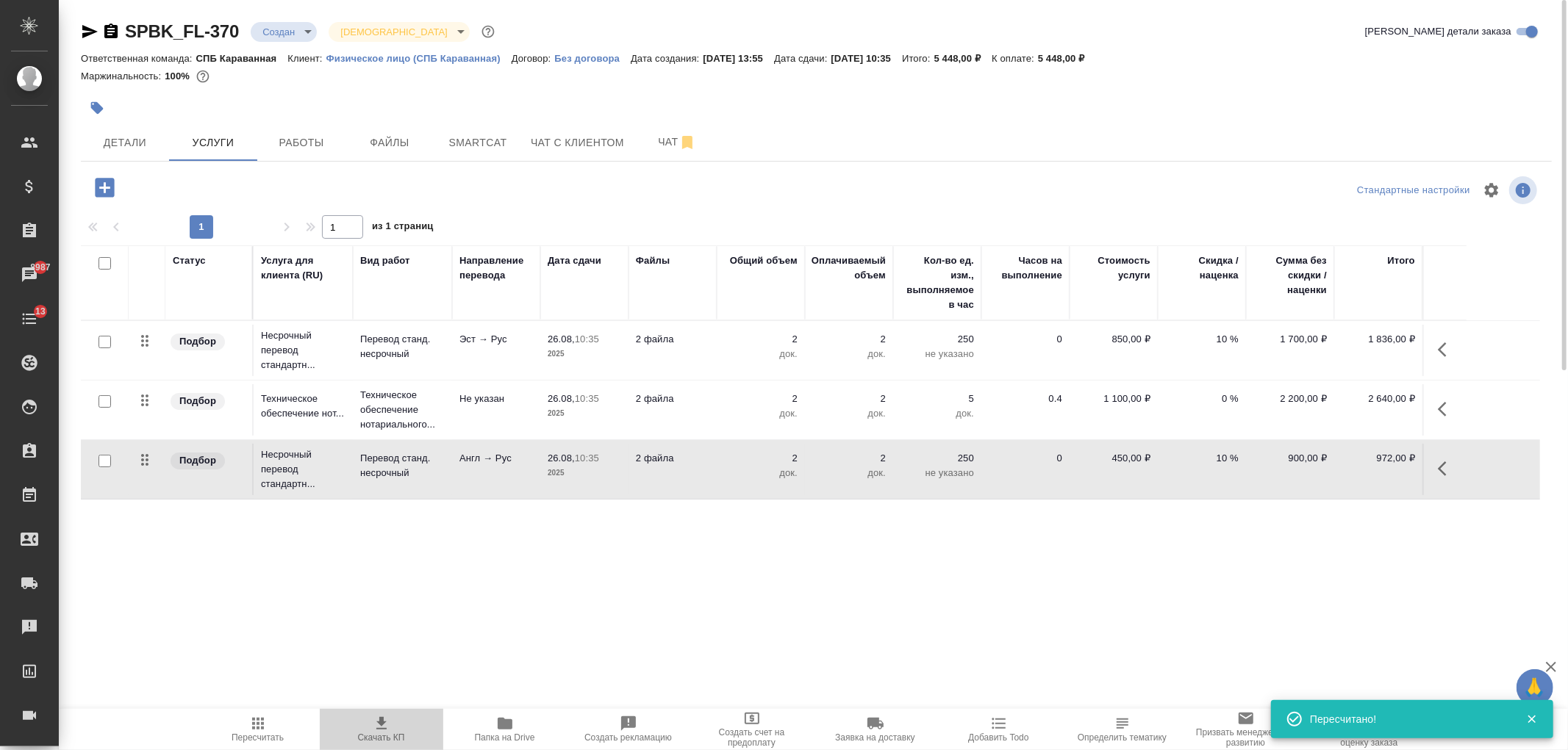
click at [375, 723] on icon "button" at bounding box center [381, 724] width 18 height 18
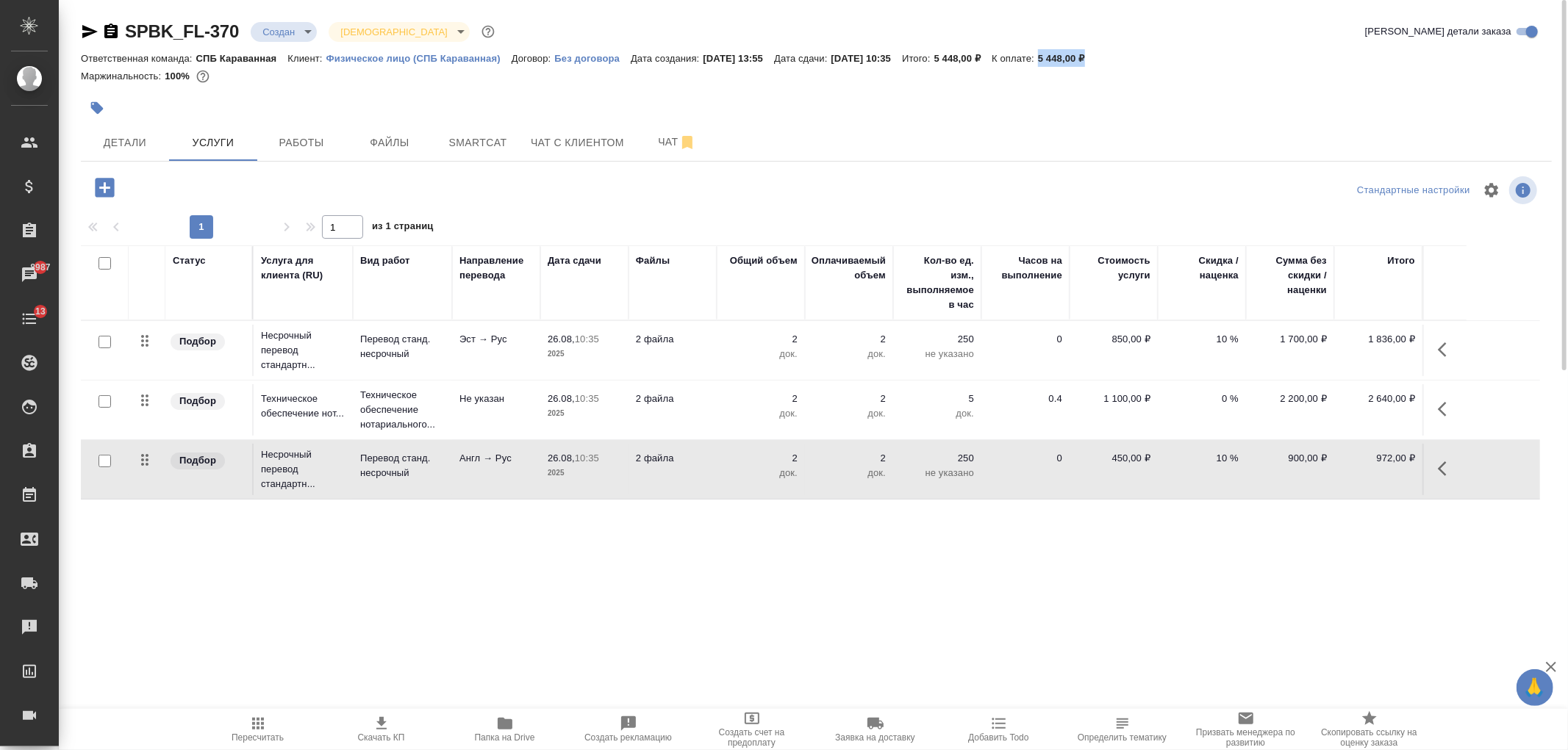
drag, startPoint x: 1074, startPoint y: 56, endPoint x: 1129, endPoint y: 56, distance: 55.0
click at [1129, 56] on div "Ответственная команда: СПБ Караванная Клиент: Физическое лицо (СПБ Караванная) …" at bounding box center [816, 58] width 1471 height 18
copy p "5 448,00 ₽"
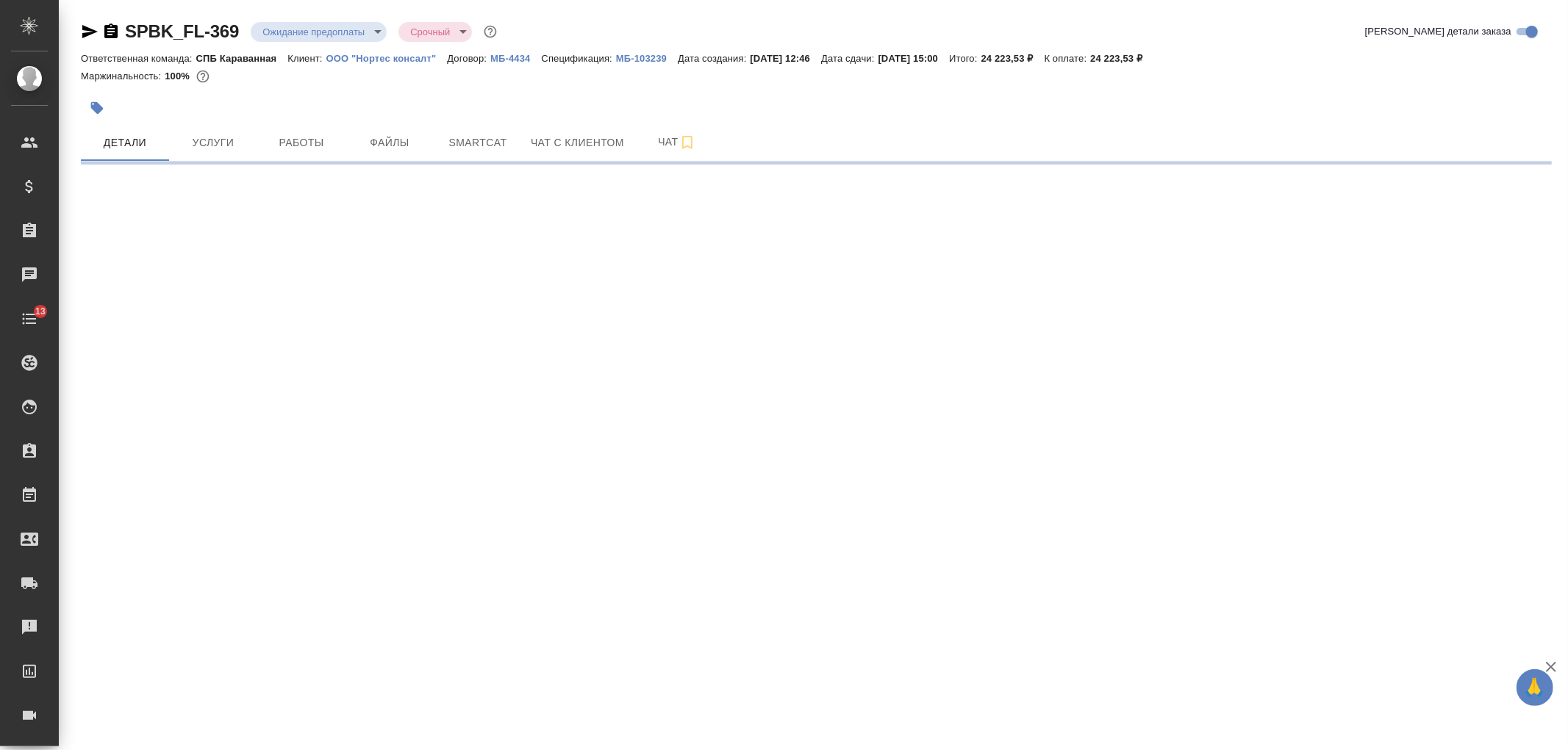
select select "RU"
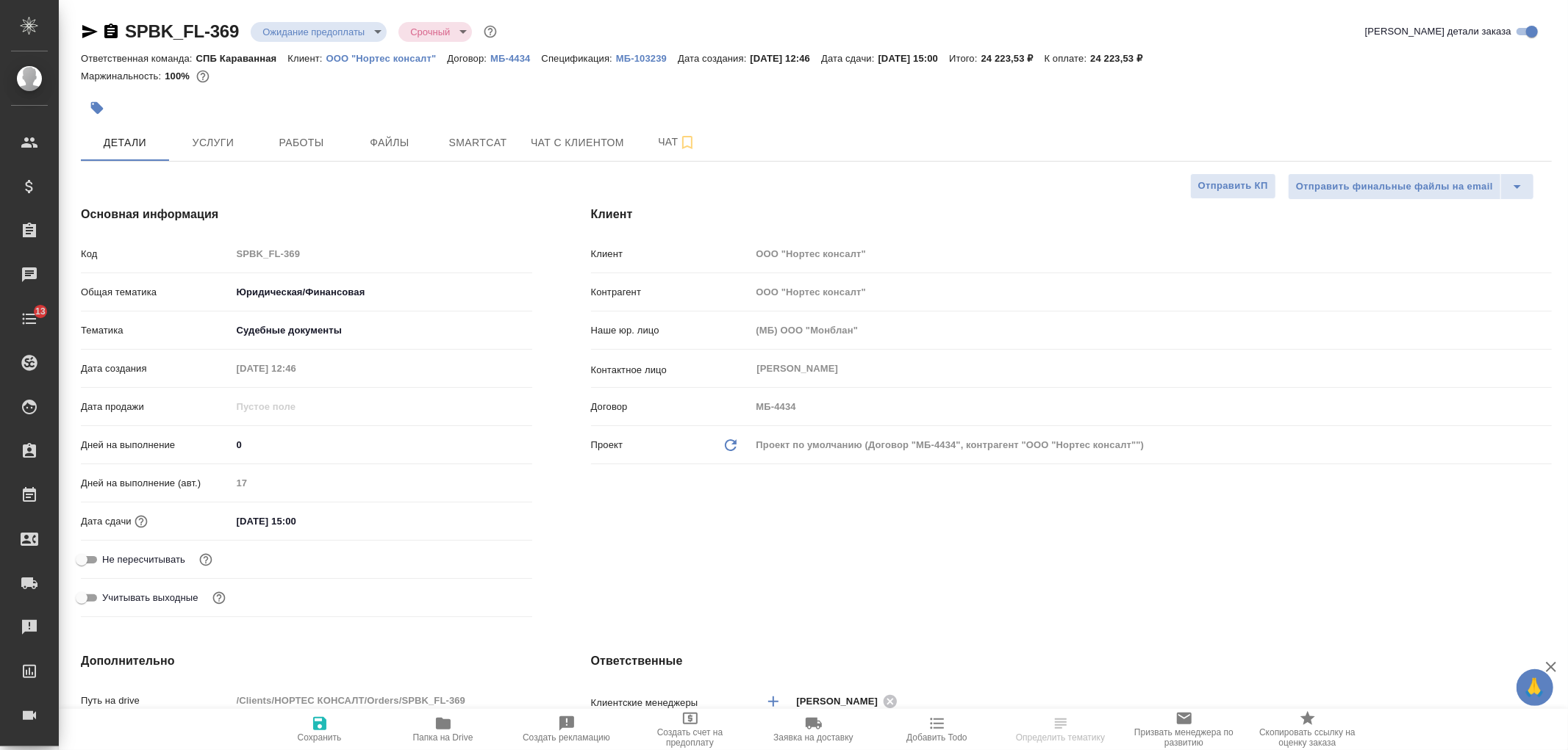
type textarea "x"
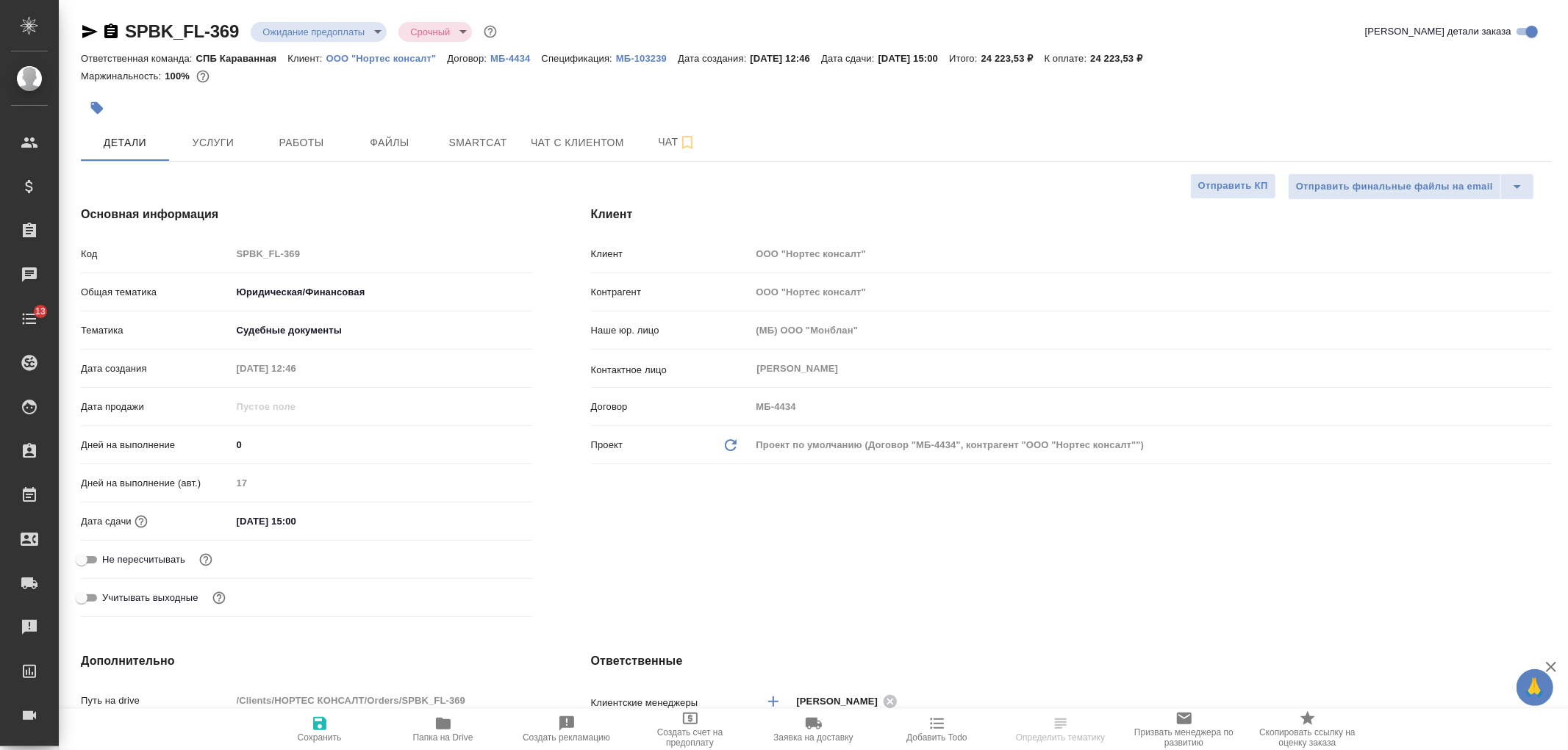
type textarea "x"
drag, startPoint x: 1567, startPoint y: 84, endPoint x: 1567, endPoint y: 110, distance: 26.0
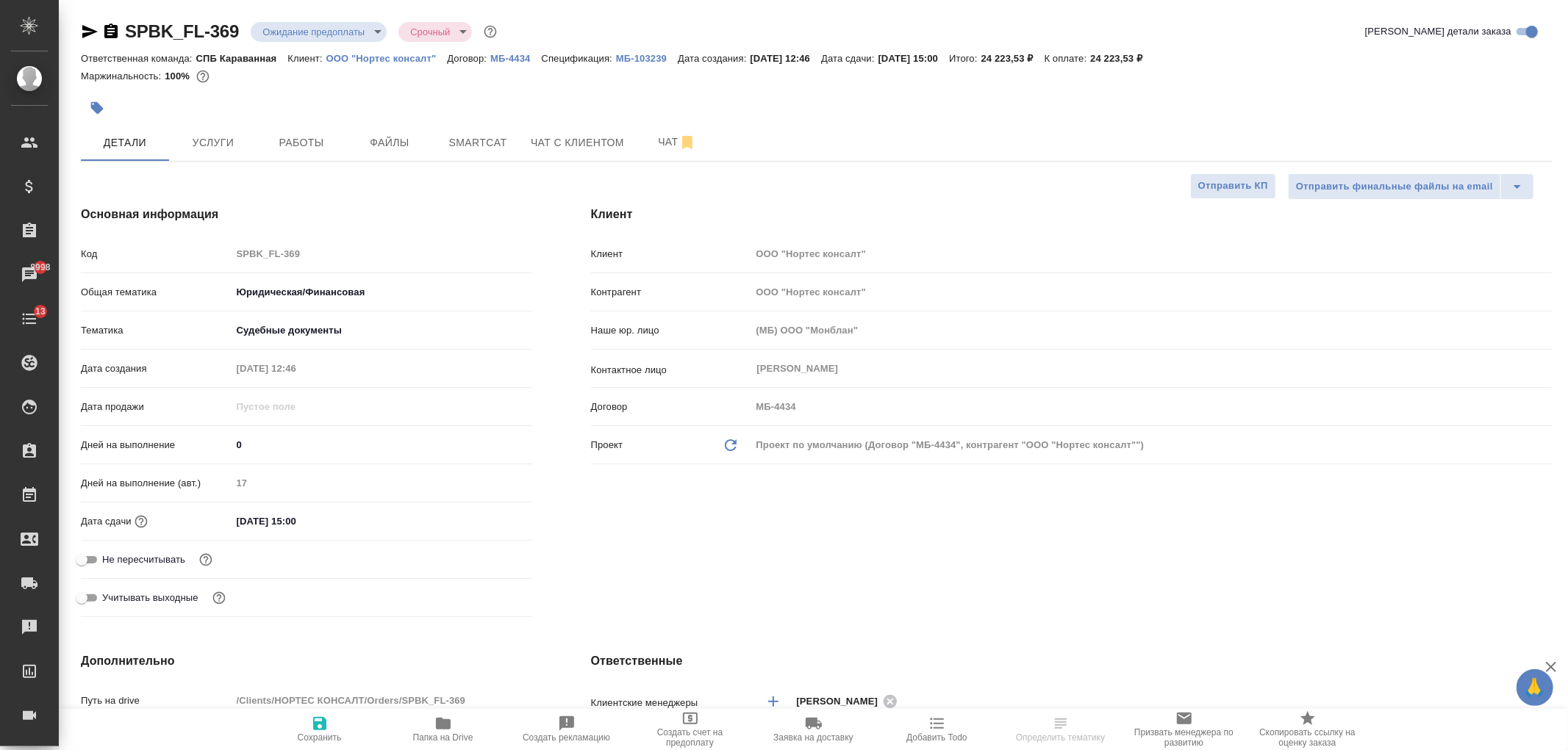
click at [1567, 110] on div "SPBK_FL-369 Ожидание предоплаты waitingForPrepayment Срочный urgent Кратко дета…" at bounding box center [813, 759] width 1509 height 1519
click at [830, 554] on div "Клиент Клиент ООО "Нортес консалт" Контрагент ООО "Нортес консалт" Наше юр. лиц…" at bounding box center [1072, 414] width 1020 height 476
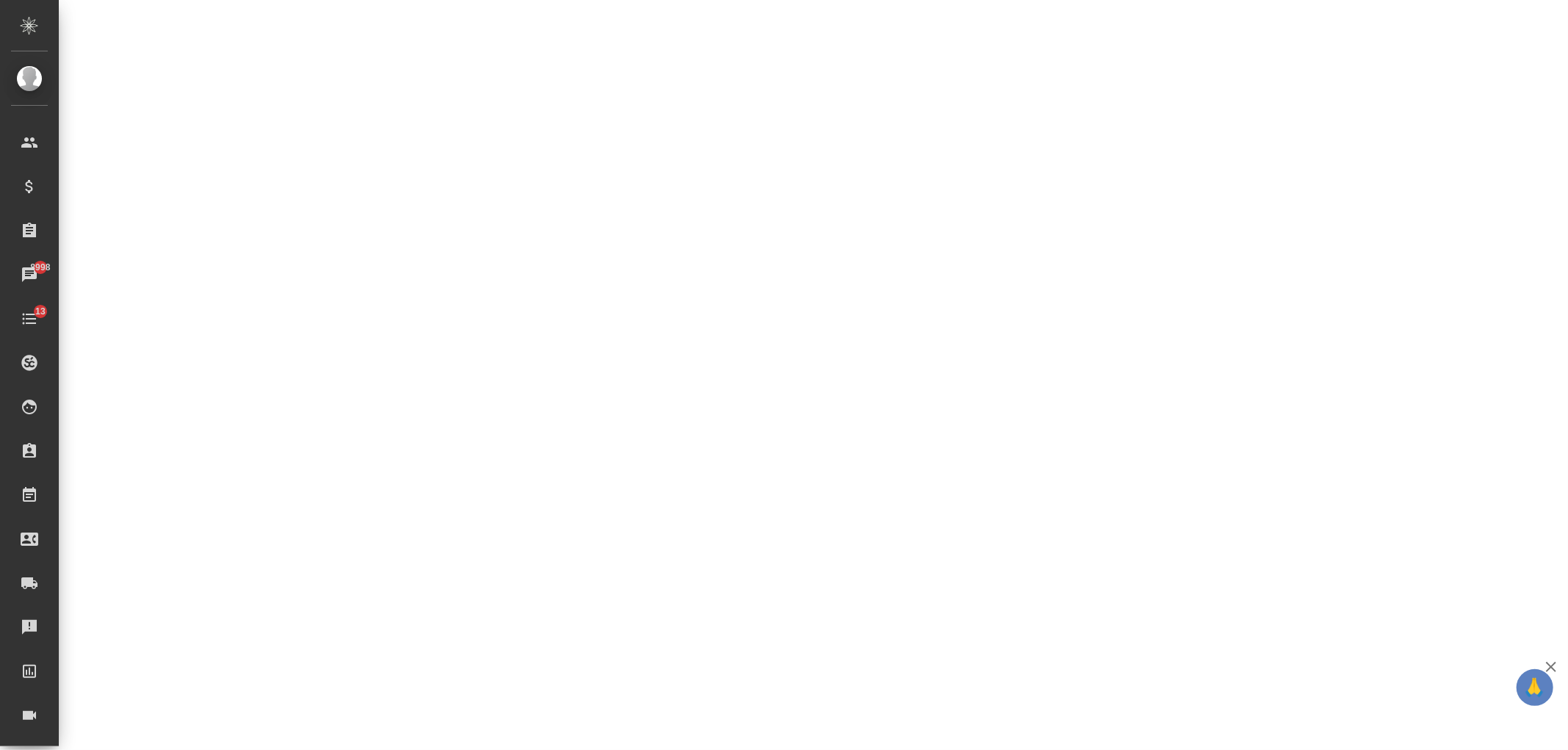
scroll to position [397, 0]
select select "RU"
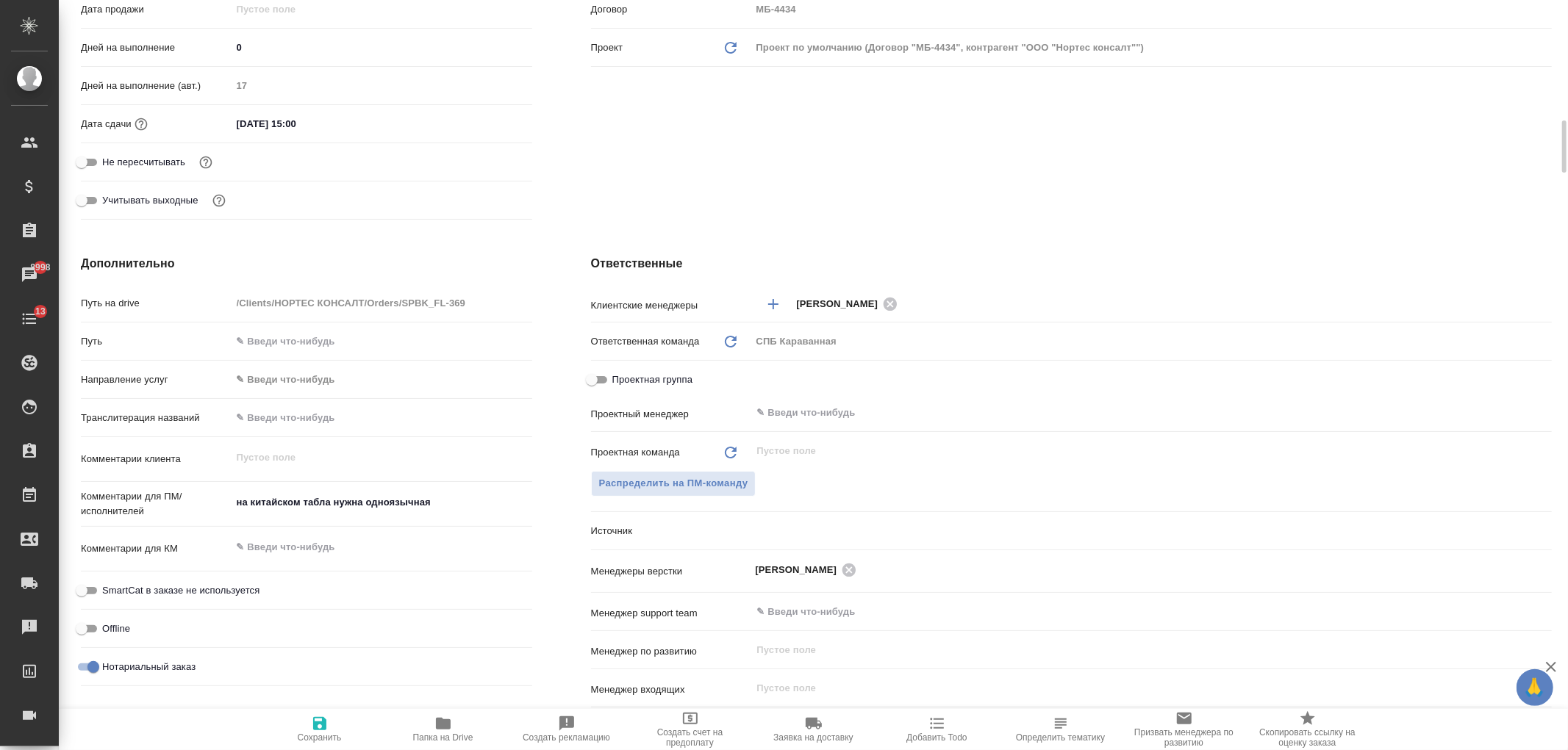
type textarea "x"
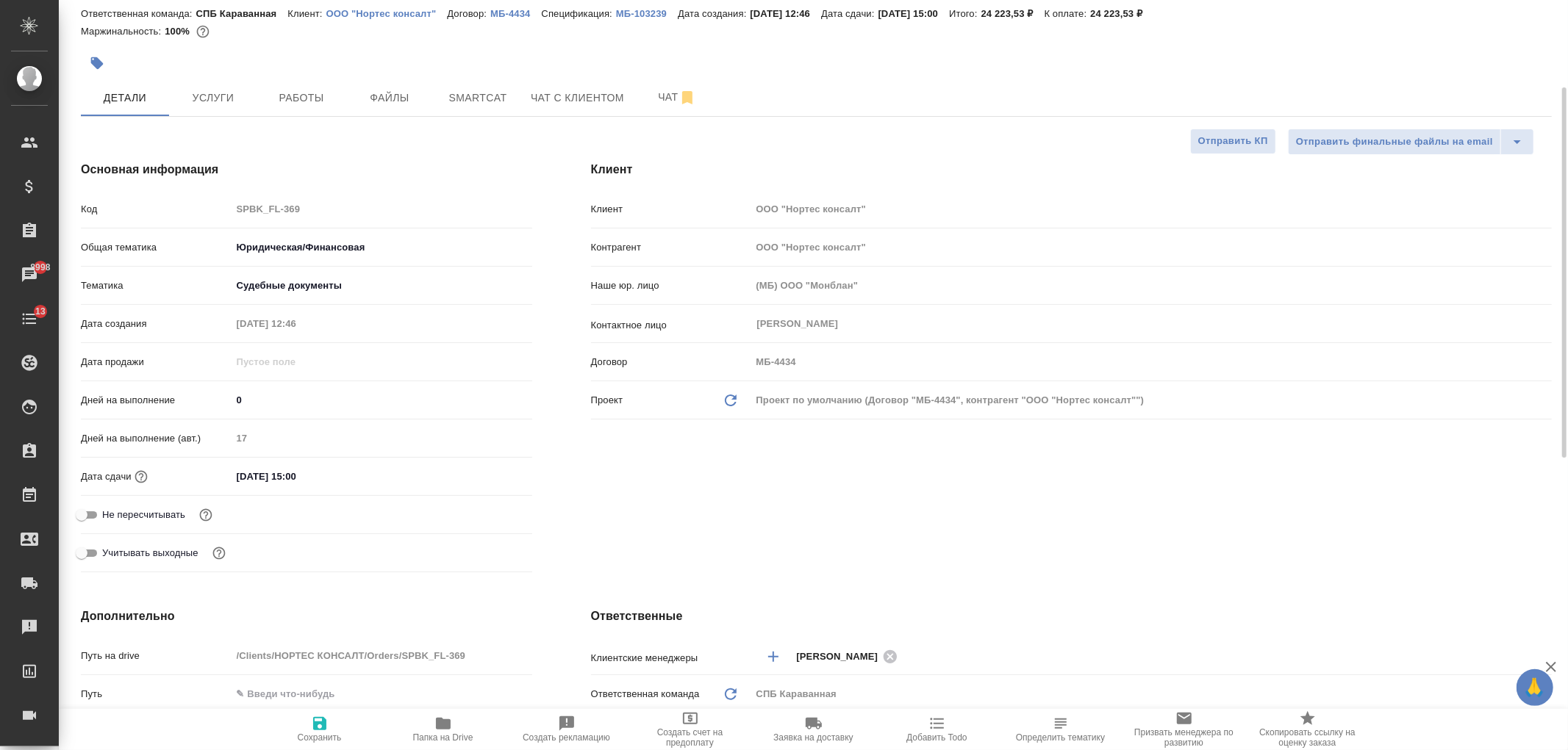
scroll to position [0, 0]
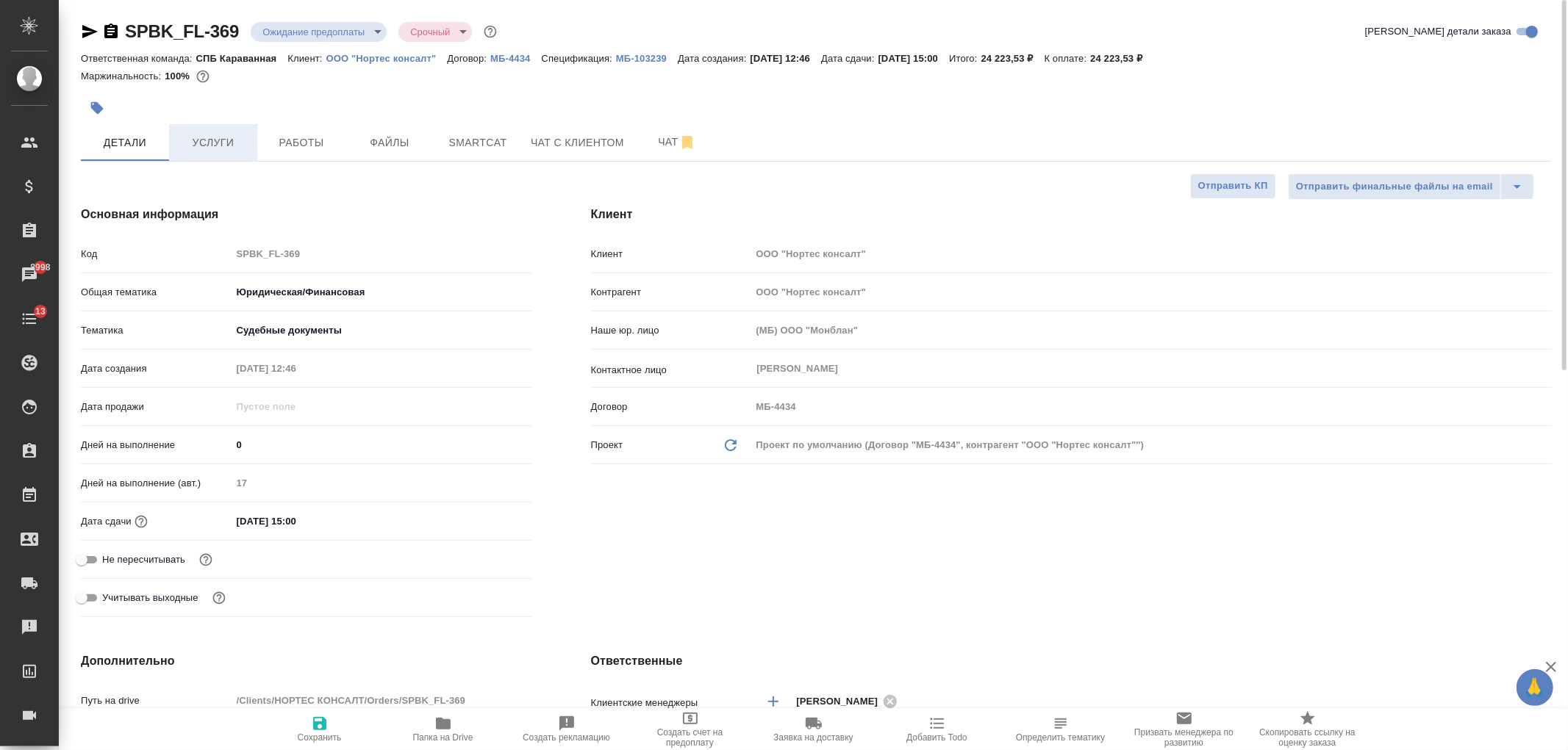
click at [214, 155] on button "Услуги" at bounding box center [212, 142] width 88 height 37
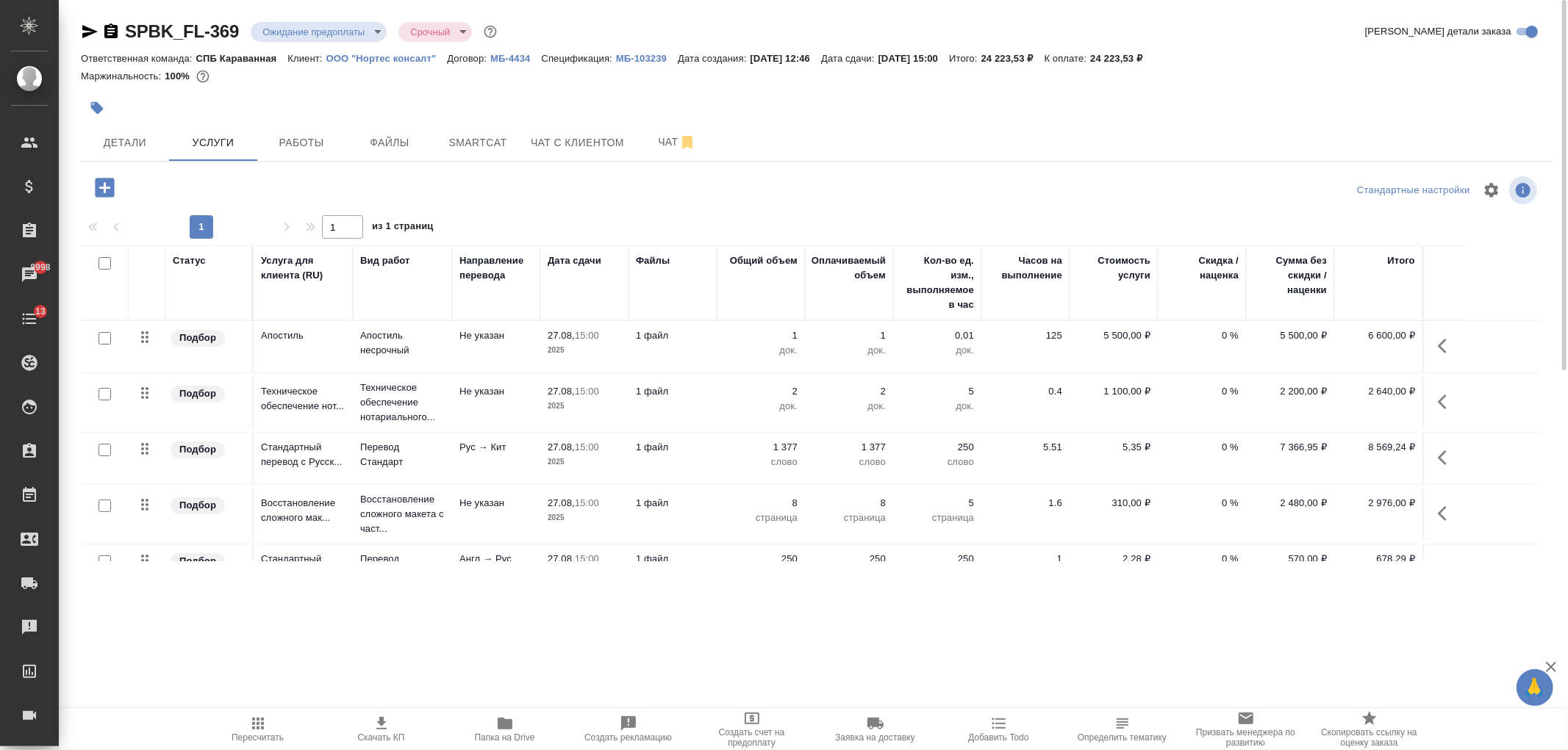
scroll to position [8, 0]
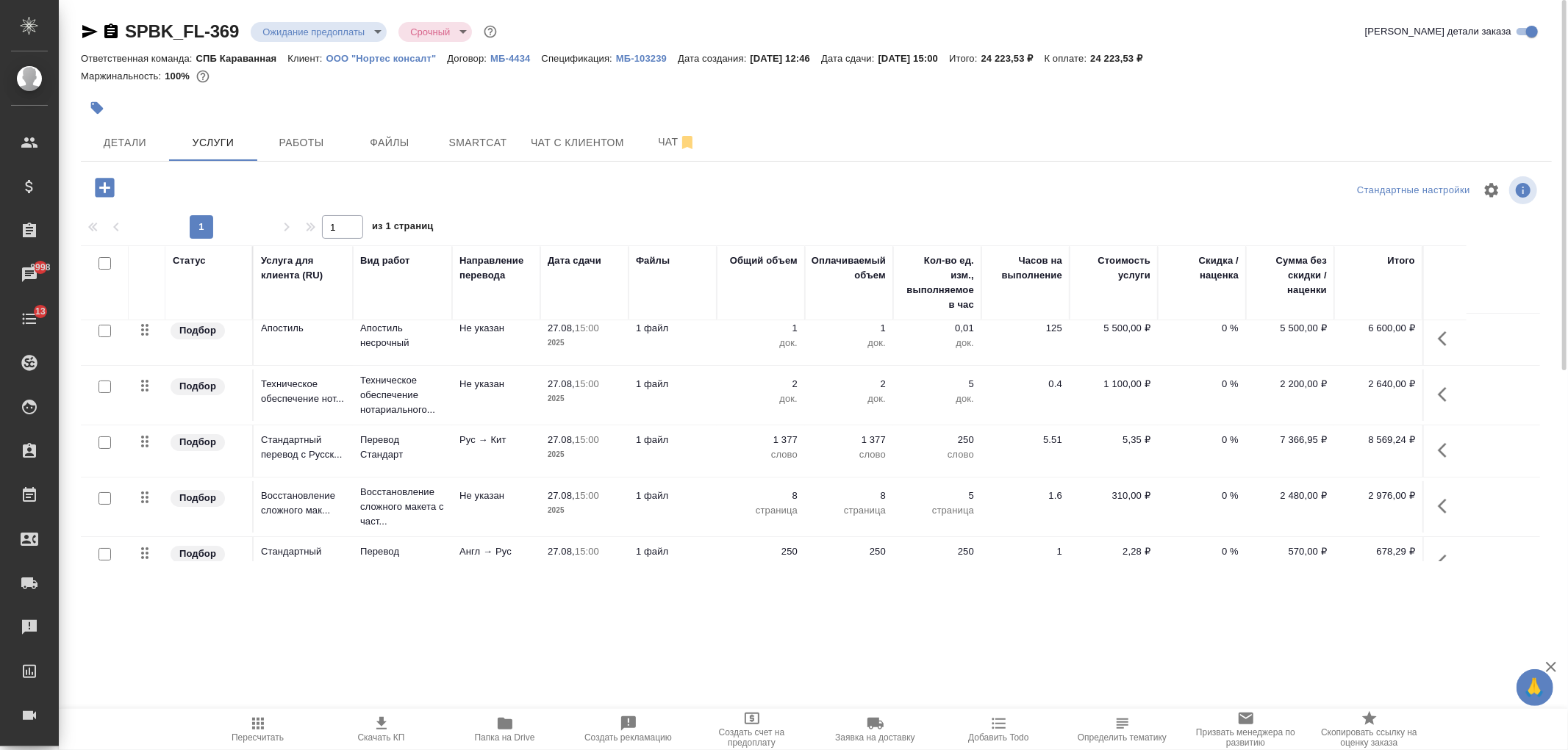
click at [628, 61] on p "МБ-103239" at bounding box center [647, 58] width 61 height 11
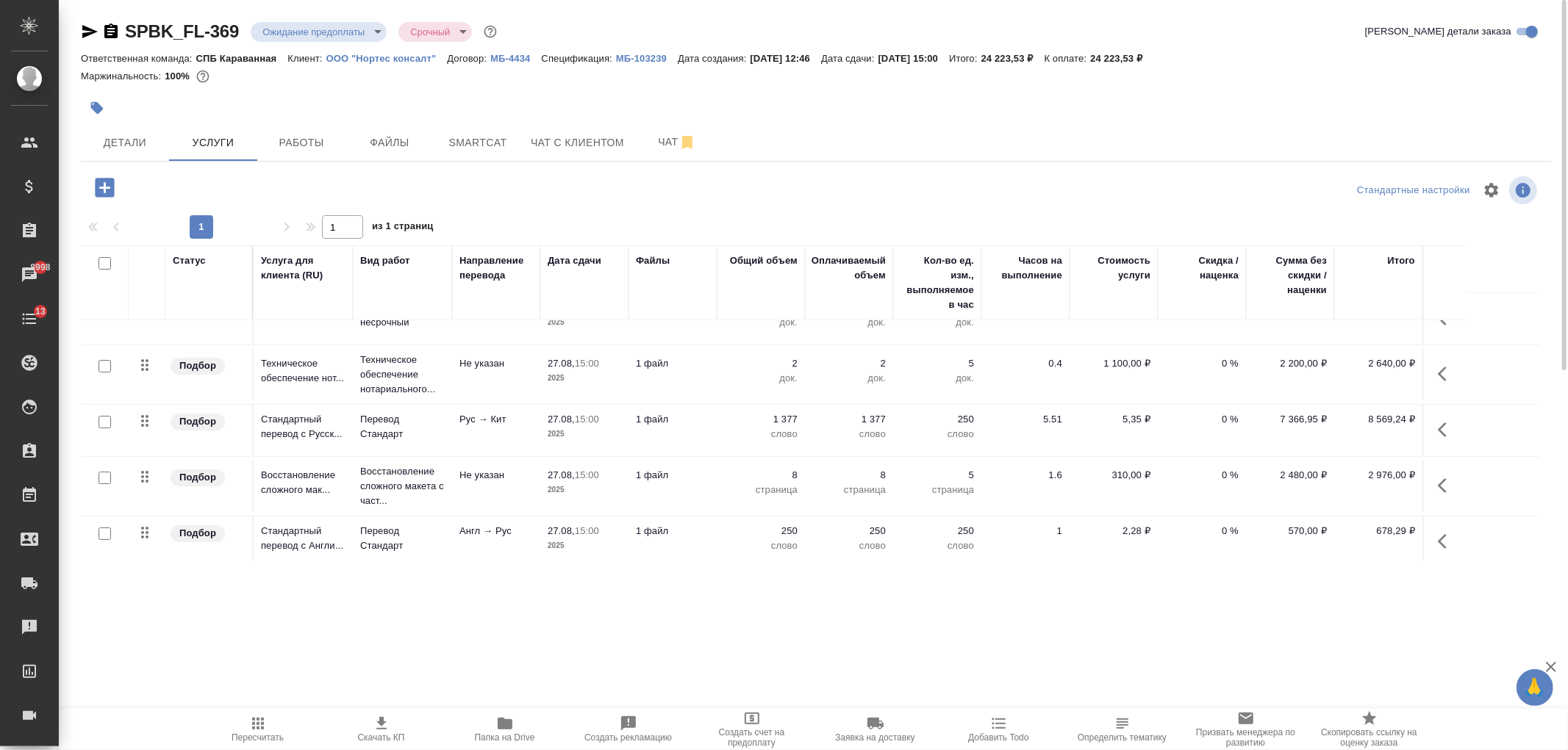
scroll to position [0, 0]
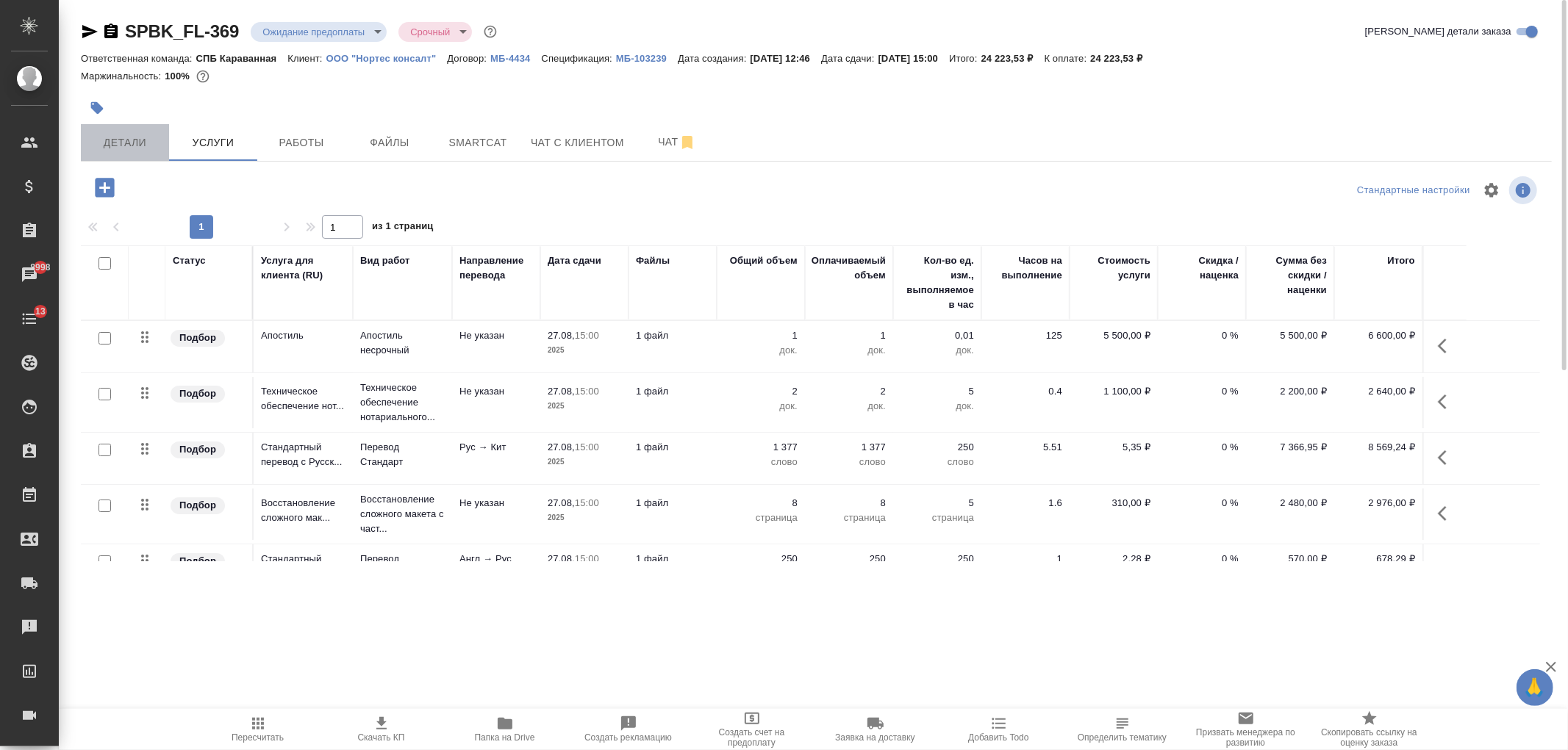
click at [135, 146] on span "Детали" at bounding box center [124, 143] width 71 height 19
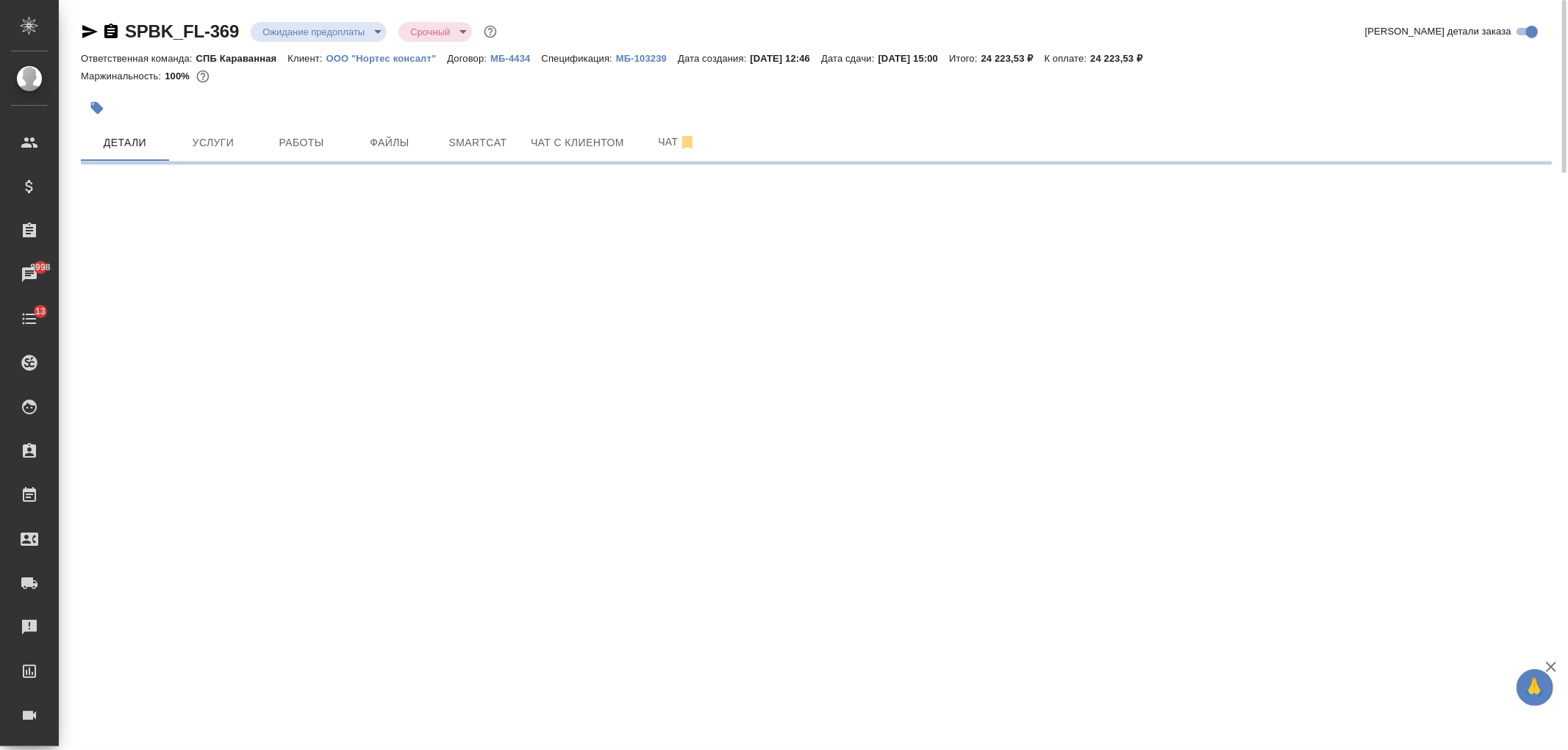
select select "RU"
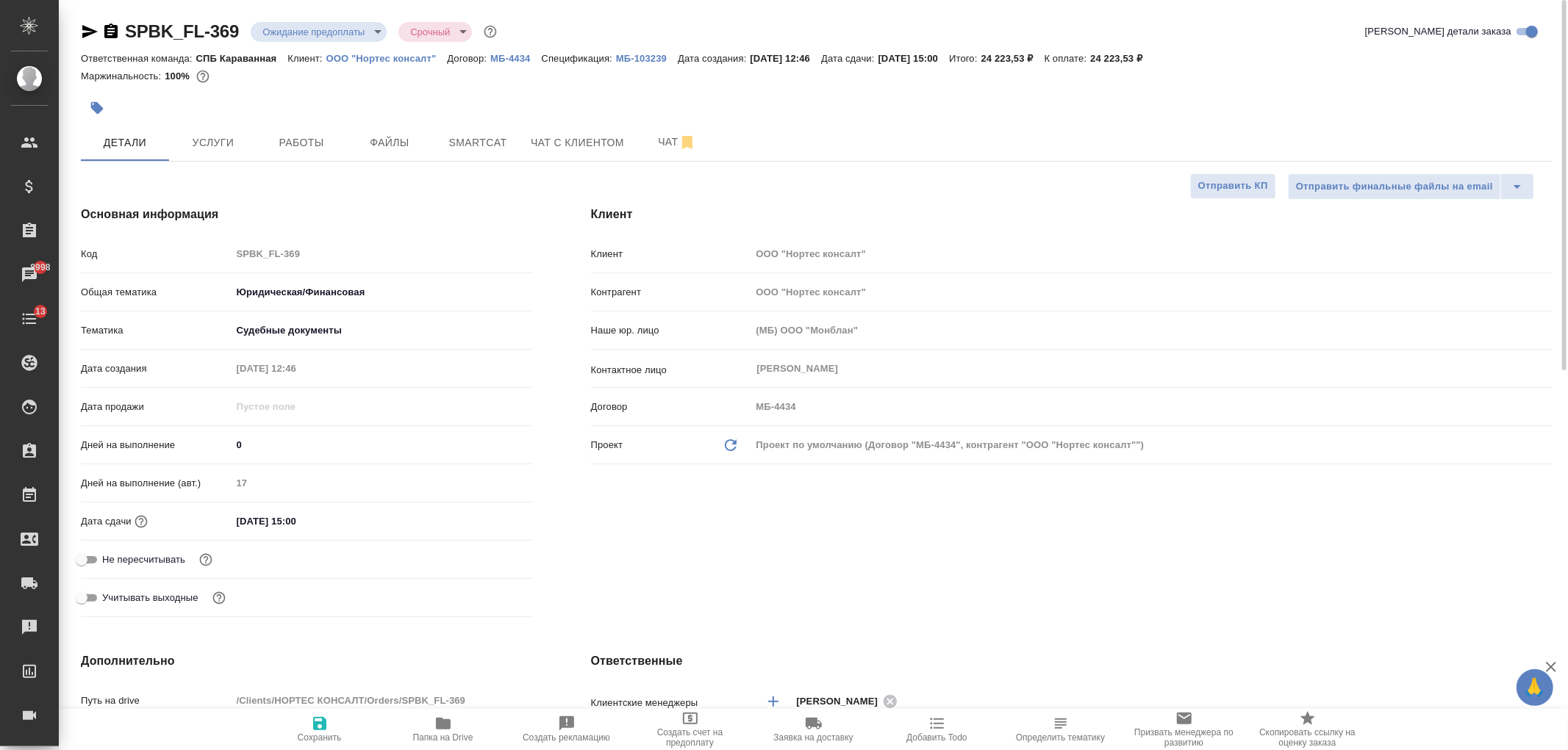
type textarea "x"
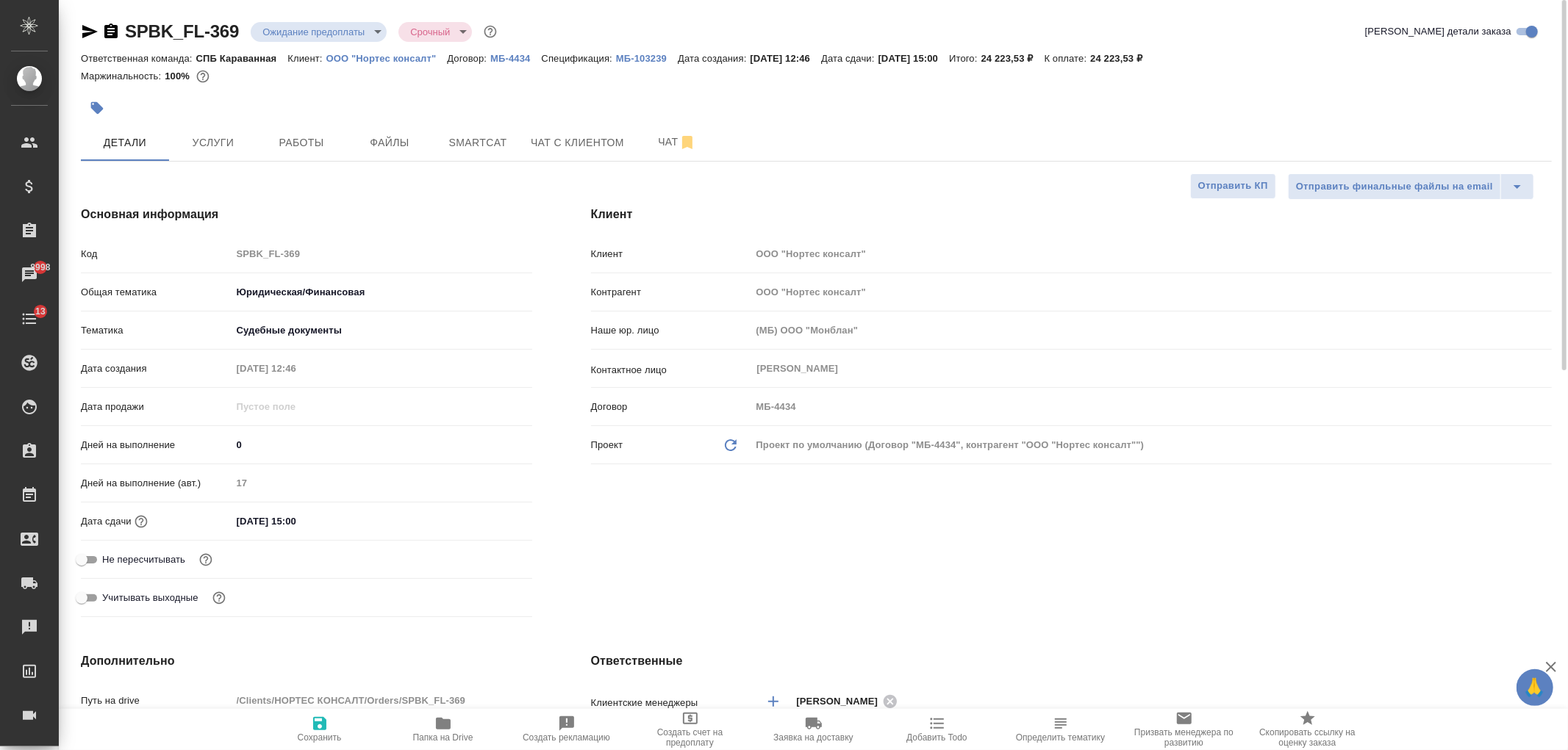
type textarea "x"
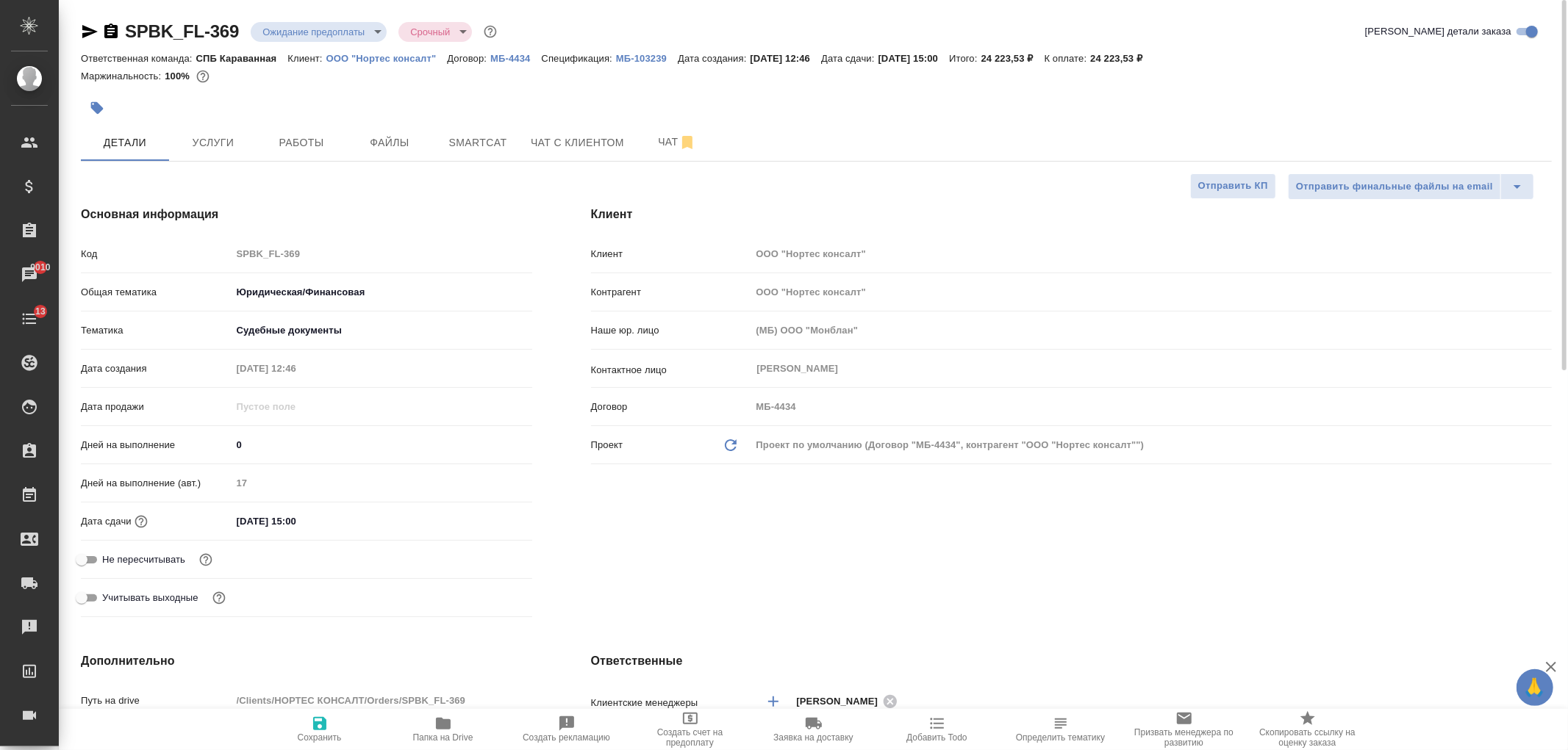
type textarea "x"
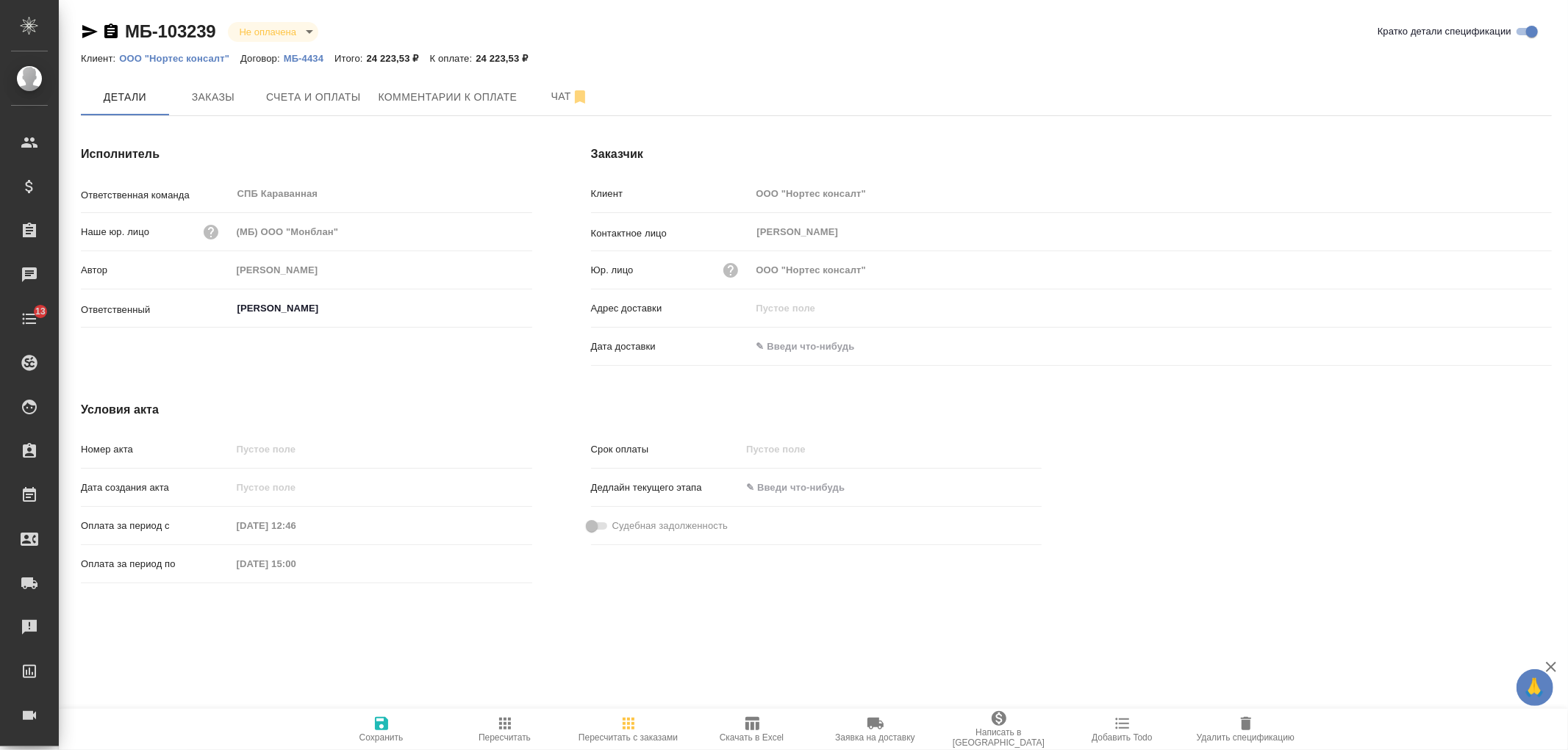
click at [290, 42] on div "МБ-103239 Не оплачена notPayed" at bounding box center [205, 32] width 249 height 24
click at [307, 30] on body "🙏 .cls-1 fill:#fff; AWATERA [PERSON_NAME] Спецификации Заказы Чаты 13 Todo Прое…" at bounding box center [784, 375] width 1568 height 750
click at [516, 8] on div at bounding box center [784, 375] width 1568 height 750
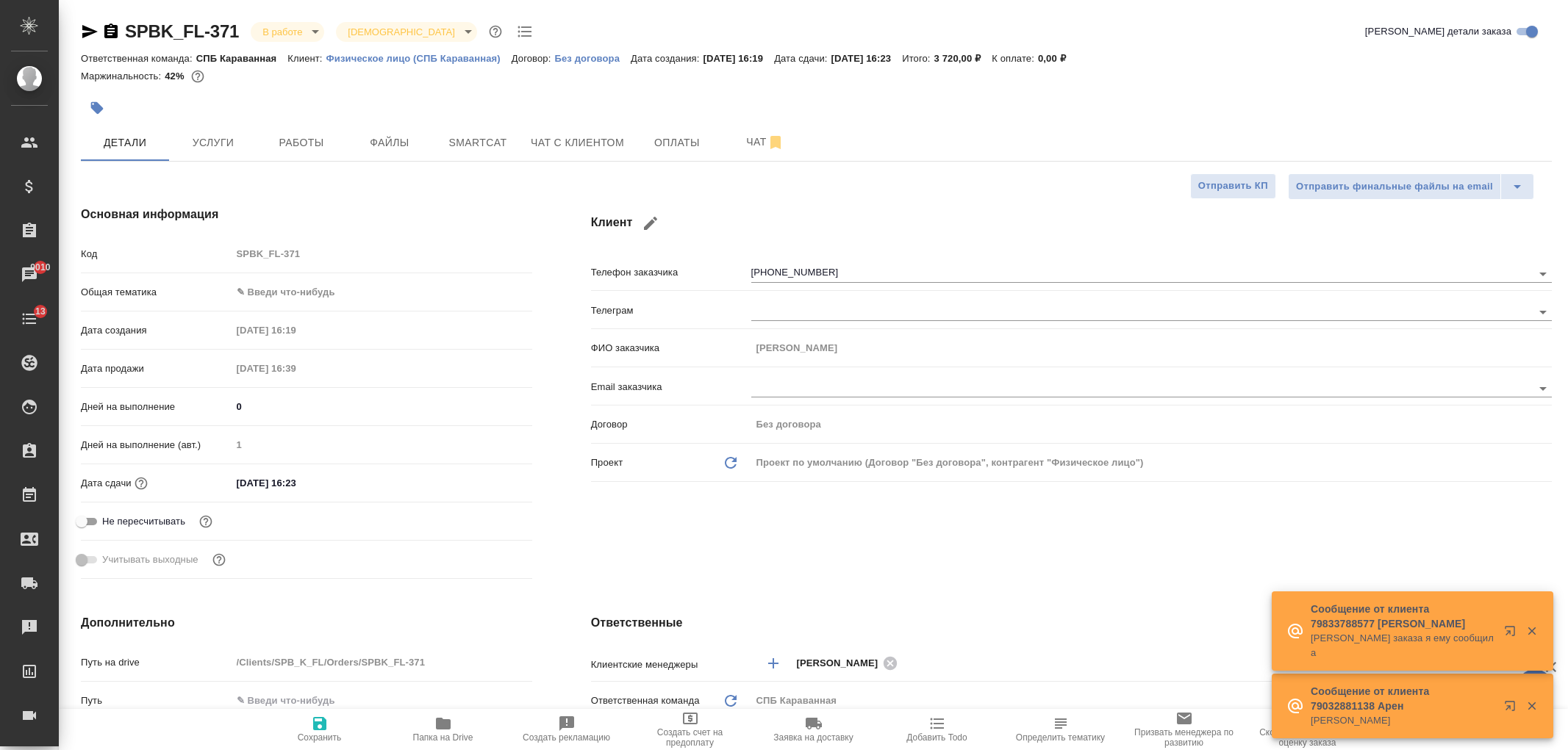
select select "RU"
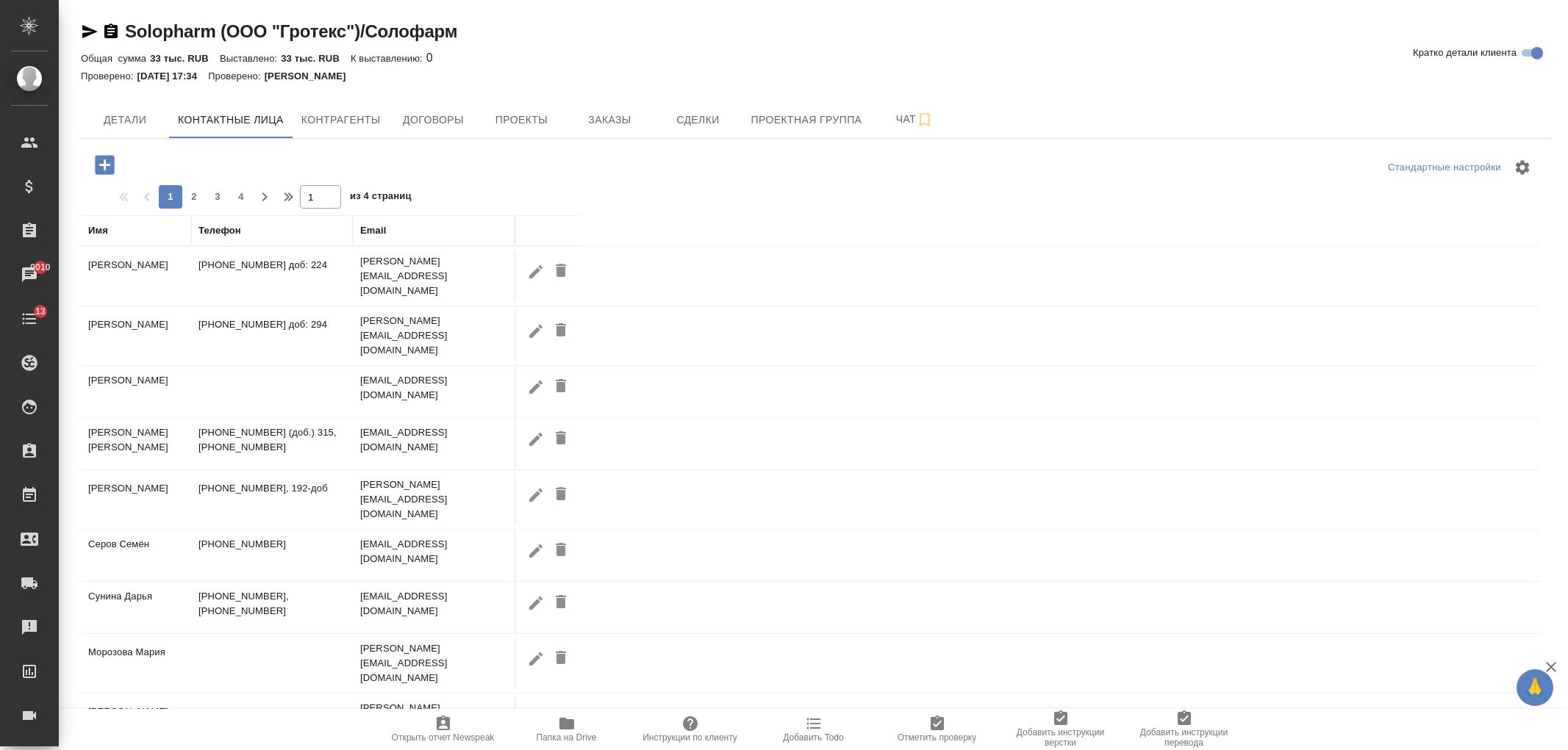
select select "RU"
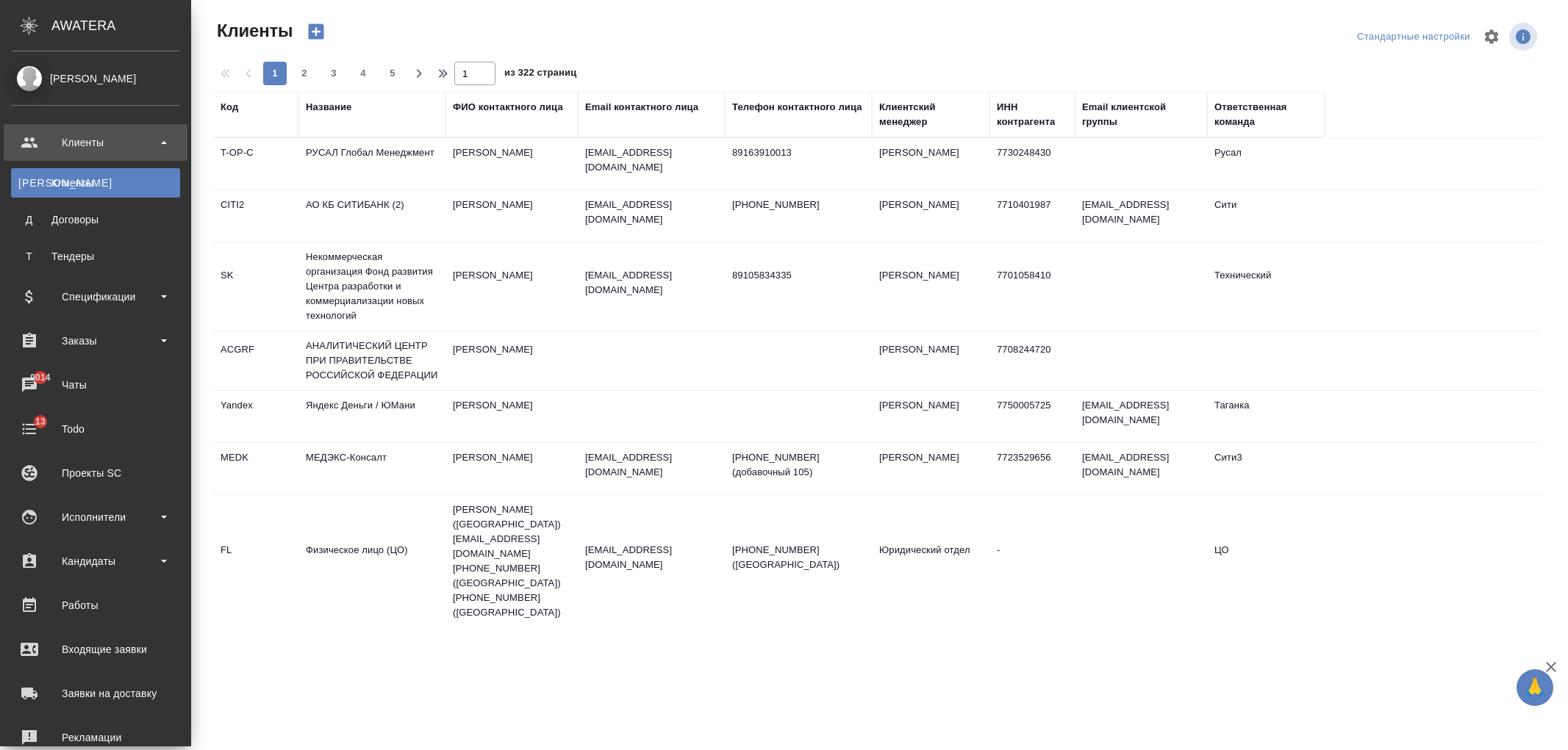
select select "RU"
click at [123, 341] on div "Заказы" at bounding box center [95, 341] width 169 height 22
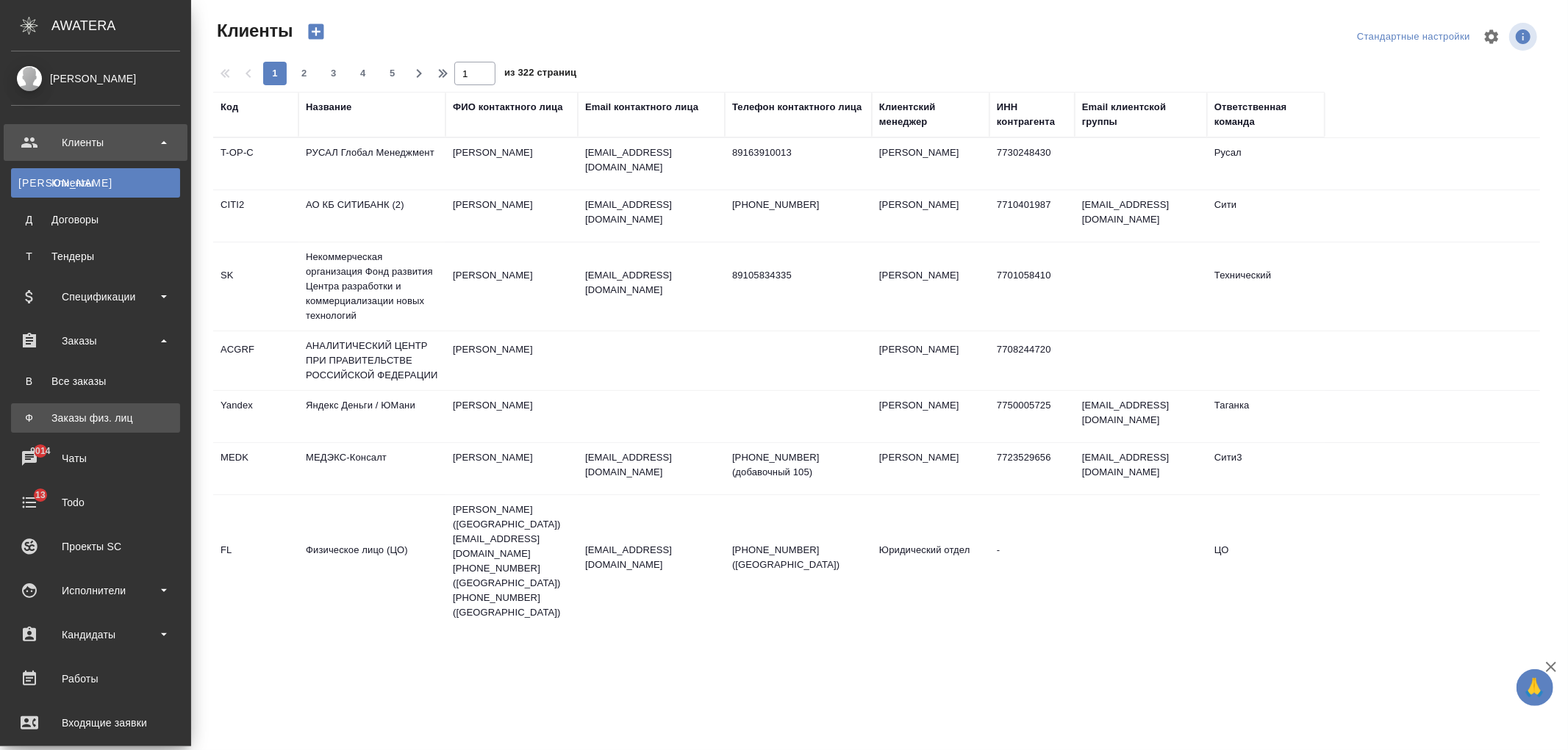
click at [121, 419] on div "Заказы физ. лиц" at bounding box center [95, 418] width 154 height 14
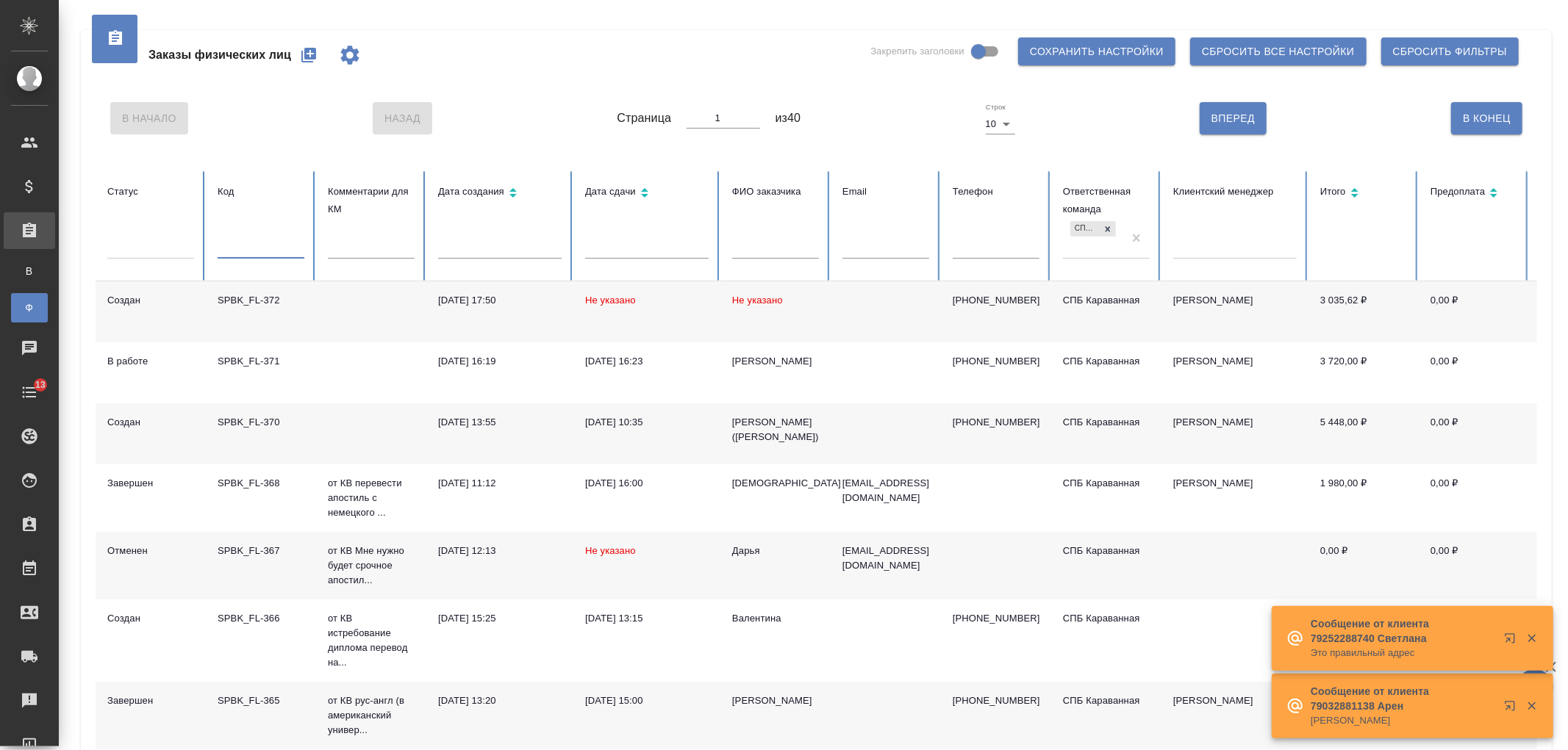
click at [259, 248] on input "text" at bounding box center [261, 248] width 87 height 20
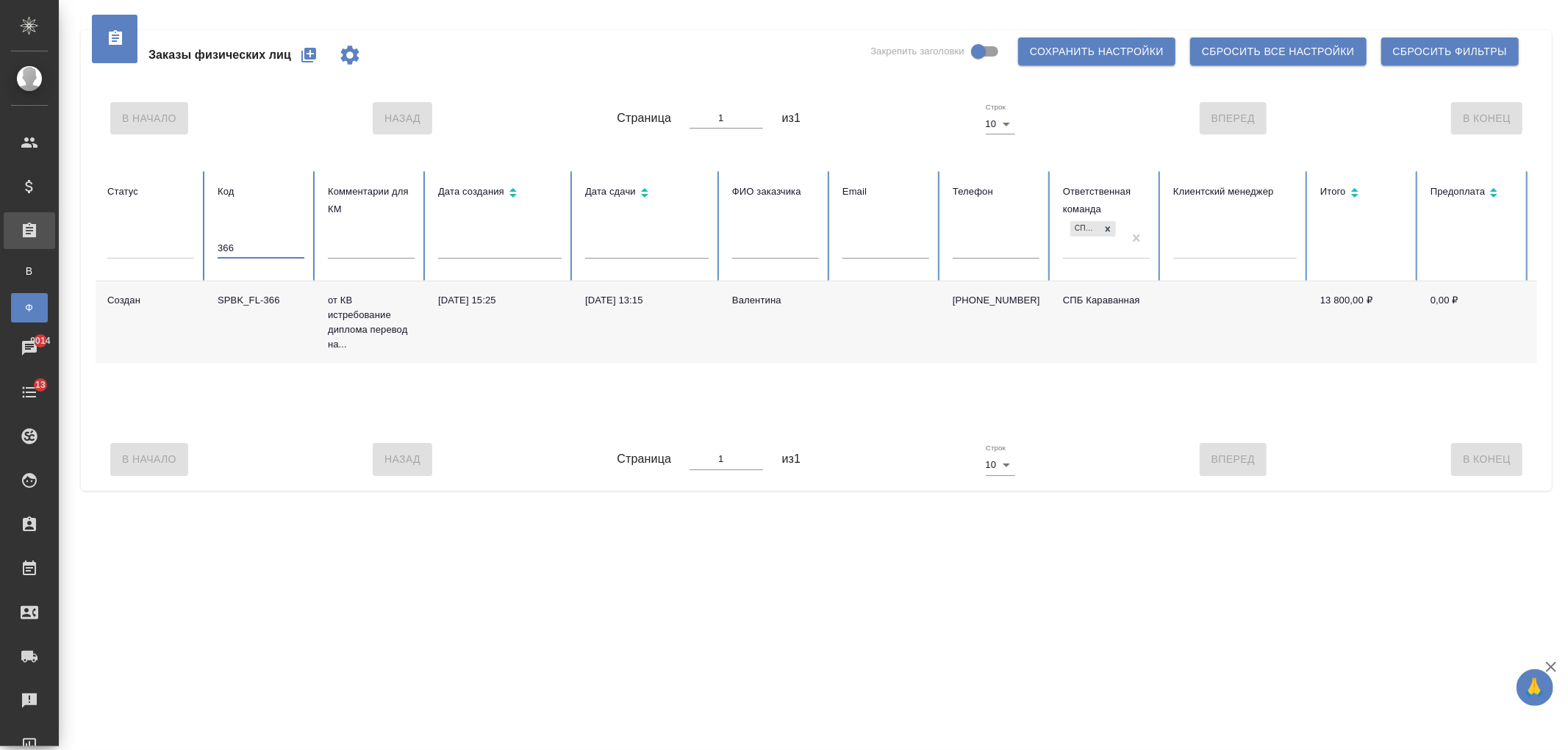
type input "366"
drag, startPoint x: 259, startPoint y: 243, endPoint x: 137, endPoint y: 262, distance: 123.5
click at [137, 262] on tr "Статус Код 366 Комментарии для КМ Дата создания Дата сдачи ФИО заказчика Email …" at bounding box center [923, 226] width 1654 height 110
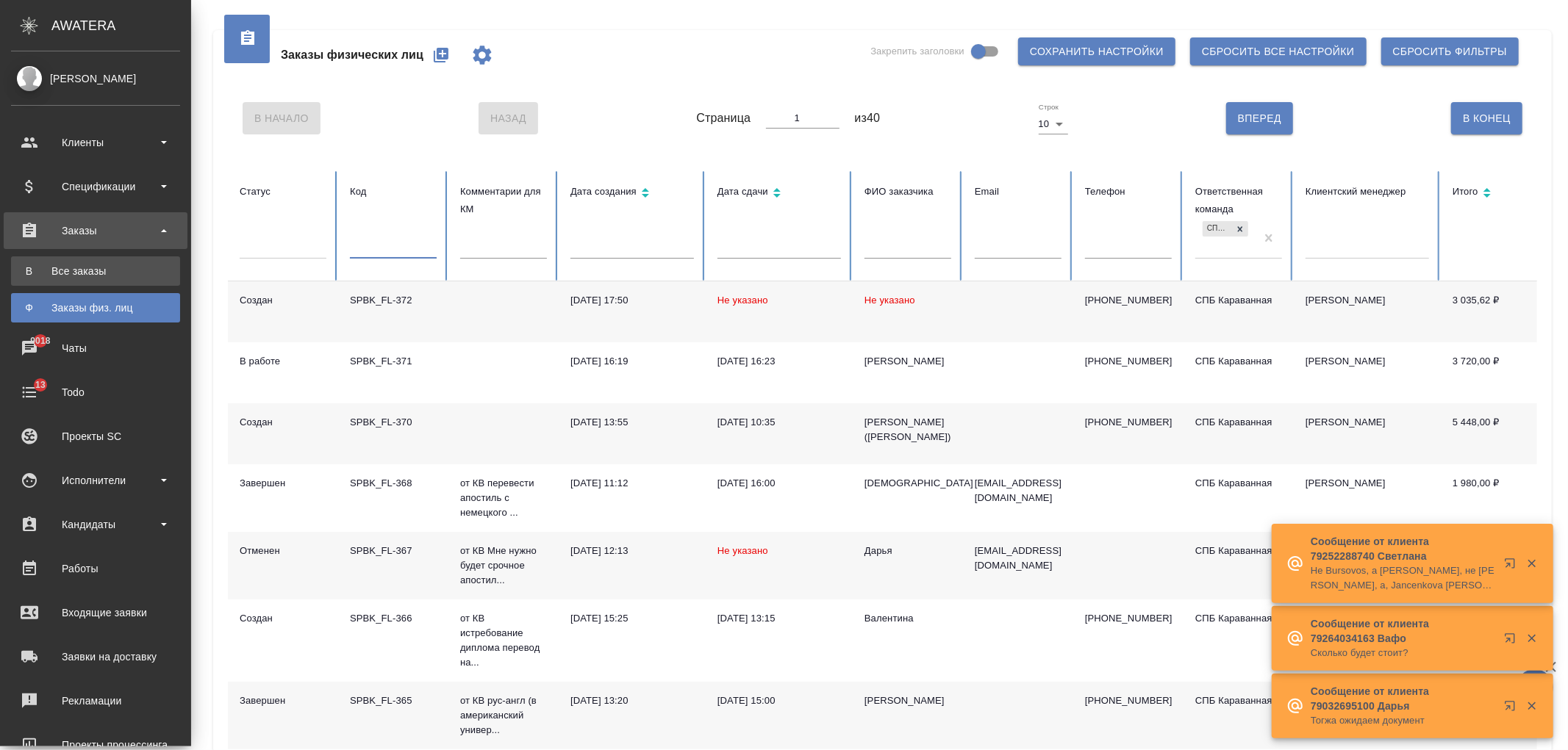
click at [62, 274] on div "Все заказы" at bounding box center [95, 271] width 154 height 14
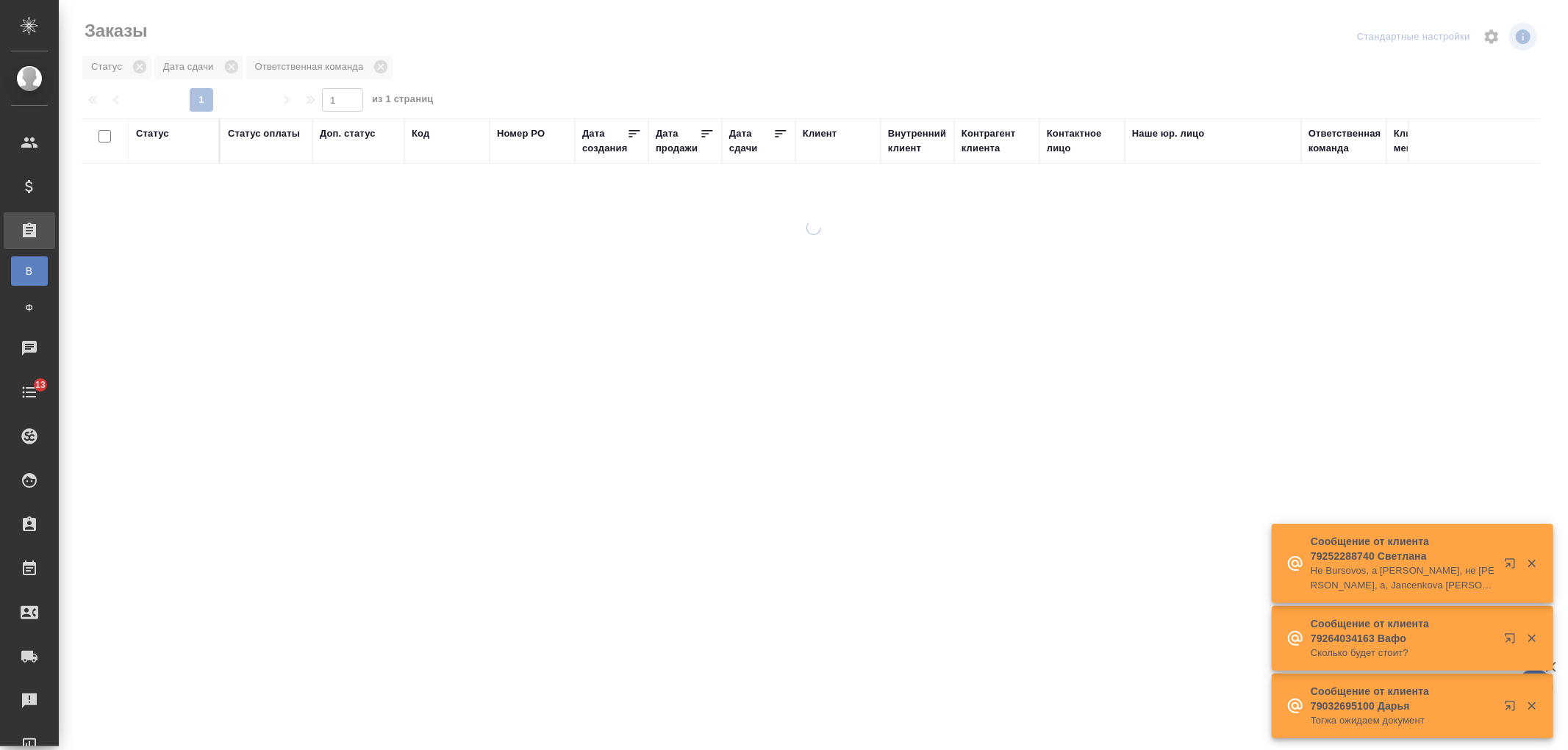
click at [1348, 132] on div "Ответственная команда" at bounding box center [1345, 141] width 72 height 29
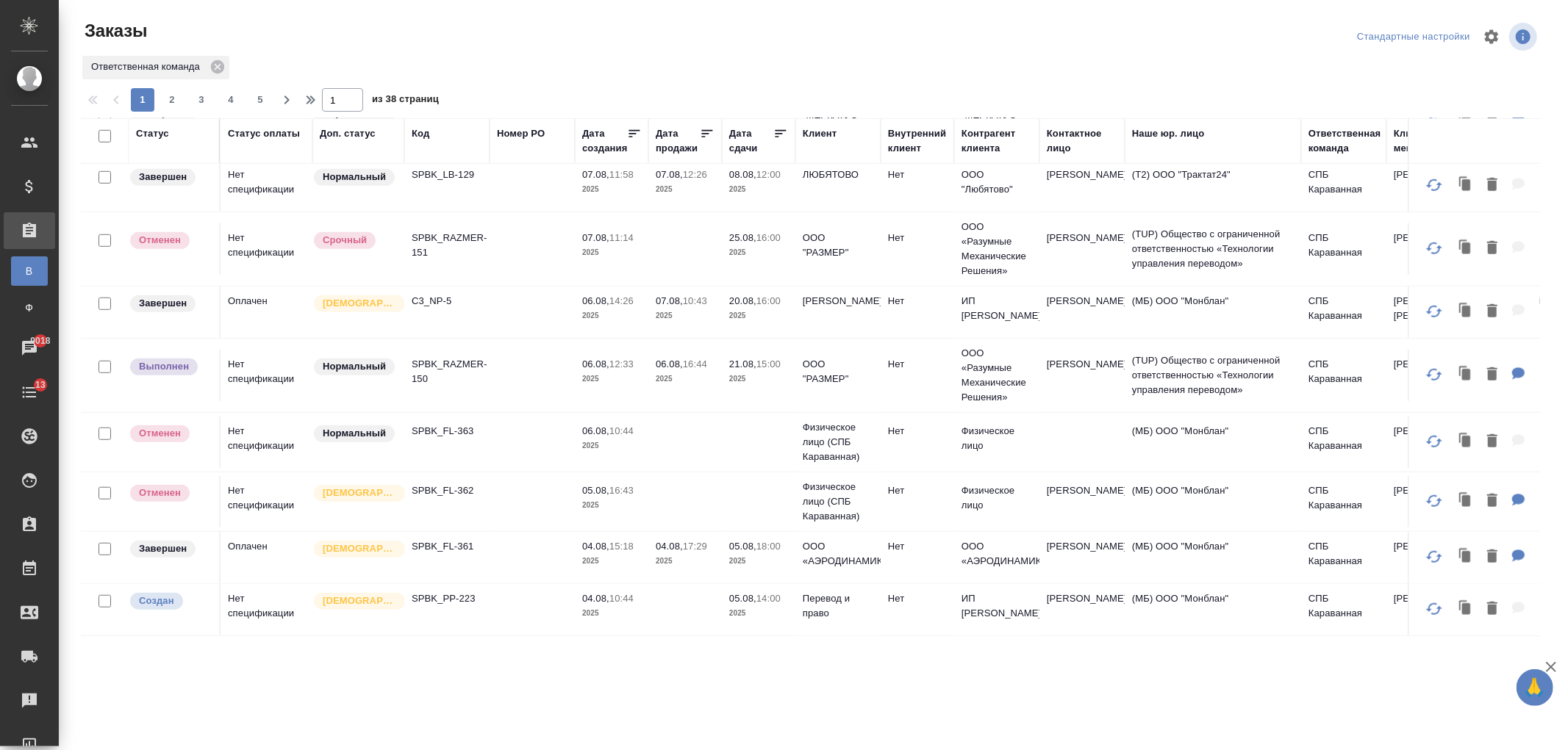
scroll to position [901, 0]
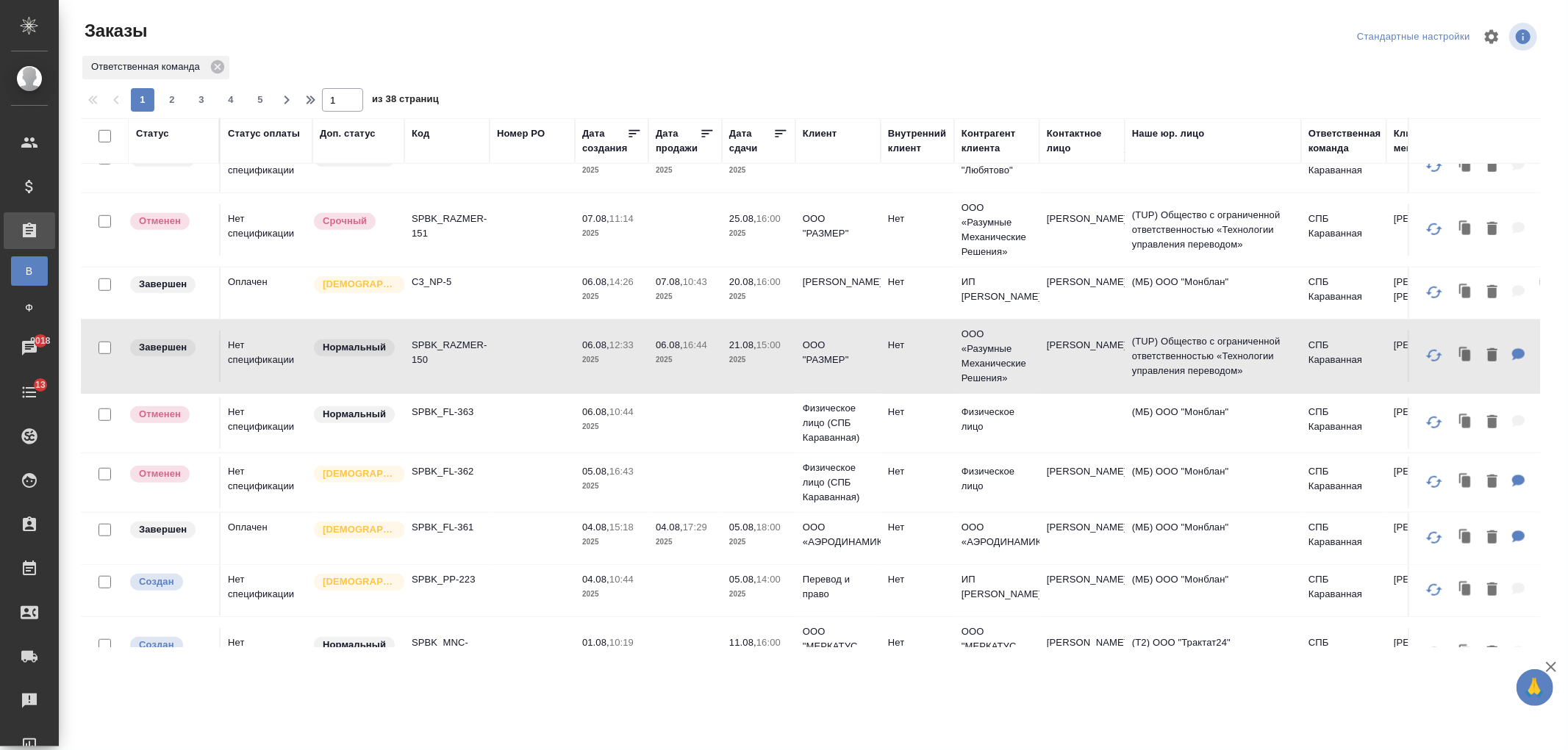
click at [676, 691] on div ".cls-1 fill:#fff; AWATERA [PERSON_NAME] Спецификации Заказы В Все заказы Ф Зака…" at bounding box center [784, 375] width 1568 height 750
click at [772, 710] on div ".cls-1 fill:#fff; AWATERA [PERSON_NAME] Спецификации Заказы В Все заказы Ф Зака…" at bounding box center [784, 375] width 1568 height 750
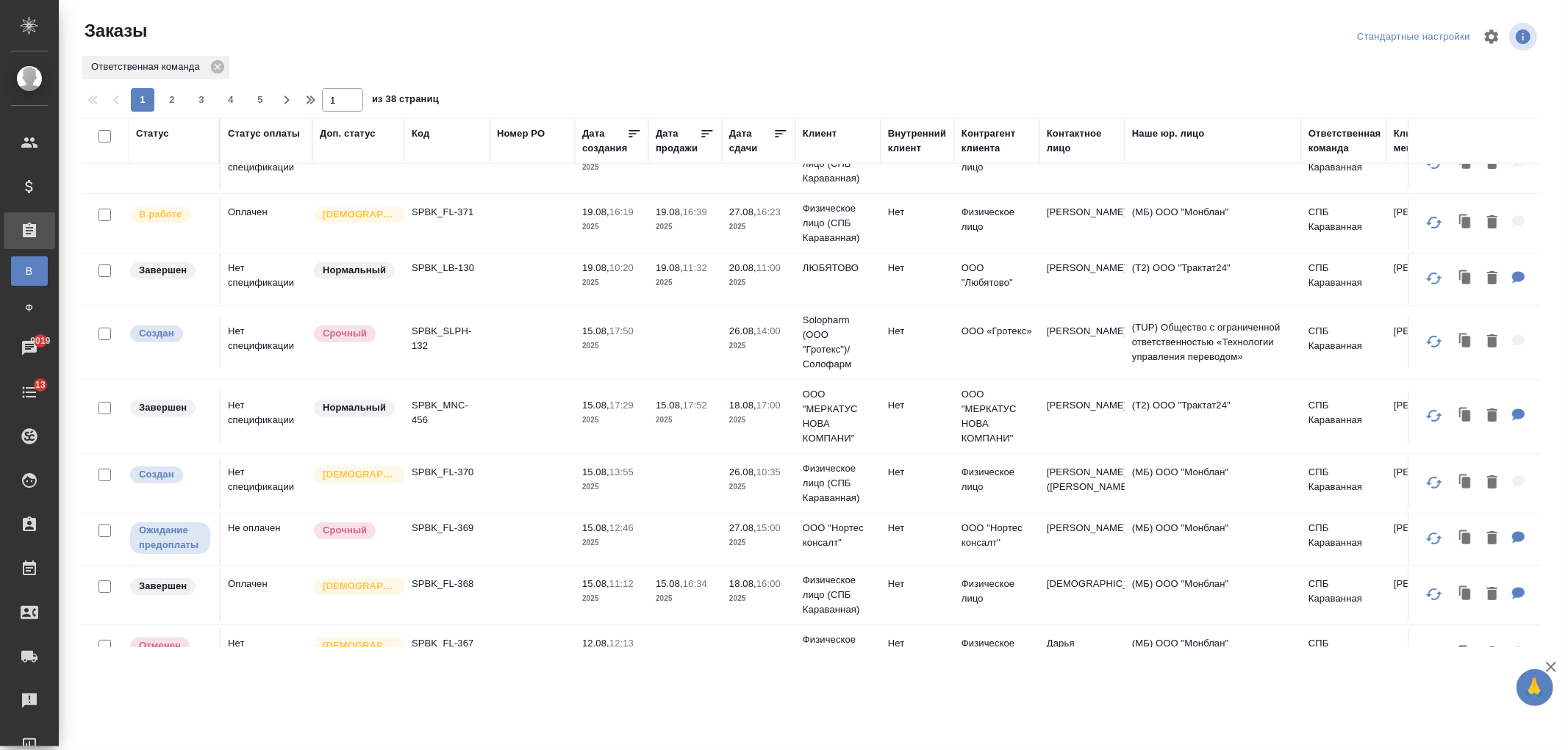
scroll to position [0, 0]
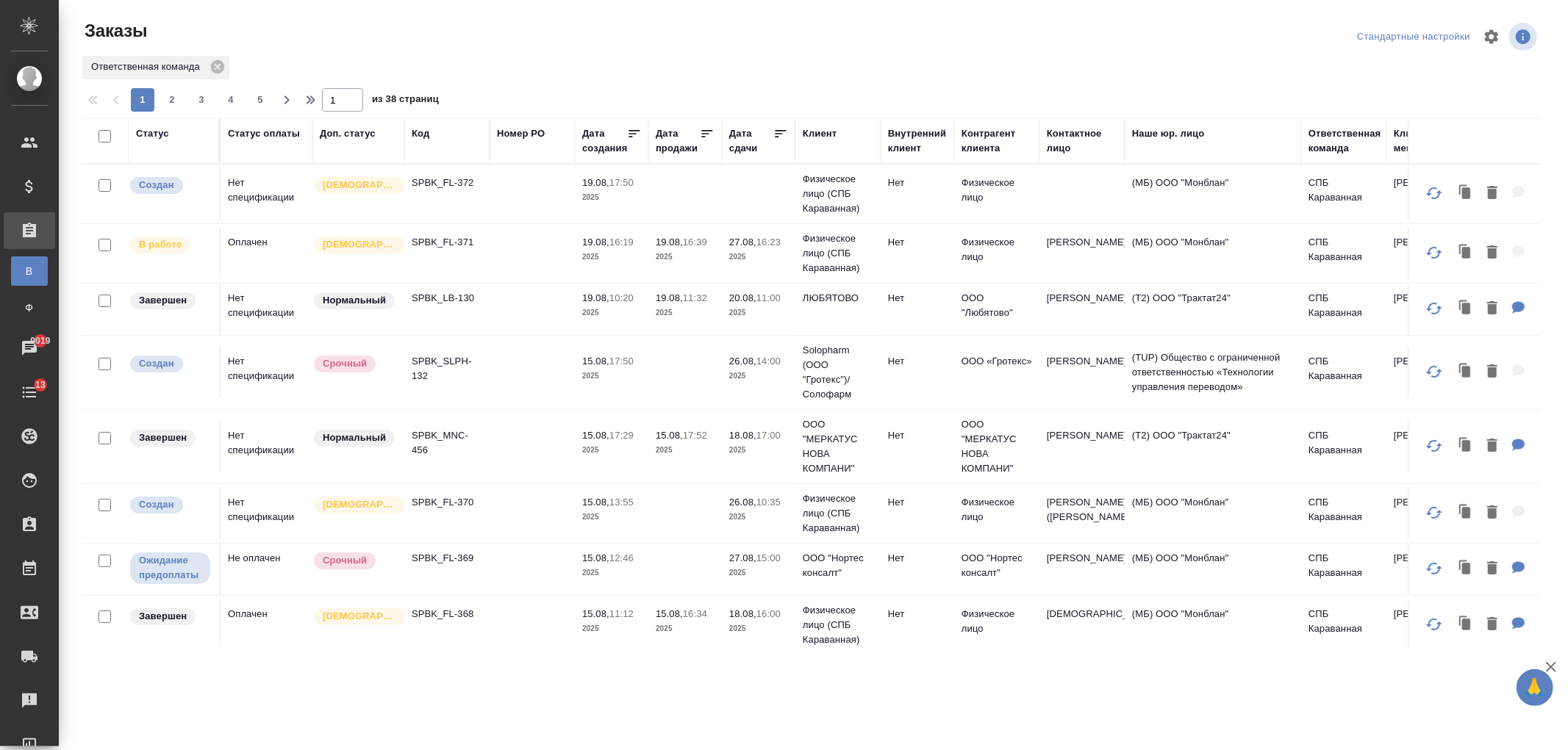
click at [1049, 220] on td "[PERSON_NAME] ([PERSON_NAME])" at bounding box center [1082, 193] width 85 height 51
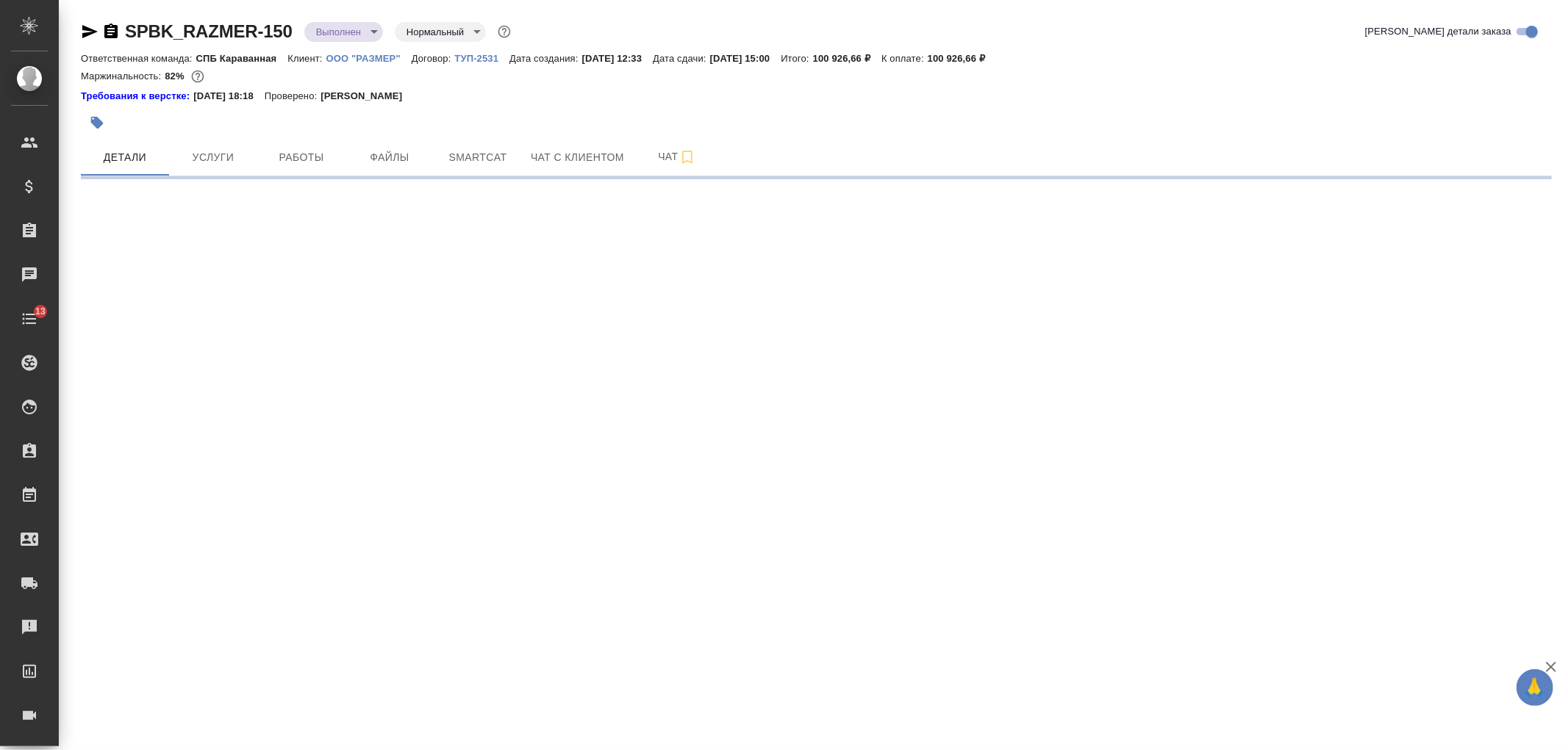
select select "RU"
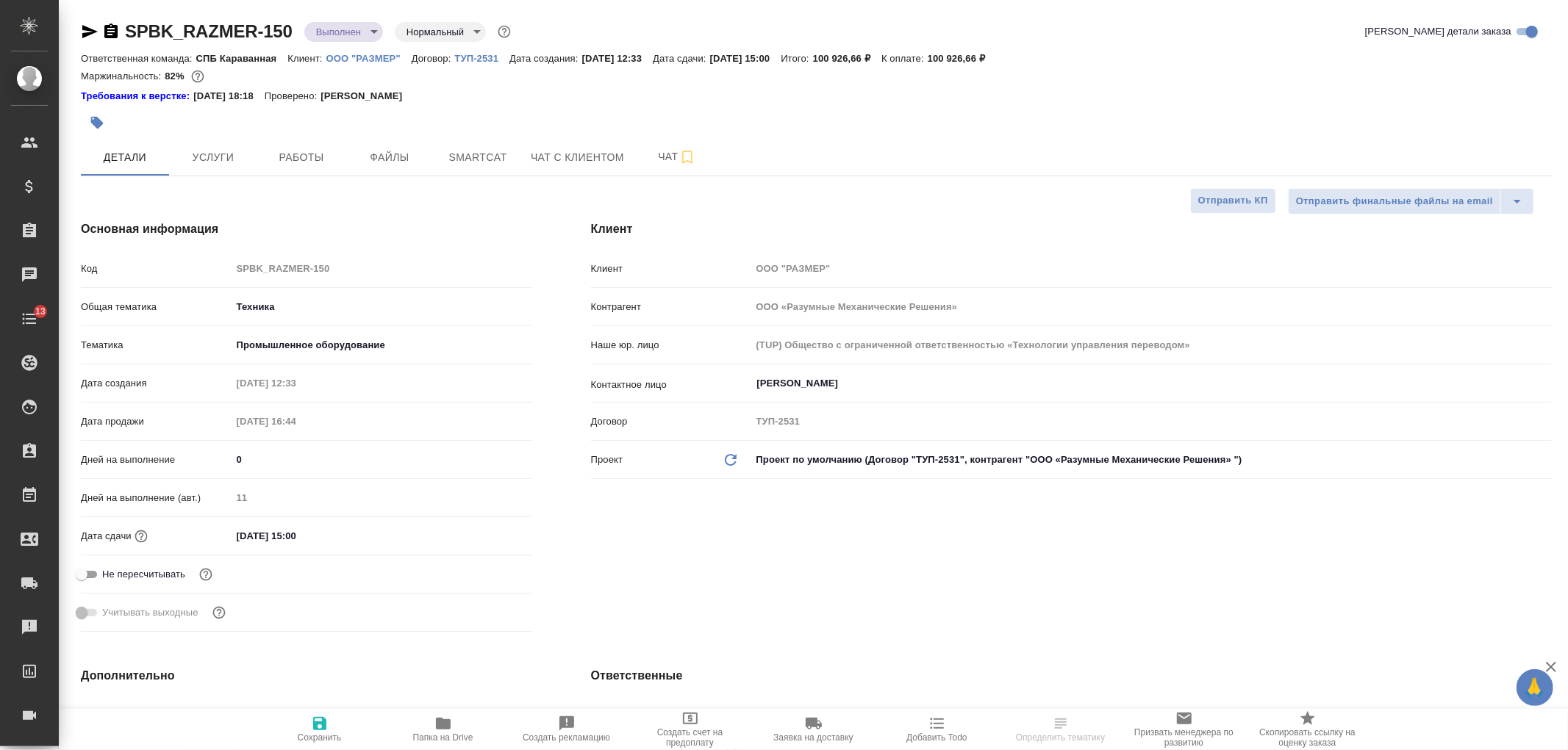
type textarea "x"
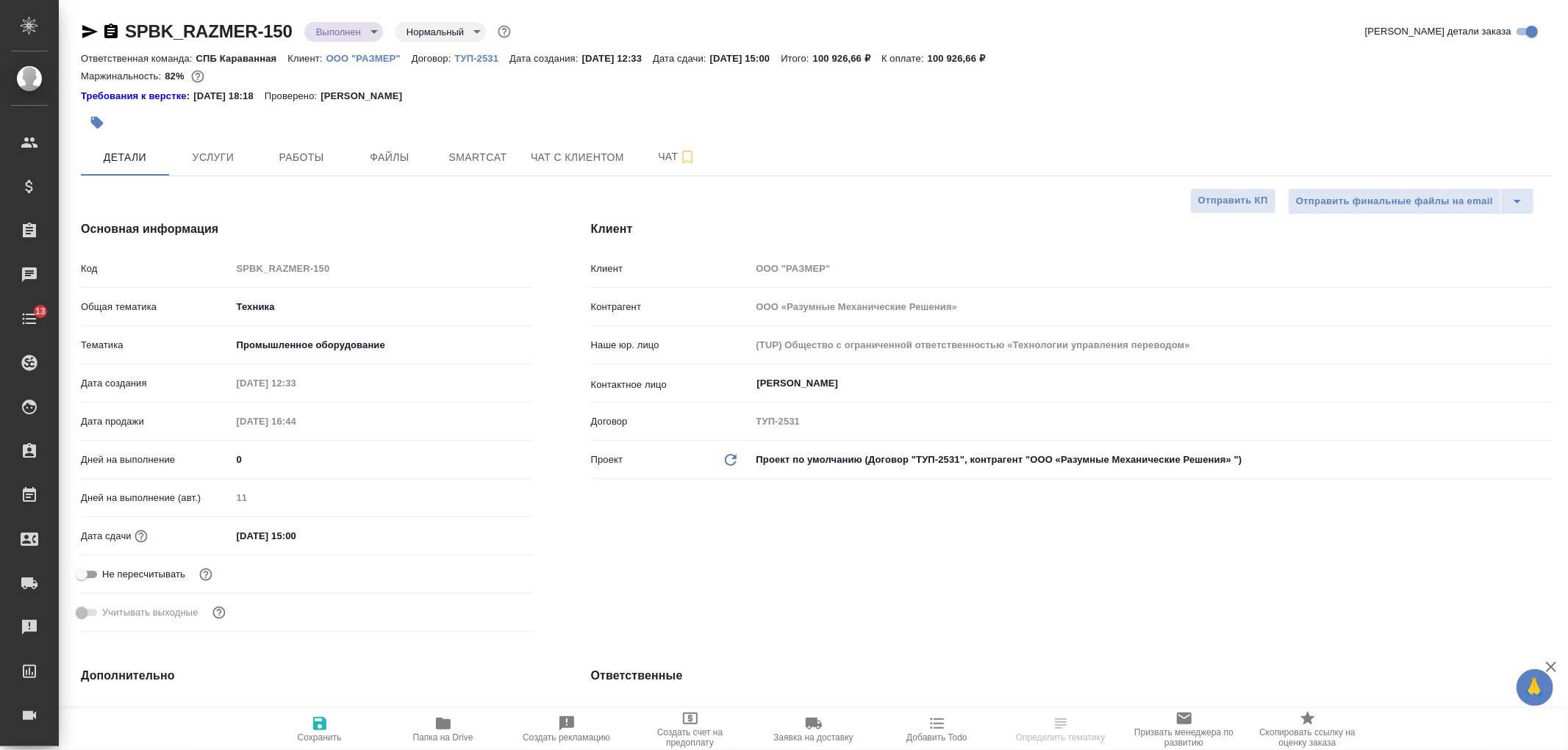
type textarea "x"
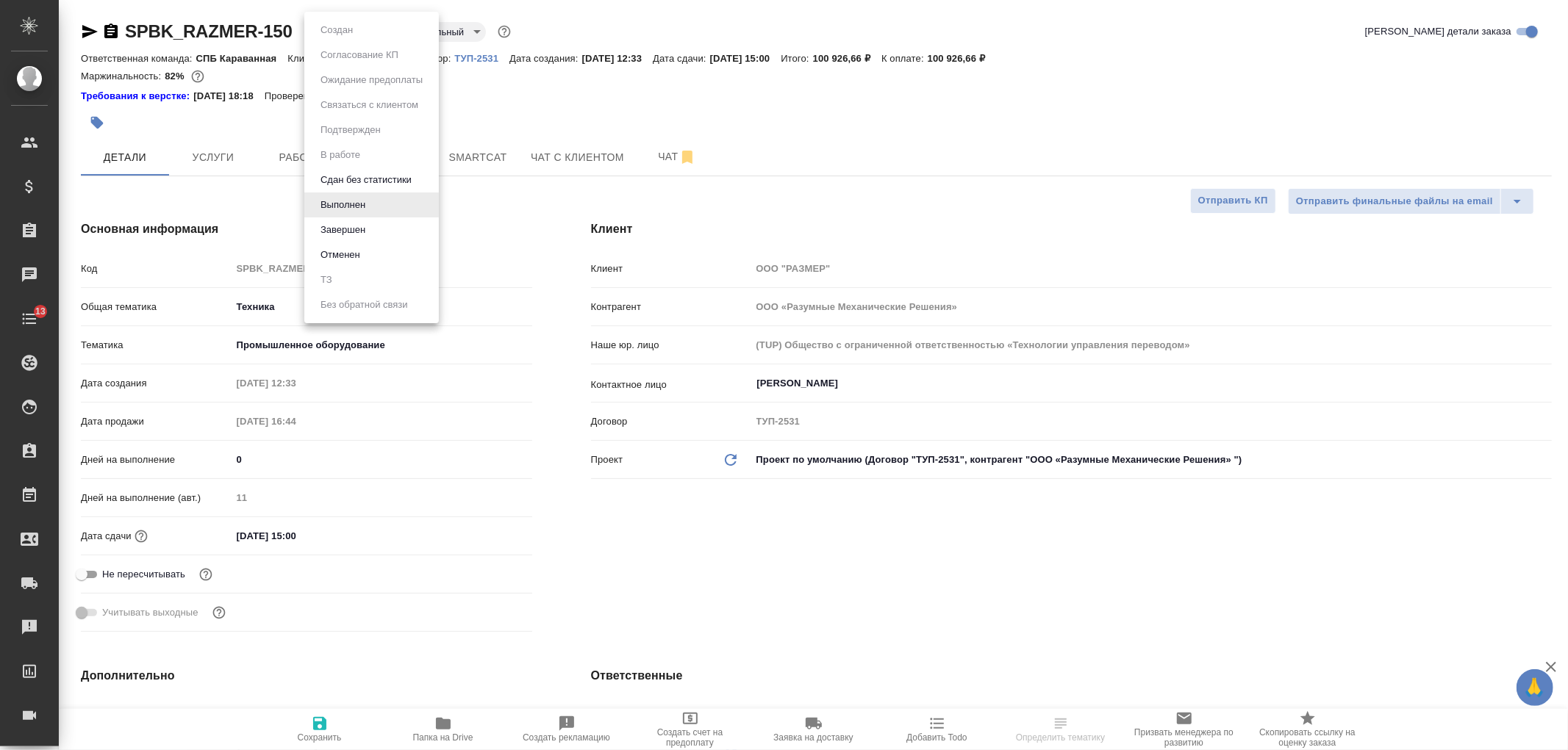
click at [373, 32] on body "🙏 .cls-1 fill:#fff; AWATERA Ivanova Arina Клиенты Спецификации Заказы Чаты 13 T…" at bounding box center [784, 375] width 1568 height 750
click at [385, 235] on li "Завершен" at bounding box center [372, 229] width 135 height 25
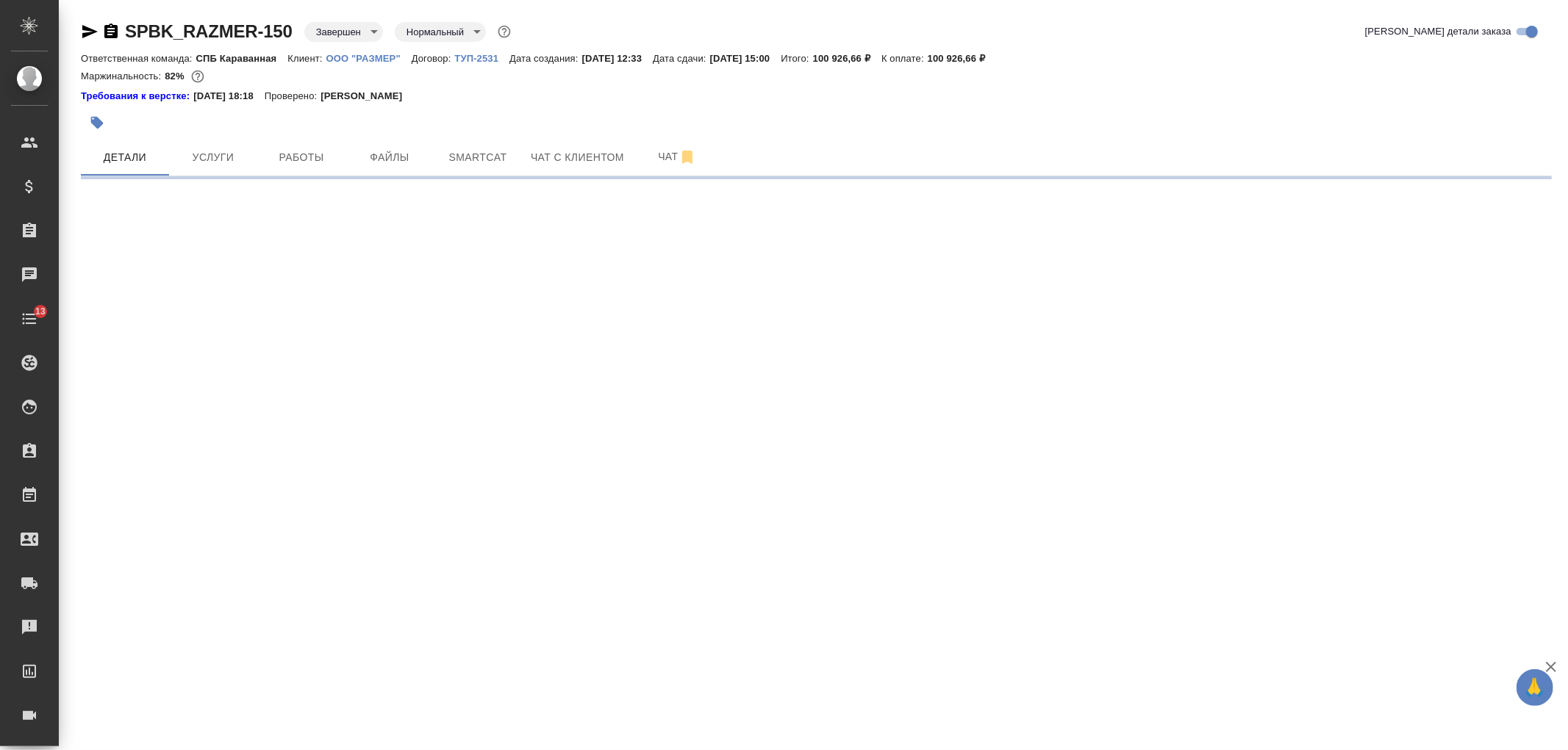
select select "RU"
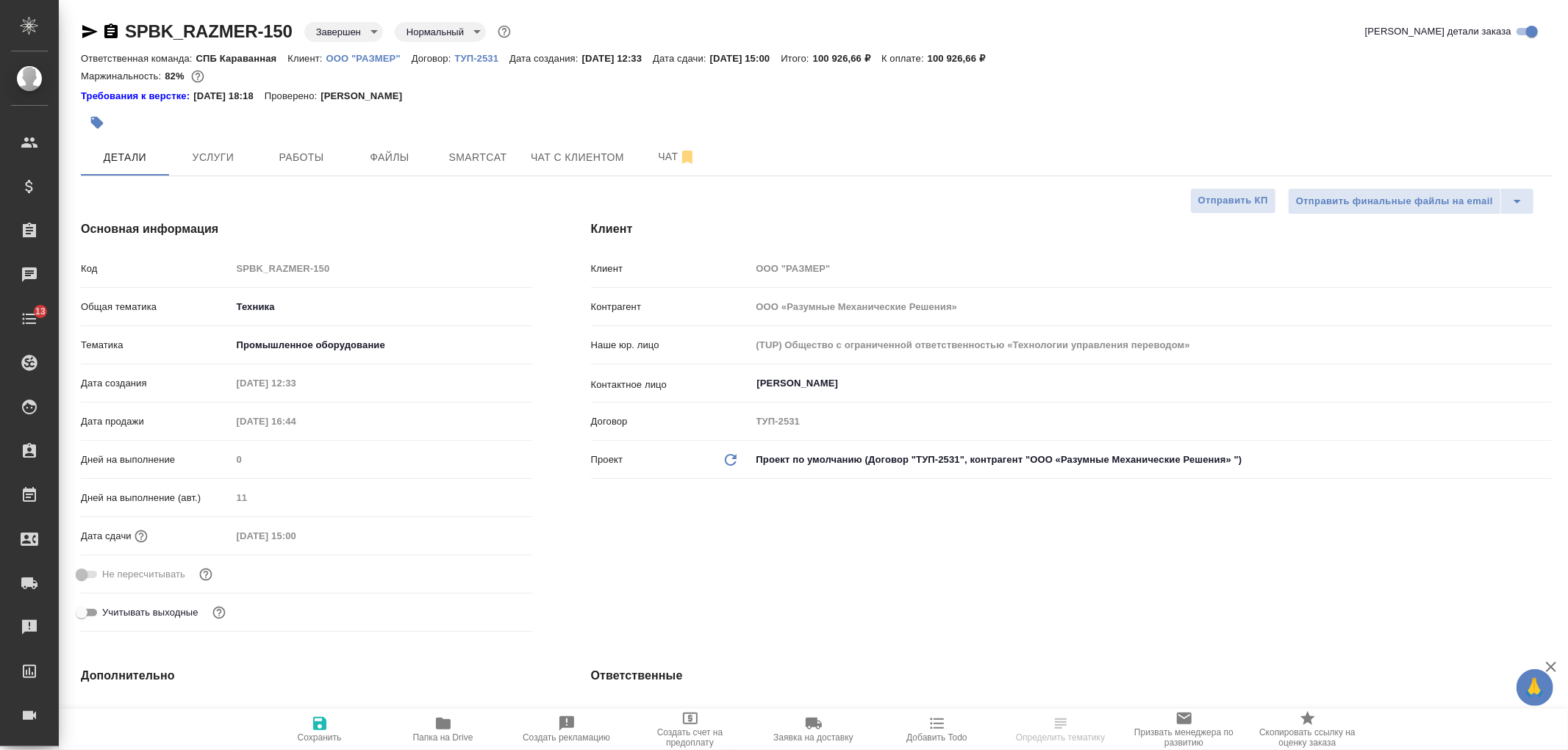
type textarea "x"
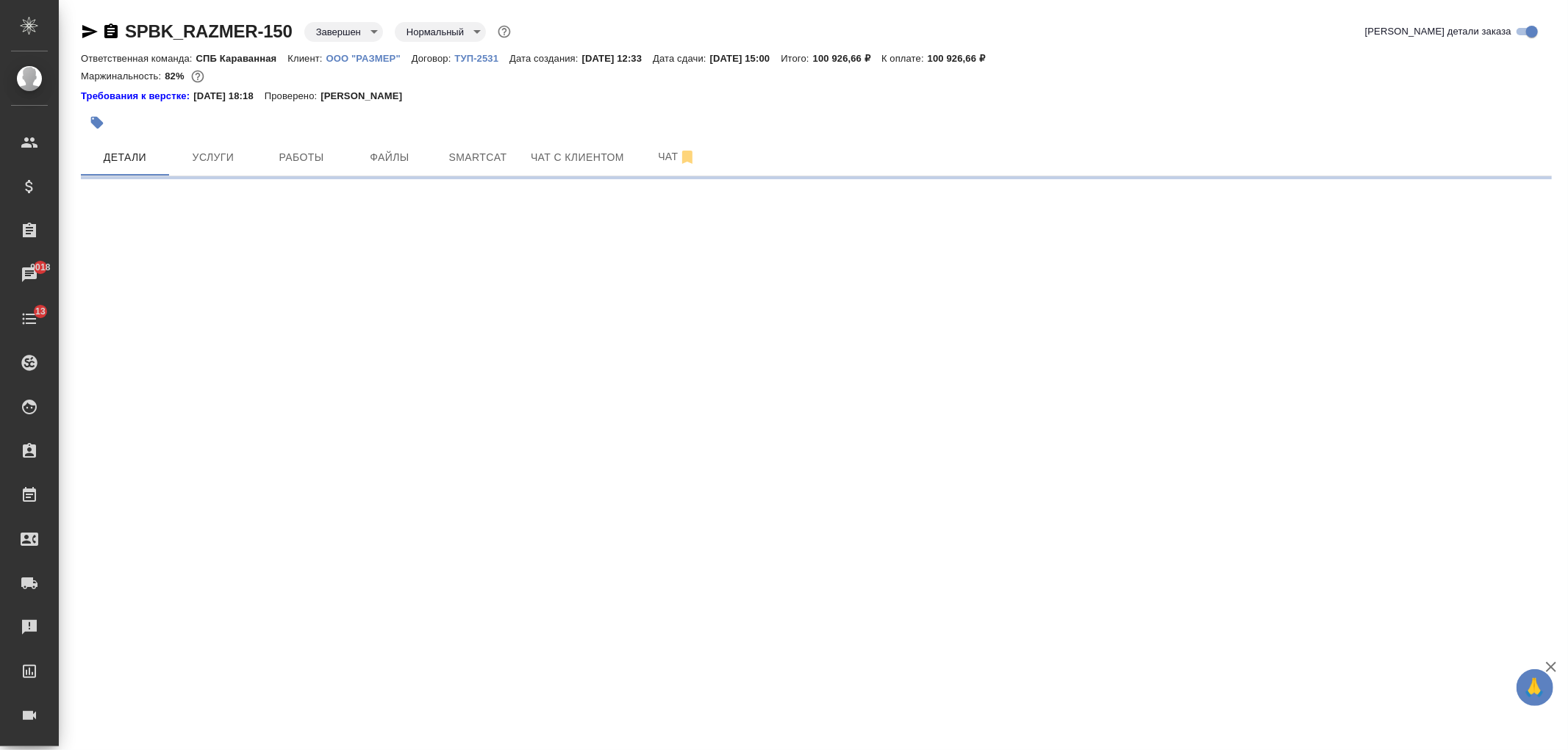
select select "RU"
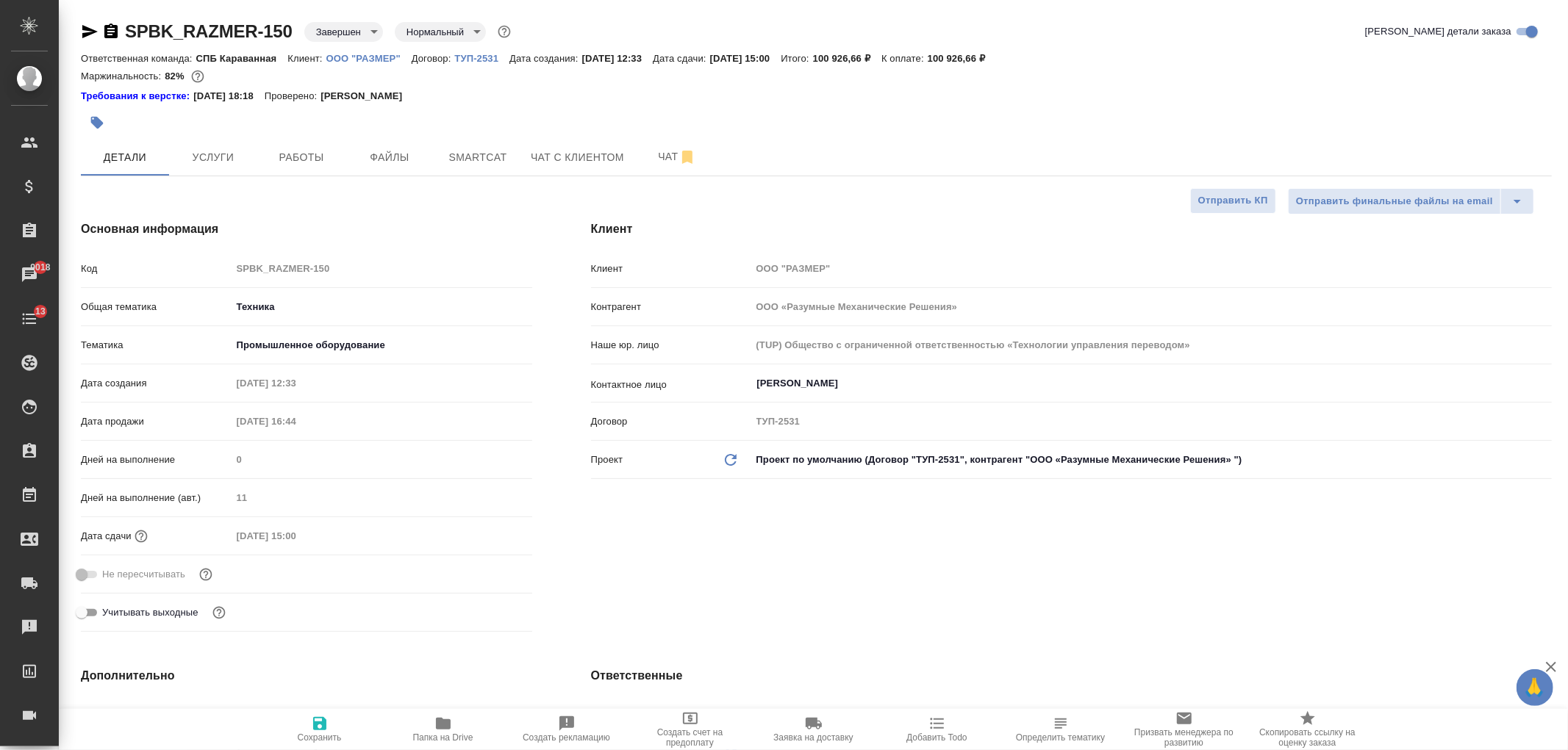
type textarea "x"
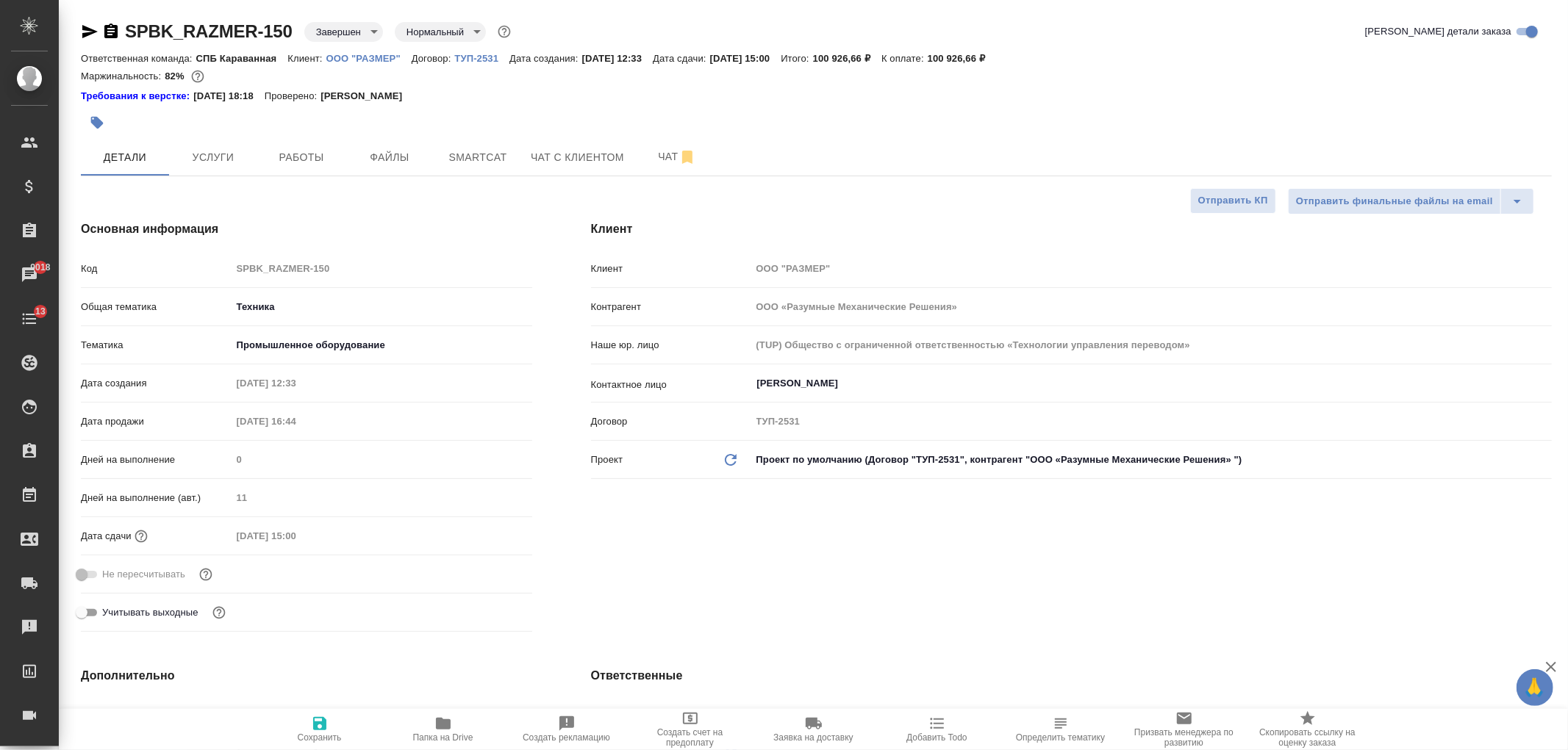
type textarea "x"
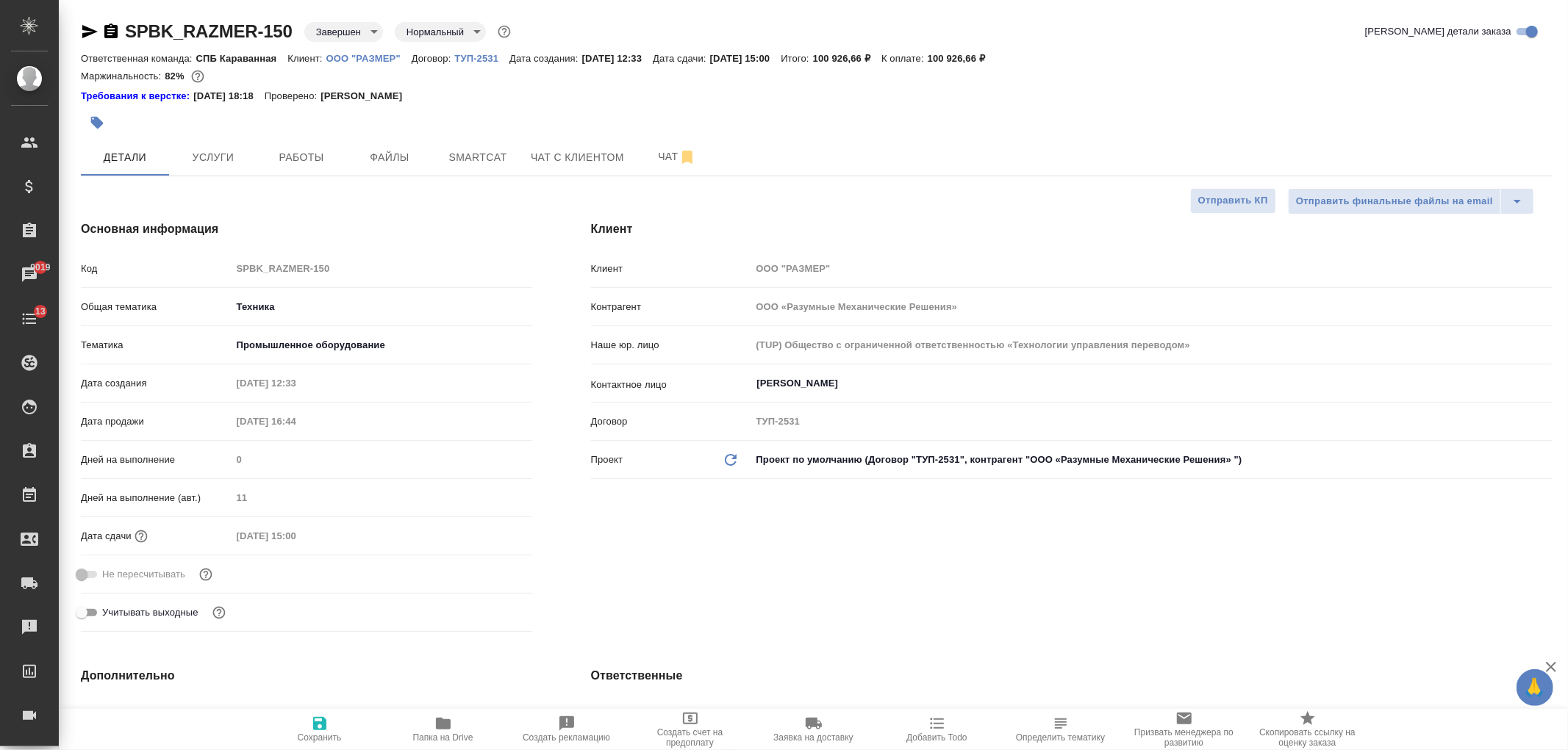
type textarea "x"
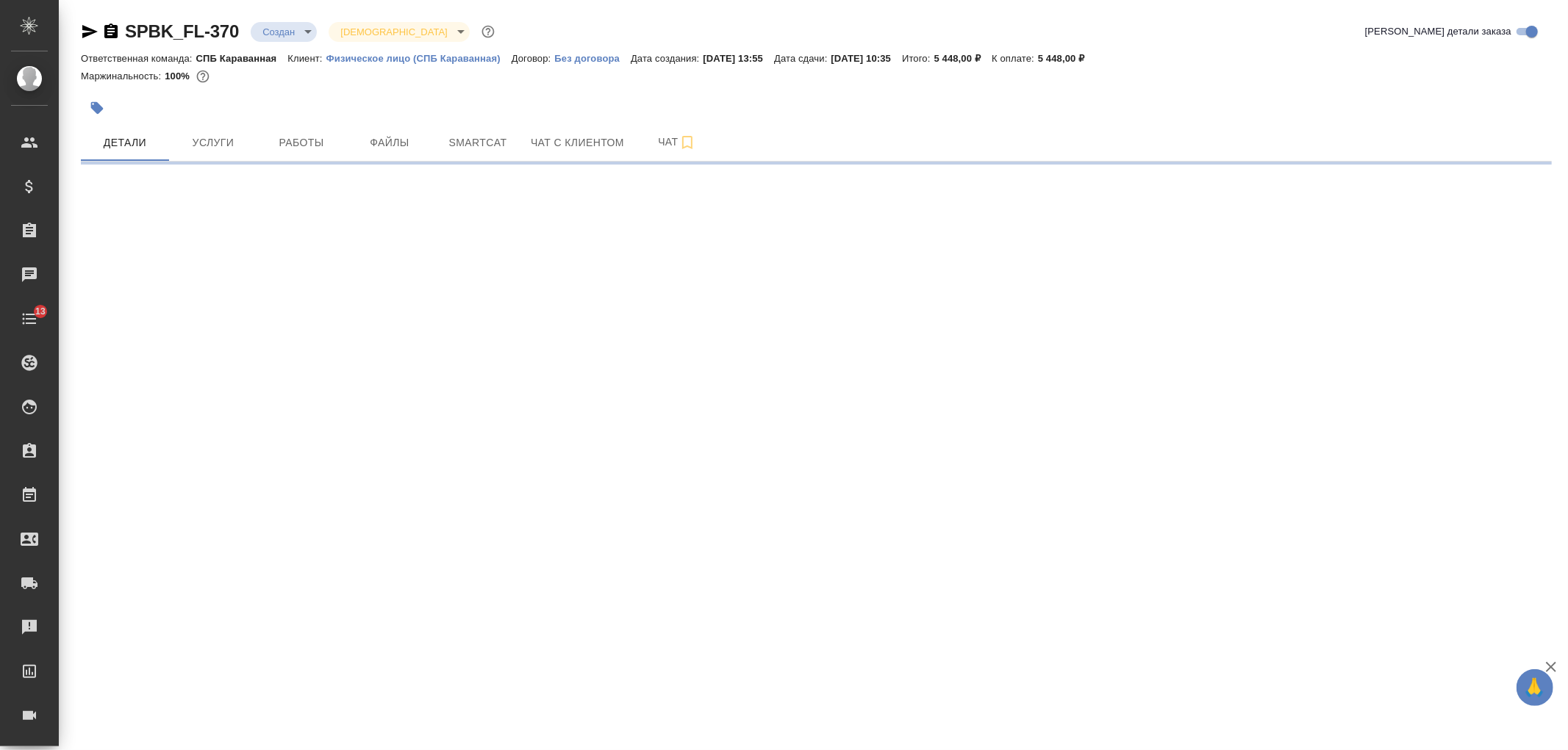
select select "RU"
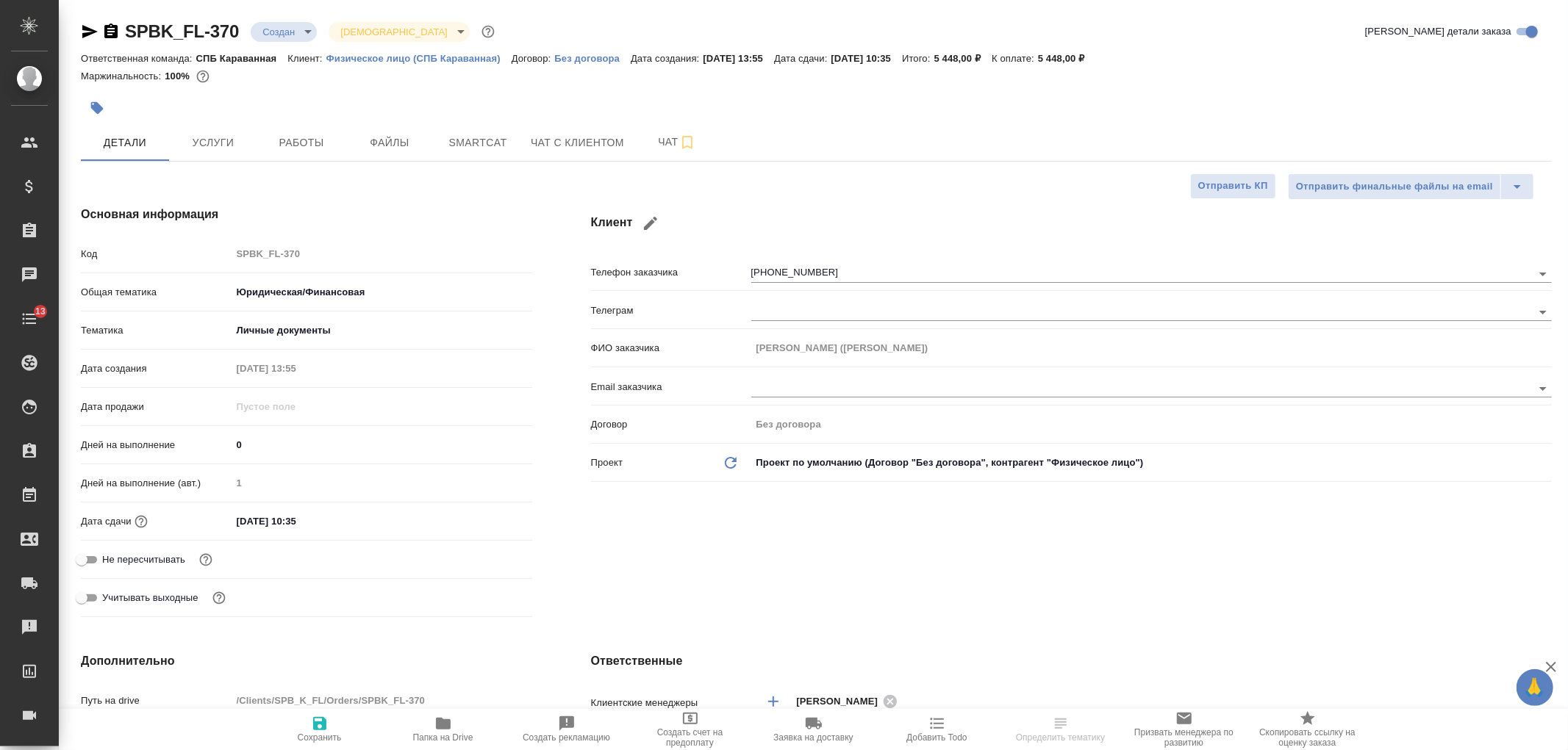
type textarea "x"
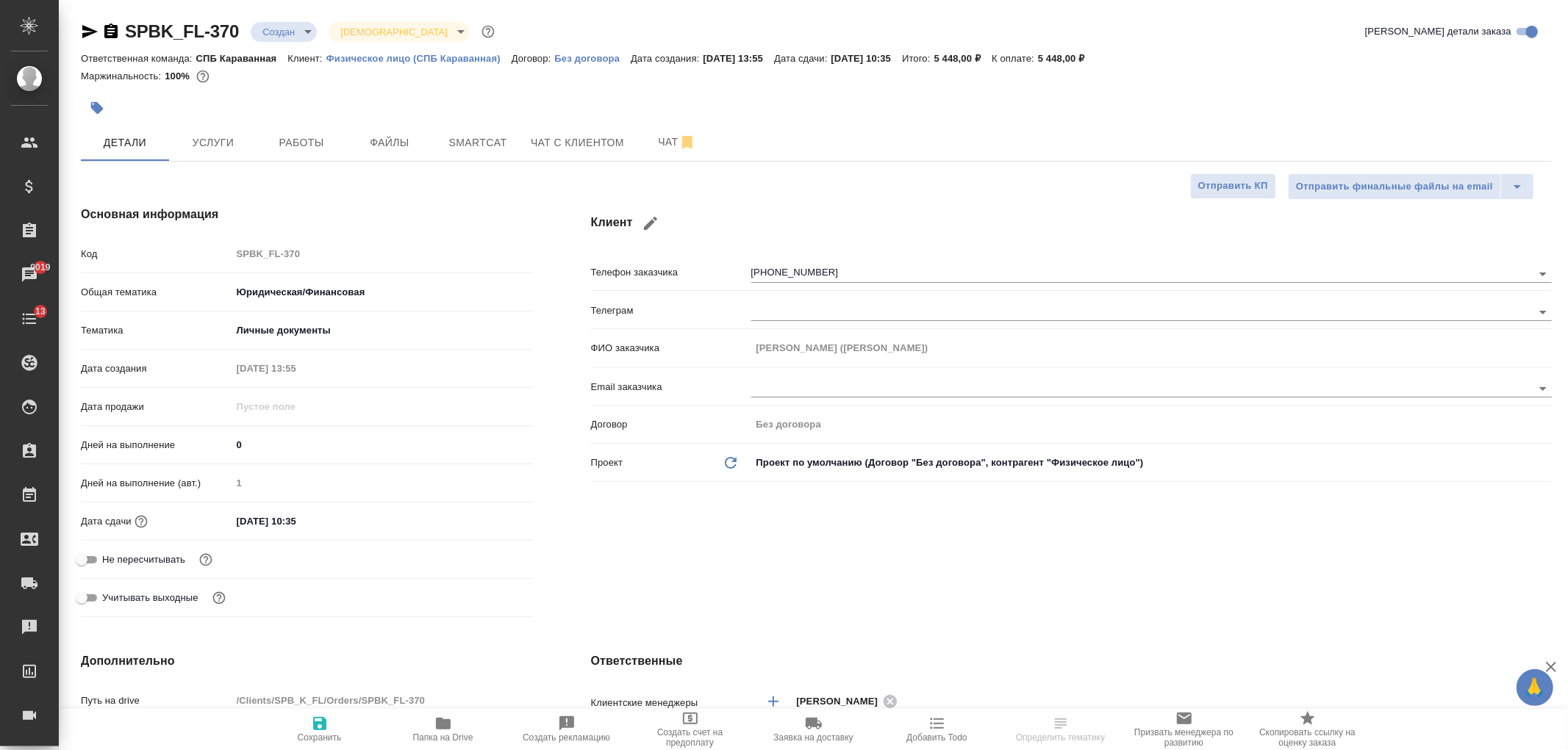
type textarea "x"
select select "RU"
type textarea "x"
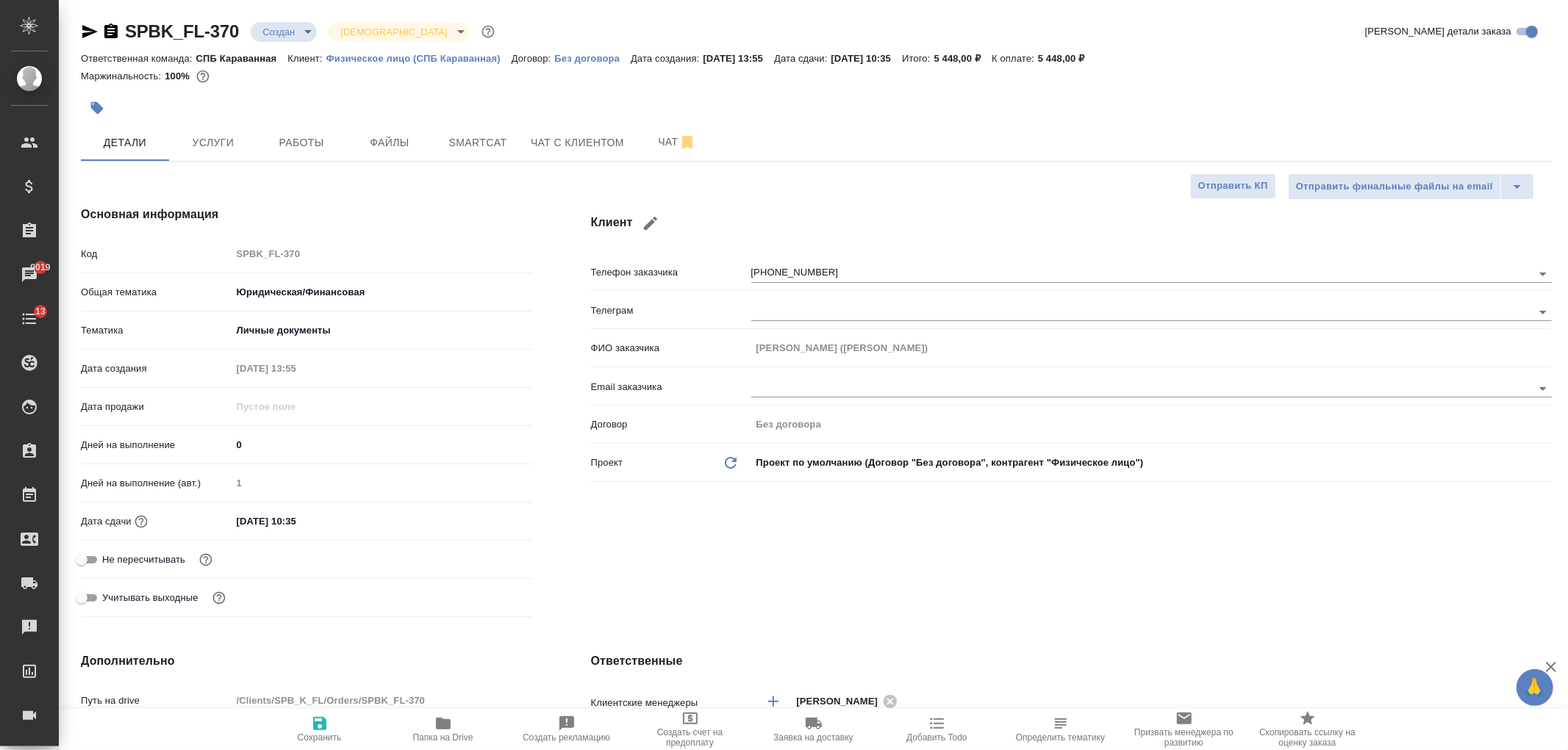
type textarea "x"
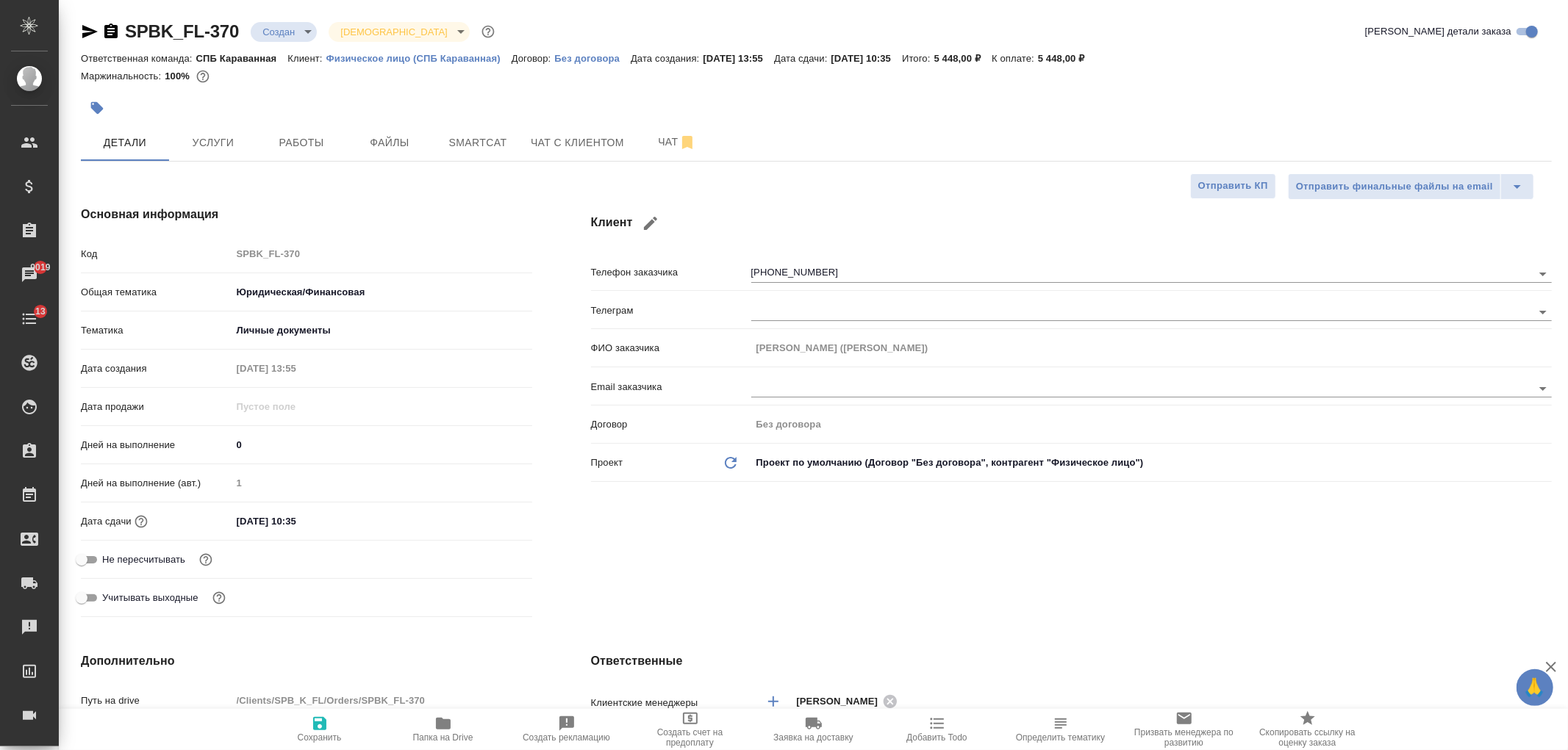
type textarea "x"
